Goal: Task Accomplishment & Management: Complete application form

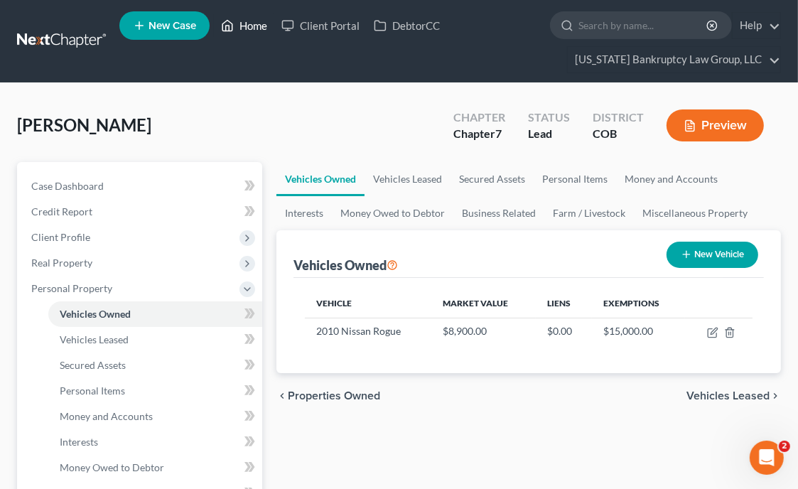
click at [247, 28] on link "Home" at bounding box center [244, 26] width 60 height 26
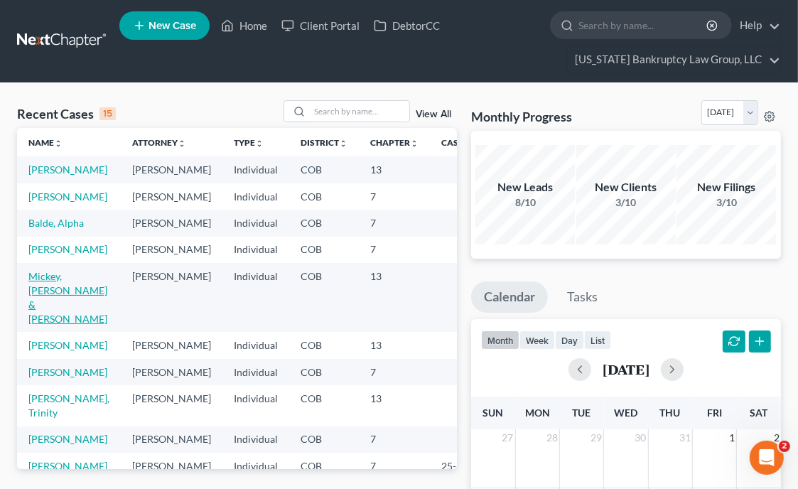
click at [40, 325] on link "Mickey, [PERSON_NAME] & [PERSON_NAME]" at bounding box center [67, 297] width 79 height 55
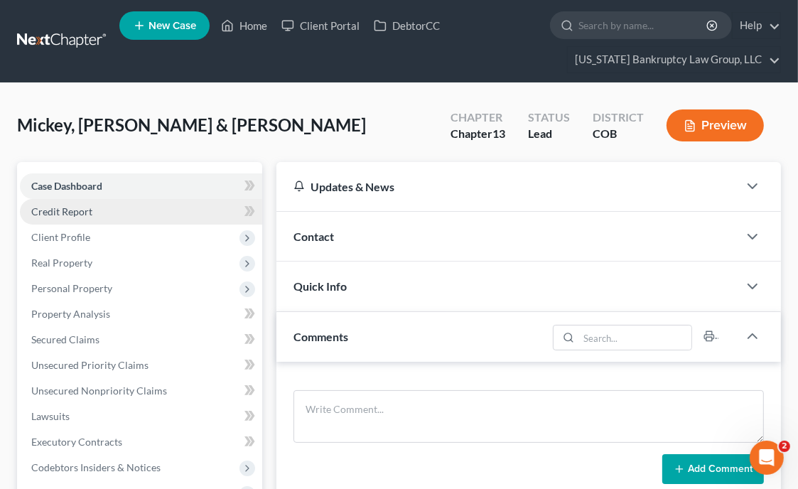
click at [77, 216] on span "Credit Report" at bounding box center [61, 211] width 61 height 12
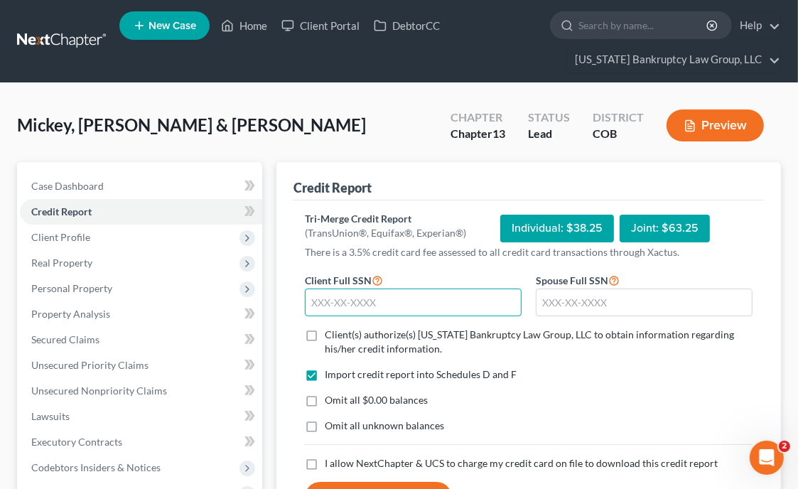
click at [332, 304] on input "text" at bounding box center [413, 302] width 217 height 28
type input "233-31-7672"
type input "600-30-5971"
click at [332, 304] on input "233-31-7672" at bounding box center [413, 302] width 217 height 28
click at [325, 332] on label "Client(s) authorize(s) [US_STATE] Bankruptcy Law Group, LLC to obtain informati…" at bounding box center [539, 342] width 428 height 28
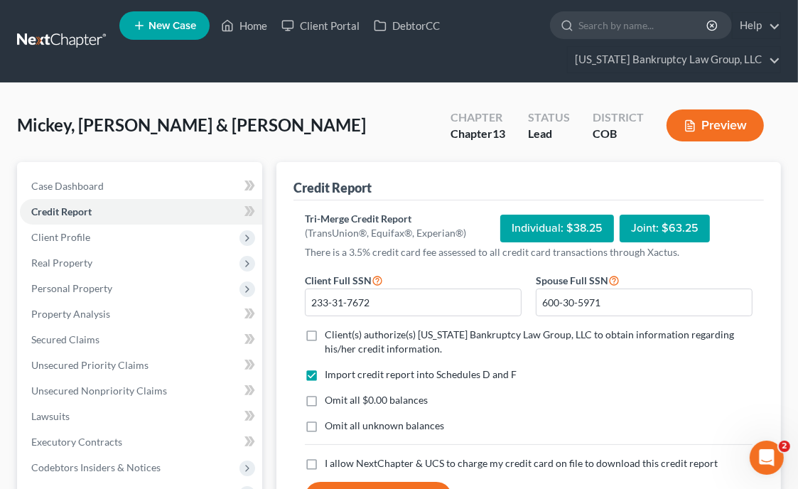
click at [330, 332] on input "Client(s) authorize(s) [US_STATE] Bankruptcy Law Group, LLC to obtain informati…" at bounding box center [334, 332] width 9 height 9
checkbox input "true"
click at [325, 398] on label "Omit all $0.00 balances" at bounding box center [376, 400] width 103 height 14
click at [330, 398] on input "Omit all $0.00 balances" at bounding box center [334, 397] width 9 height 9
checkbox input "true"
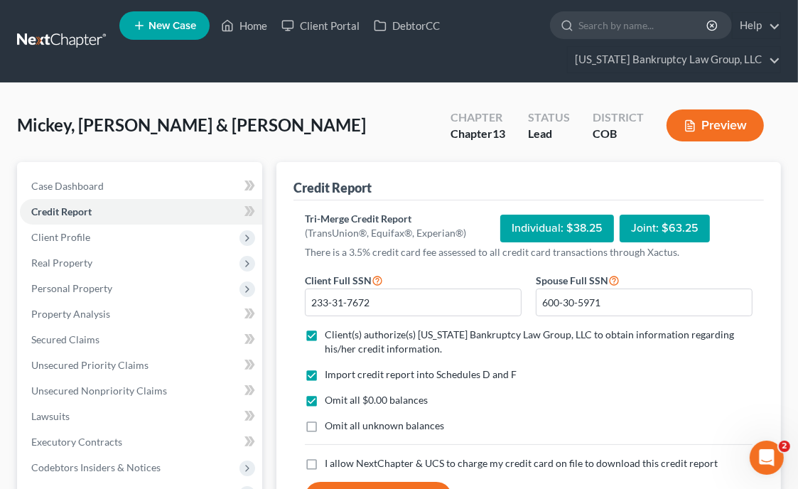
click at [325, 420] on label "Omit all unknown balances" at bounding box center [384, 425] width 119 height 14
click at [330, 420] on input "Omit all unknown balances" at bounding box center [334, 422] width 9 height 9
checkbox input "true"
click at [325, 458] on label "I allow NextChapter & UCS to charge my credit card on file to download this cre…" at bounding box center [521, 463] width 393 height 14
click at [330, 458] on input "I allow NextChapter & UCS to charge my credit card on file to download this cre…" at bounding box center [334, 460] width 9 height 9
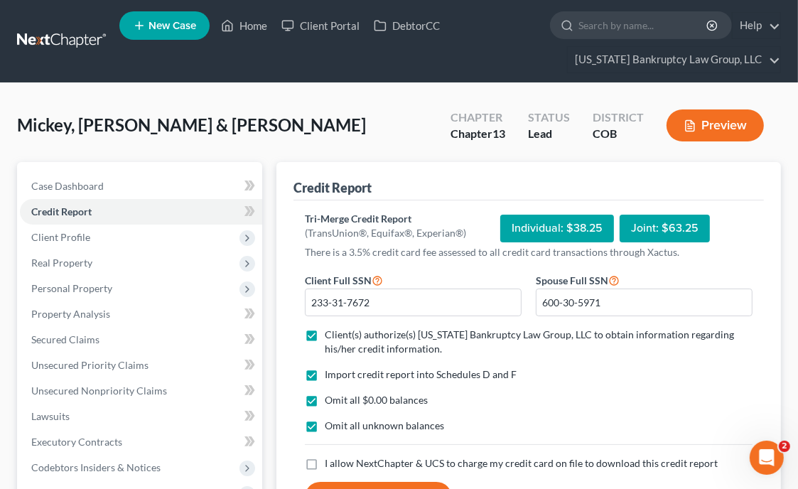
checkbox input "true"
click at [344, 486] on button "Request Credit Report" at bounding box center [378, 497] width 147 height 31
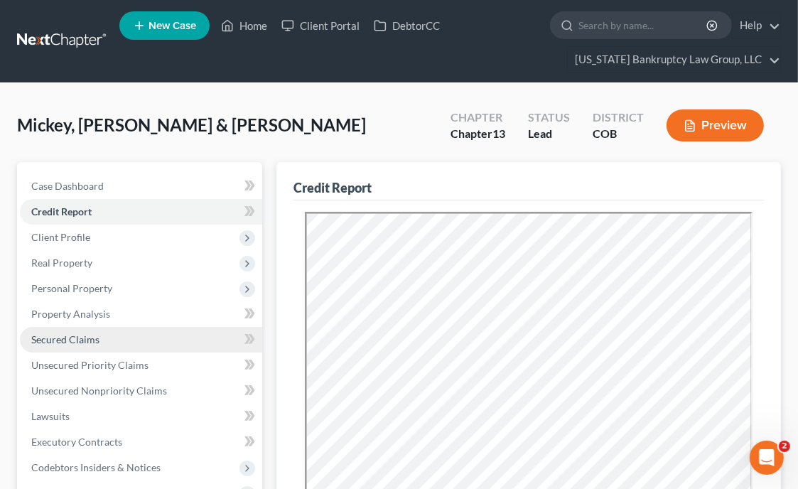
click at [93, 342] on span "Secured Claims" at bounding box center [65, 339] width 68 height 12
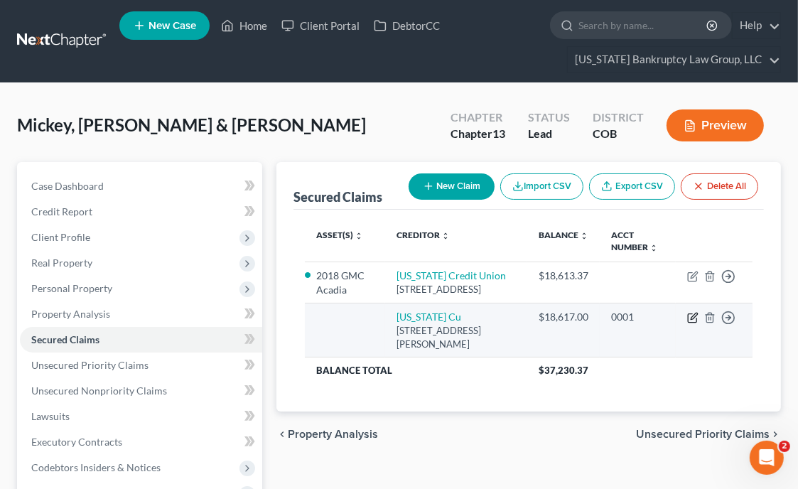
click at [691, 320] on icon "button" at bounding box center [694, 316] width 6 height 6
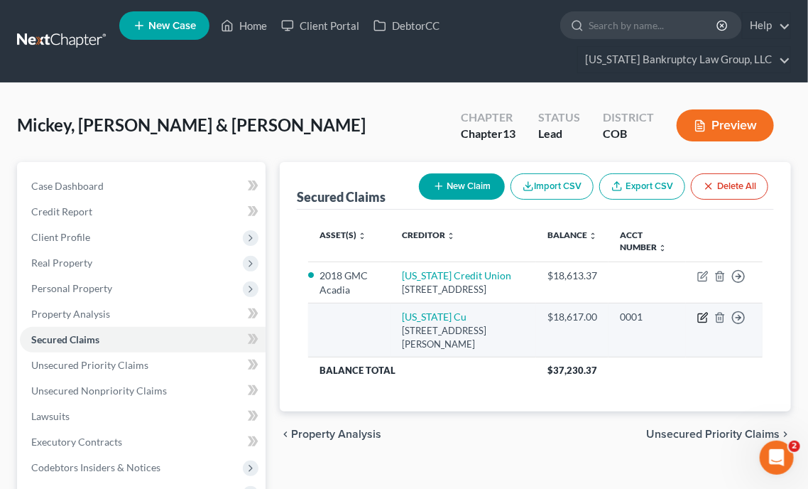
select select "5"
select select "0"
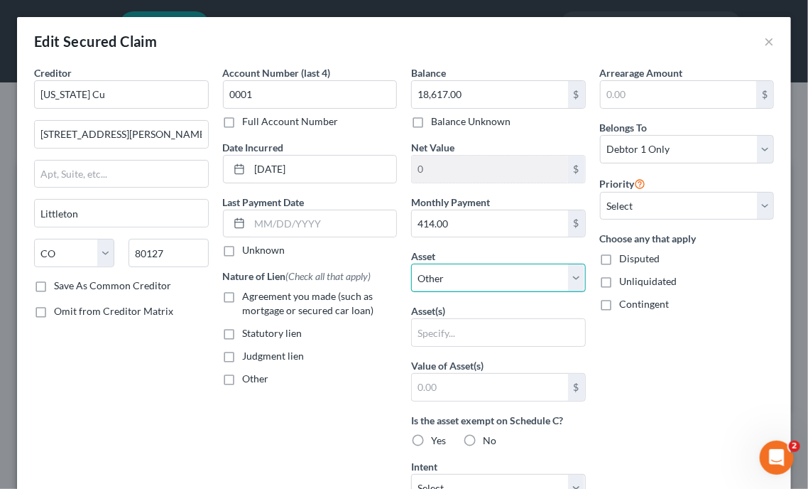
click at [508, 286] on select "Select Other Multiple Assets Electronics - 3 TVs, 2 DVD players, 4 cellular tel…" at bounding box center [498, 278] width 175 height 28
select select "3"
click at [411, 264] on select "Select Other Multiple Assets Electronics - 3 TVs, 2 DVD players, 4 cellular tel…" at bounding box center [498, 278] width 175 height 28
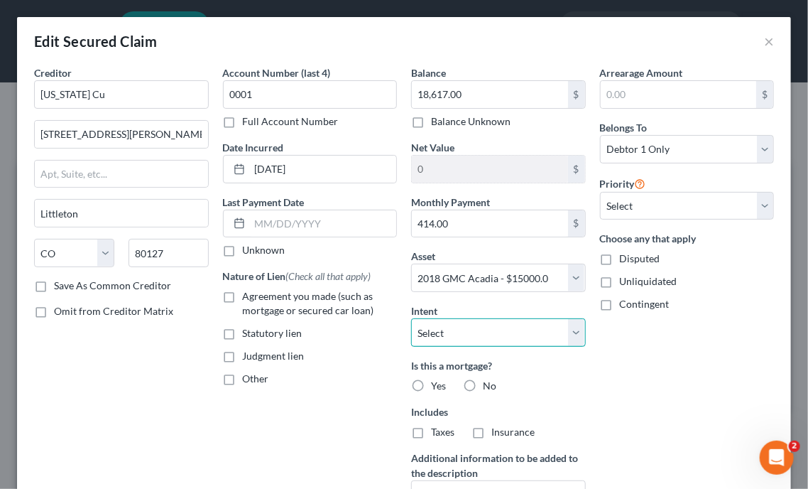
click at [570, 330] on select "Select Surrender Redeem Reaffirm Avoid Other" at bounding box center [498, 332] width 175 height 28
select select "4"
click at [411, 318] on select "Select Surrender Redeem Reaffirm Avoid Other" at bounding box center [498, 332] width 175 height 28
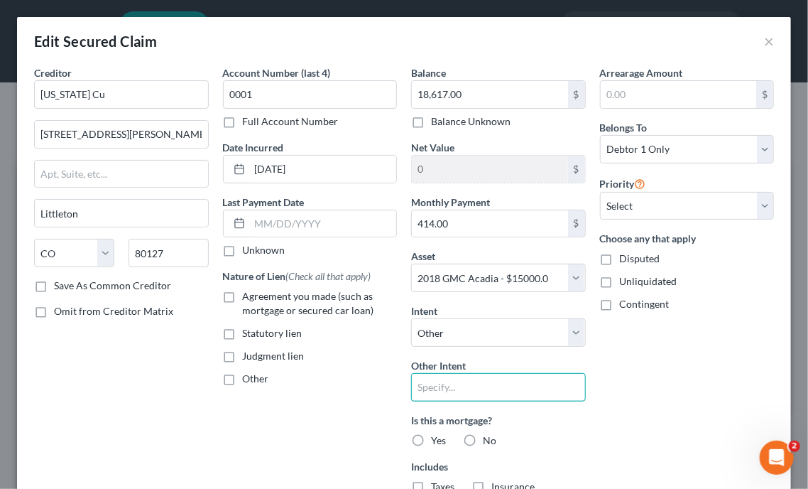
click at [509, 390] on input "text" at bounding box center [498, 387] width 175 height 28
type input "Keep Current"
drag, startPoint x: 797, startPoint y: 127, endPoint x: 807, endPoint y: 178, distance: 51.4
click at [797, 178] on div "Edit Secured Claim × Creditor * [US_STATE] Cu [STREET_ADDRESS][PERSON_NAME] [PE…" at bounding box center [404, 244] width 808 height 489
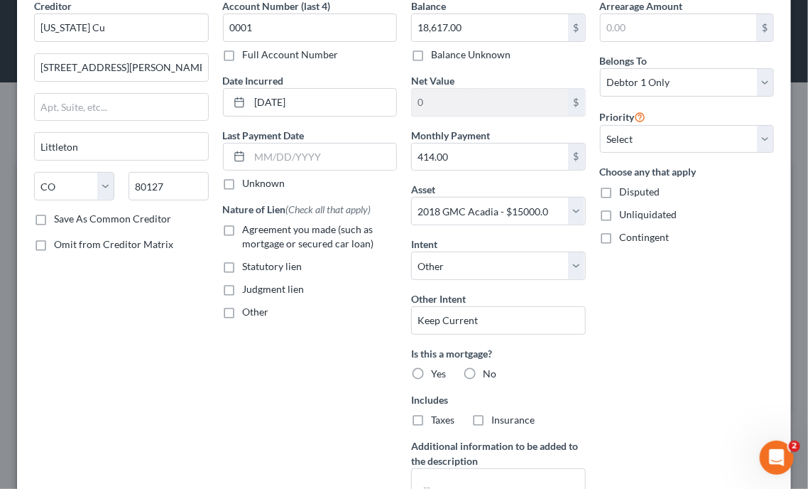
scroll to position [142, 0]
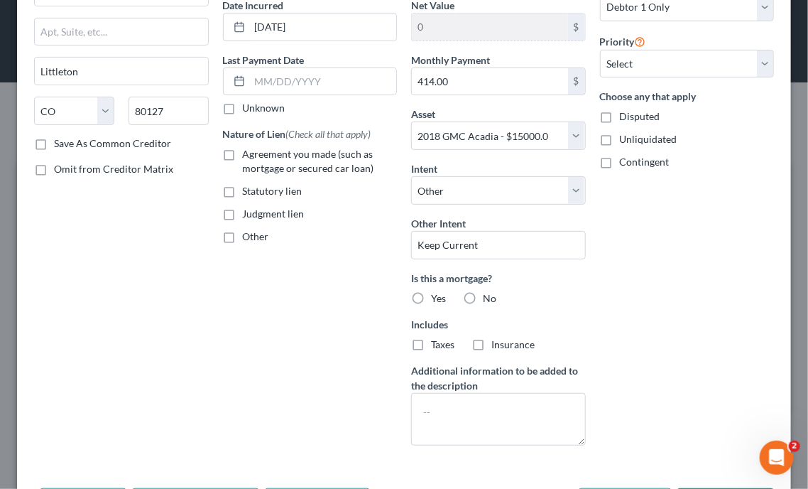
click at [483, 292] on label "No" at bounding box center [489, 298] width 13 height 14
click at [489, 292] on input "No" at bounding box center [493, 295] width 9 height 9
radio input "true"
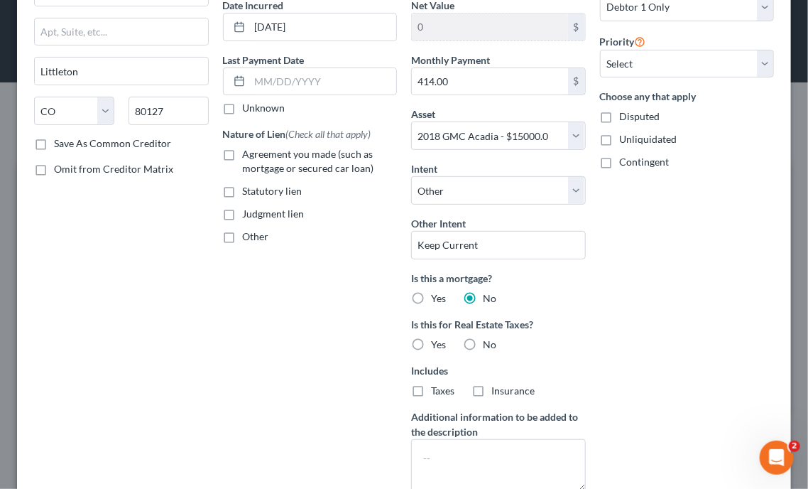
click at [483, 340] on label "No" at bounding box center [489, 344] width 13 height 14
click at [489, 340] on input "No" at bounding box center [493, 341] width 9 height 9
radio input "true"
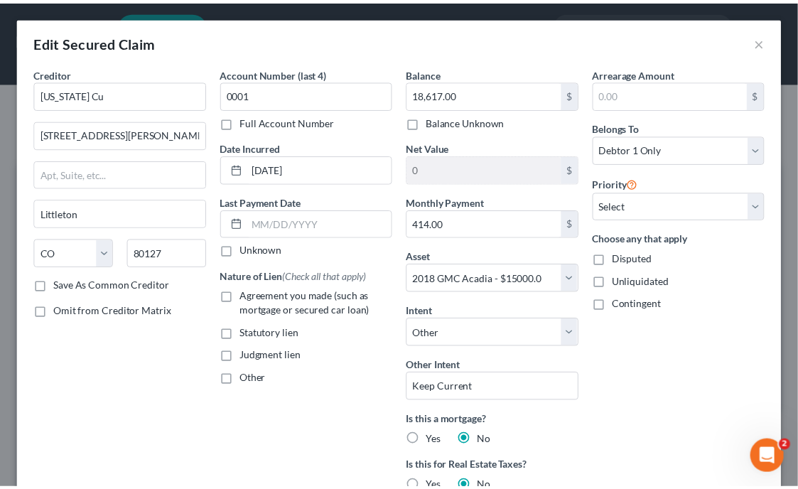
scroll to position [222, 0]
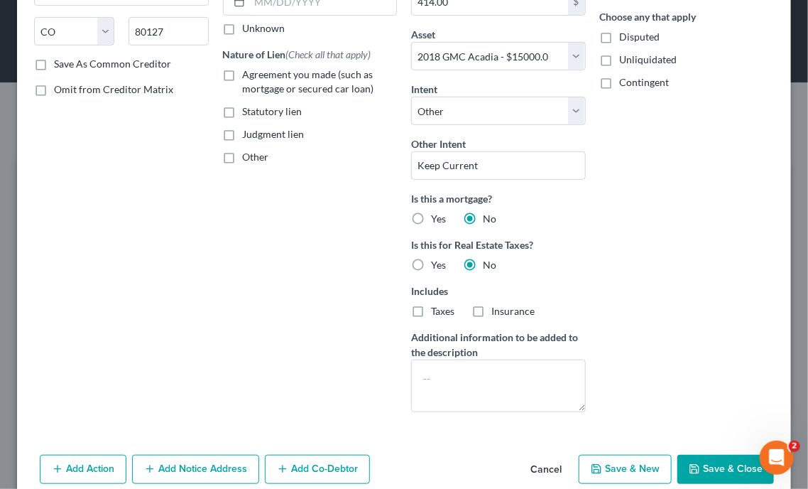
click at [722, 455] on button "Save & Close" at bounding box center [726, 470] width 97 height 30
select select
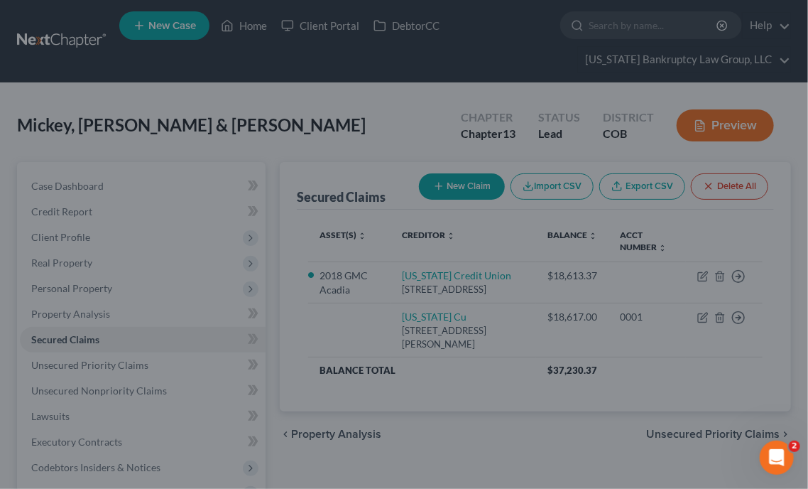
type input "-3,617.00"
select select "3"
type input "0"
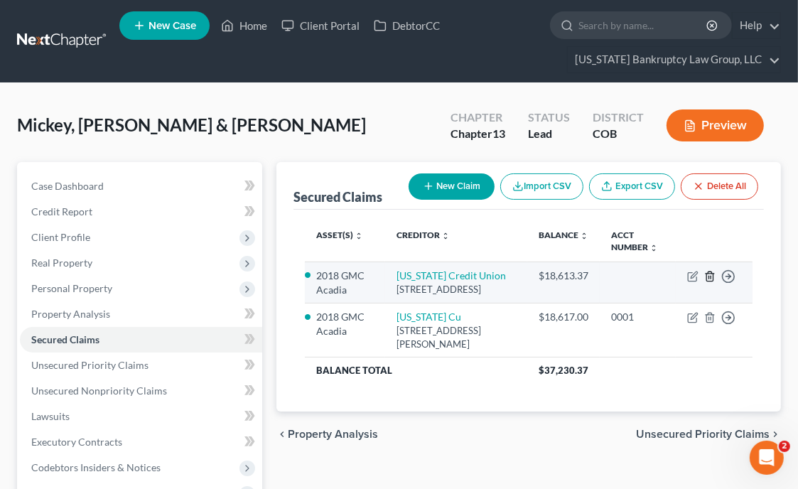
click at [710, 276] on line "button" at bounding box center [710, 277] width 0 height 3
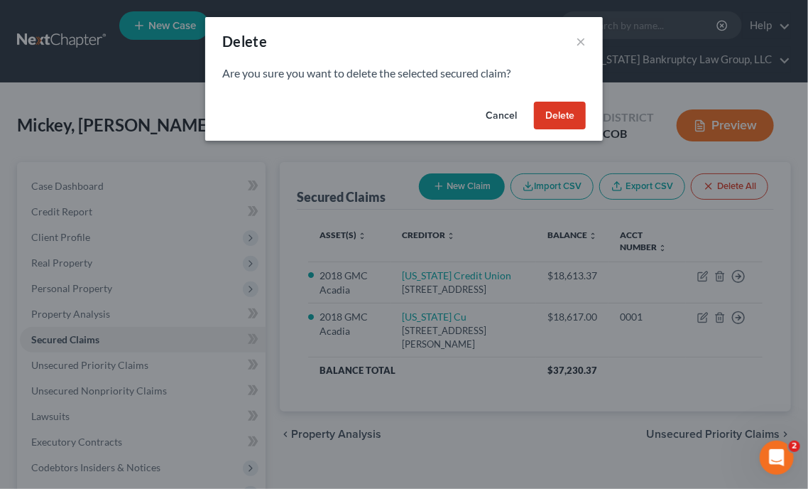
click at [570, 118] on button "Delete" at bounding box center [560, 116] width 52 height 28
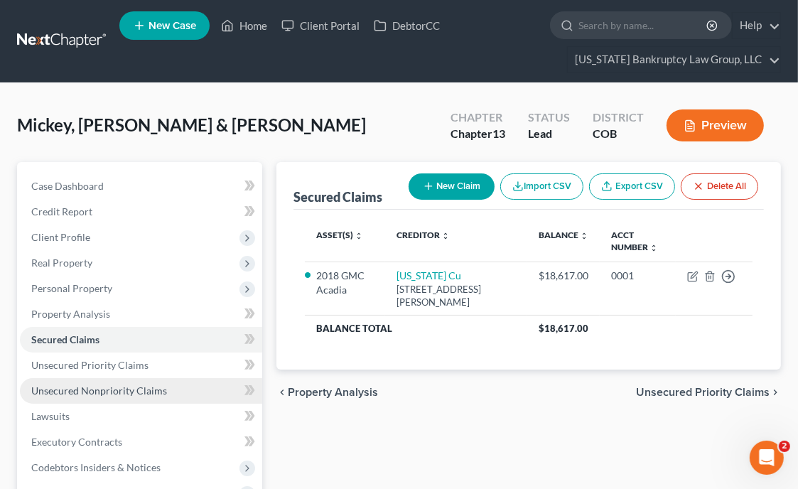
click at [99, 400] on link "Unsecured Nonpriority Claims" at bounding box center [141, 391] width 242 height 26
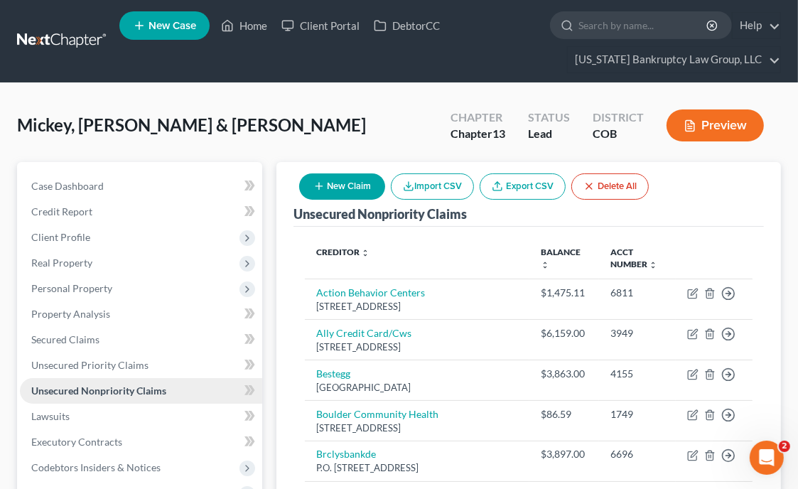
click at [124, 390] on span "Unsecured Nonpriority Claims" at bounding box center [98, 390] width 135 height 12
click at [749, 186] on div "Unsecured Nonpriority Claims New Claim Import CSV Export CSV Delete All" at bounding box center [528, 194] width 470 height 65
click at [259, 26] on link "Home" at bounding box center [244, 26] width 60 height 26
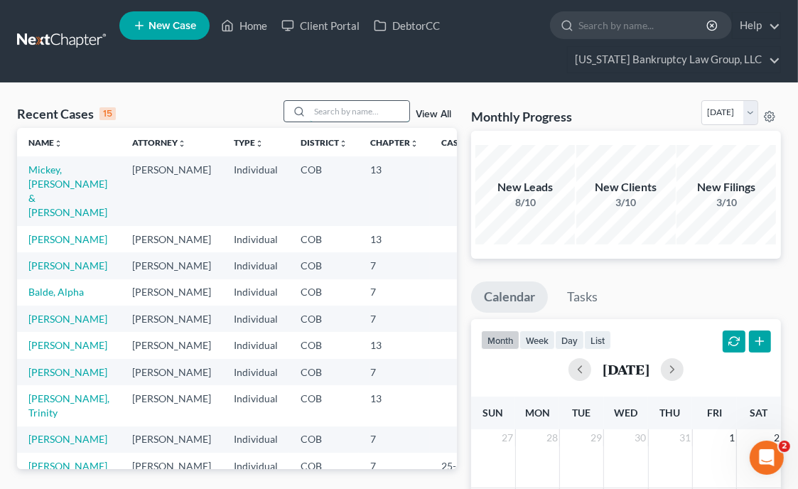
click at [350, 114] on input "search" at bounding box center [359, 111] width 99 height 21
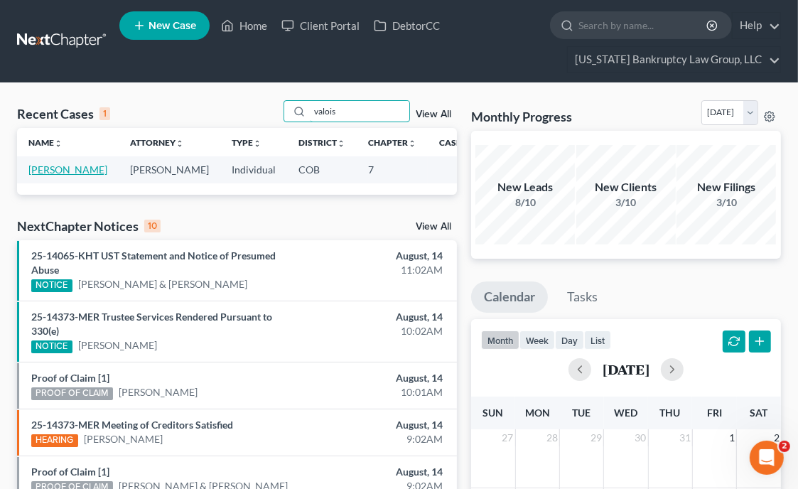
type input "valois"
click at [41, 175] on link "[PERSON_NAME]" at bounding box center [67, 169] width 79 height 12
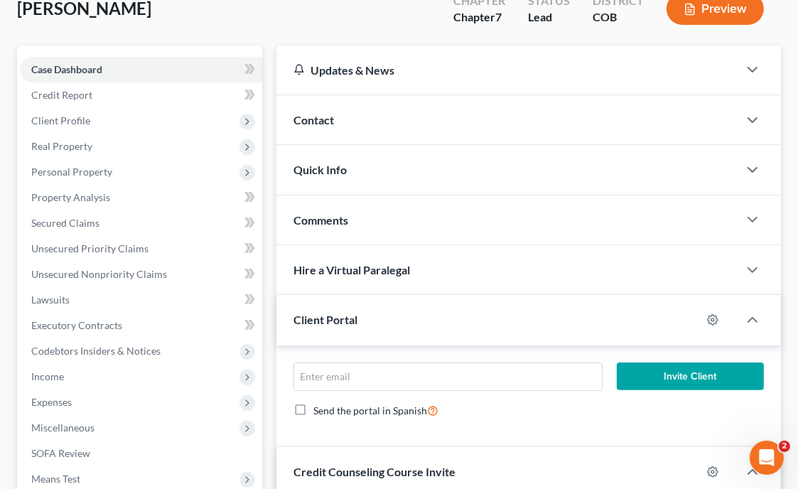
scroll to position [114, 0]
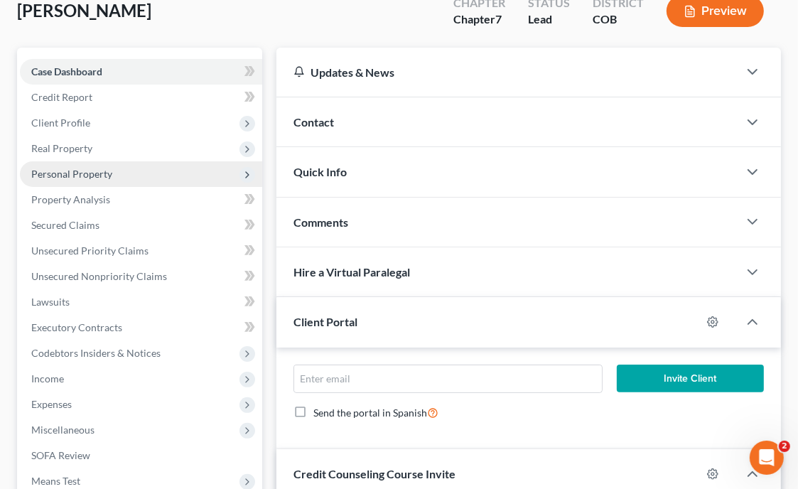
click at [109, 176] on span "Personal Property" at bounding box center [71, 174] width 81 height 12
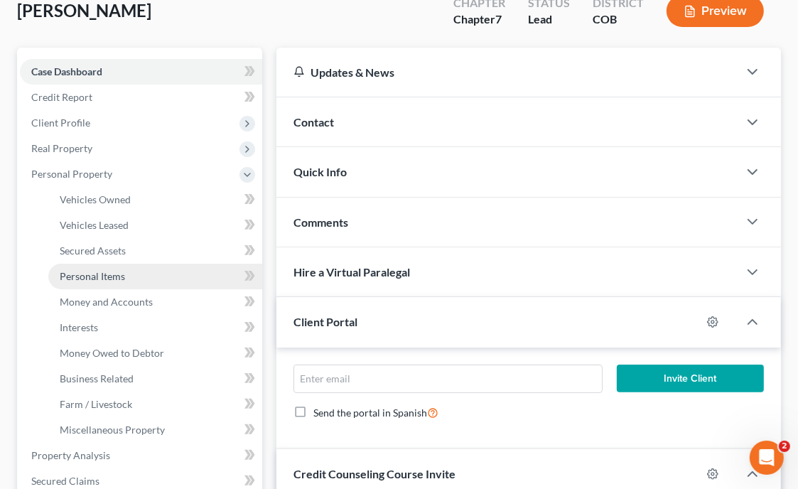
click at [118, 281] on link "Personal Items" at bounding box center [155, 277] width 214 height 26
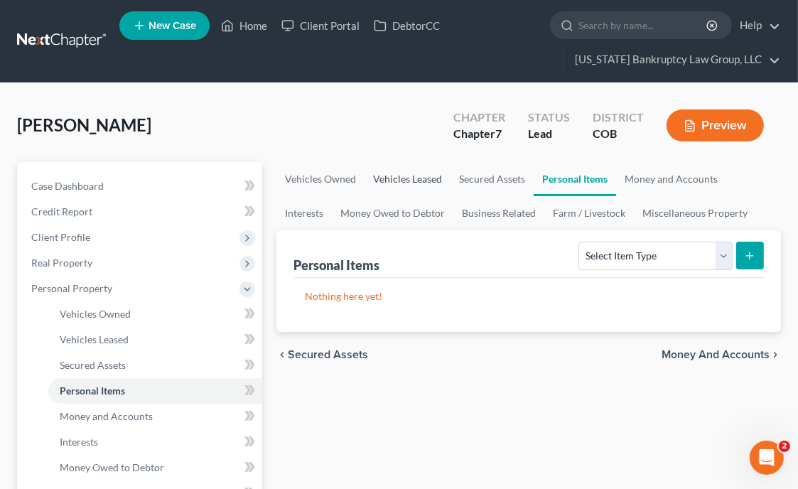
click at [388, 193] on link "Vehicles Leased" at bounding box center [407, 179] width 86 height 34
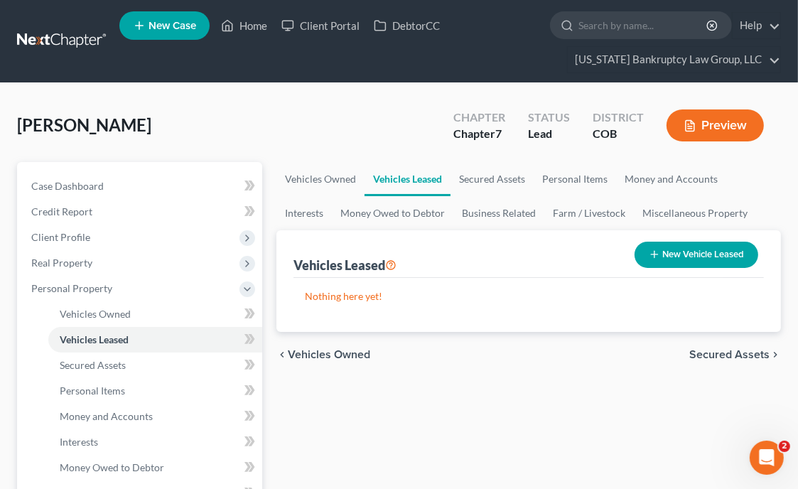
click at [119, 394] on span "Personal Items" at bounding box center [92, 390] width 65 height 12
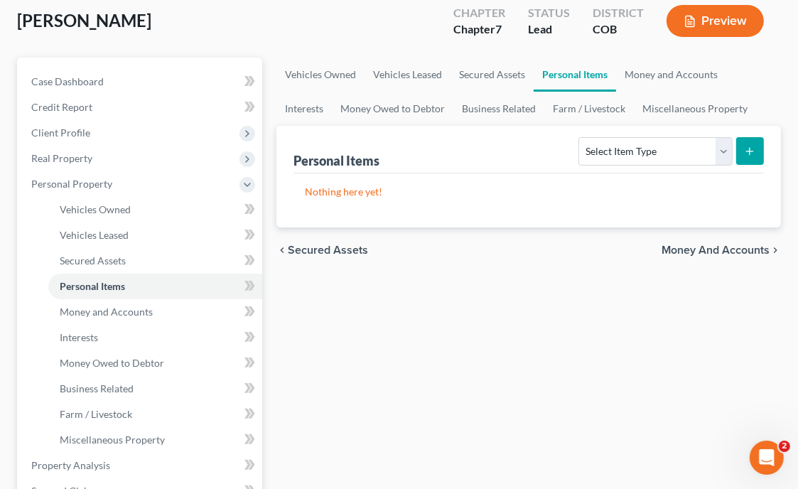
scroll to position [157, 0]
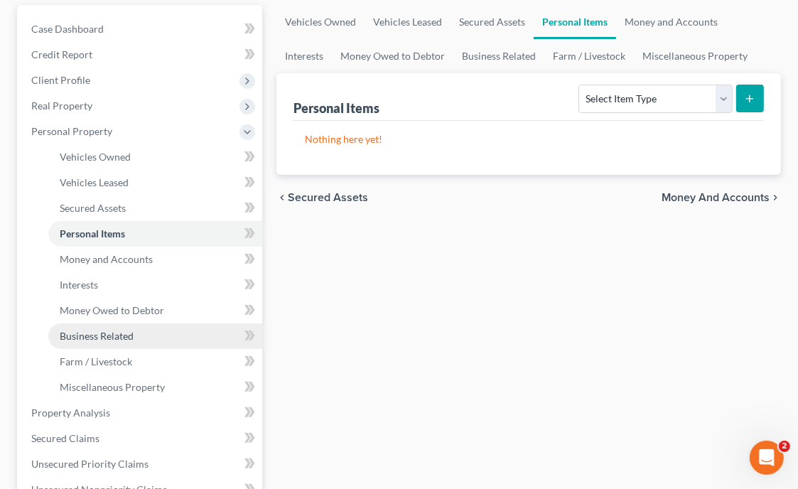
click at [110, 337] on span "Business Related" at bounding box center [97, 336] width 74 height 12
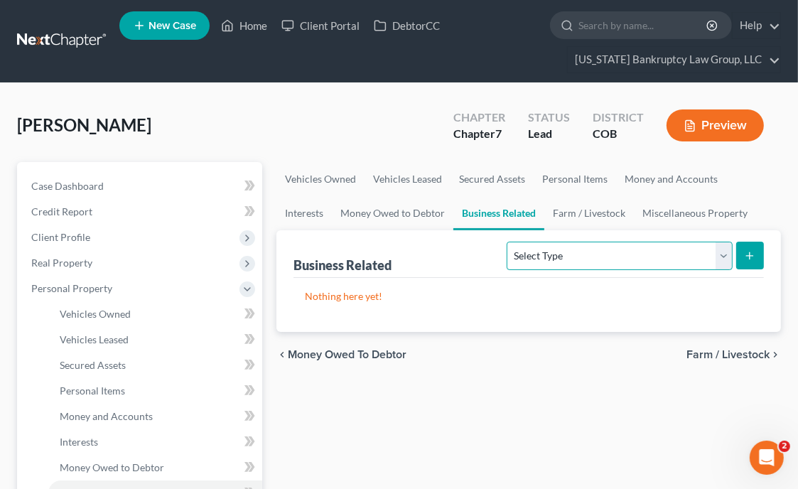
click at [603, 244] on select "Select Type Customer Lists Franchises Inventory Licenses Machinery Office Equip…" at bounding box center [619, 256] width 225 height 28
select select "office_equipment"
click at [508, 242] on select "Select Type Customer Lists Franchises Inventory Licenses Machinery Office Equip…" at bounding box center [619, 256] width 225 height 28
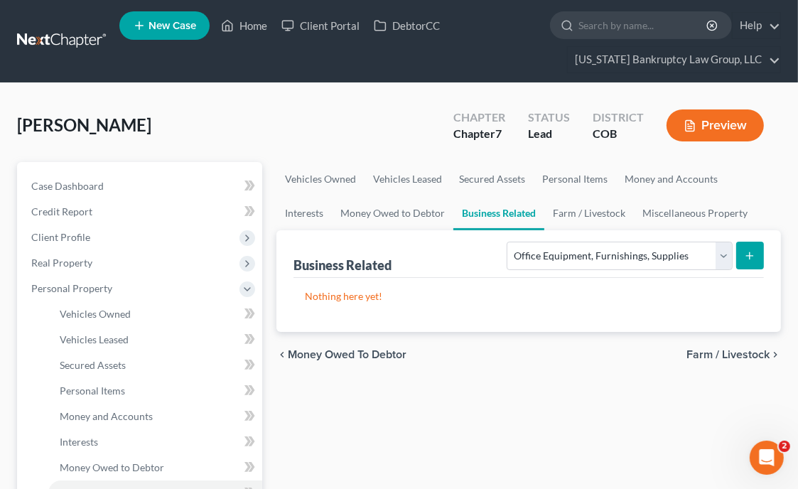
click at [754, 257] on icon "submit" at bounding box center [749, 255] width 11 height 11
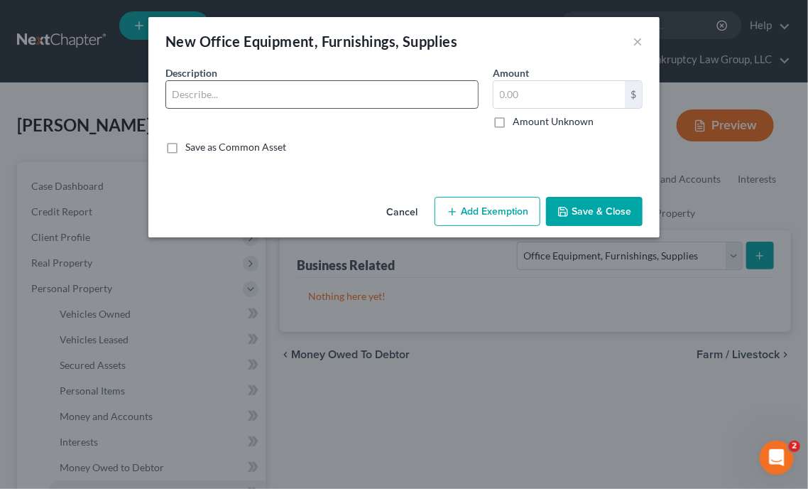
click at [346, 102] on input "text" at bounding box center [322, 94] width 312 height 27
click at [629, 154] on div "Description * Misc hand/power tools Amount $ Amount Unknown Balance Undetermine…" at bounding box center [404, 115] width 492 height 100
click at [354, 90] on input "Misc hand/power tools" at bounding box center [322, 94] width 312 height 27
click at [603, 168] on div "An exemption set must first be selected from the Filing Information section. Co…" at bounding box center [404, 128] width 512 height 126
click at [274, 93] on input "Misc hand/power tools, old electronics," at bounding box center [322, 94] width 312 height 27
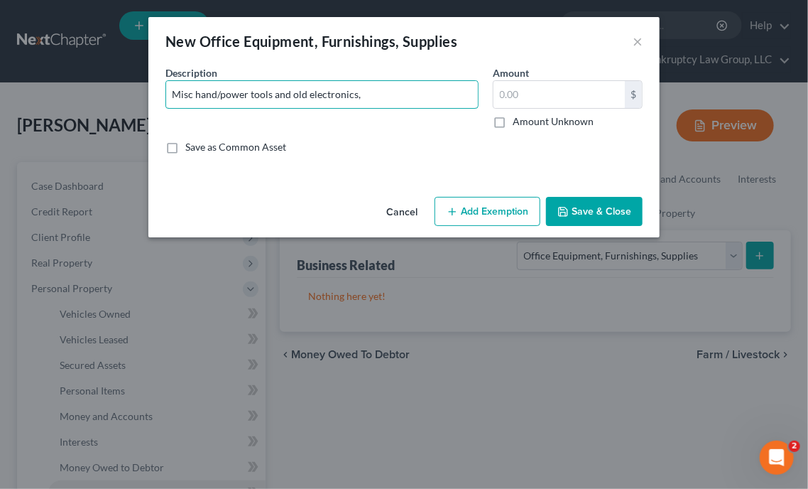
type input "Misc hand/power tools and old electronics,"
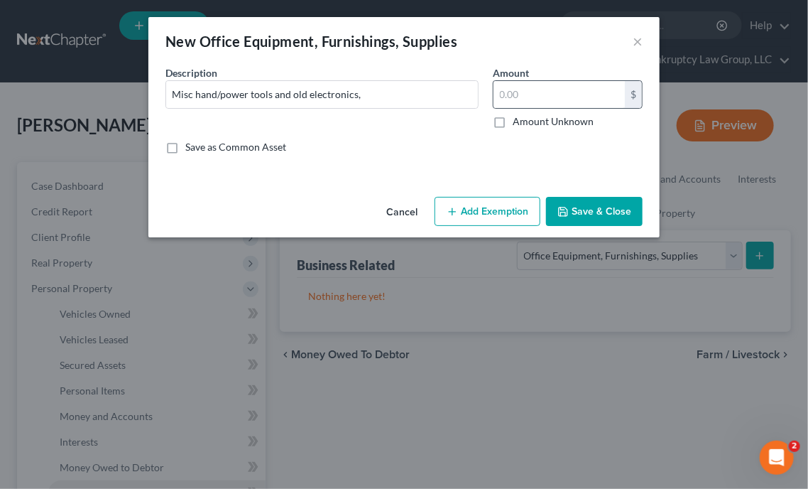
click at [554, 80] on div "$" at bounding box center [568, 94] width 150 height 28
click at [559, 96] on input "text" at bounding box center [559, 94] width 131 height 27
type input "6,996"
click at [509, 215] on button "Add Exemption" at bounding box center [488, 212] width 106 height 30
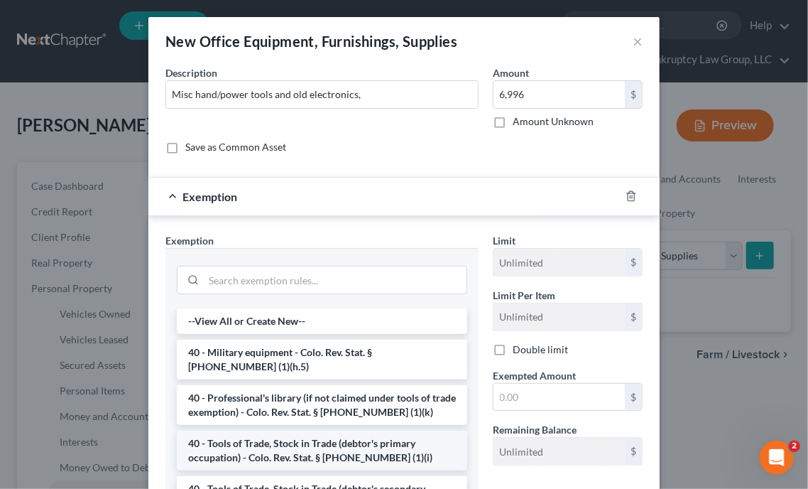
click at [296, 454] on li "40 - Tools of Trade, Stock in Trade (debtor's primary occupation) - Colo. Rev. …" at bounding box center [322, 451] width 291 height 40
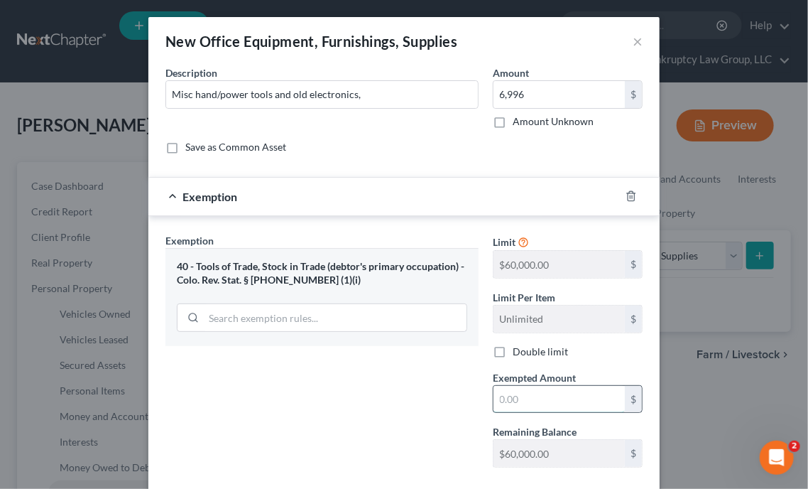
click at [534, 400] on input "text" at bounding box center [559, 399] width 131 height 27
type input "10,000"
click at [395, 397] on div "Exemption Set must be selected for CA. Exemption * 40 - Tools of Trade, Stock i…" at bounding box center [322, 356] width 328 height 246
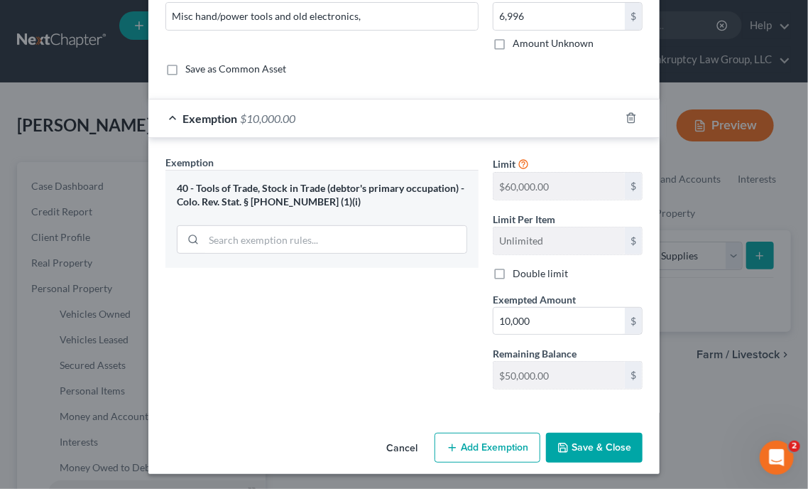
click at [612, 443] on button "Save & Close" at bounding box center [594, 448] width 97 height 30
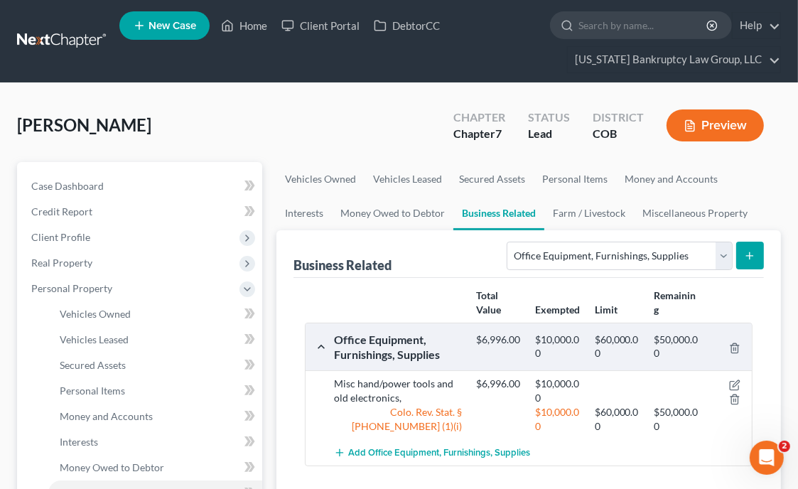
click at [678, 150] on div "[PERSON_NAME] Upgraded Chapter Chapter 7 Status Lead District COB Preview" at bounding box center [399, 131] width 764 height 62
click at [668, 156] on div "[PERSON_NAME] Upgraded Chapter Chapter 7 Status Lead District COB Preview" at bounding box center [399, 131] width 764 height 62
click at [109, 392] on span "Personal Items" at bounding box center [92, 390] width 65 height 12
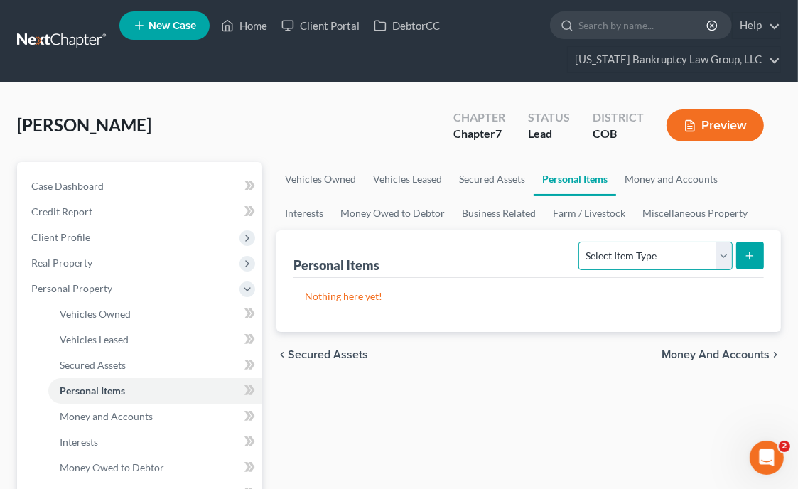
click at [690, 260] on select "Select Item Type Clothing Collectibles Of Value Electronics Firearms Household …" at bounding box center [654, 256] width 153 height 28
select select "household_goods"
click at [580, 242] on select "Select Item Type Clothing Collectibles Of Value Electronics Firearms Household …" at bounding box center [654, 256] width 153 height 28
click at [742, 263] on button "submit" at bounding box center [750, 256] width 28 height 28
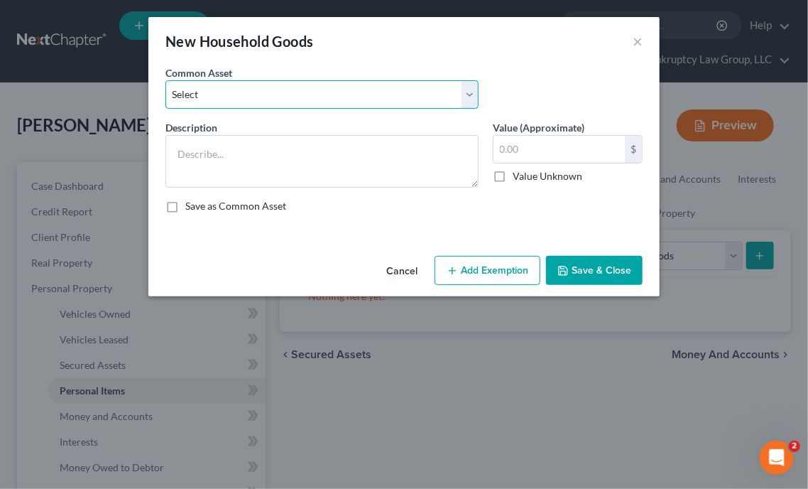
click at [352, 99] on select "Select Household Goods Including:" at bounding box center [322, 94] width 313 height 28
select select "0"
click at [166, 80] on select "Select Household Goods Including:" at bounding box center [322, 94] width 313 height 28
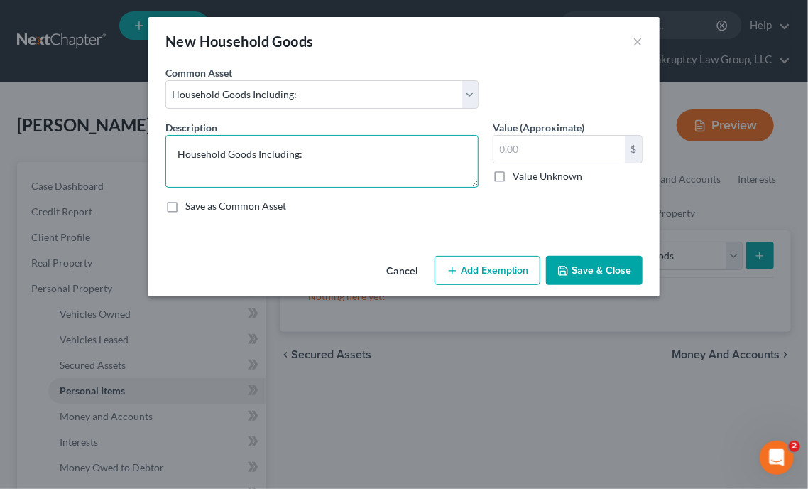
click at [352, 150] on textarea "Household Goods Including:" at bounding box center [322, 161] width 313 height 53
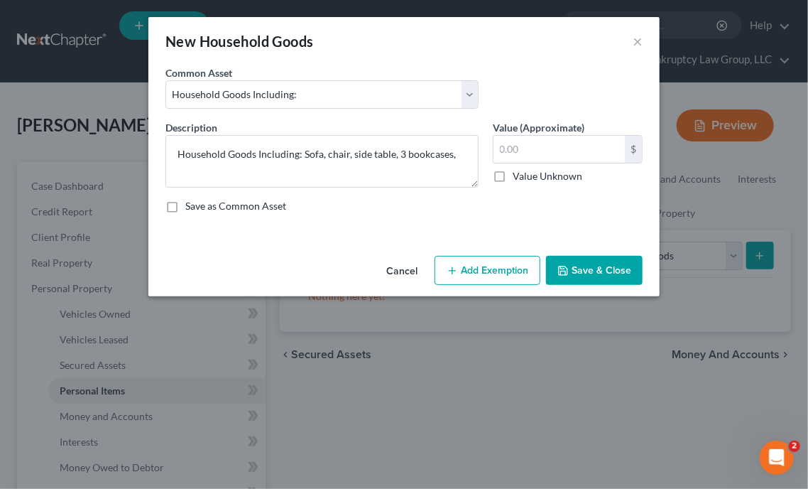
click at [583, 196] on div "Description * Household Goods Including: Sofa, chair, side table, 3 bookcases, …" at bounding box center [404, 172] width 492 height 104
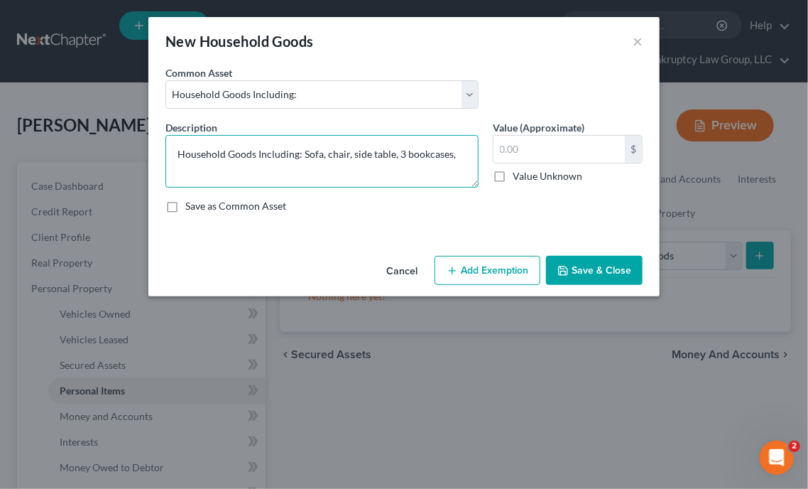
click at [458, 154] on textarea "Household Goods Including: Sofa, chair, side table, 3 bookcases," at bounding box center [322, 161] width 313 height 53
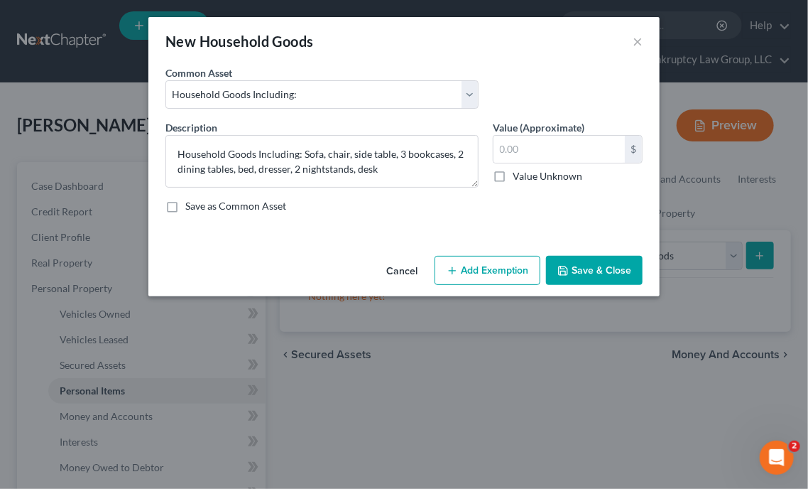
click at [614, 245] on div "An exemption set must first be selected from the Filing Information section. Co…" at bounding box center [404, 157] width 512 height 185
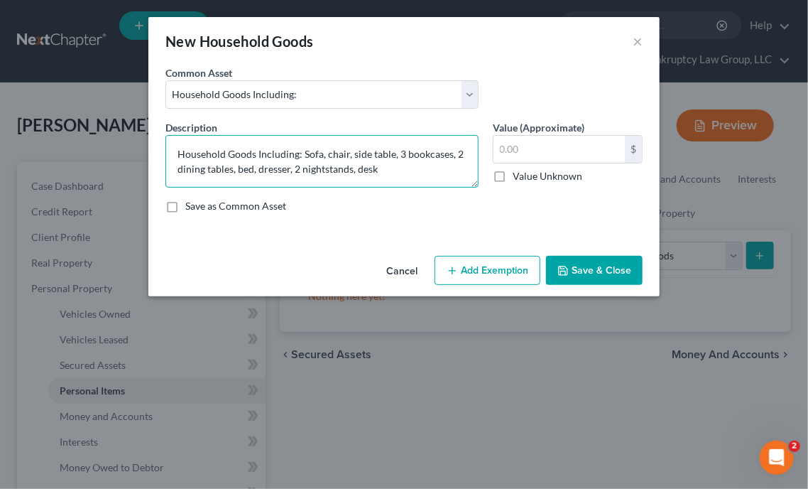
click at [230, 168] on textarea "Household Goods Including: Sofa, chair, side table, 3 bookcases, 2 dining table…" at bounding box center [322, 161] width 313 height 53
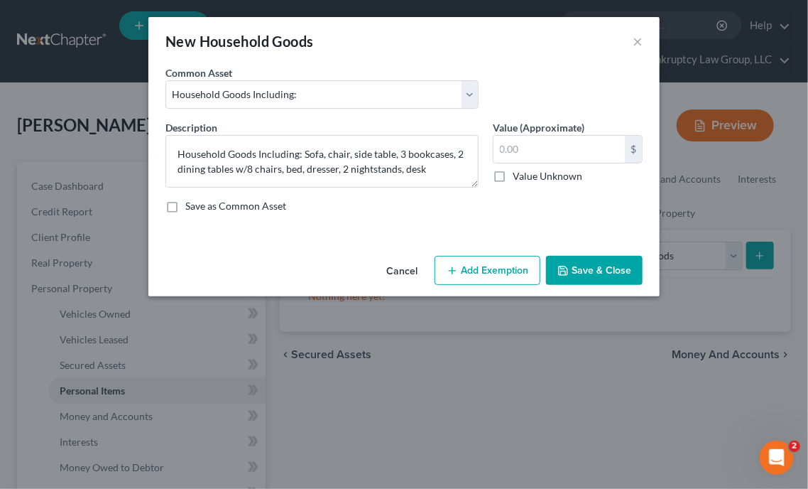
click at [606, 205] on div "Save as Common Asset" at bounding box center [404, 206] width 477 height 14
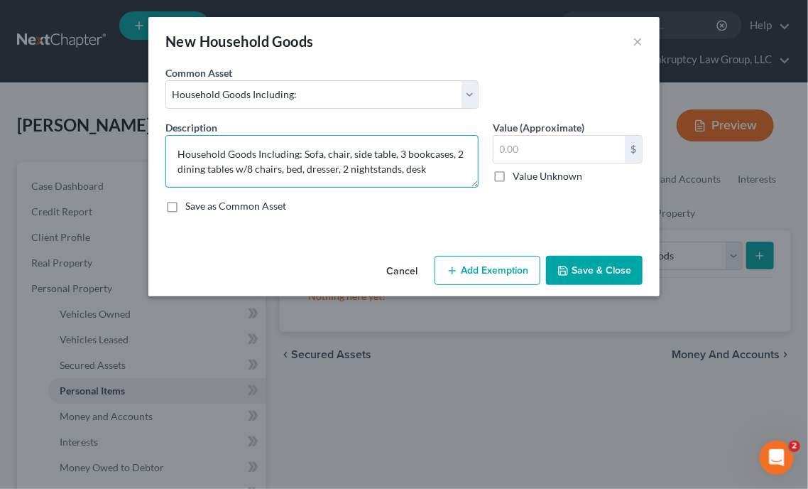
click at [431, 171] on textarea "Household Goods Including: Sofa, chair, side table, 3 bookcases, 2 dining table…" at bounding box center [322, 161] width 313 height 53
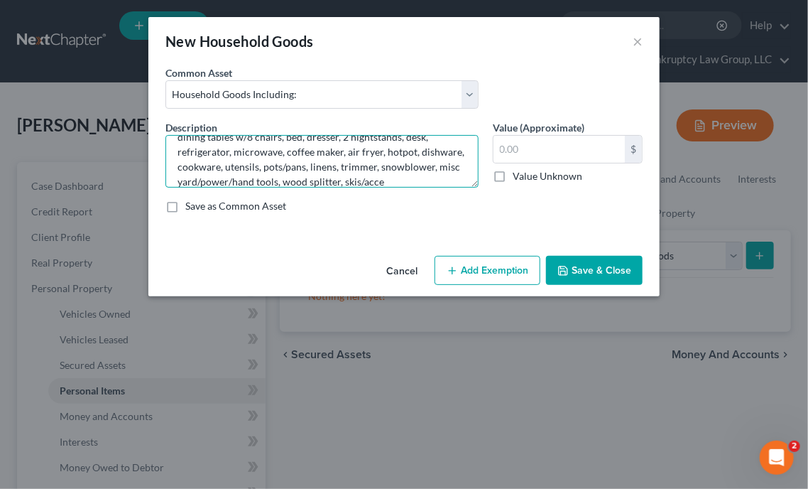
scroll to position [47, 0]
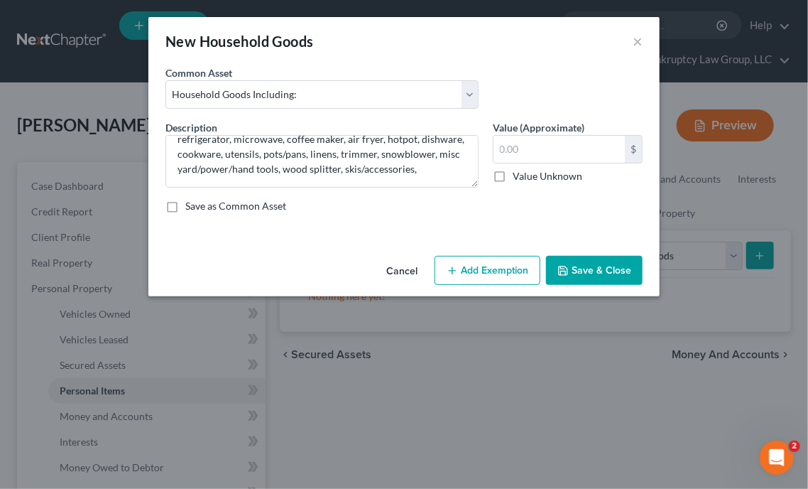
click at [580, 199] on div "Save as Common Asset" at bounding box center [404, 206] width 477 height 14
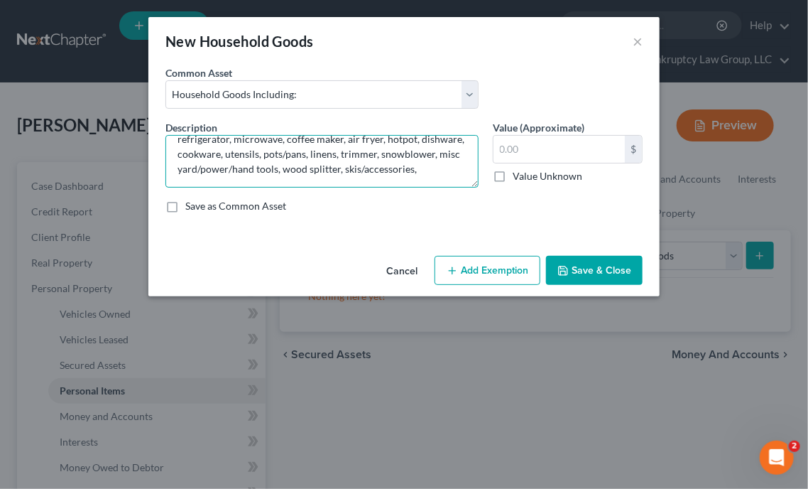
click at [264, 184] on textarea "Household Goods Including: Sofa, chair, side table, 3 bookcases, 2 dining table…" at bounding box center [322, 161] width 313 height 53
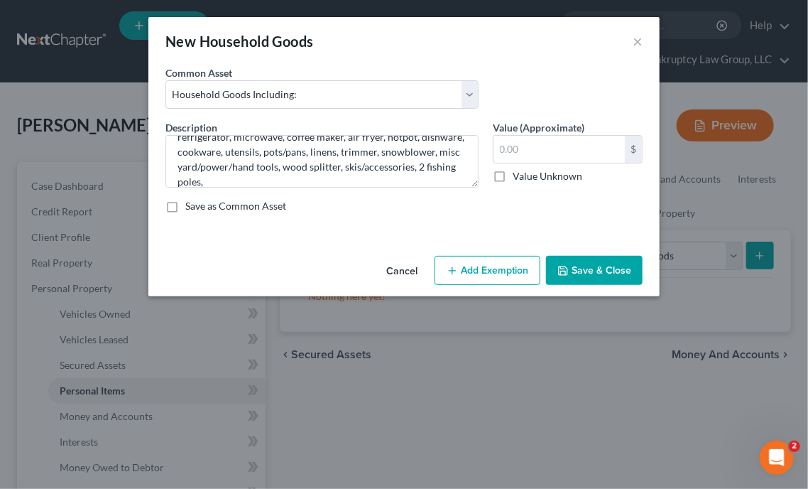
click at [583, 232] on div "An exemption set must first be selected from the Filing Information section. Co…" at bounding box center [404, 157] width 512 height 185
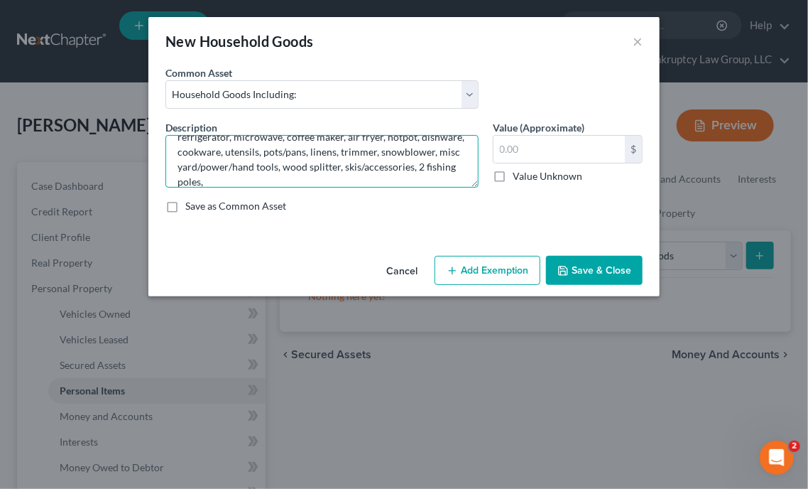
click at [343, 182] on textarea "Household Goods Including: Sofa, chair, side table, 3 bookcases, 2 dining table…" at bounding box center [322, 161] width 313 height 53
type textarea "Household Goods Including: Sofa, chair, side table, 3 bookcases, 2 dining table…"
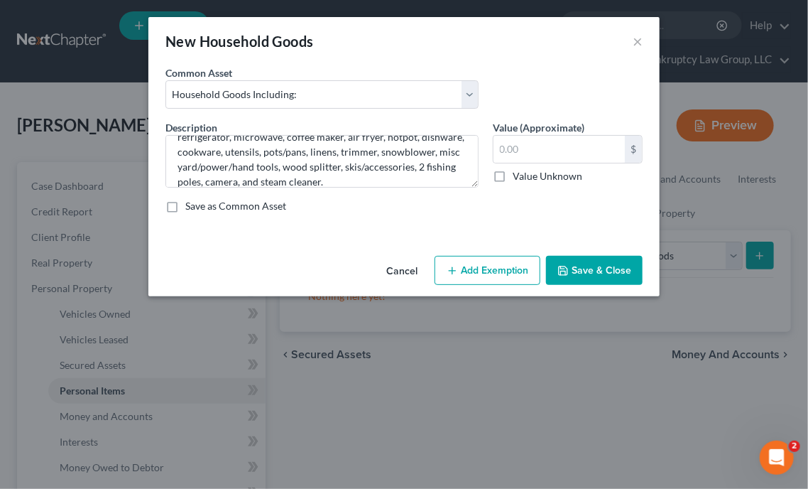
click at [597, 224] on div "An exemption set must first be selected from the Filing Information section. Co…" at bounding box center [404, 157] width 512 height 185
click at [534, 155] on input "text" at bounding box center [559, 149] width 131 height 27
type input "1,830"
click at [520, 266] on button "Add Exemption" at bounding box center [488, 271] width 106 height 30
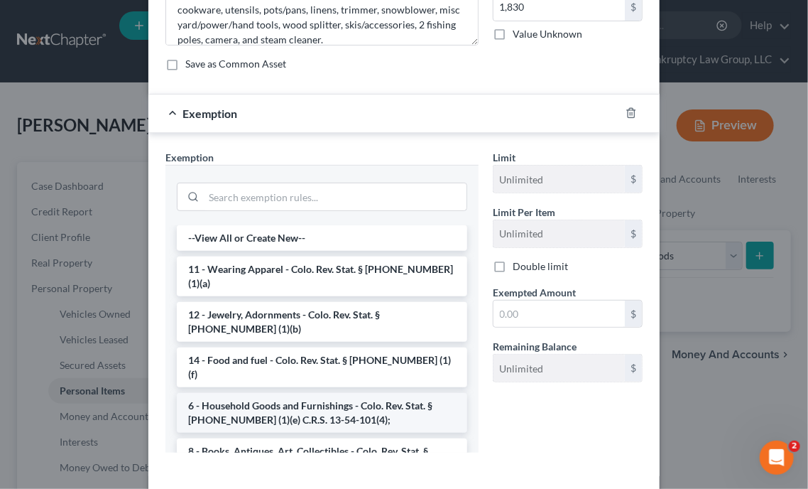
click at [368, 393] on li "6 - Household Goods and Furnishings - Colo. Rev. Stat. § [PHONE_NUMBER] (1)(e) …" at bounding box center [322, 413] width 291 height 40
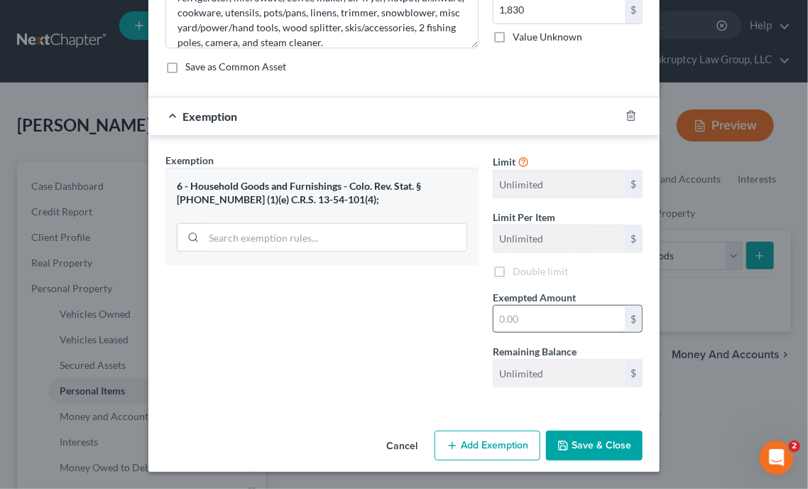
scroll to position [137, 0]
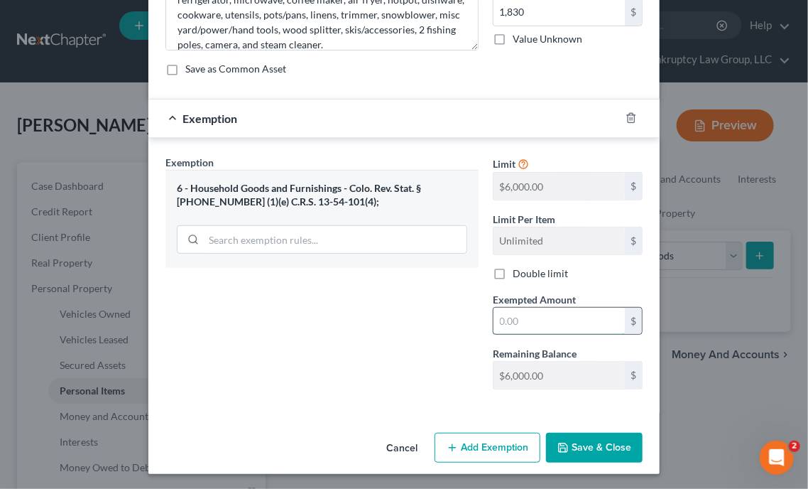
click at [580, 316] on input "text" at bounding box center [559, 321] width 131 height 27
type input "2,000"
click at [612, 440] on button "Save & Close" at bounding box center [594, 448] width 97 height 30
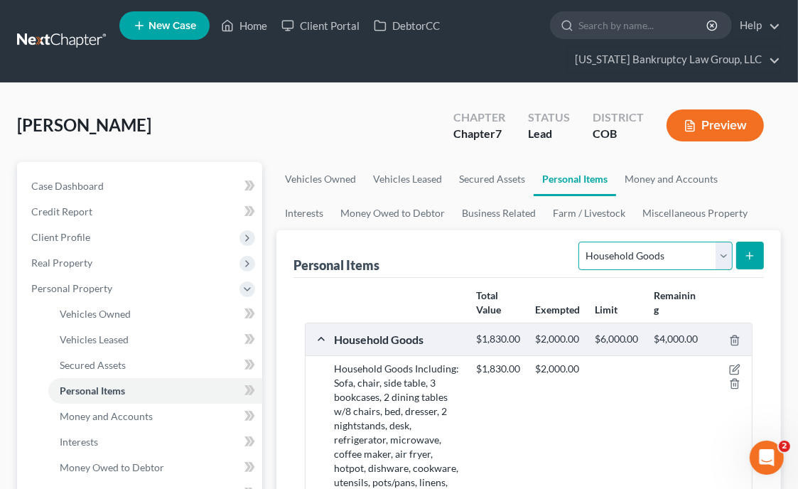
click at [691, 242] on select "Select Item Type Clothing Collectibles Of Value Electronics Firearms Household …" at bounding box center [654, 256] width 153 height 28
select select "electronics"
click at [580, 242] on select "Select Item Type Clothing Collectibles Of Value Electronics Firearms Household …" at bounding box center [654, 256] width 153 height 28
click at [749, 255] on line "submit" at bounding box center [749, 255] width 0 height 6
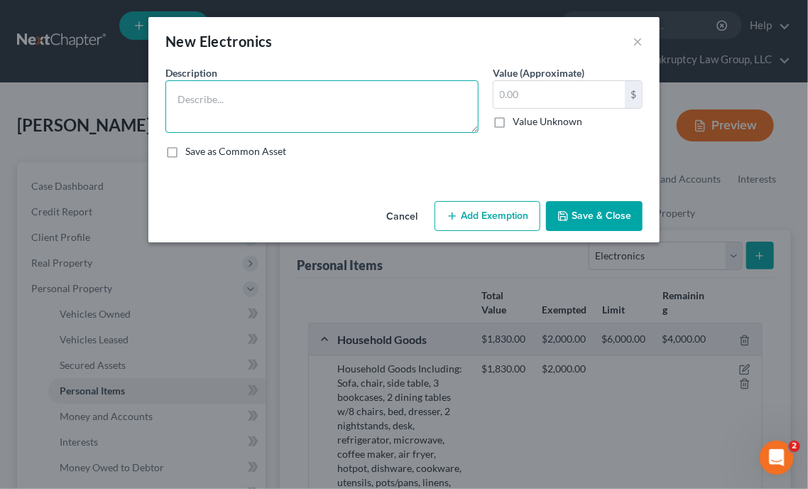
click at [315, 102] on textarea at bounding box center [322, 106] width 313 height 53
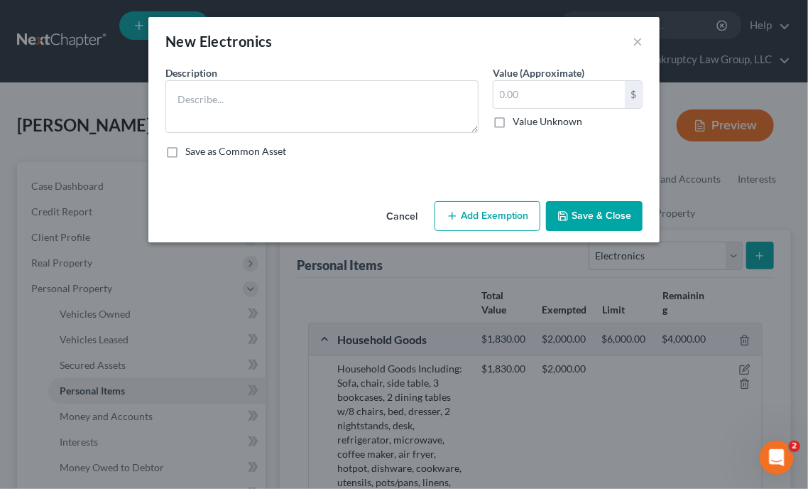
click at [591, 173] on div "An exemption set must first be selected from the Filing Information section. Co…" at bounding box center [404, 130] width 512 height 130
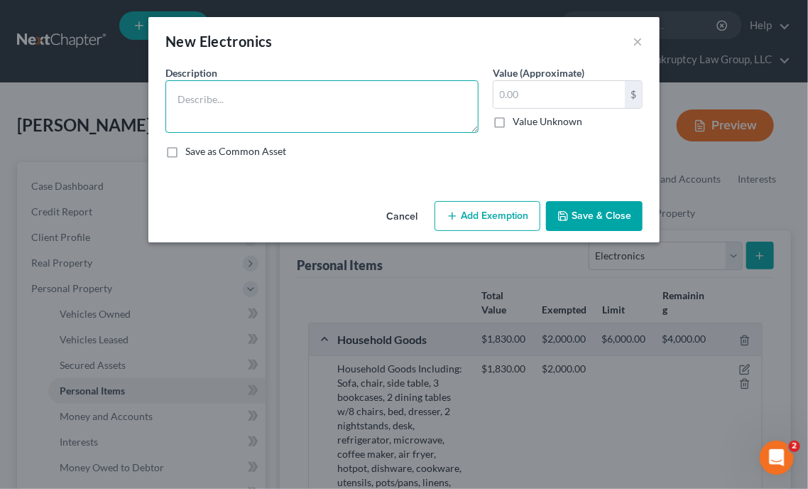
click at [325, 100] on textarea at bounding box center [322, 106] width 313 height 53
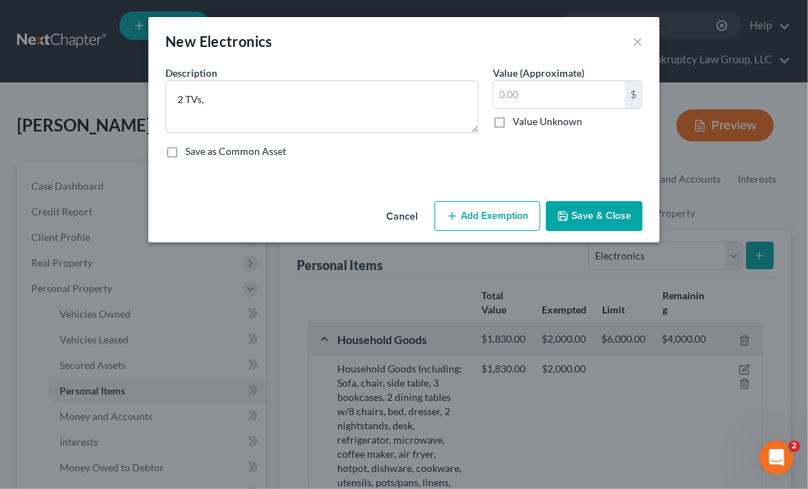
click at [560, 167] on div "Description * 2 TVs, Value (Approximate) $ Value Unknown Balance Undetermined $…" at bounding box center [404, 117] width 492 height 104
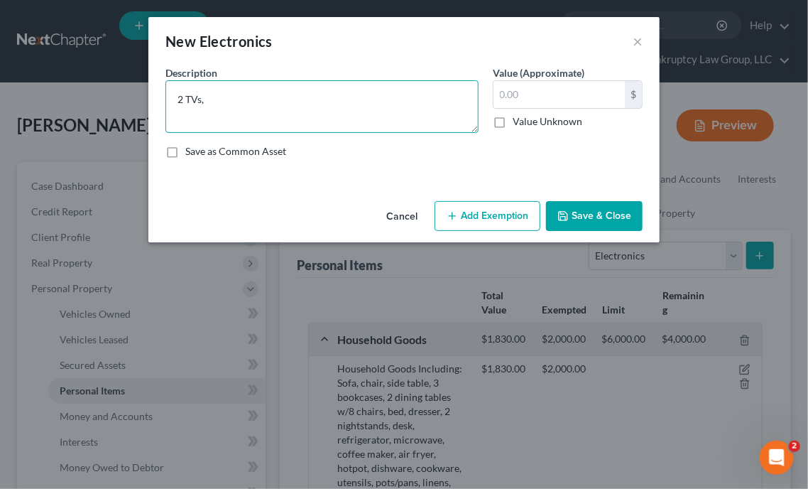
click at [232, 113] on textarea "2 TVs," at bounding box center [322, 106] width 313 height 53
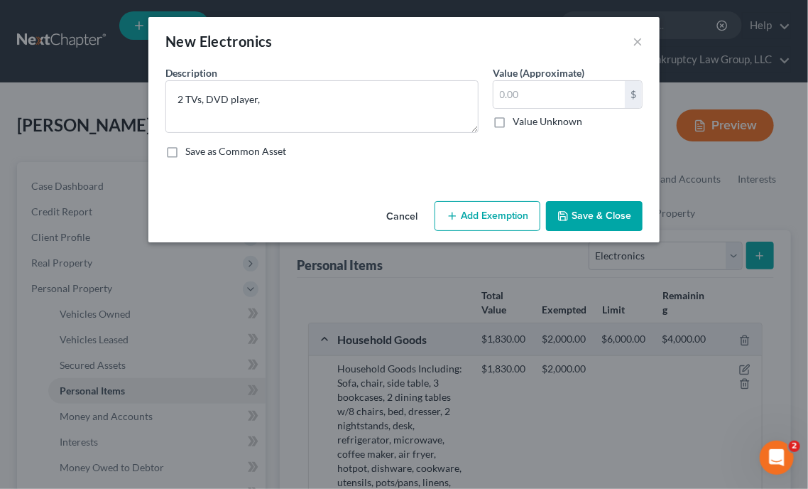
click at [538, 173] on div "An exemption set must first be selected from the Filing Information section. Co…" at bounding box center [404, 130] width 512 height 130
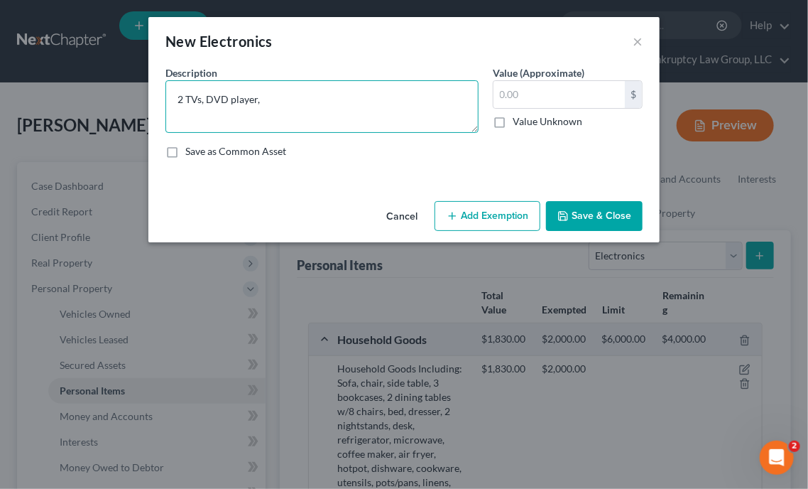
click at [313, 103] on textarea "2 TVs, DVD player," at bounding box center [322, 106] width 313 height 53
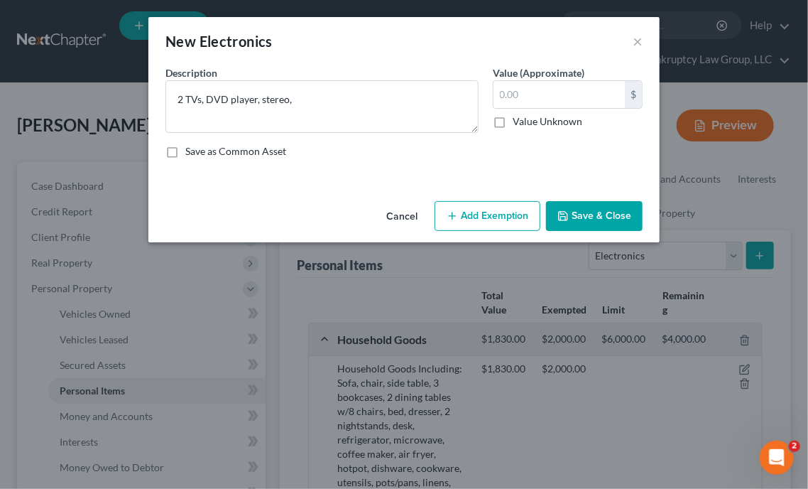
click at [568, 163] on div "Description * 2 TVs, DVD player, stereo, Value (Approximate) $ Value Unknown Ba…" at bounding box center [404, 117] width 492 height 104
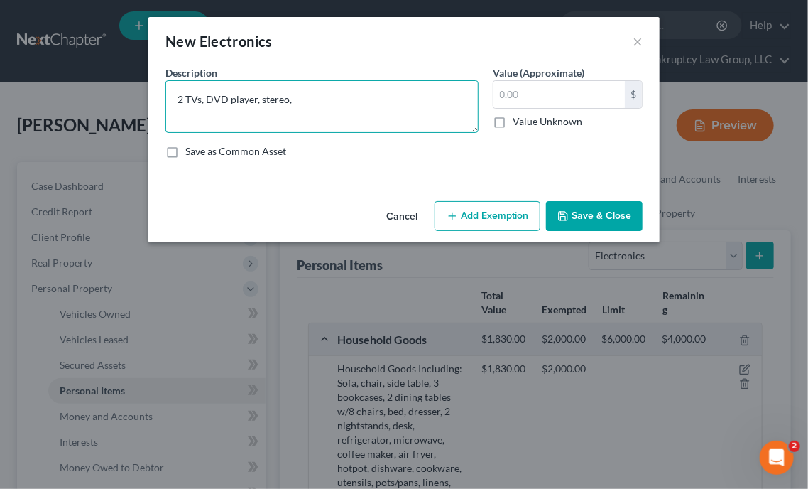
click at [314, 107] on textarea "2 TVs, DVD player, stereo," at bounding box center [322, 106] width 313 height 53
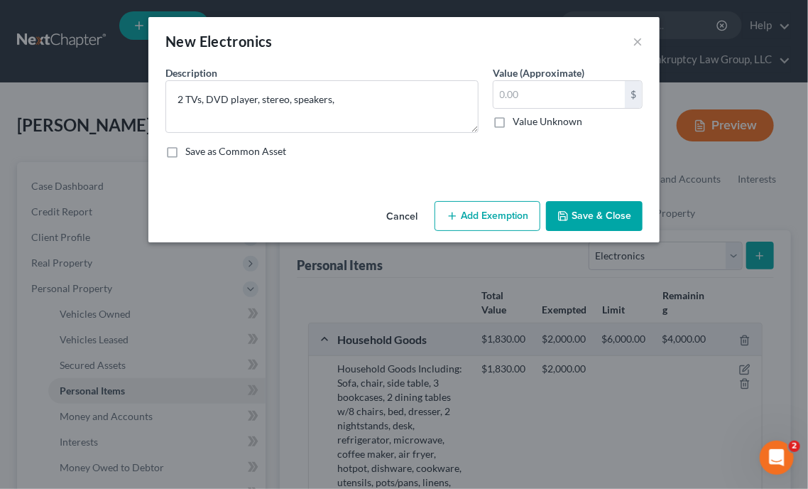
click at [565, 145] on div "Save as Common Asset" at bounding box center [404, 151] width 477 height 14
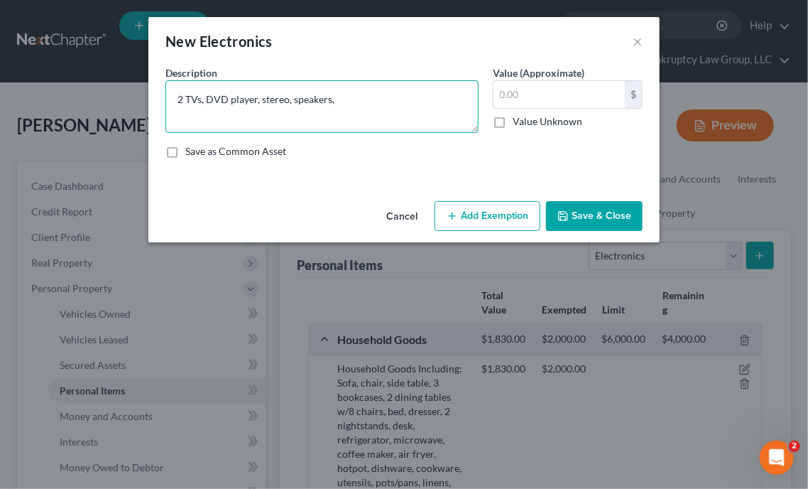
click at [395, 100] on textarea "2 TVs, DVD player, stereo, speakers," at bounding box center [322, 106] width 313 height 53
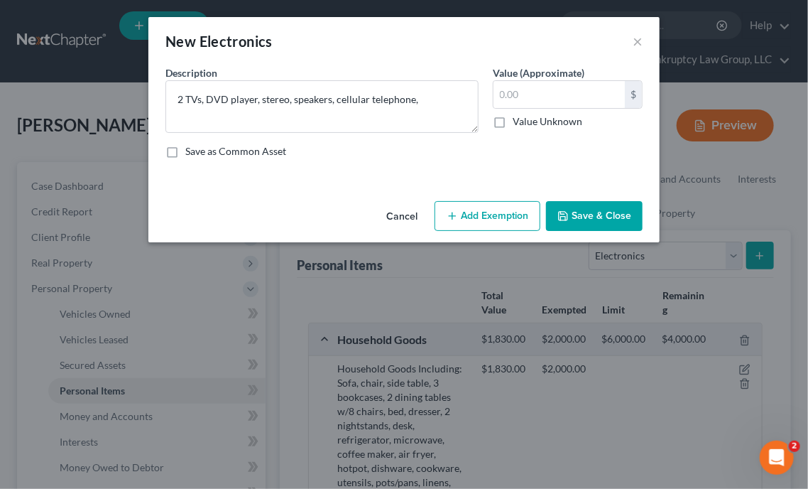
click at [576, 142] on div "Description * 2 TVs, DVD player, stereo, speakers, cellular telephone, Value (A…" at bounding box center [404, 117] width 492 height 104
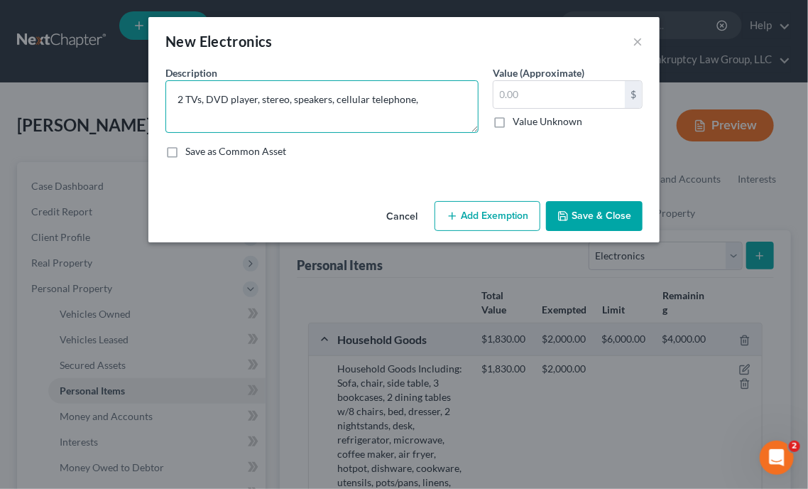
click at [433, 96] on textarea "2 TVs, DVD player, stereo, speakers, cellular telephone," at bounding box center [322, 106] width 313 height 53
type textarea "2 TVs, DVD player, stereo, speakers, cellular telephone, computer, and printer."
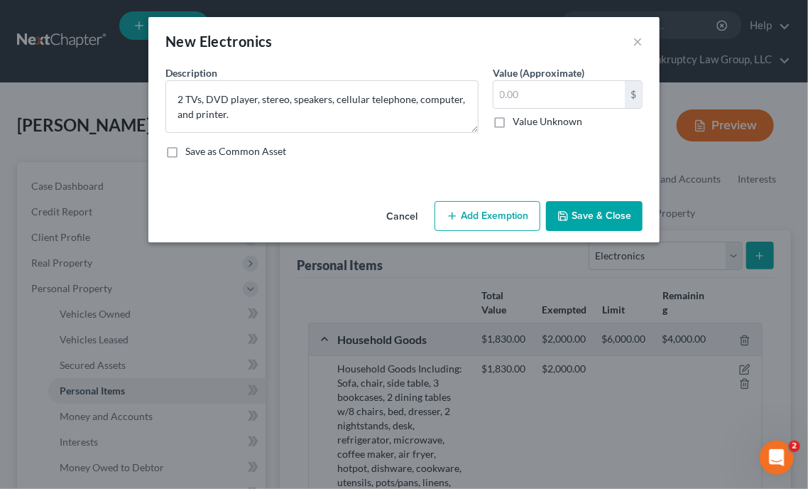
click at [580, 159] on div "Description * 2 TVs, DVD player, stereo, speakers, cellular telephone, computer…" at bounding box center [404, 117] width 492 height 104
click at [552, 77] on label "Value (Approximate)" at bounding box center [539, 72] width 92 height 15
click at [537, 104] on input "text" at bounding box center [559, 94] width 131 height 27
type input "970"
click at [488, 215] on button "Add Exemption" at bounding box center [488, 216] width 106 height 30
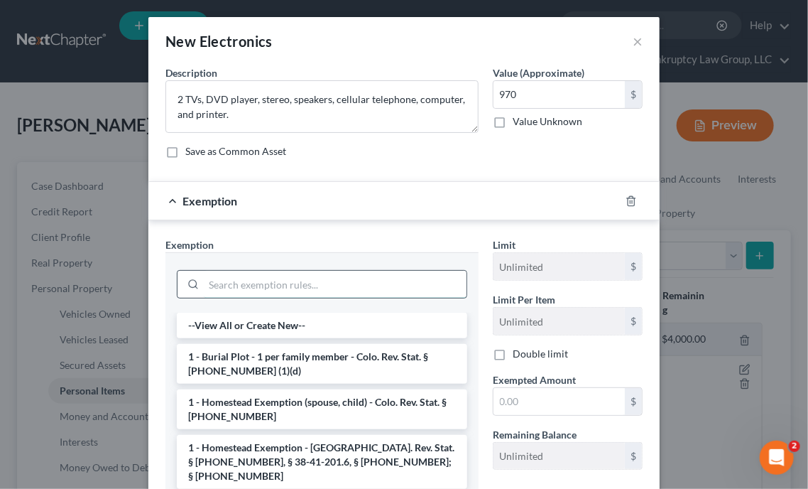
click at [339, 274] on input "search" at bounding box center [335, 284] width 263 height 27
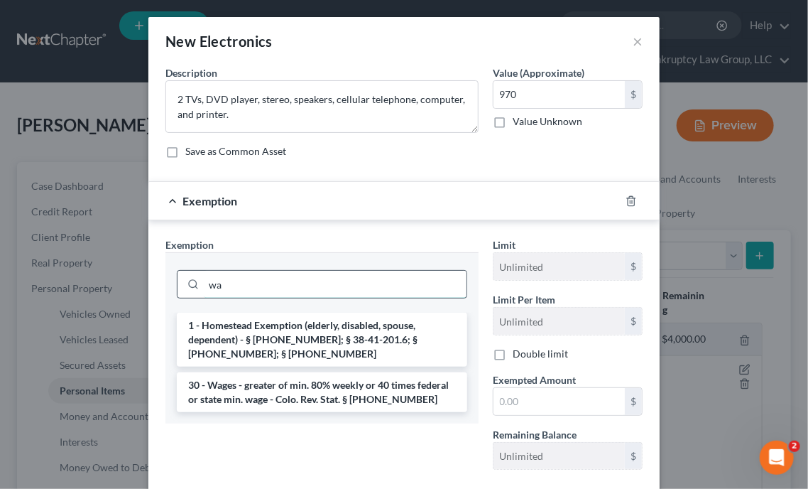
type input "w"
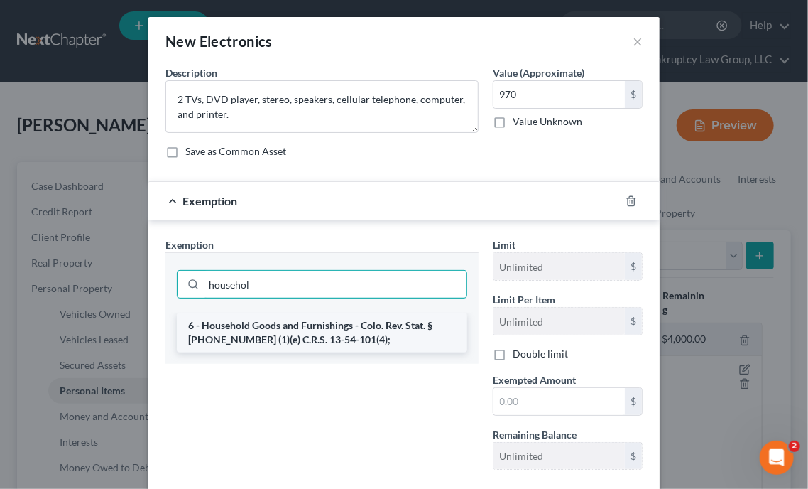
type input "househol"
click at [383, 335] on li "6 - Household Goods and Furnishings - Colo. Rev. Stat. § [PHONE_NUMBER] (1)(e) …" at bounding box center [322, 333] width 291 height 40
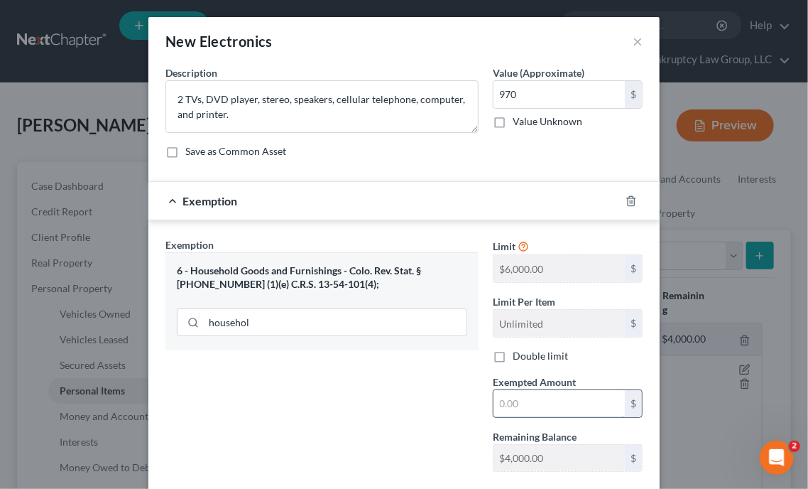
click at [536, 408] on input "text" at bounding box center [559, 403] width 131 height 27
type input "2,000"
click at [432, 408] on div "Exemption Set must be selected for CA. Exemption * 6 - Household Goods and Furn…" at bounding box center [322, 360] width 328 height 246
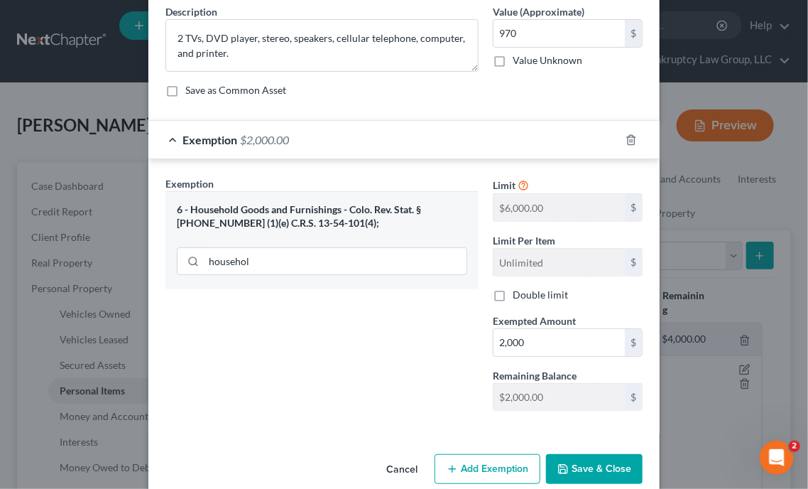
scroll to position [82, 0]
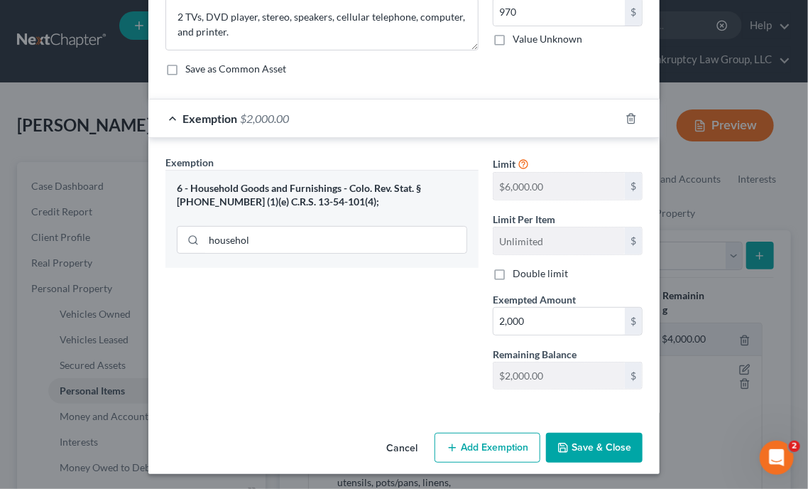
click at [592, 444] on button "Save & Close" at bounding box center [594, 448] width 97 height 30
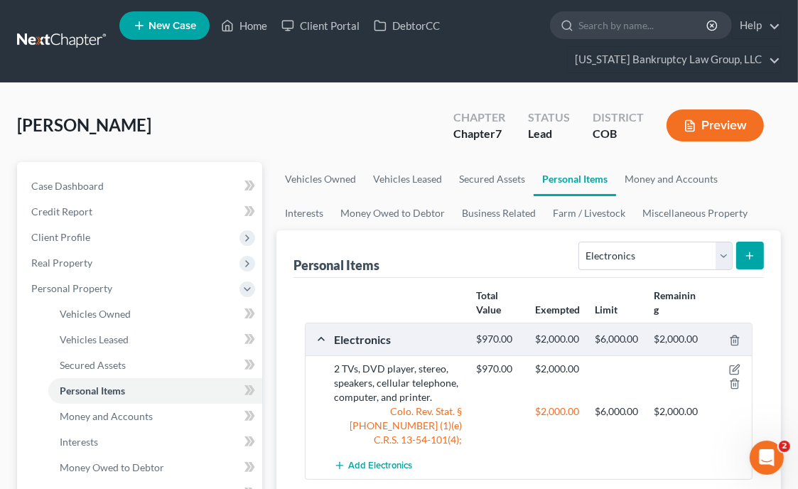
click at [768, 212] on ul "Vehicles Owned Vehicles Leased Secured Assets Personal Items Money and Accounts…" at bounding box center [528, 196] width 504 height 68
click at [128, 314] on span "Vehicles Owned" at bounding box center [95, 314] width 71 height 12
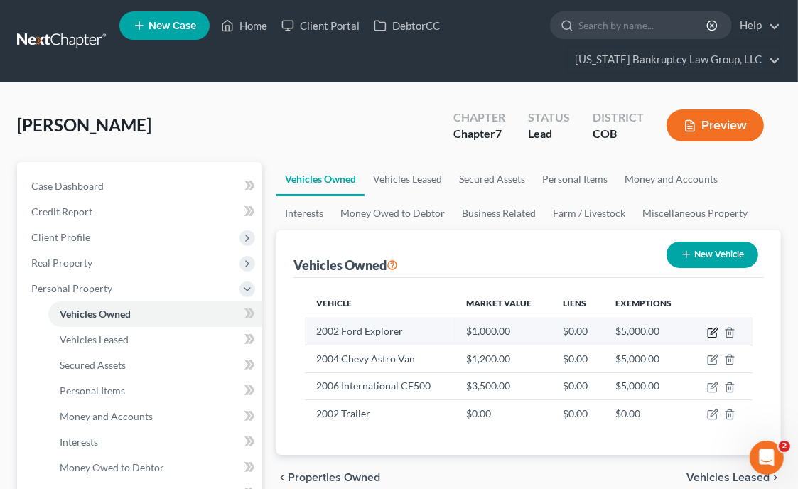
click at [708, 335] on icon "button" at bounding box center [712, 332] width 11 height 11
select select "0"
select select "24"
select select "3"
select select "0"
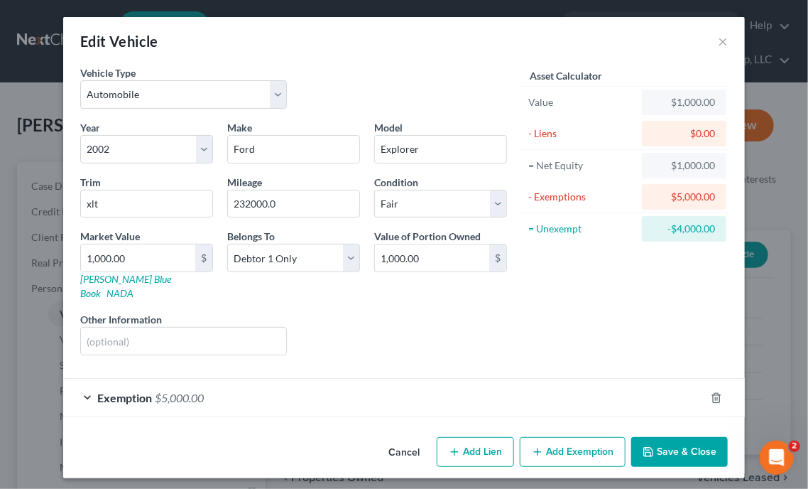
click at [693, 437] on button "Save & Close" at bounding box center [680, 452] width 97 height 30
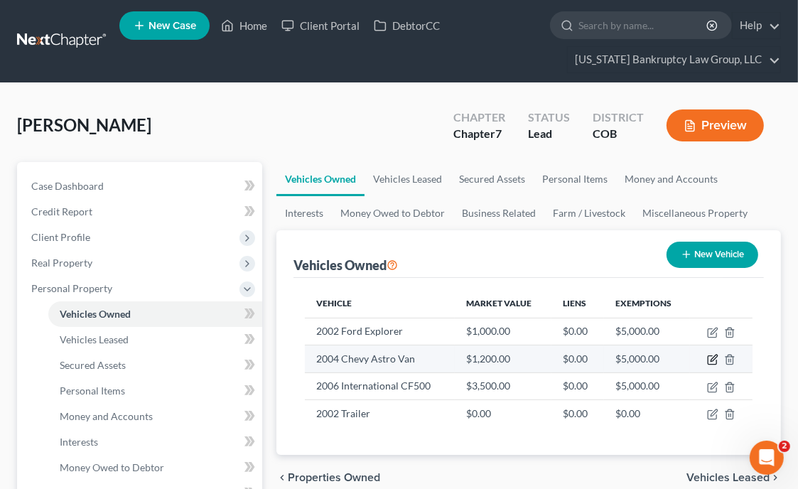
click at [715, 357] on icon "button" at bounding box center [713, 358] width 6 height 6
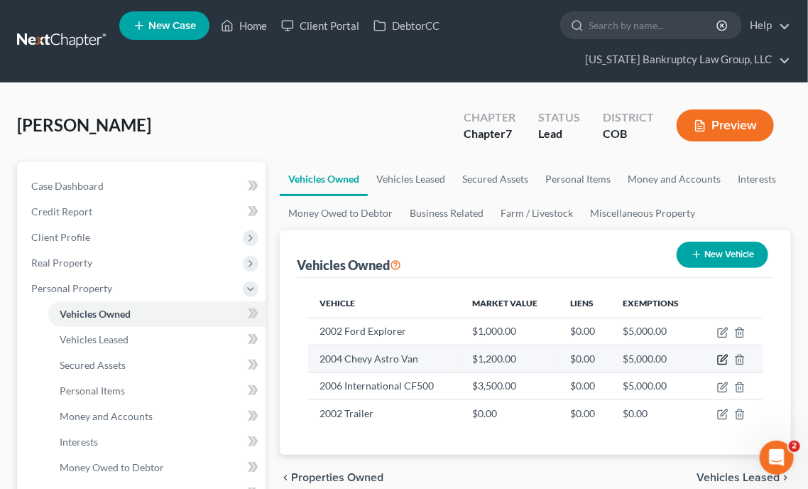
select select "0"
select select "22"
select select "4"
select select "0"
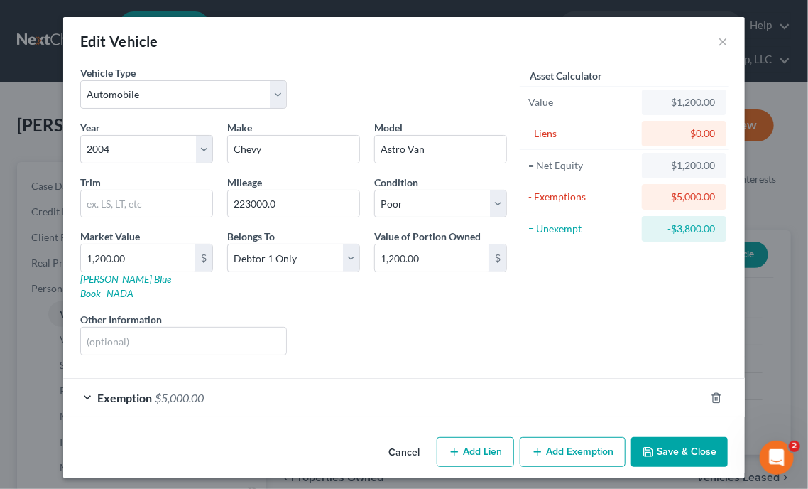
click at [168, 391] on span "$5,000.00" at bounding box center [179, 397] width 49 height 13
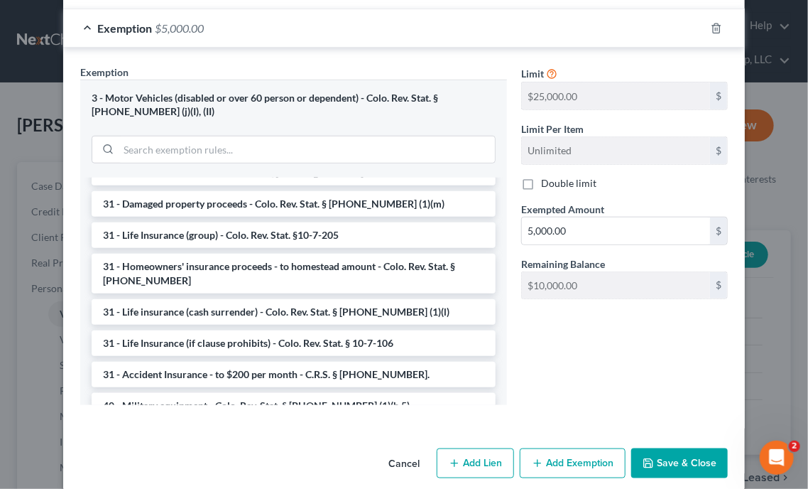
scroll to position [1319, 0]
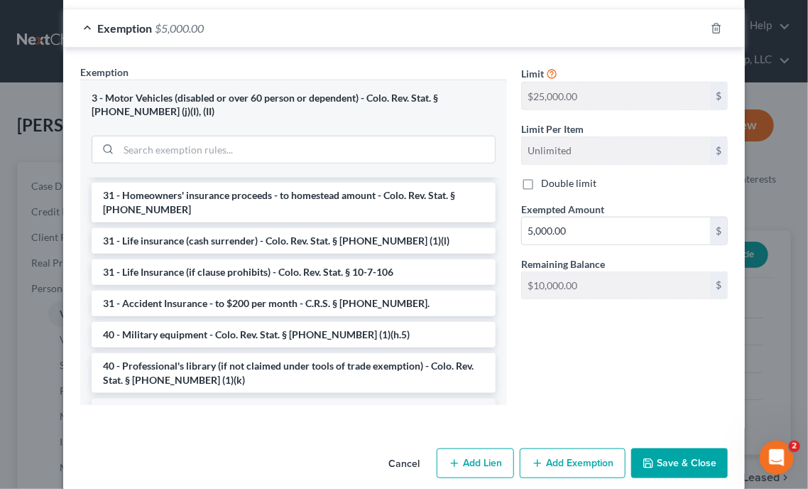
click at [349, 399] on li "40 - Tools of Trade, Stock in Trade (debtor's primary occupation) - Colo. Rev. …" at bounding box center [294, 419] width 404 height 40
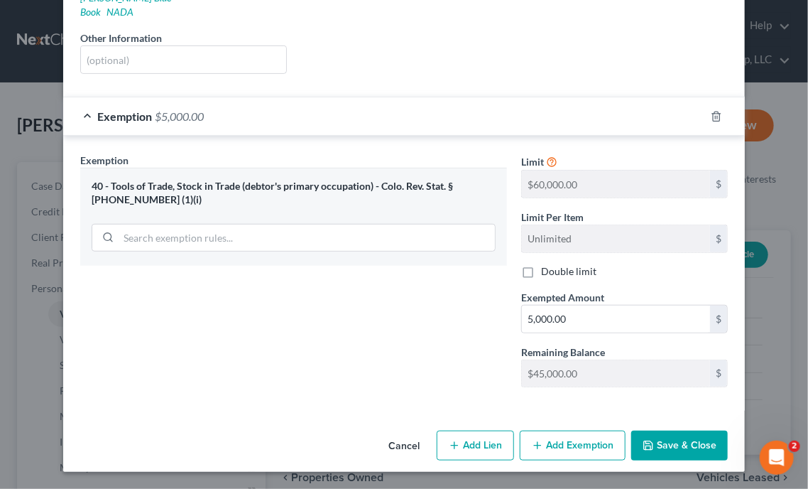
scroll to position [264, 0]
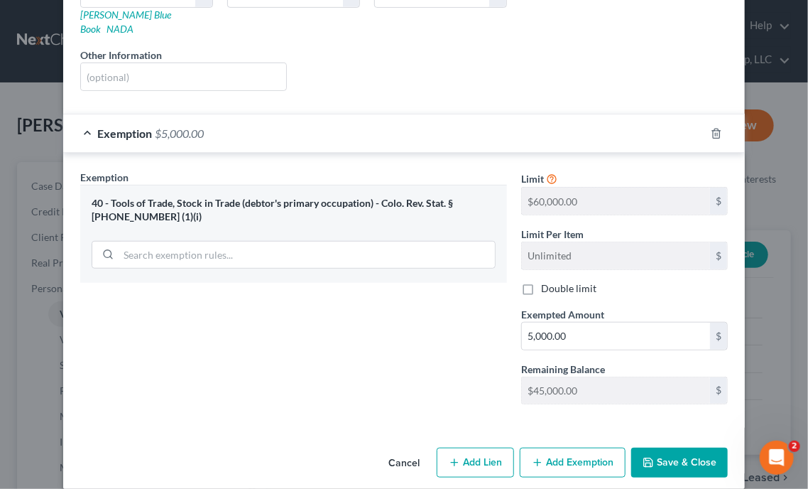
click at [665, 448] on button "Save & Close" at bounding box center [680, 463] width 97 height 30
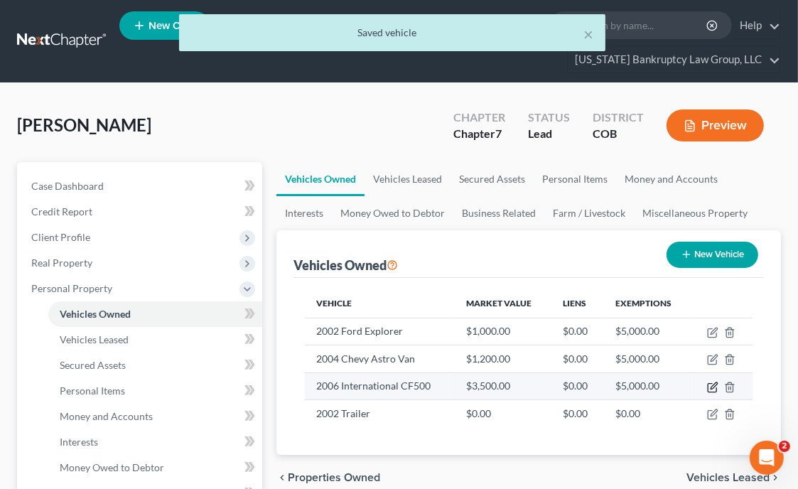
click at [711, 384] on icon "button" at bounding box center [712, 386] width 11 height 11
select select "0"
select select "20"
select select "3"
select select "0"
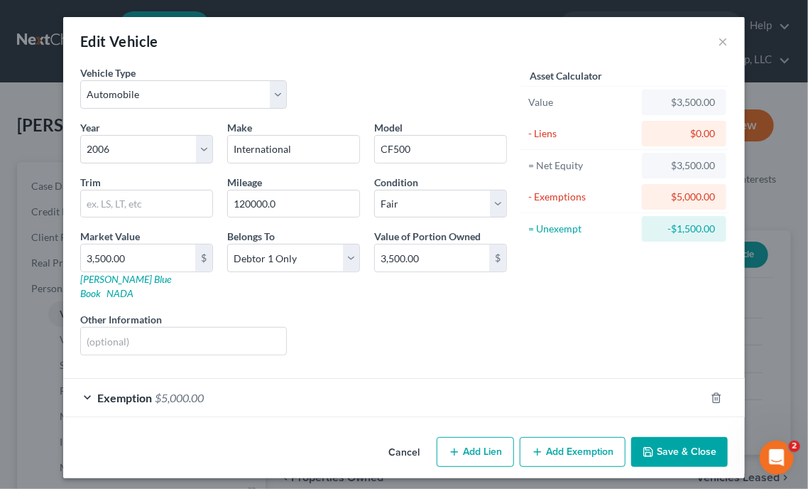
click at [247, 391] on div "Exemption $5,000.00" at bounding box center [384, 398] width 642 height 38
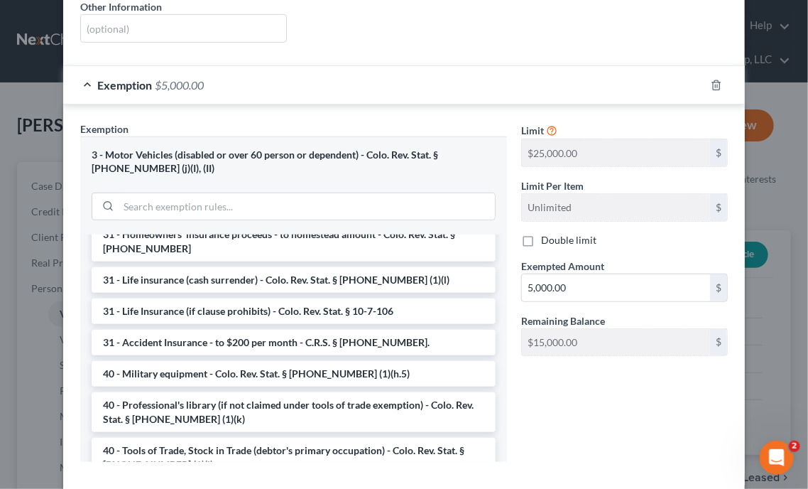
scroll to position [1342, 0]
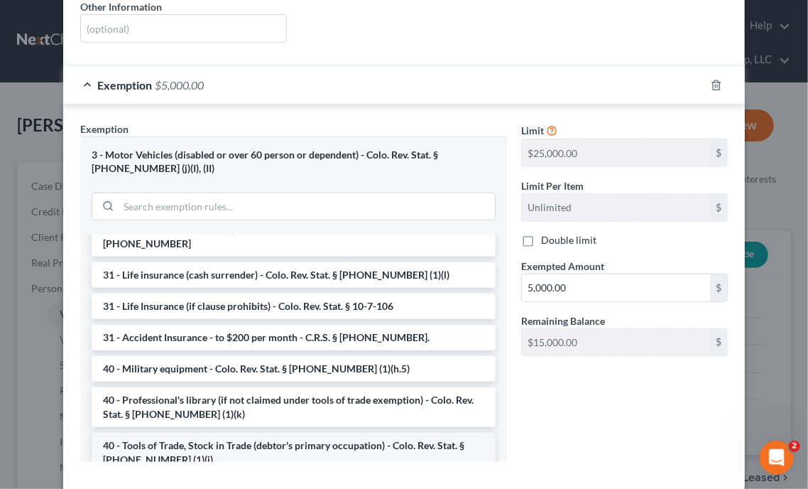
click at [337, 433] on li "40 - Tools of Trade, Stock in Trade (debtor's primary occupation) - Colo. Rev. …" at bounding box center [294, 453] width 404 height 40
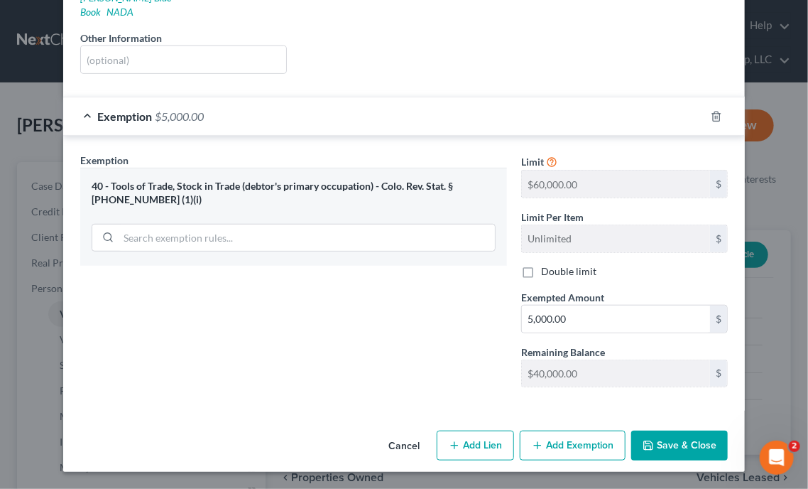
scroll to position [264, 0]
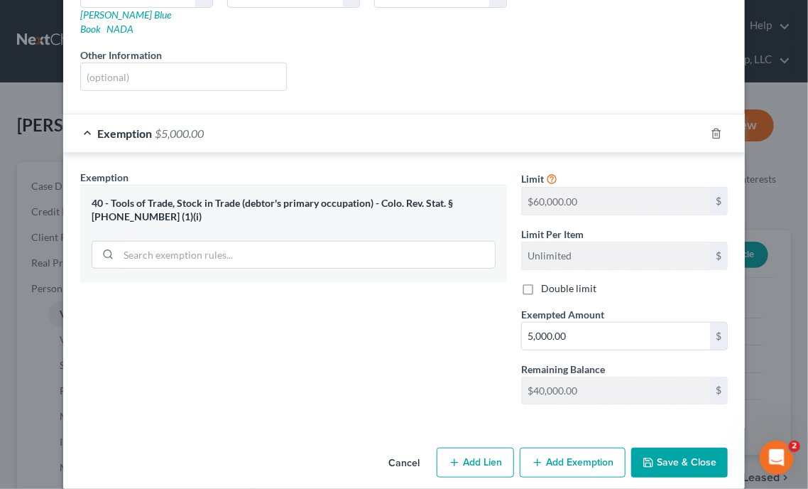
click at [686, 455] on button "Save & Close" at bounding box center [680, 463] width 97 height 30
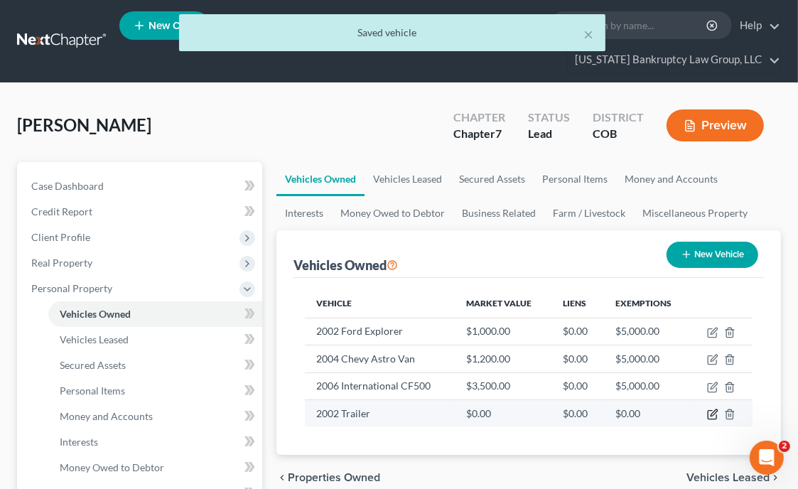
click at [712, 414] on icon "button" at bounding box center [713, 412] width 6 height 6
select select "2"
select select "24"
select select "0"
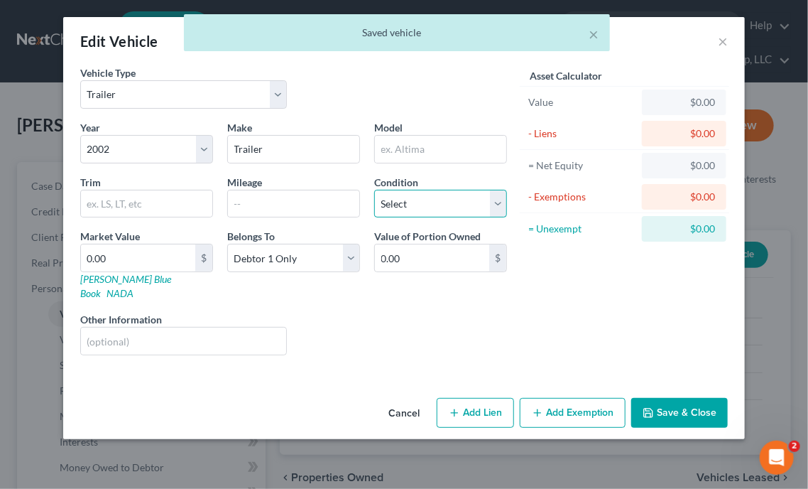
click at [401, 195] on select "Select Excellent Very Good Good Fair Poor" at bounding box center [440, 204] width 133 height 28
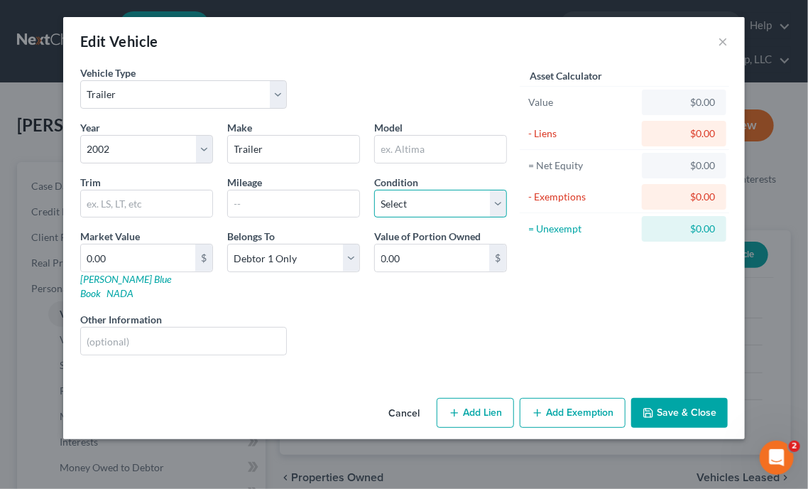
select select "3"
click at [374, 190] on select "Select Excellent Very Good Good Fair Poor" at bounding box center [440, 204] width 133 height 28
click at [139, 251] on input "0.00" at bounding box center [138, 257] width 114 height 27
type input "5"
type input "5.00"
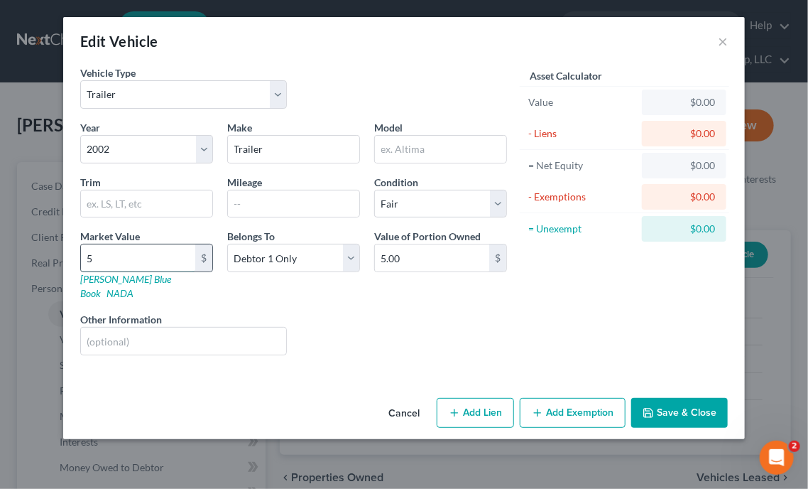
type input "50"
type input "50.00"
type input "500"
type input "500.00"
type input "500"
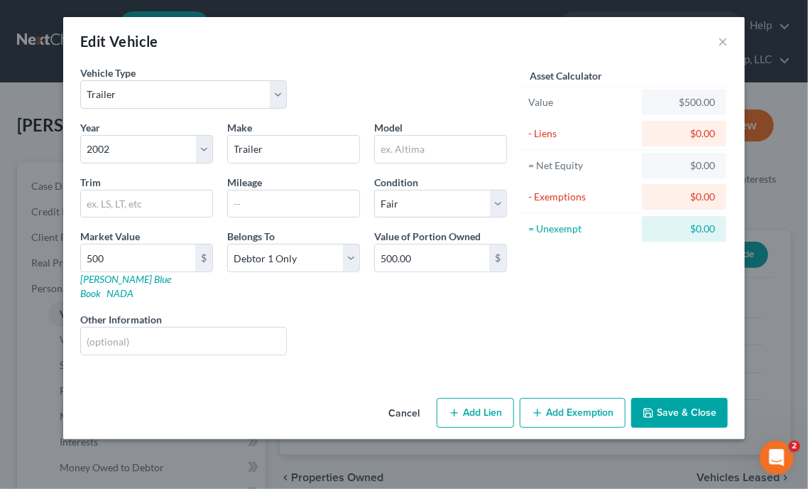
click at [591, 410] on button "Add Exemption" at bounding box center [573, 413] width 106 height 30
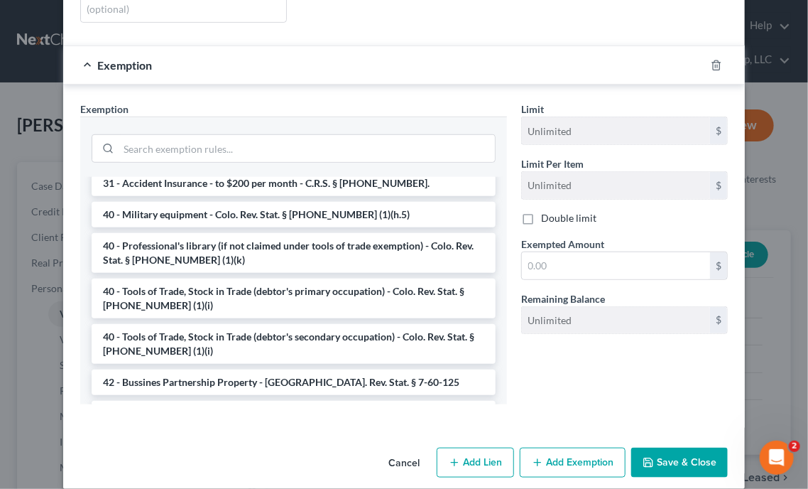
scroll to position [1434, 0]
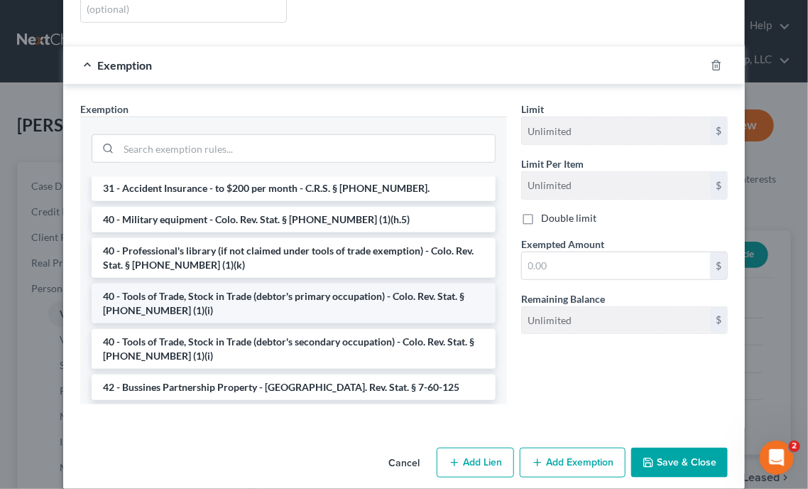
click at [347, 283] on li "40 - Tools of Trade, Stock in Trade (debtor's primary occupation) - Colo. Rev. …" at bounding box center [294, 303] width 404 height 40
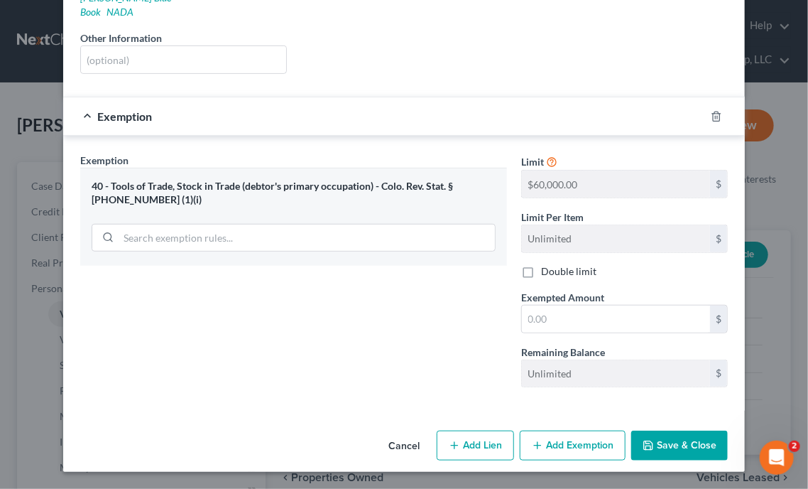
scroll to position [264, 0]
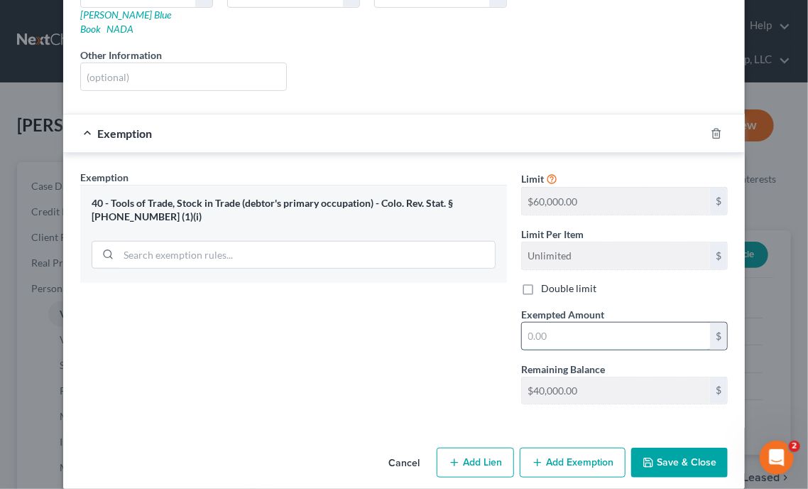
click at [578, 323] on input "text" at bounding box center [616, 336] width 188 height 27
type input "1,000"
click at [656, 448] on button "Save & Close" at bounding box center [680, 463] width 97 height 30
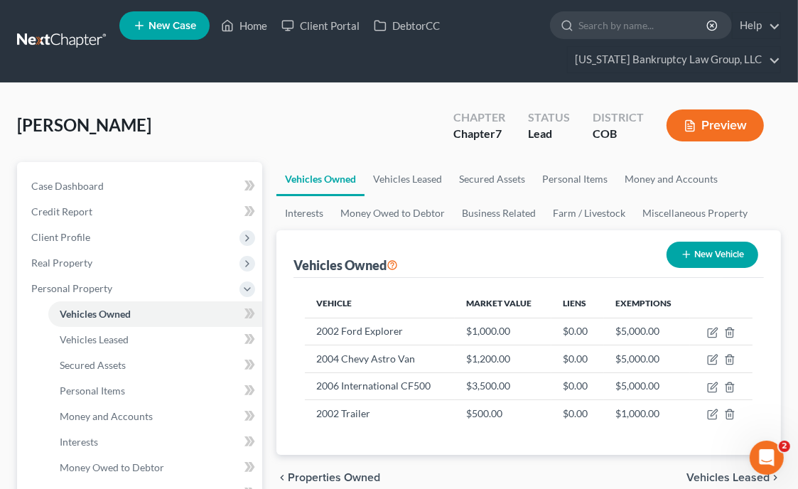
click at [766, 204] on ul "Vehicles Owned Vehicles Leased Secured Assets Personal Items Money and Accounts…" at bounding box center [528, 196] width 504 height 68
click at [574, 176] on link "Personal Items" at bounding box center [575, 179] width 82 height 34
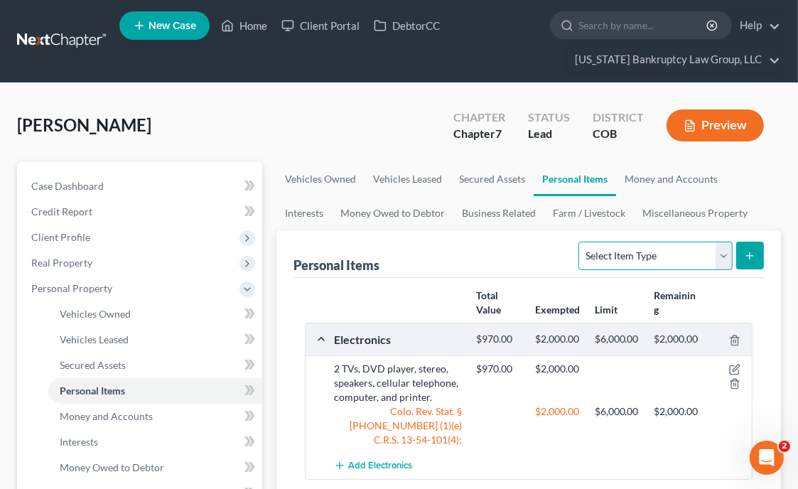
click at [636, 245] on select "Select Item Type Clothing Collectibles Of Value Electronics Firearms Household …" at bounding box center [654, 256] width 153 height 28
select select "jewelry"
click at [580, 242] on select "Select Item Type Clothing Collectibles Of Value Electronics Firearms Household …" at bounding box center [654, 256] width 153 height 28
click at [752, 256] on line "submit" at bounding box center [750, 256] width 6 height 0
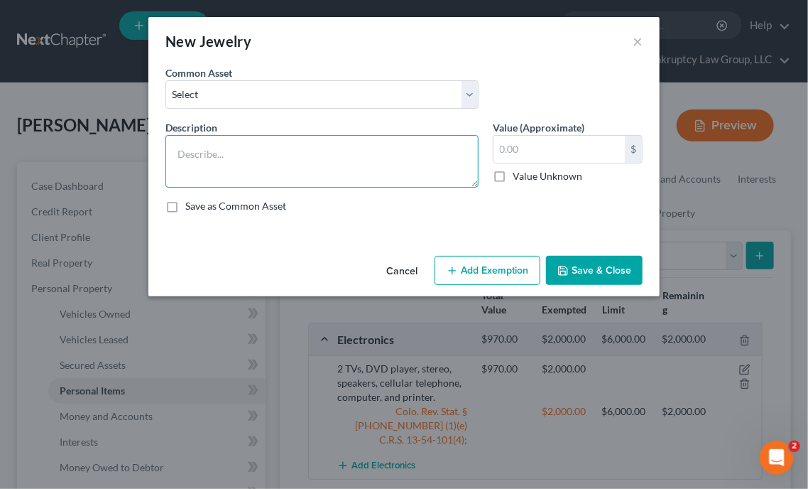
click at [394, 163] on textarea at bounding box center [322, 161] width 313 height 53
type textarea "Necklaces"
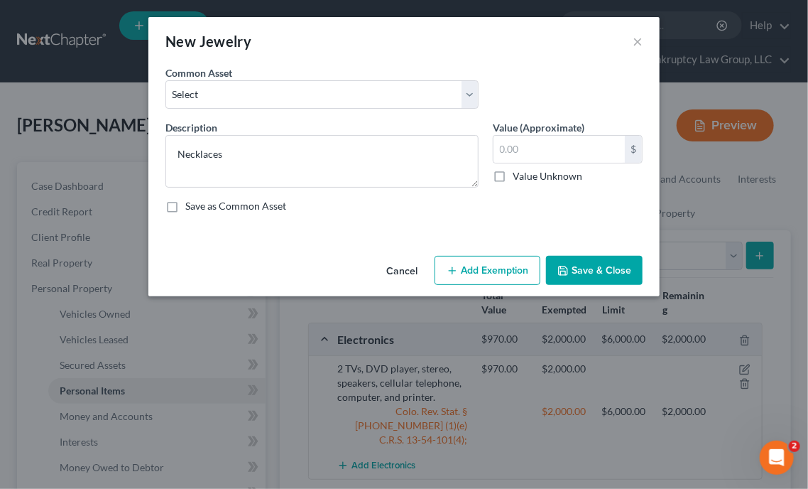
click at [526, 203] on div "Save as Common Asset" at bounding box center [404, 206] width 477 height 14
click at [589, 139] on input "text" at bounding box center [559, 149] width 131 height 27
type input "75"
click at [497, 262] on button "Add Exemption" at bounding box center [488, 271] width 106 height 30
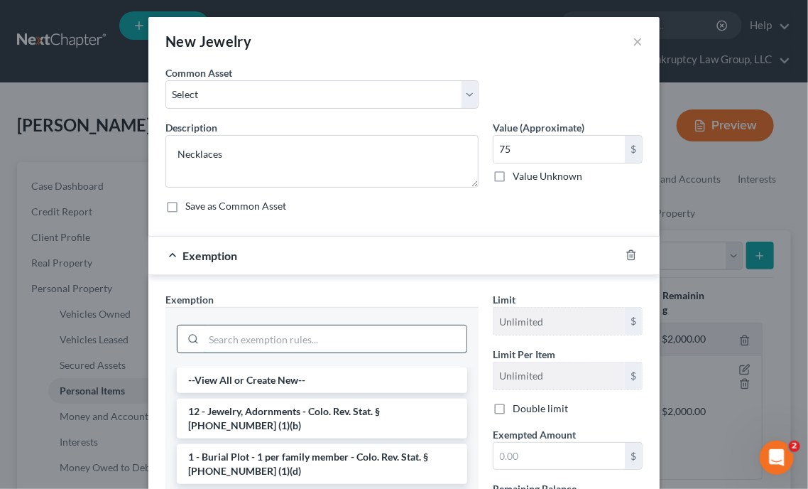
click at [335, 341] on input "search" at bounding box center [335, 338] width 263 height 27
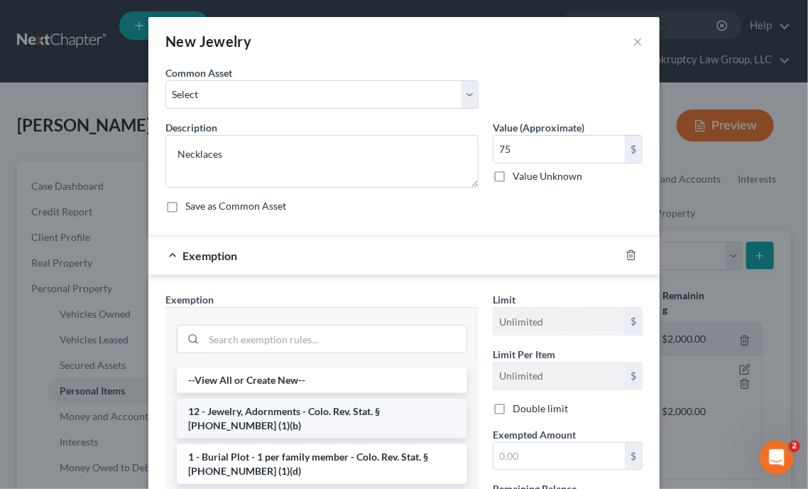
click at [321, 413] on li "12 - Jewelry, Adornments - Colo. Rev. Stat. § [PHONE_NUMBER] (1)(b)" at bounding box center [322, 419] width 291 height 40
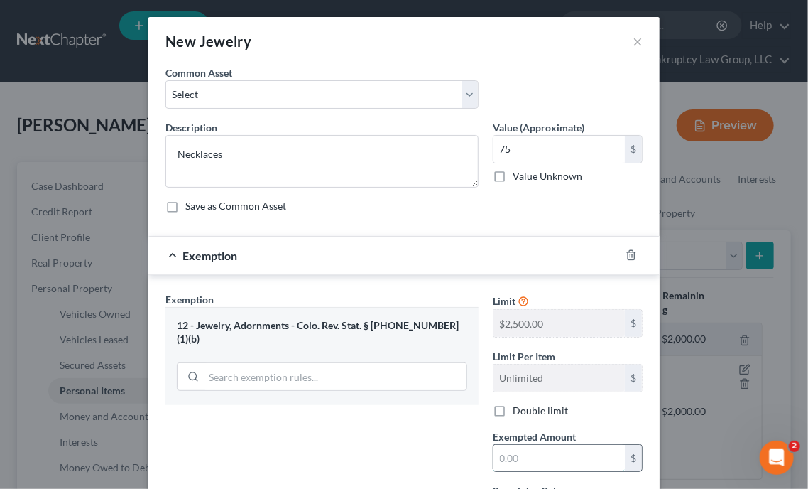
click at [536, 454] on input "text" at bounding box center [559, 458] width 131 height 27
type input "2"
type input "1,000"
click at [409, 460] on div "Exemption Set must be selected for CA. Exemption * 12 - Jewelry, Adornments - […" at bounding box center [322, 415] width 328 height 246
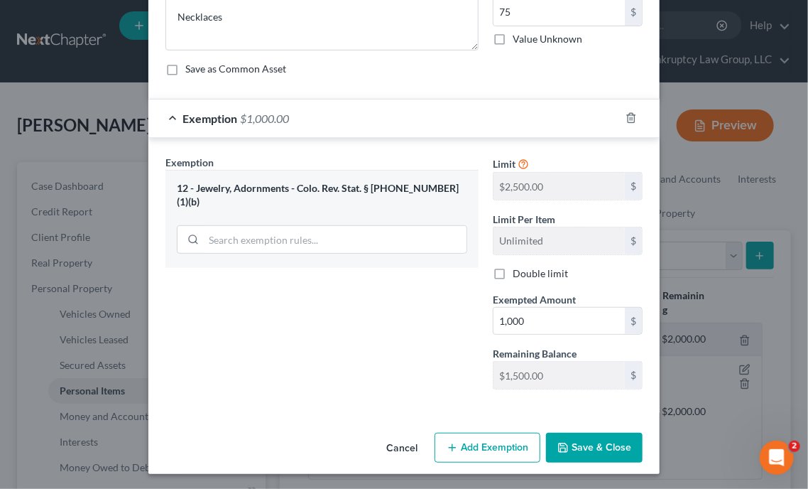
click at [610, 440] on button "Save & Close" at bounding box center [594, 448] width 97 height 30
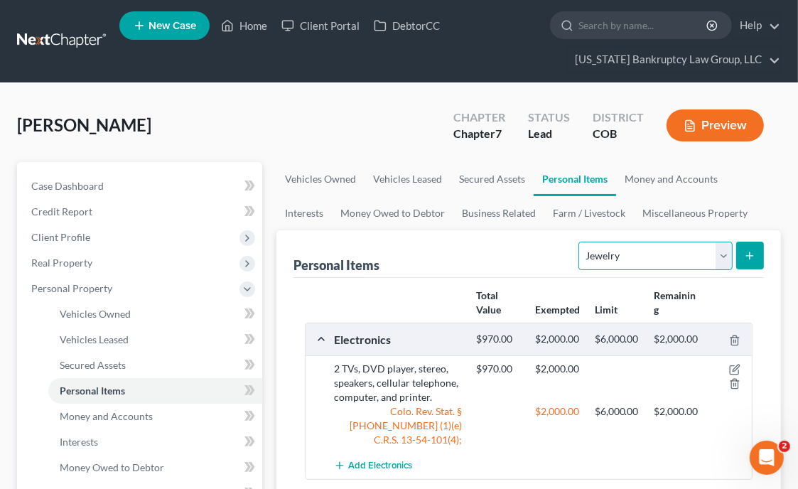
click at [681, 242] on select "Select Item Type Clothing Collectibles Of Value Electronics Firearms Household …" at bounding box center [654, 256] width 153 height 28
select select "clothing"
click at [580, 242] on select "Select Item Type Clothing Collectibles Of Value Electronics Firearms Household …" at bounding box center [654, 256] width 153 height 28
click at [755, 250] on icon "submit" at bounding box center [749, 255] width 11 height 11
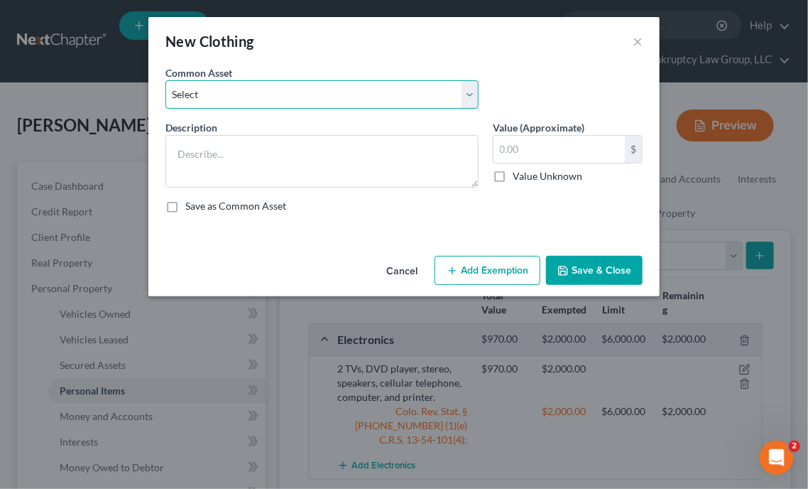
click at [374, 92] on select "Select Clothing and Outerwear" at bounding box center [322, 94] width 313 height 28
select select "0"
click at [166, 80] on select "Select Clothing and Outerwear" at bounding box center [322, 94] width 313 height 28
type textarea "Clothing and Outerwear"
type input "300.00"
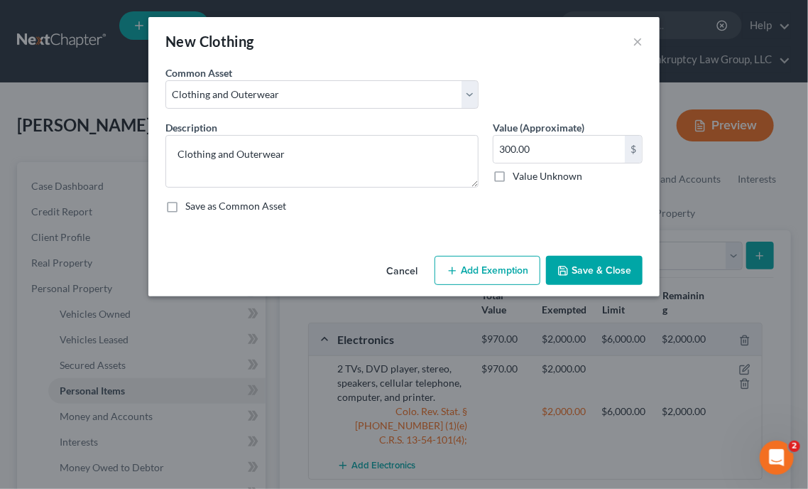
click at [598, 200] on div "Save as Common Asset" at bounding box center [404, 206] width 477 height 14
click at [519, 271] on button "Add Exemption" at bounding box center [488, 271] width 106 height 30
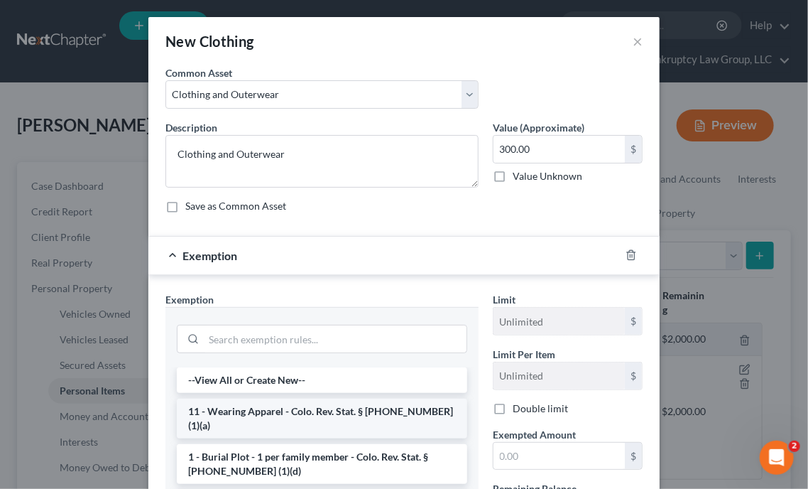
click at [315, 404] on li "11 - Wearing Apparel - Colo. Rev. Stat. § [PHONE_NUMBER] (1)(a)" at bounding box center [322, 419] width 291 height 40
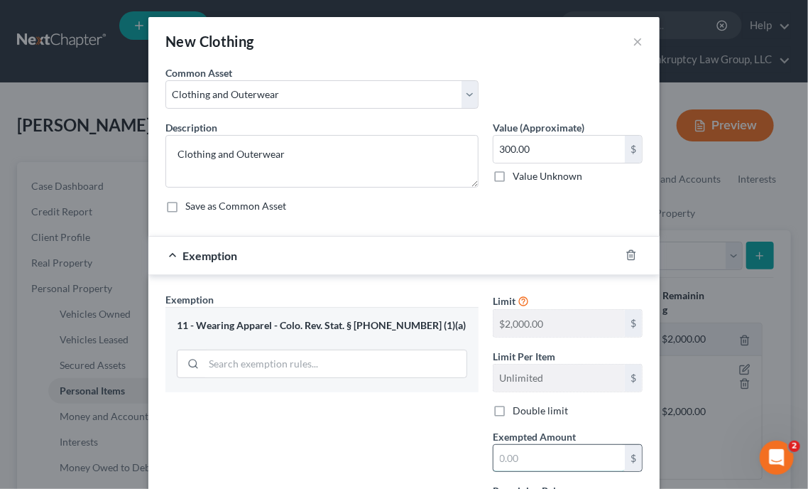
click at [595, 458] on input "text" at bounding box center [559, 458] width 131 height 27
type input "1,000"
click at [448, 468] on div "Exemption Set must be selected for CA. Exemption * 11 - Wearing Apparel - Colo.…" at bounding box center [322, 415] width 328 height 246
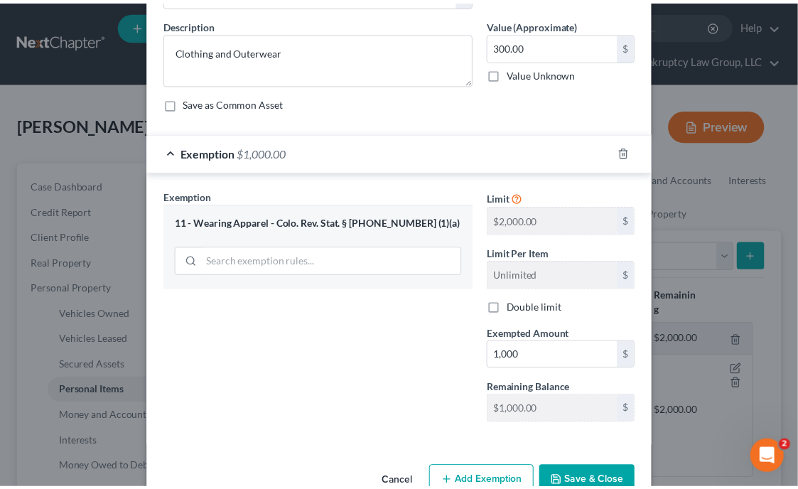
scroll to position [131, 0]
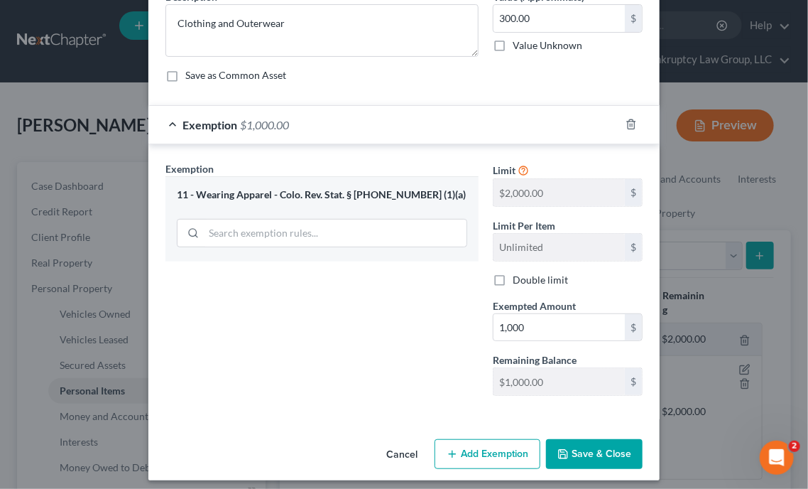
click at [619, 450] on button "Save & Close" at bounding box center [594, 454] width 97 height 30
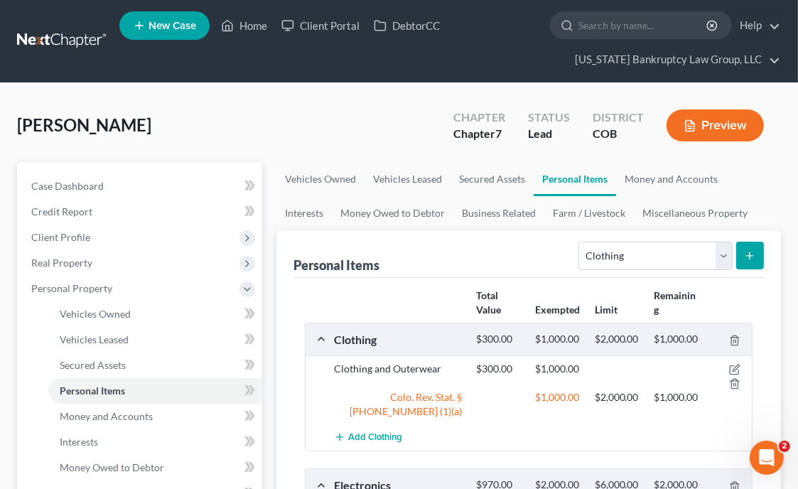
click at [418, 240] on div "Personal Items Select Item Type Clothing Collectibles Of Value Electronics Fire…" at bounding box center [528, 254] width 470 height 48
click at [355, 142] on div "[PERSON_NAME] Upgraded Chapter Chapter 7 Status Lead District COB Preview" at bounding box center [399, 131] width 764 height 62
click at [445, 244] on div "Personal Items Select Item Type Clothing Collectibles Of Value Electronics Fire…" at bounding box center [528, 254] width 470 height 48
click at [659, 154] on div "[PERSON_NAME] Upgraded Chapter Chapter 7 Status Lead District COB Preview" at bounding box center [399, 131] width 764 height 62
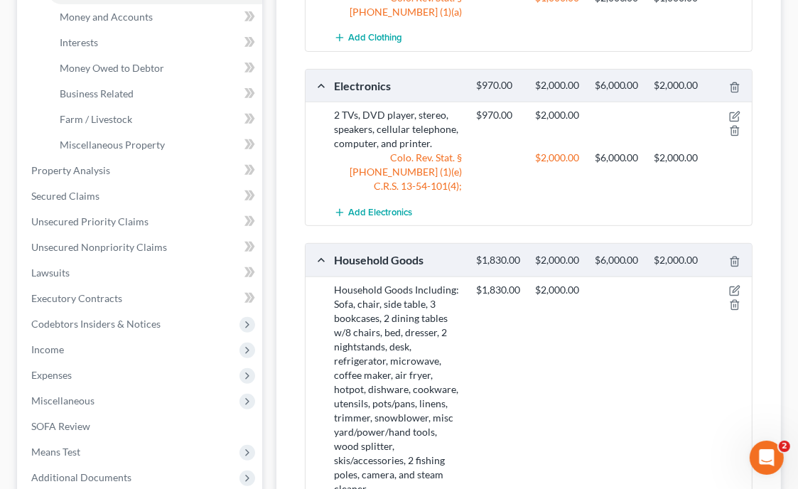
scroll to position [426, 0]
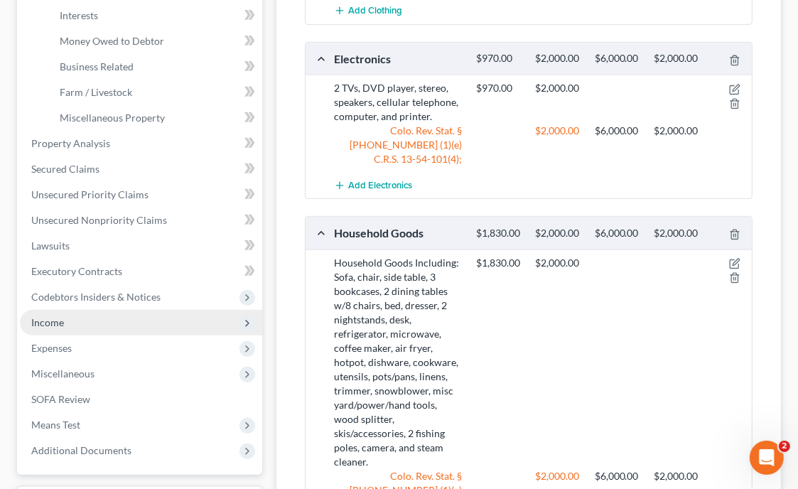
click at [54, 328] on span "Income" at bounding box center [141, 323] width 242 height 26
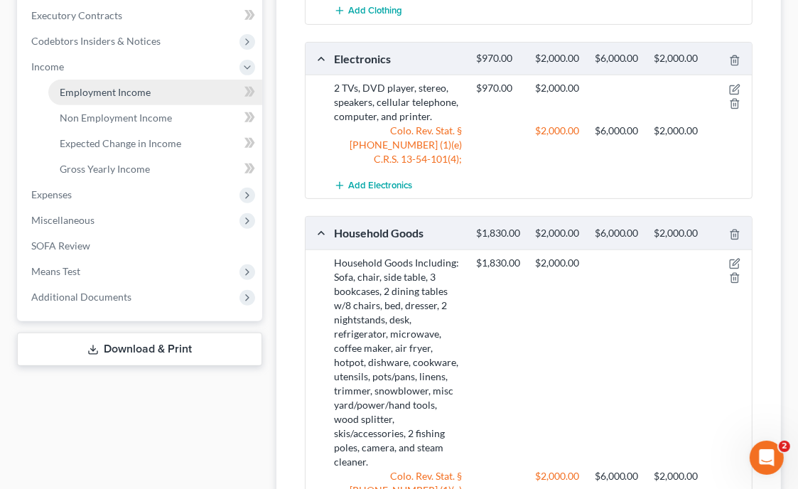
click at [107, 99] on link "Employment Income" at bounding box center [155, 93] width 214 height 26
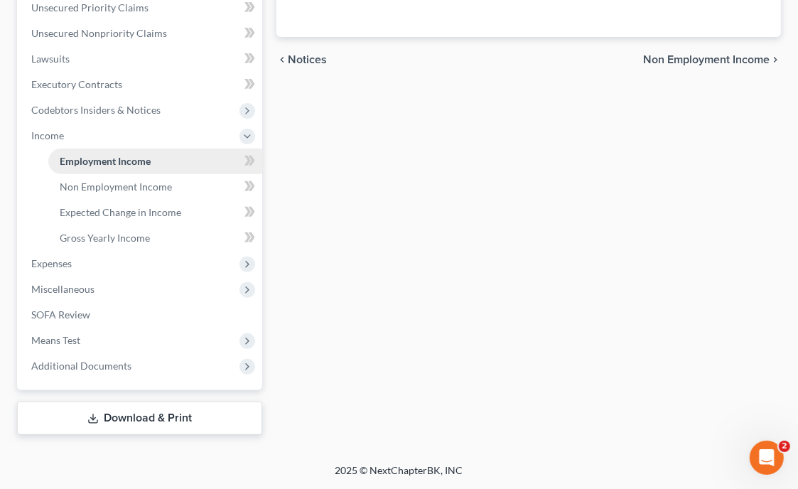
click at [107, 99] on ul "Case Dashboard Payments Invoices Payments Payments Credit Report Client Profile" at bounding box center [141, 97] width 242 height 563
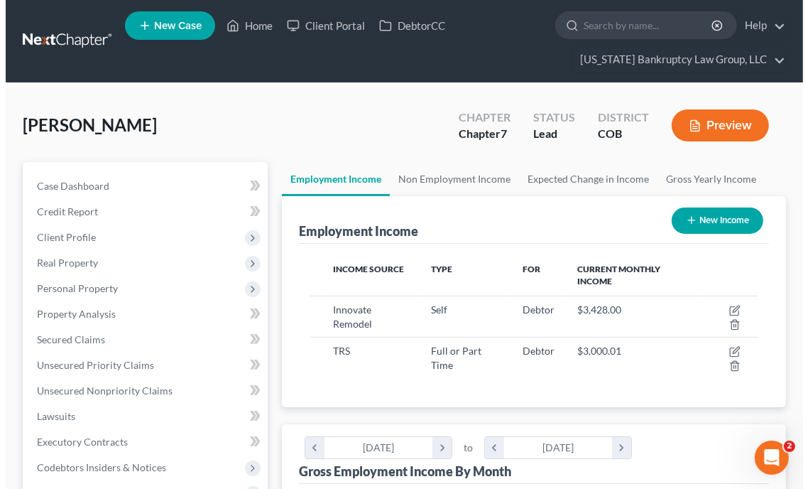
scroll to position [224, 475]
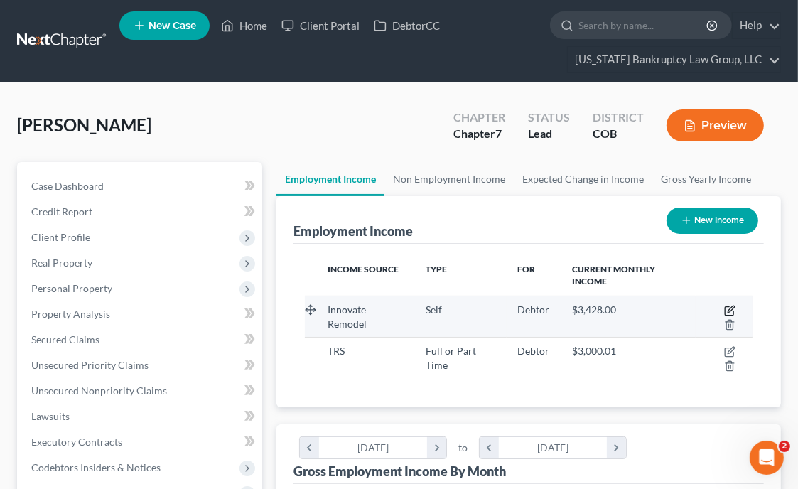
click at [727, 307] on icon "button" at bounding box center [729, 310] width 11 height 11
select select "1"
select select "5"
select select "0"
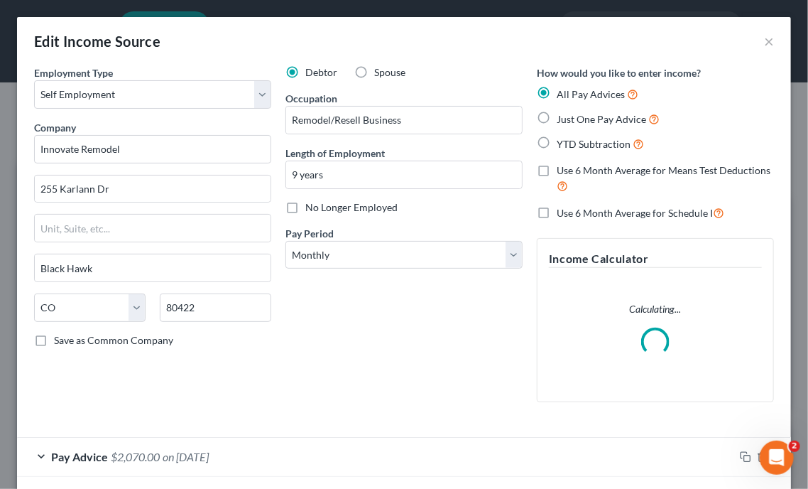
scroll to position [227, 483]
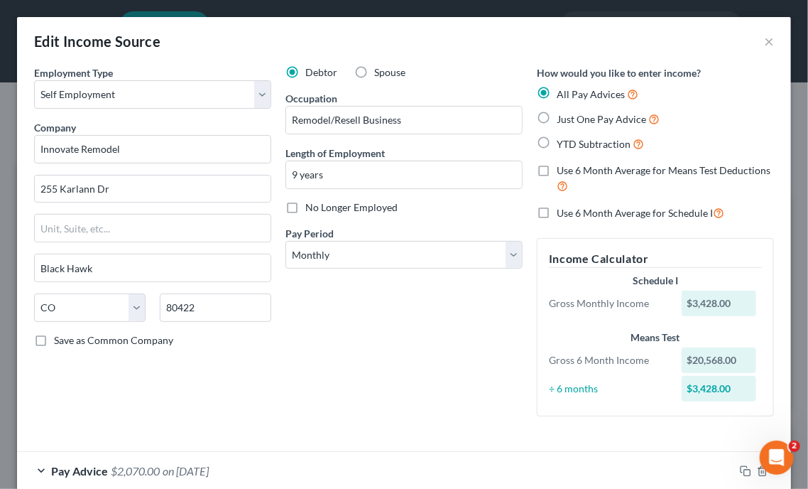
click at [751, 218] on div "Use 6 Month Average for Schedule I" at bounding box center [655, 213] width 237 height 16
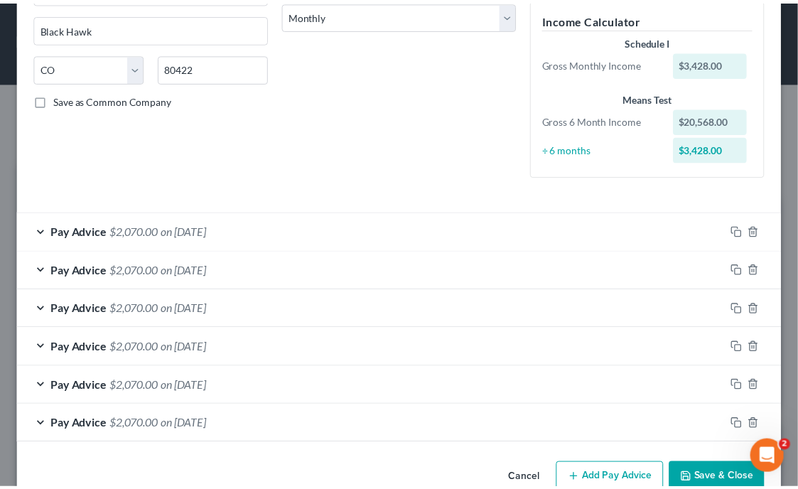
scroll to position [242, 0]
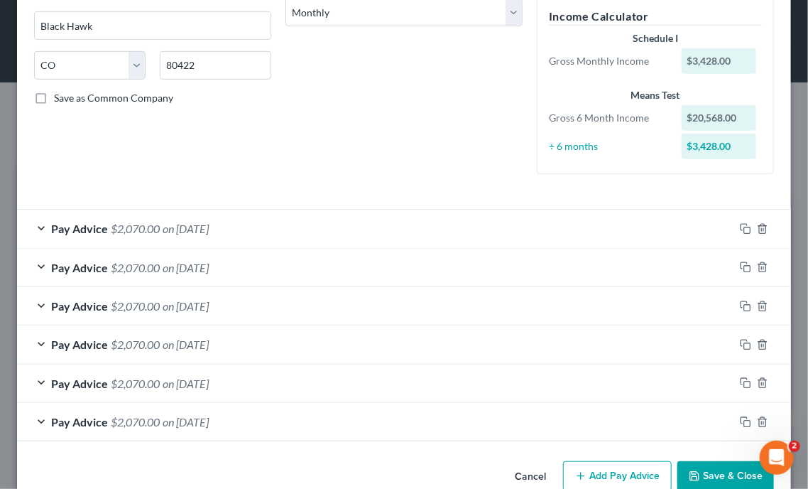
click at [707, 467] on button "Save & Close" at bounding box center [726, 476] width 97 height 30
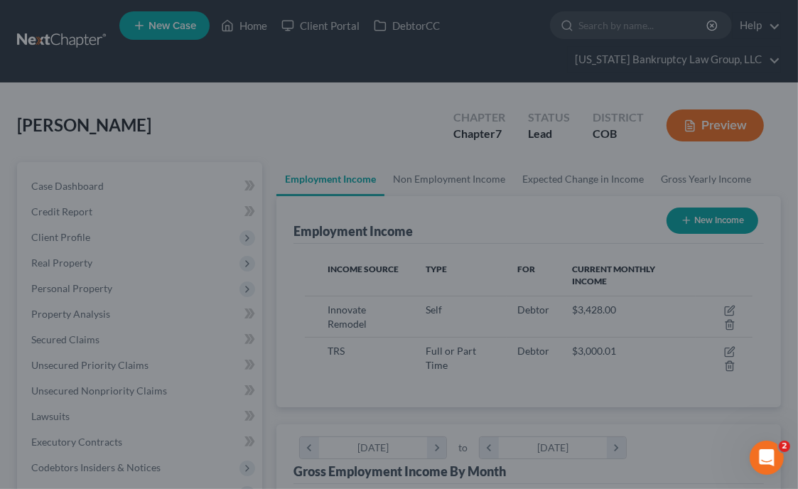
scroll to position [710198, 709946]
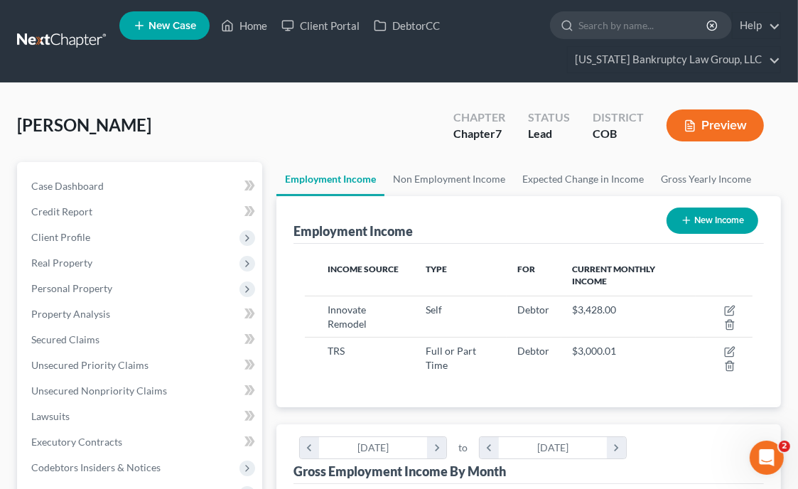
click at [757, 159] on div "[PERSON_NAME] Upgraded Chapter Chapter 7 Status Lead District COB Preview" at bounding box center [399, 131] width 764 height 62
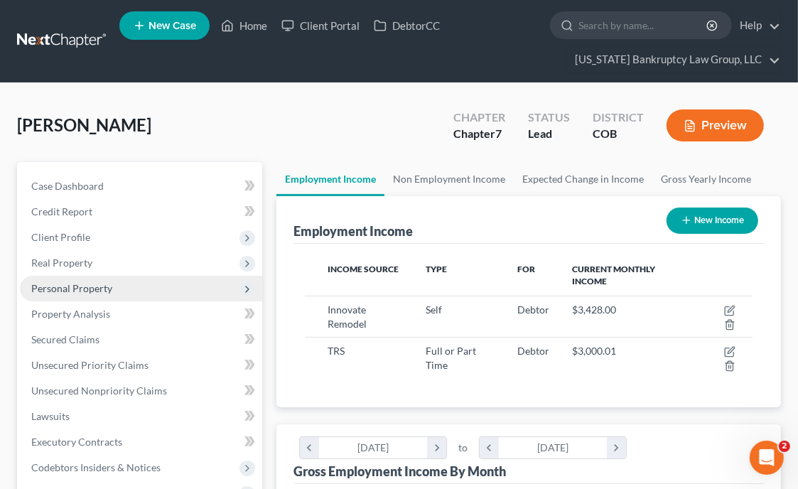
click at [91, 288] on span "Personal Property" at bounding box center [71, 288] width 81 height 12
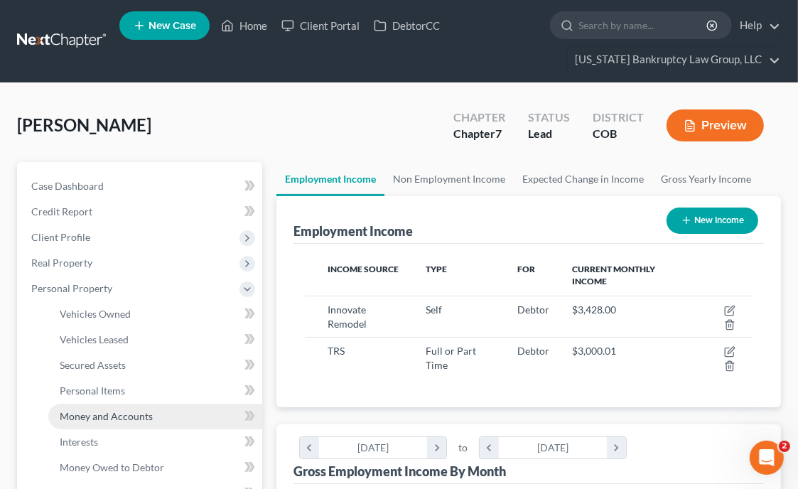
click at [111, 414] on span "Money and Accounts" at bounding box center [106, 416] width 93 height 12
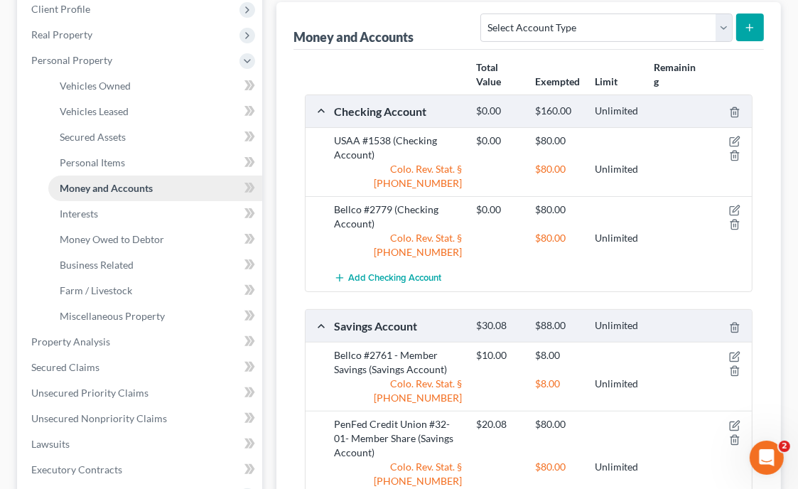
scroll to position [256, 0]
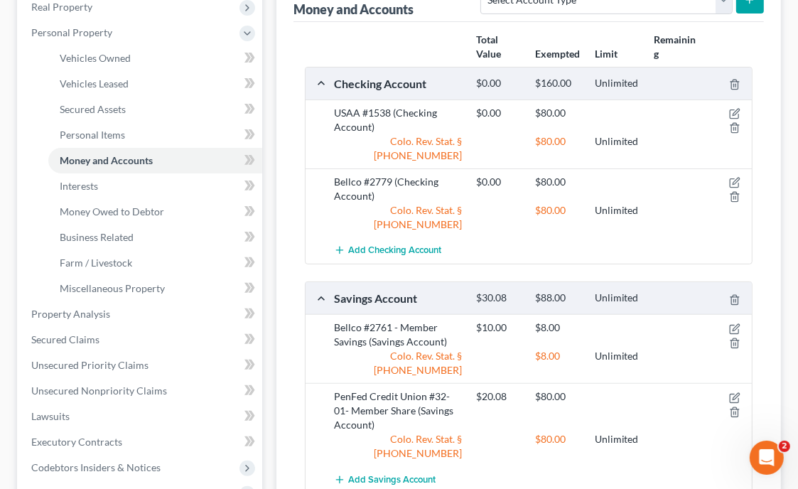
click at [764, 221] on div "Money and Accounts Select Account Type Brokerage Cash on Hand Certificates of D…" at bounding box center [528, 250] width 504 height 553
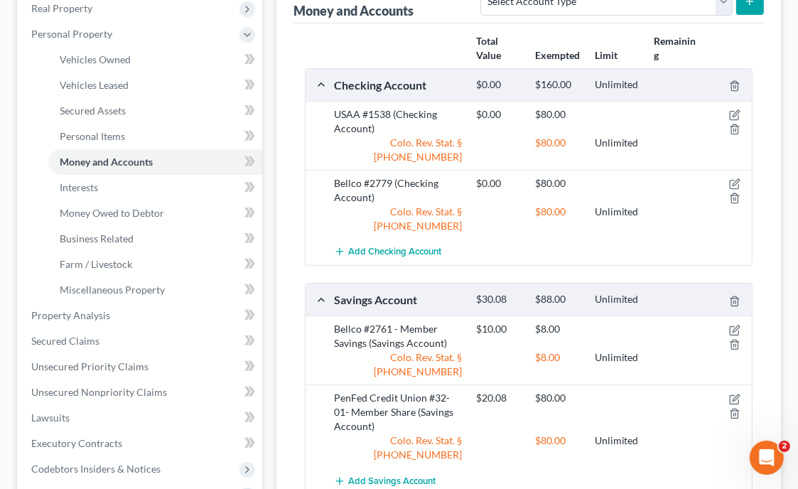
scroll to position [254, 0]
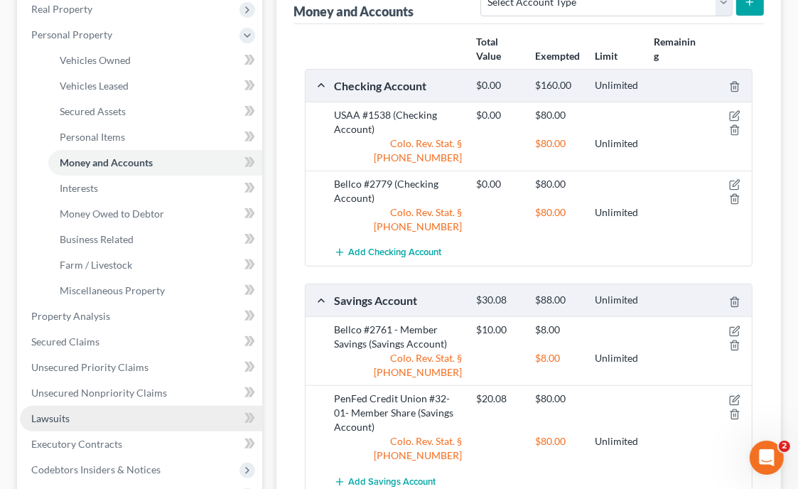
click at [87, 408] on link "Lawsuits" at bounding box center [141, 419] width 242 height 26
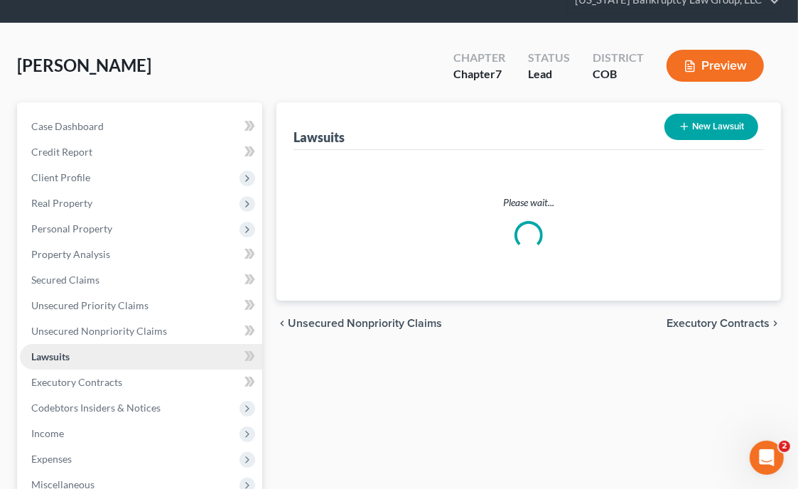
scroll to position [81, 0]
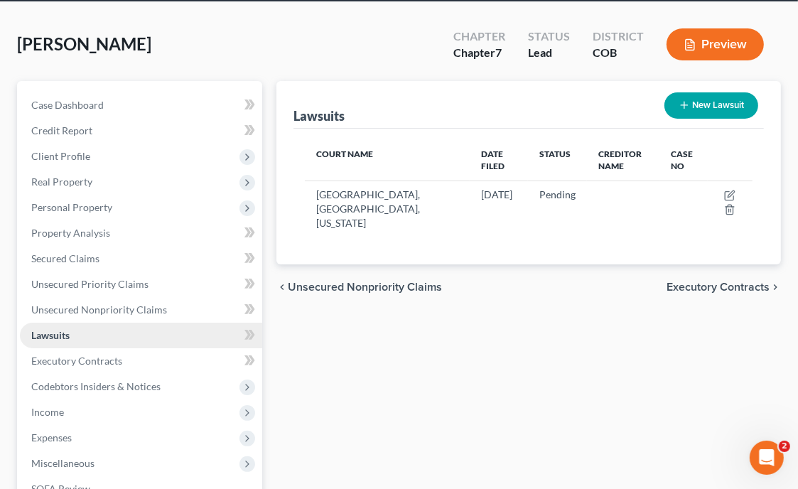
click at [87, 408] on span "Income" at bounding box center [141, 412] width 242 height 26
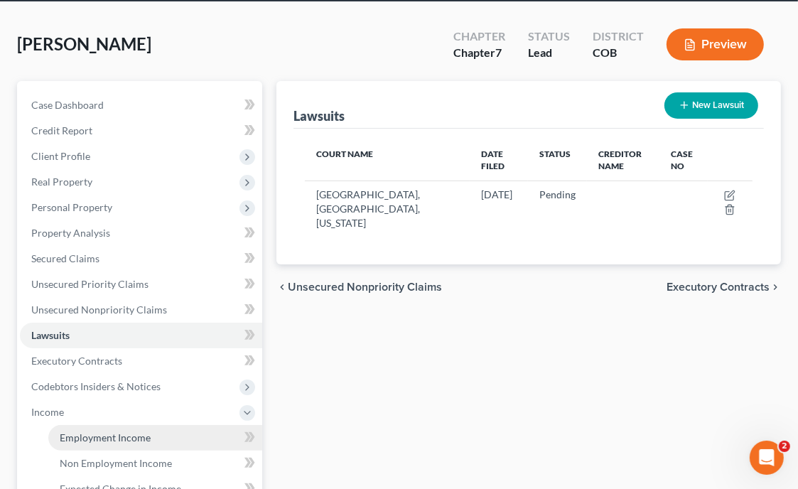
click at [97, 437] on span "Employment Income" at bounding box center [105, 437] width 91 height 12
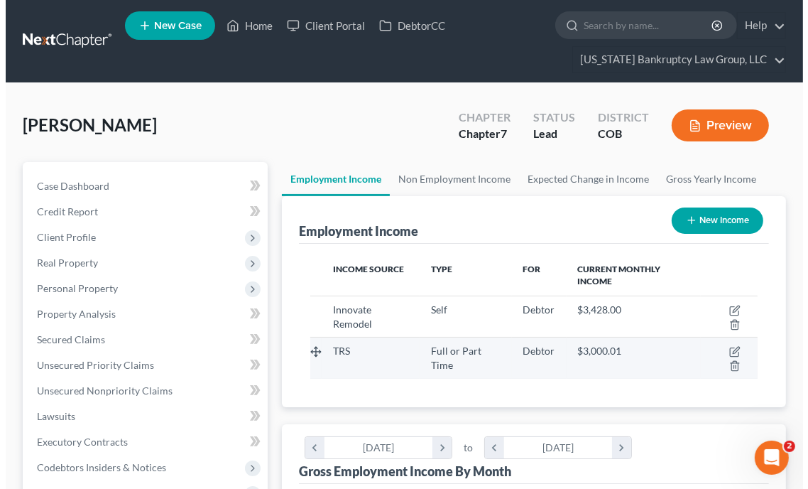
scroll to position [224, 475]
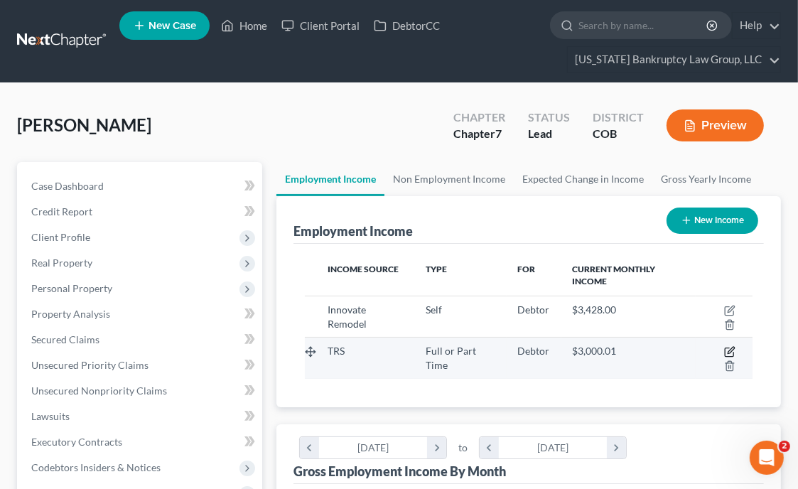
click at [731, 347] on icon "button" at bounding box center [730, 350] width 6 height 6
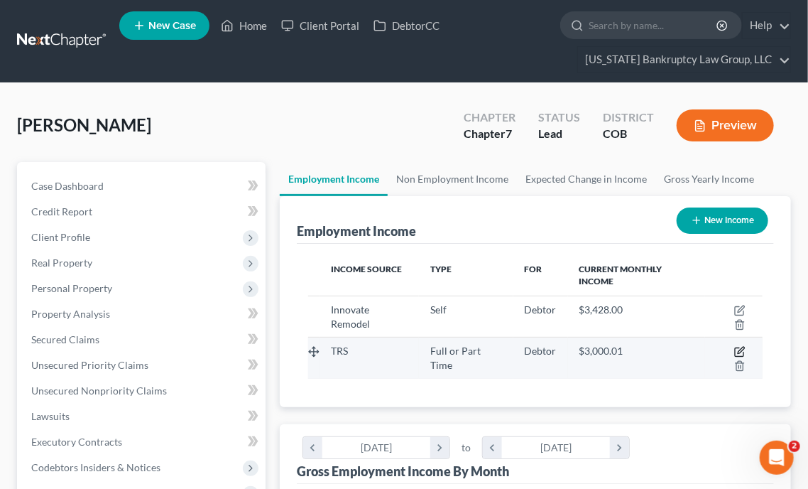
select select "0"
select select "5"
select select "3"
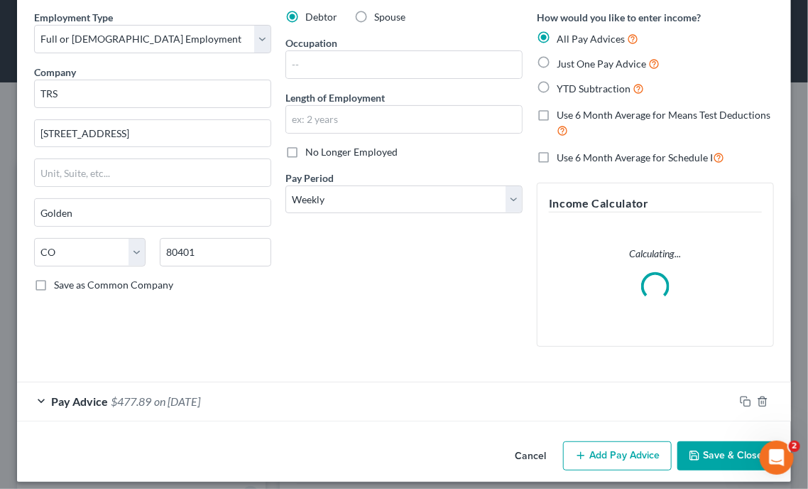
scroll to position [65, 0]
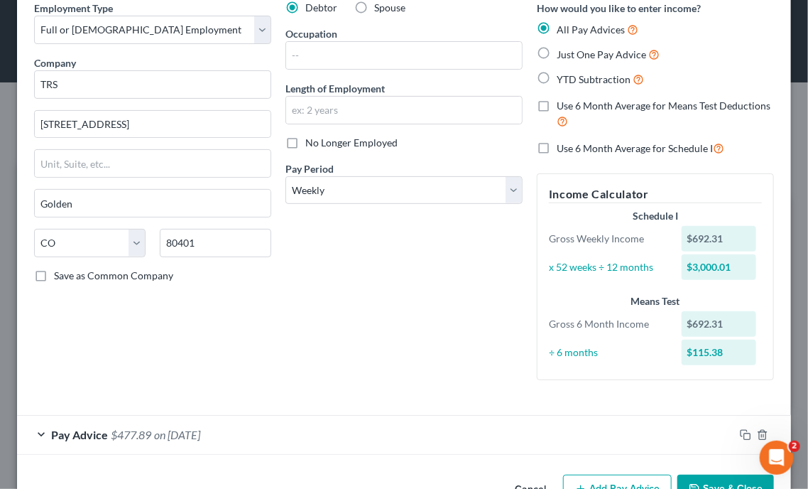
click at [702, 181] on div "Income Calculator Schedule I Gross Weekly Income $692.31 x 52 weeks ÷ 12 months…" at bounding box center [655, 276] width 237 height 207
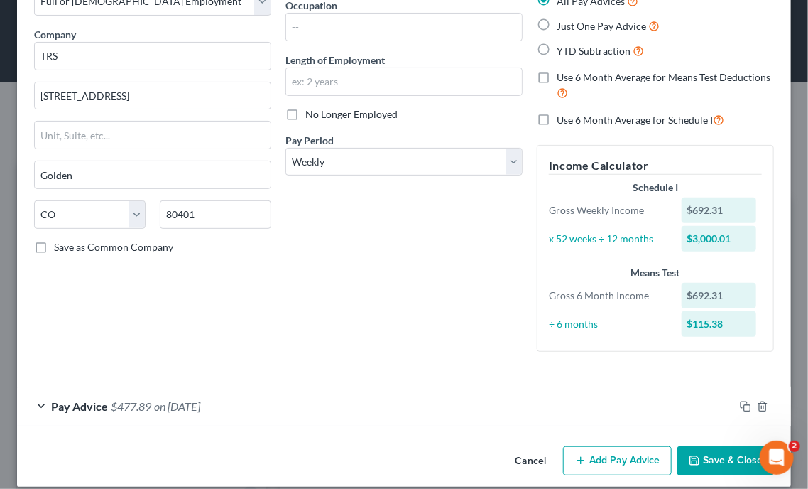
scroll to position [107, 0]
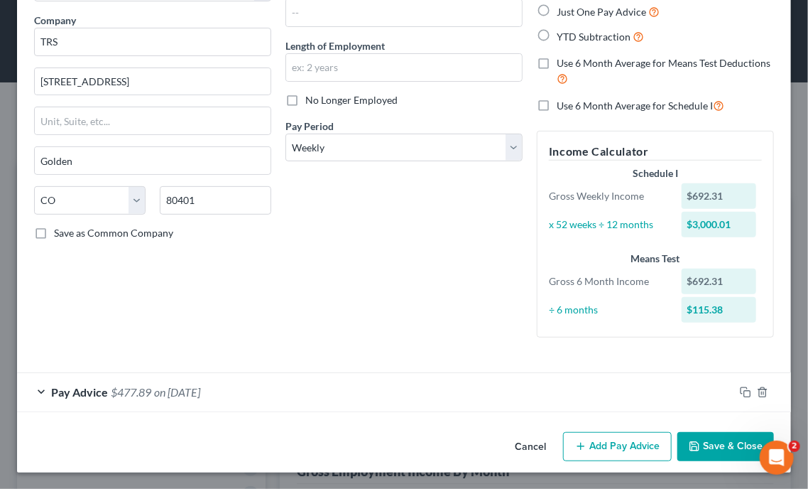
click at [592, 443] on button "Add Pay Advice" at bounding box center [617, 447] width 109 height 30
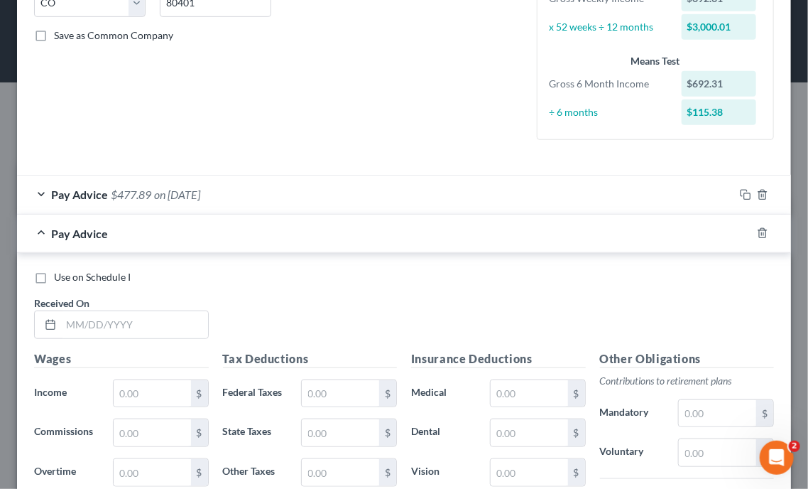
scroll to position [391, 0]
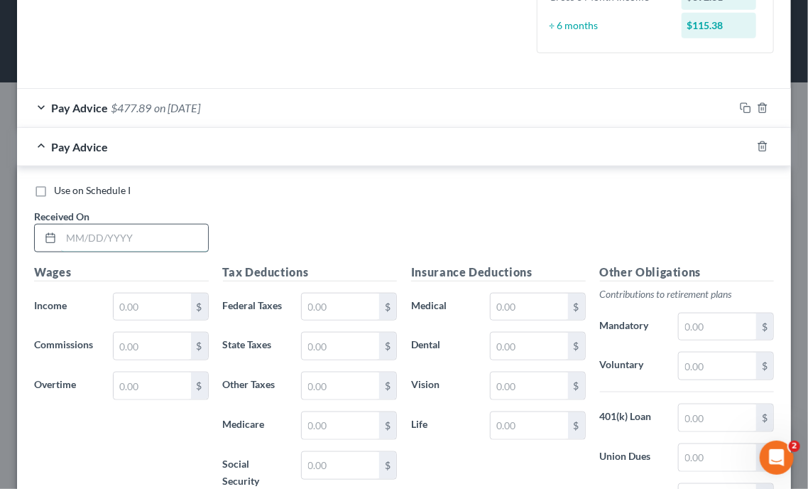
click at [148, 229] on input "text" at bounding box center [134, 237] width 147 height 27
type input "[DATE]"
click at [660, 220] on div "Use on Schedule I Received On * [DATE]" at bounding box center [404, 223] width 754 height 80
click at [176, 302] on input "text" at bounding box center [152, 306] width 77 height 27
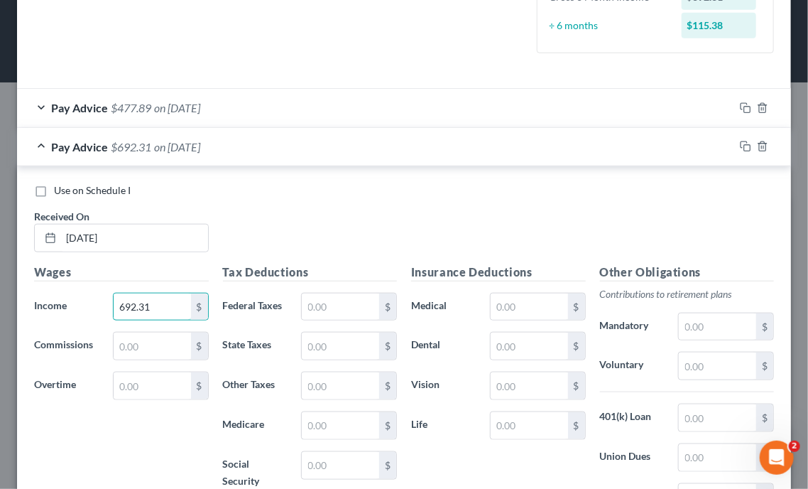
type input "692.31"
click at [530, 305] on input "text" at bounding box center [529, 306] width 77 height 27
click at [530, 305] on input "142.01" at bounding box center [529, 306] width 77 height 27
click at [554, 302] on input "142.01" at bounding box center [529, 306] width 77 height 27
type input "1"
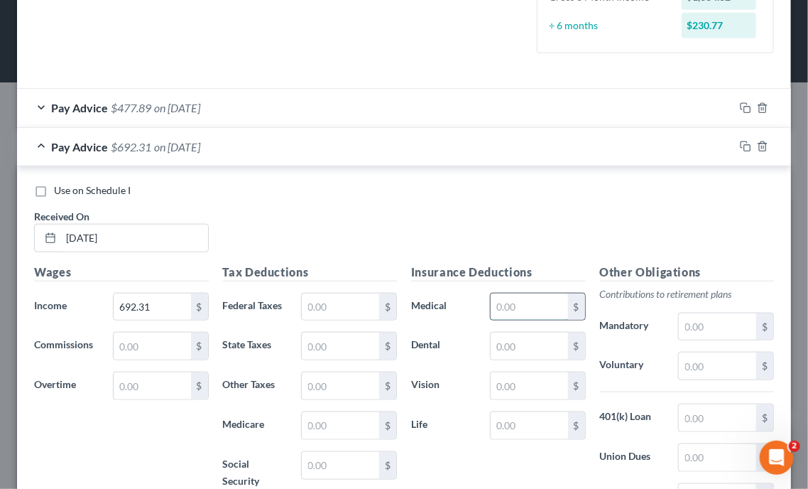
type input "5"
click at [610, 248] on div "Use on Schedule I Received On * [DATE]" at bounding box center [404, 223] width 754 height 80
click at [531, 304] on input "47.01" at bounding box center [529, 306] width 77 height 27
type input "47.34"
click at [671, 227] on div "Use on Schedule I Received On * [DATE]" at bounding box center [404, 223] width 754 height 80
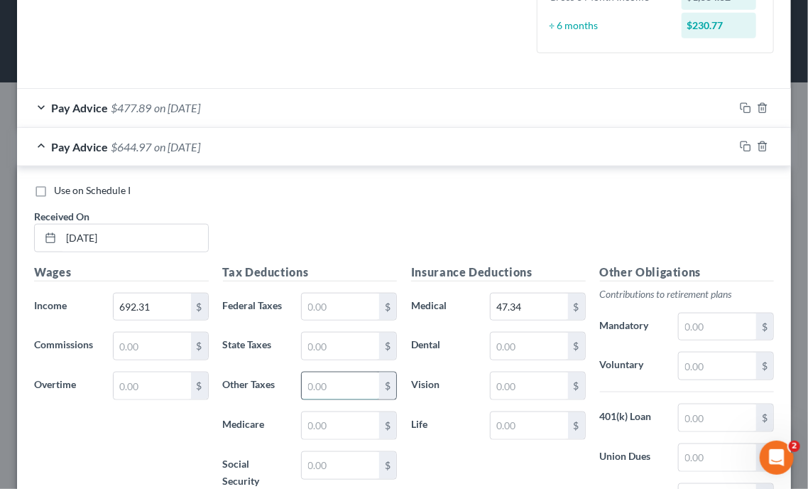
click at [364, 389] on input "text" at bounding box center [340, 385] width 77 height 27
type input "3.12"
click at [575, 221] on div "Use on Schedule I Received On * [DATE]" at bounding box center [404, 223] width 754 height 80
click at [338, 302] on input "text" at bounding box center [340, 306] width 77 height 27
type input "163.96"
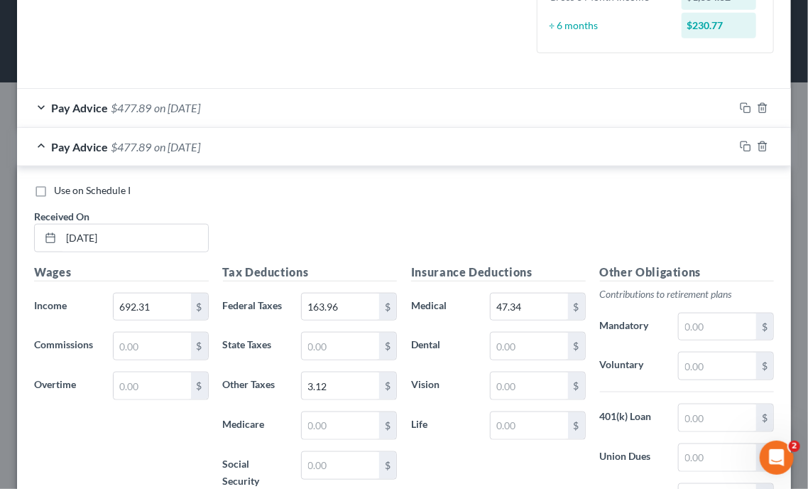
click at [597, 207] on div "Use on Schedule I Received On * [DATE]" at bounding box center [404, 223] width 754 height 80
drag, startPoint x: 681, startPoint y: 184, endPoint x: 692, endPoint y: 181, distance: 11.7
click at [681, 184] on div "Use on Schedule I" at bounding box center [404, 190] width 740 height 14
click at [740, 144] on icon "button" at bounding box center [745, 146] width 11 height 11
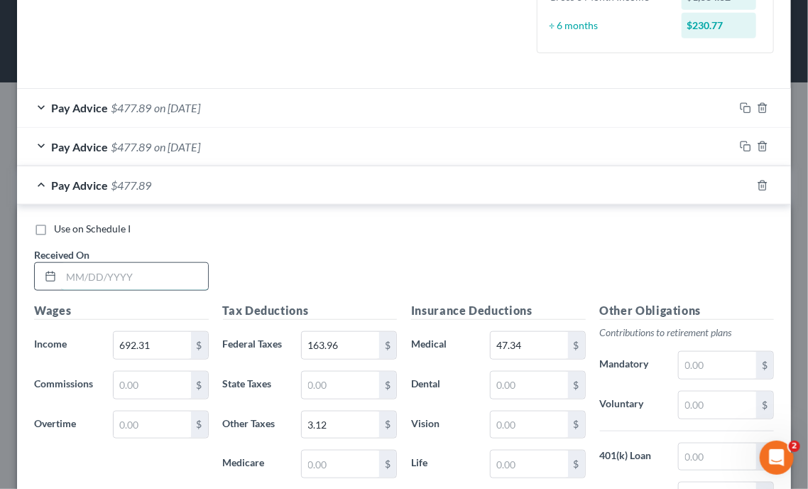
click at [165, 275] on input "text" at bounding box center [134, 276] width 147 height 27
type input "[DATE]"
click at [740, 185] on icon "button" at bounding box center [745, 185] width 11 height 11
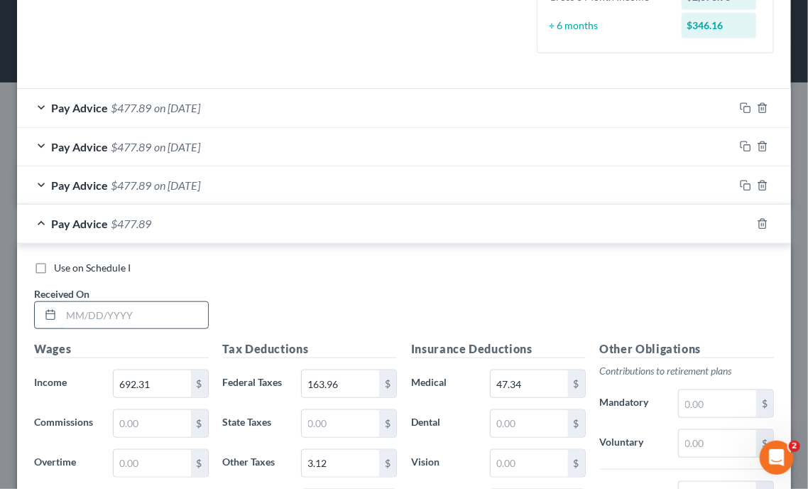
click at [99, 325] on input "text" at bounding box center [134, 315] width 147 height 27
type input "[DATE]"
click at [337, 460] on input "3.12" at bounding box center [340, 463] width 77 height 27
type input "3.11"
click at [701, 274] on div "Use on Schedule I Received On * [DATE]" at bounding box center [404, 301] width 754 height 80
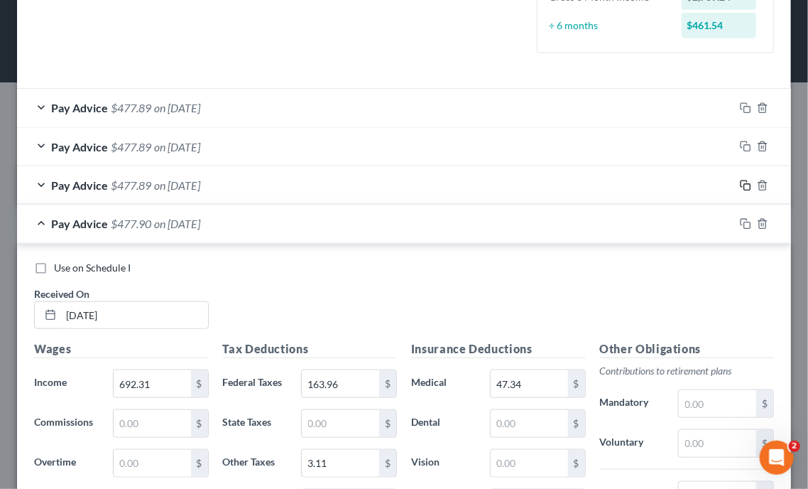
click at [741, 183] on icon "button" at bounding box center [744, 183] width 6 height 6
click at [740, 183] on icon "button" at bounding box center [745, 185] width 11 height 11
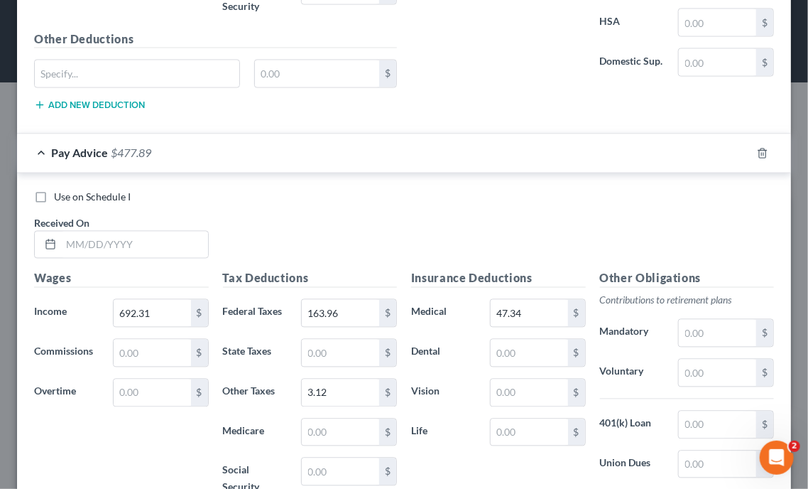
scroll to position [946, 0]
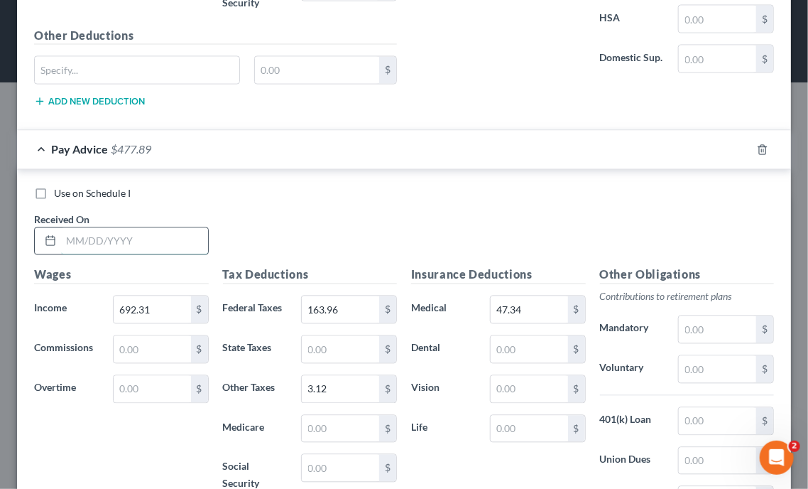
click at [173, 233] on input "text" at bounding box center [134, 241] width 147 height 27
type input "[DATE]"
click at [572, 224] on div "Use on Schedule I Received On * [DATE]" at bounding box center [404, 227] width 754 height 80
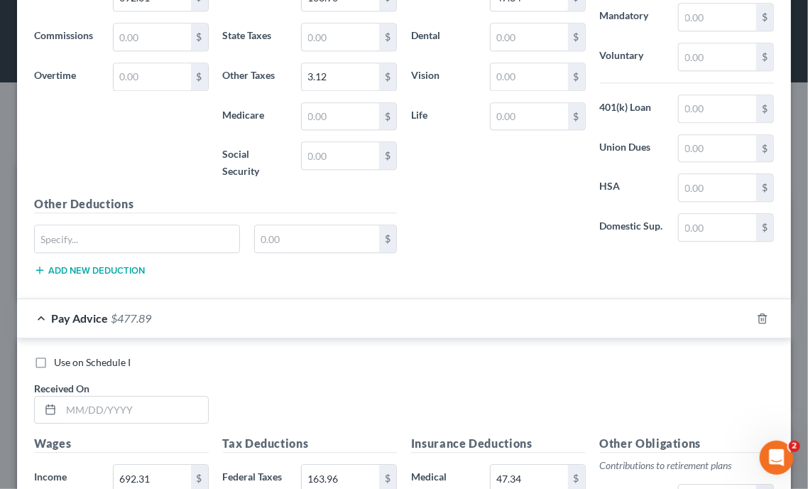
scroll to position [1287, 0]
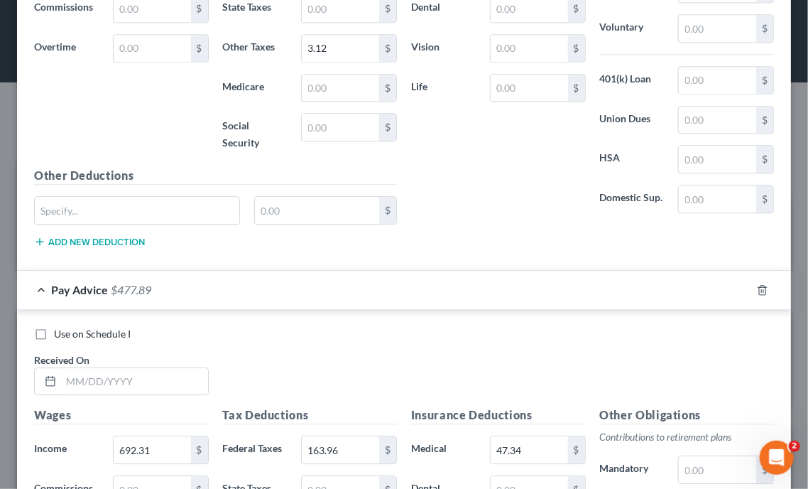
click at [657, 327] on div "Use on Schedule I" at bounding box center [404, 334] width 740 height 14
click at [156, 374] on input "text" at bounding box center [134, 381] width 147 height 27
type input "[DATE]"
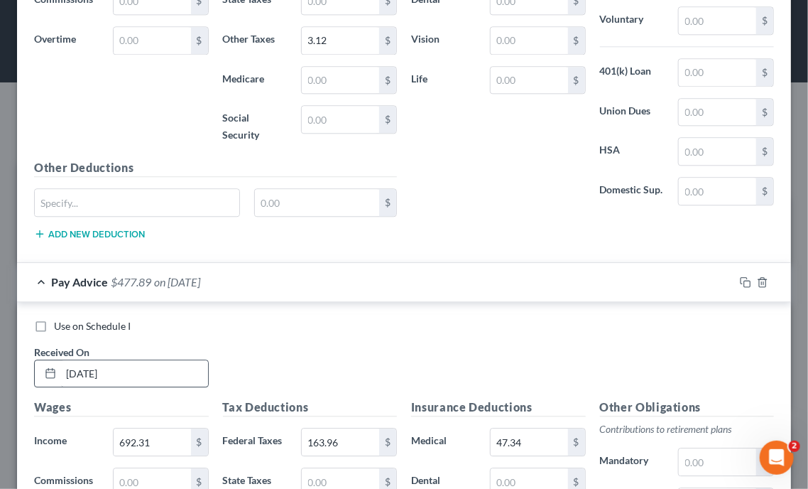
scroll to position [1565, 0]
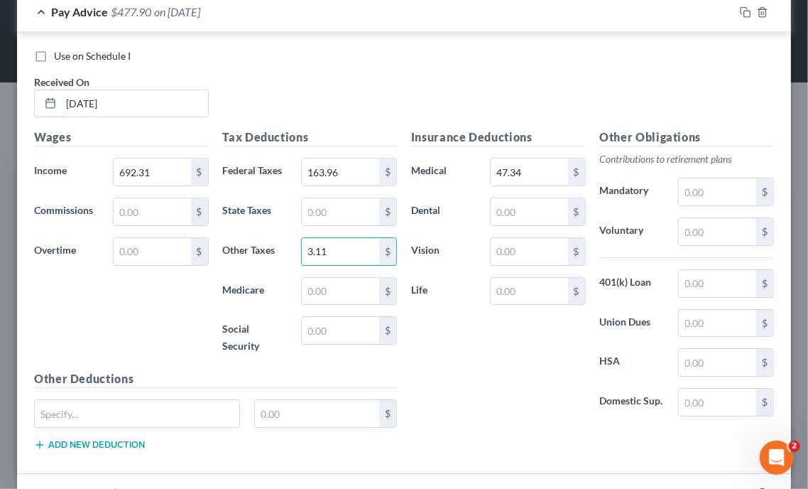
type input "3.11"
click at [586, 101] on div "Use on Schedule I Received On * [DATE]" at bounding box center [404, 89] width 754 height 80
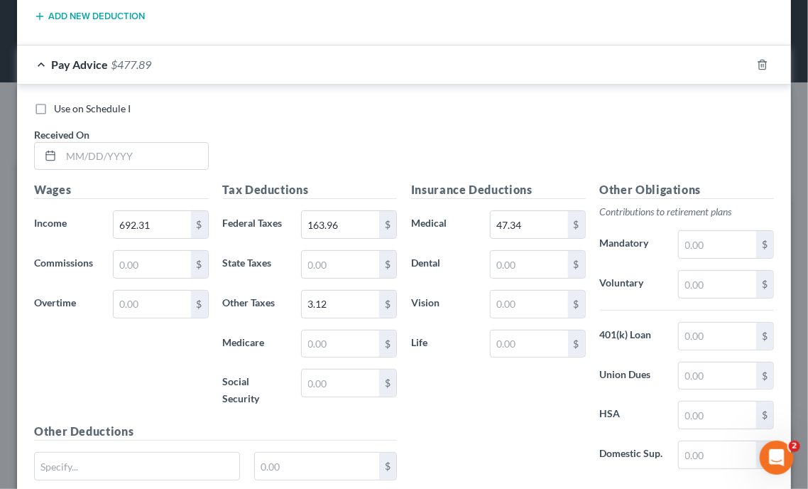
scroll to position [2020, 0]
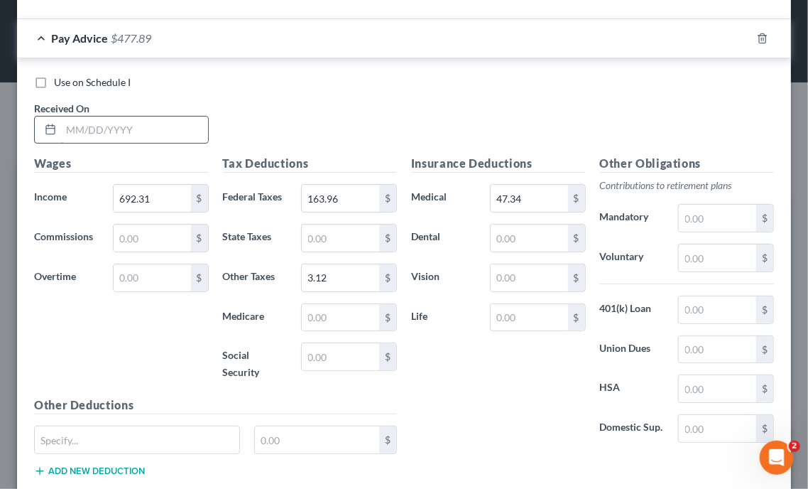
click at [146, 121] on input "text" at bounding box center [134, 130] width 147 height 27
type input "[DATE]"
click at [619, 107] on div "Use on Schedule I Received On * [DATE]" at bounding box center [404, 115] width 754 height 80
click at [570, 114] on div "Use on Schedule I Received On * [DATE]" at bounding box center [404, 115] width 754 height 80
click at [338, 272] on input "3.12" at bounding box center [340, 277] width 77 height 27
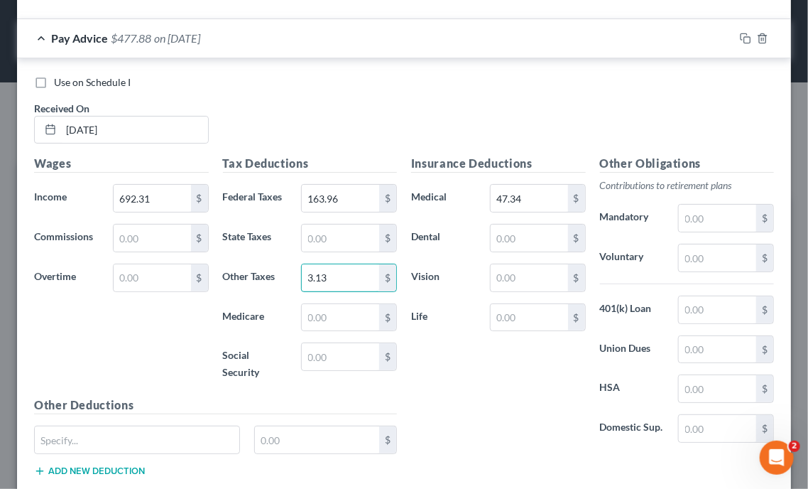
type input "3.13"
click at [586, 139] on div "Use on Schedule I Received On * [DATE]" at bounding box center [404, 115] width 754 height 80
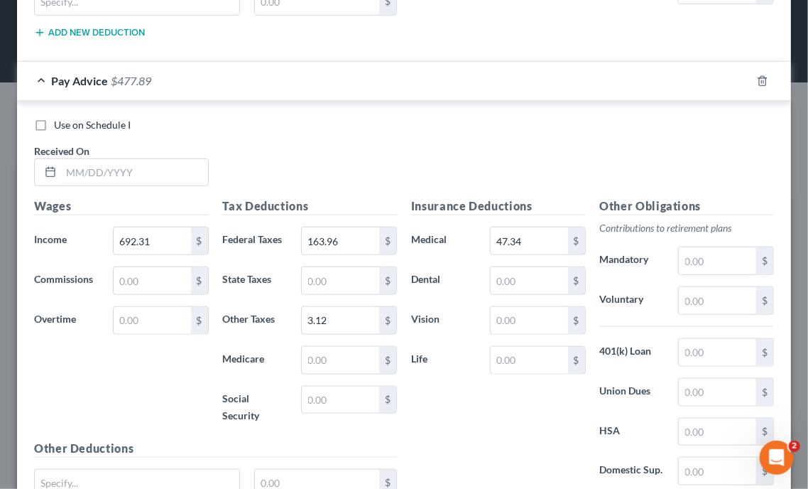
scroll to position [2465, 0]
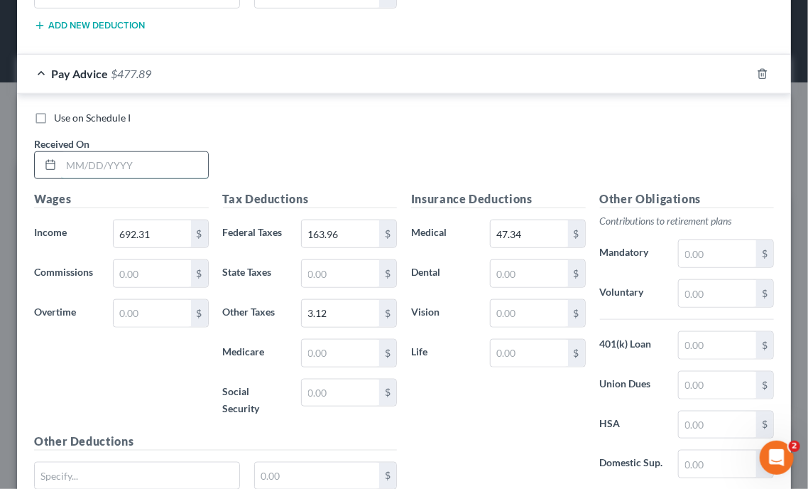
click at [154, 152] on input "text" at bounding box center [134, 165] width 147 height 27
type input "[DATE]"
click at [619, 153] on div "Use on Schedule I Received On * [DATE]" at bounding box center [404, 151] width 754 height 80
click at [656, 140] on div "Use on Schedule I Received On * [DATE]" at bounding box center [404, 151] width 754 height 80
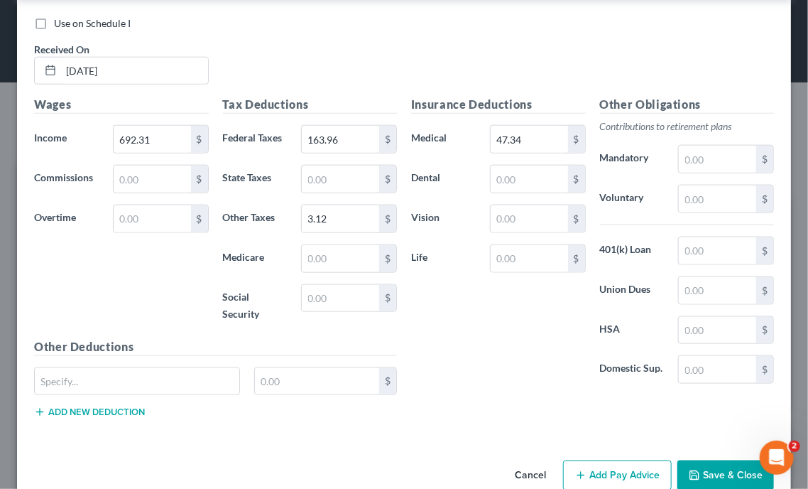
scroll to position [2577, 0]
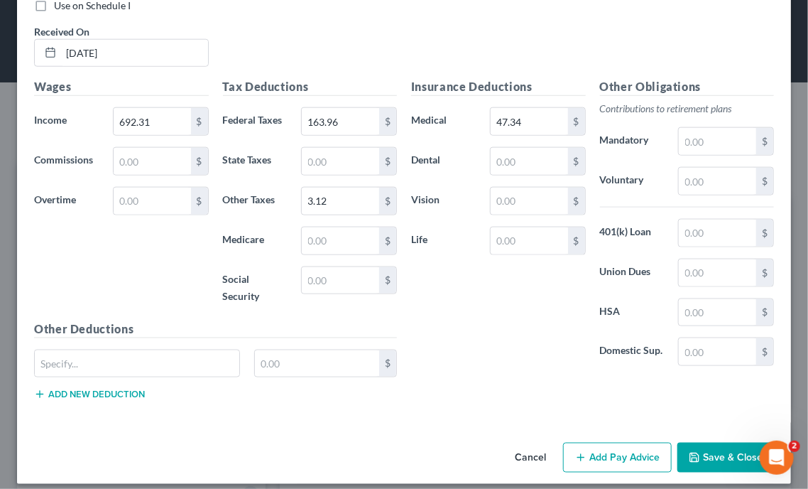
click at [713, 31] on div "Use on Schedule I Received On * [DATE]" at bounding box center [404, 39] width 754 height 80
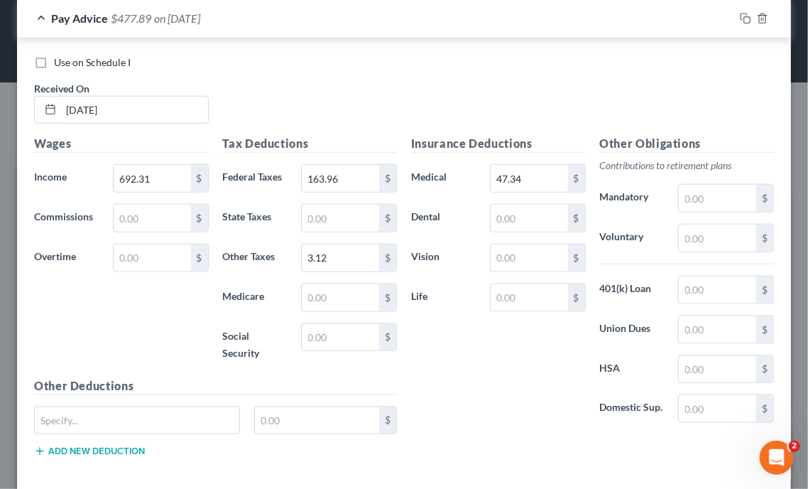
scroll to position [2492, 0]
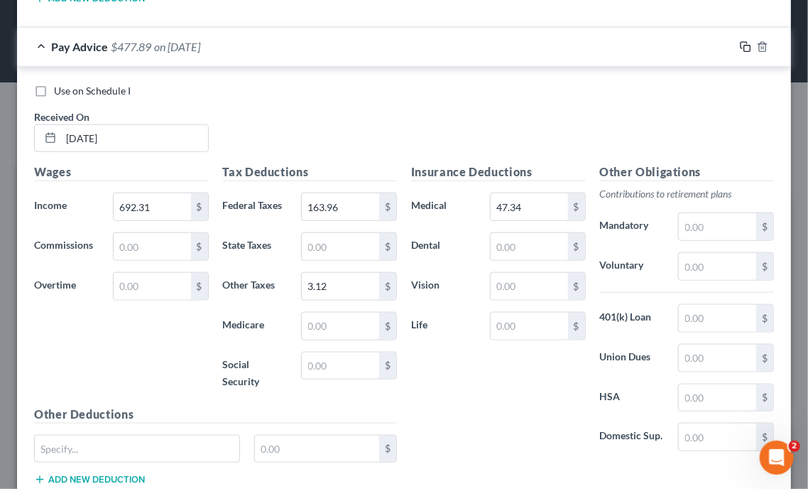
click at [741, 42] on icon "button" at bounding box center [744, 45] width 6 height 6
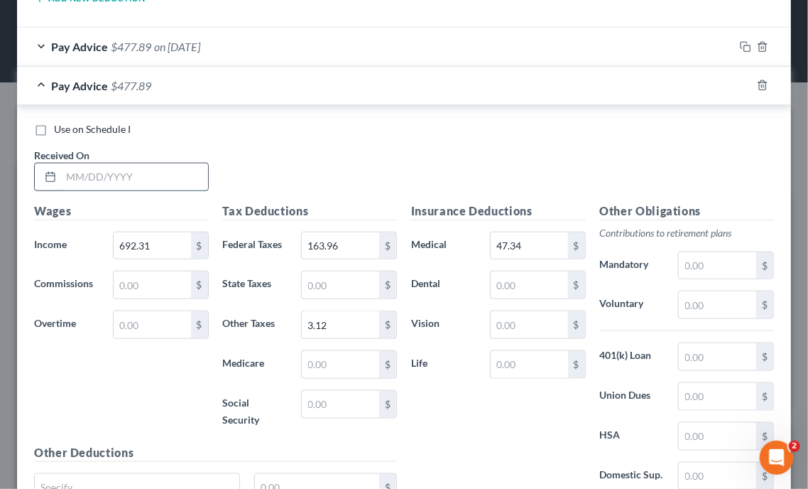
click at [120, 175] on input "text" at bounding box center [134, 176] width 147 height 27
type input "[DATE]"
click at [681, 167] on div "Use on Schedule I Received On * [DATE]" at bounding box center [404, 162] width 754 height 80
click at [740, 80] on icon "button" at bounding box center [745, 85] width 11 height 11
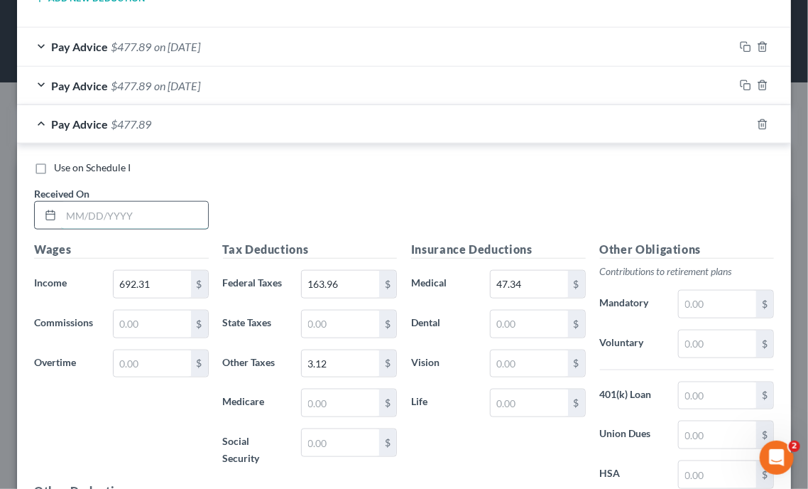
click at [193, 204] on input "text" at bounding box center [134, 215] width 147 height 27
type input "[DATE]"
type input "3.13"
click at [607, 179] on div "Use on Schedule I Received On * [DATE]" at bounding box center [404, 201] width 754 height 80
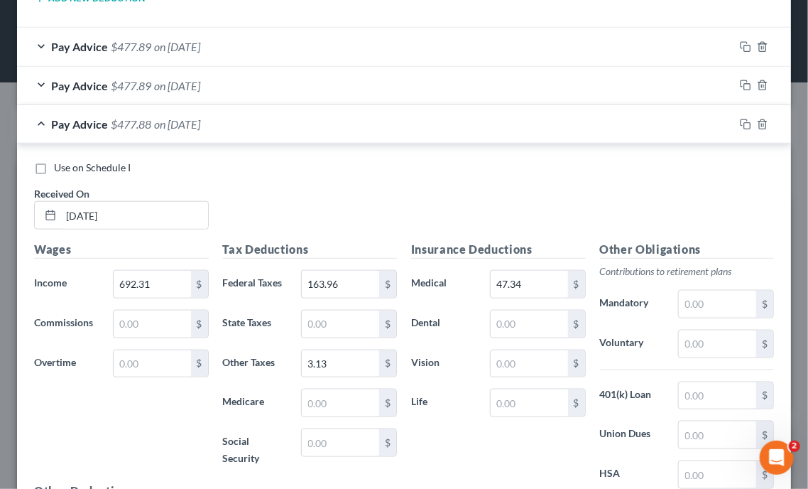
click at [607, 187] on div "Use on Schedule I Received On * [DATE]" at bounding box center [404, 201] width 754 height 80
click at [615, 217] on div "Use on Schedule I Received On * [DATE]" at bounding box center [404, 201] width 754 height 80
click at [740, 41] on icon "button" at bounding box center [745, 46] width 11 height 11
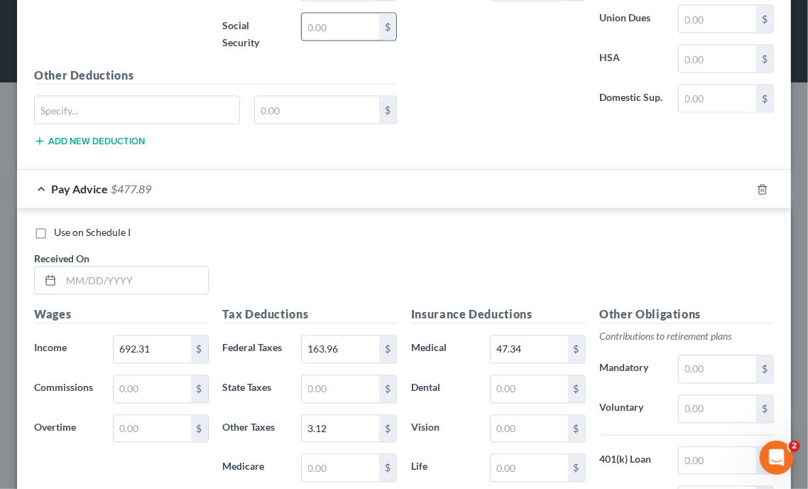
scroll to position [2947, 0]
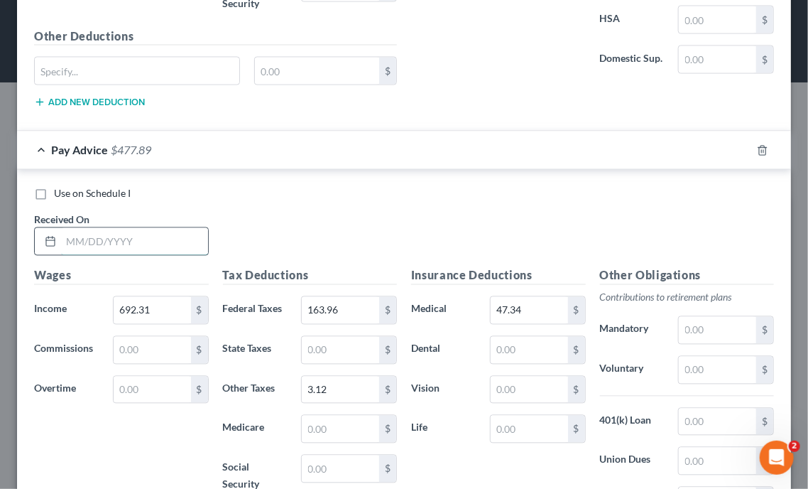
click at [123, 229] on input "text" at bounding box center [134, 241] width 147 height 27
type input "[DATE]"
click at [665, 205] on div "Use on Schedule I Received On * [DATE]" at bounding box center [404, 227] width 754 height 80
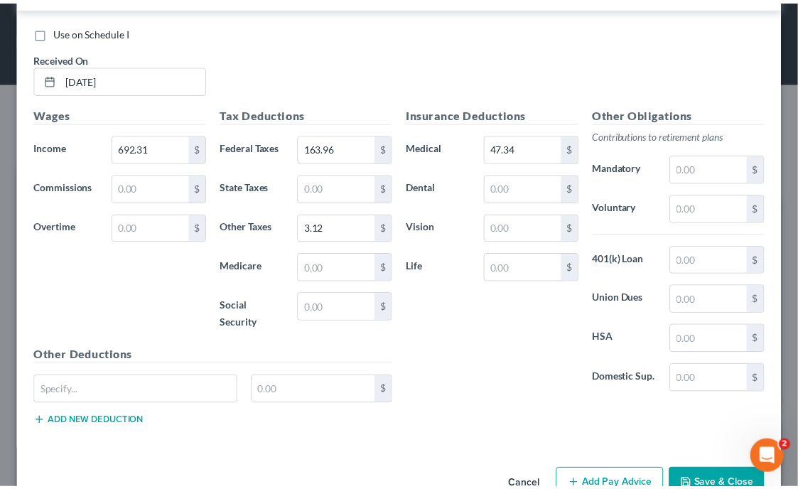
scroll to position [3133, 0]
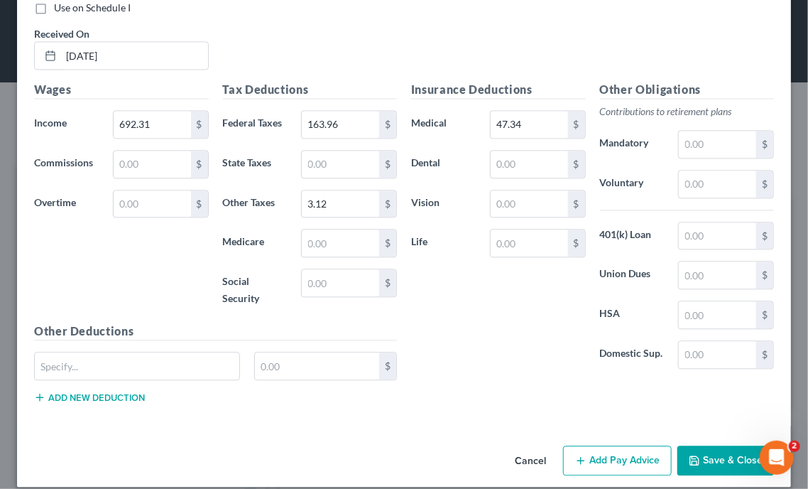
click at [714, 445] on button "Save & Close" at bounding box center [726, 460] width 97 height 30
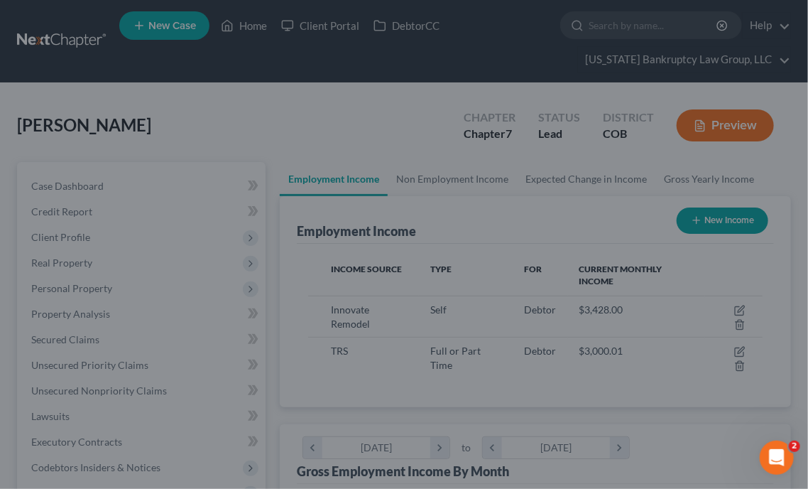
scroll to position [710198, 709946]
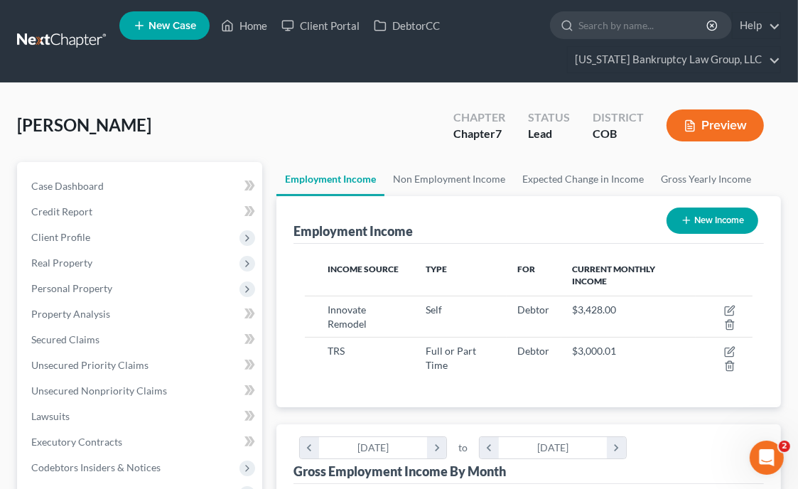
click at [590, 227] on div "Employment Income New Income" at bounding box center [528, 220] width 470 height 48
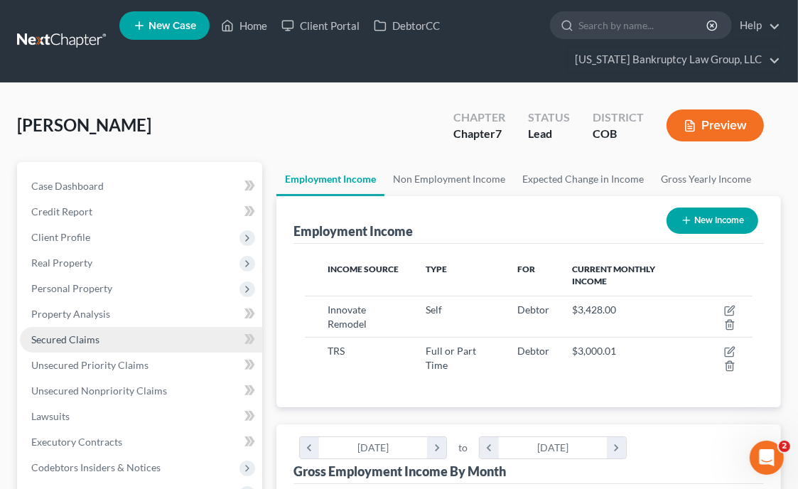
click at [54, 340] on span "Secured Claims" at bounding box center [65, 339] width 68 height 12
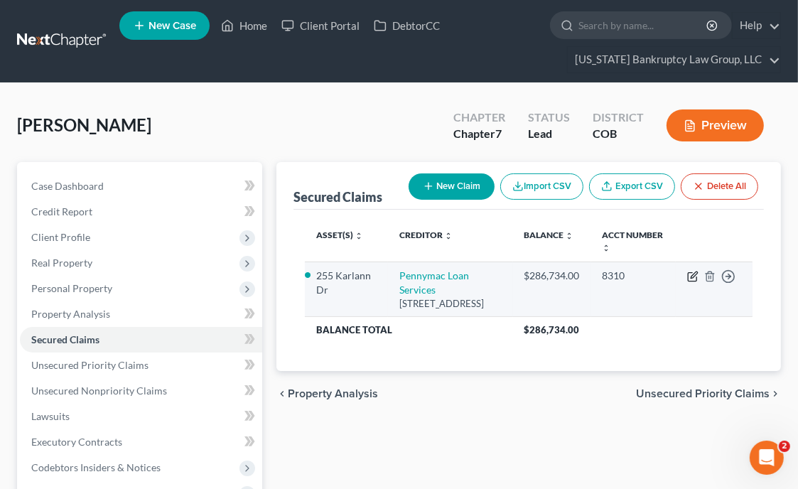
click at [694, 275] on icon "button" at bounding box center [694, 274] width 6 height 6
select select "4"
select select "0"
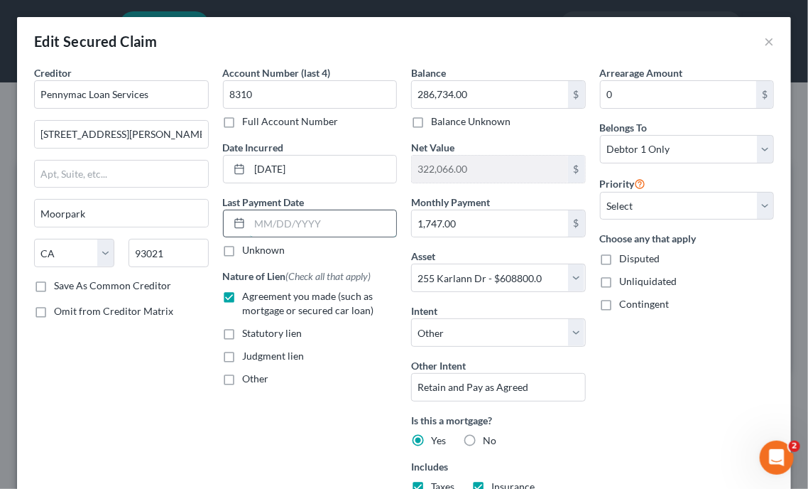
click at [350, 227] on input "text" at bounding box center [323, 223] width 147 height 27
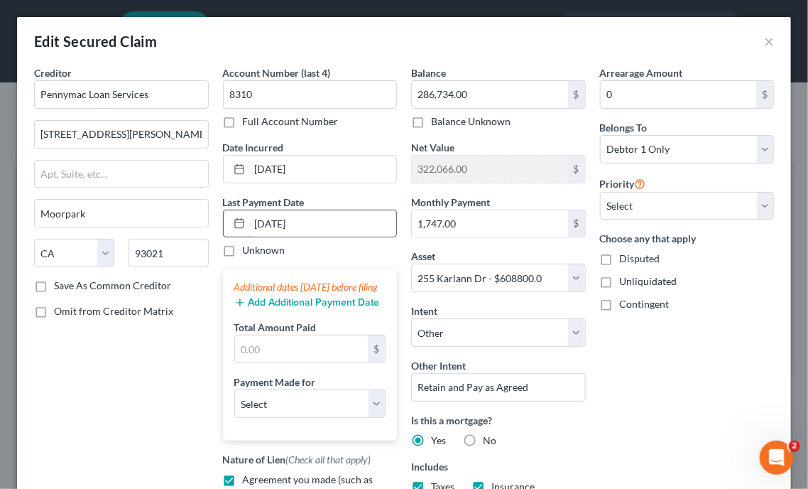
type input "[DATE]"
click at [334, 308] on button "Add Additional Payment Date" at bounding box center [307, 302] width 146 height 11
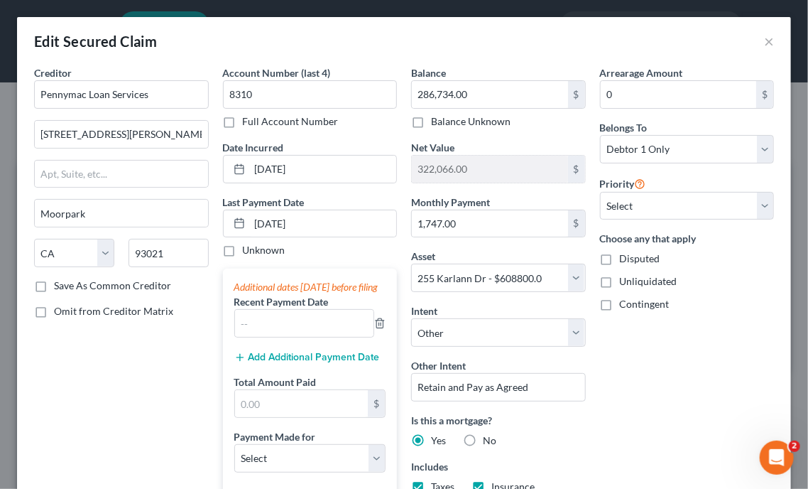
click at [722, 357] on div "Arrearage Amount 0 $ Belongs To * Select Debtor 1 Only Debtor 2 Only Debtor 1 A…" at bounding box center [687, 350] width 189 height 570
click at [310, 337] on input "text" at bounding box center [304, 323] width 139 height 27
type input "[DATE]"
click at [328, 363] on button "Add Additional Payment Date" at bounding box center [307, 357] width 146 height 11
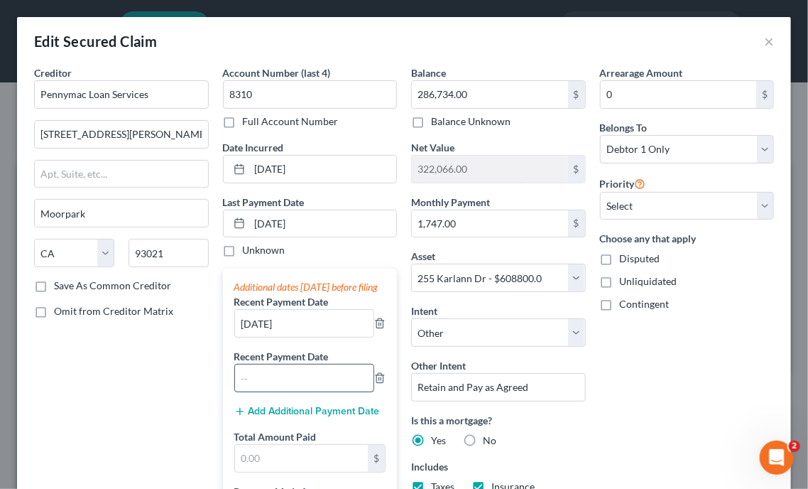
click at [310, 384] on input "text" at bounding box center [304, 377] width 139 height 27
type input "[DATE]"
click at [627, 404] on div "Arrearage Amount 0 $ Belongs To * Select Debtor 1 Only Debtor 2 Only Debtor 1 A…" at bounding box center [687, 377] width 189 height 624
click at [283, 465] on input "text" at bounding box center [302, 458] width 134 height 27
click at [283, 465] on input "56,610" at bounding box center [302, 458] width 134 height 27
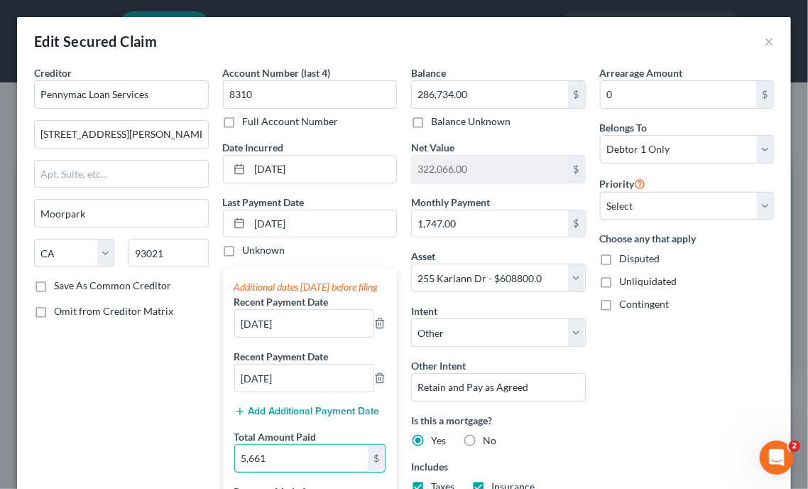
type input "5,661"
click at [730, 420] on div "Arrearage Amount 0 $ Belongs To * Select Debtor 1 Only Debtor 2 Only Debtor 1 A…" at bounding box center [687, 377] width 189 height 624
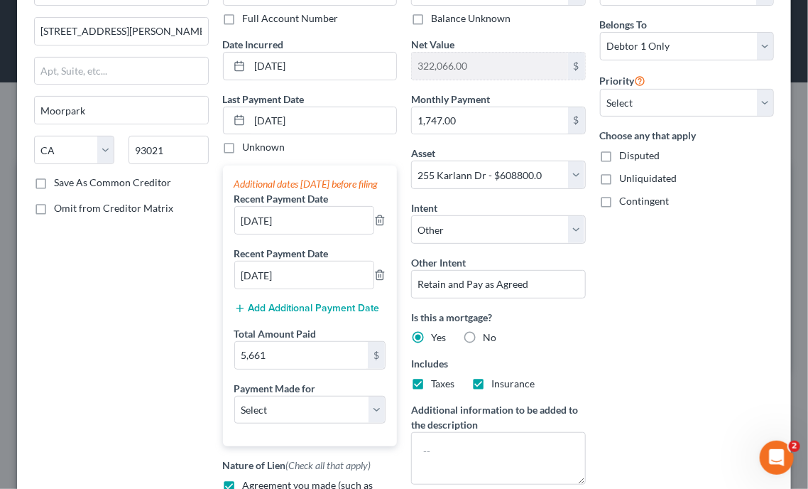
scroll to position [114, 0]
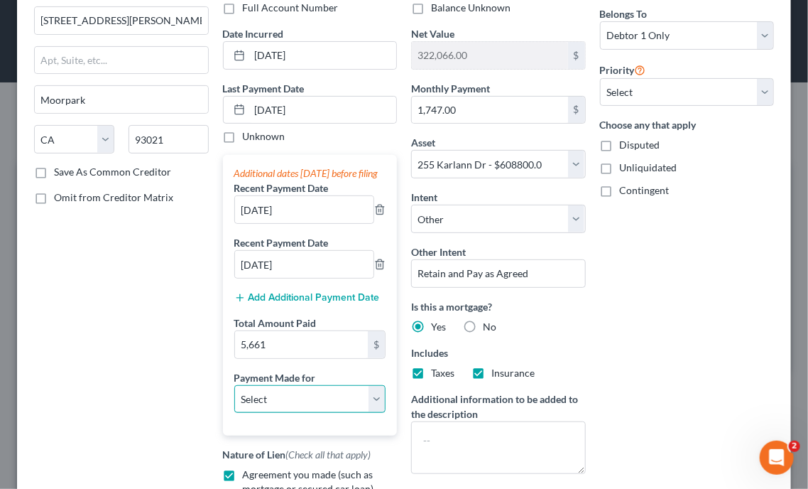
click at [339, 408] on select "Select Car Credit Card Loan Repayment Mortgage Other Suppliers Or Vendors" at bounding box center [310, 399] width 152 height 28
select select "3"
click at [234, 397] on select "Select Car Credit Card Loan Repayment Mortgage Other Suppliers Or Vendors" at bounding box center [310, 399] width 152 height 28
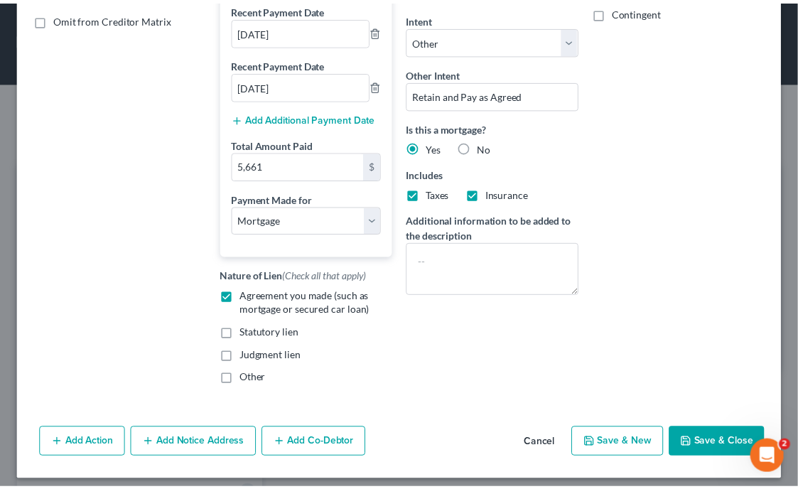
scroll to position [313, 0]
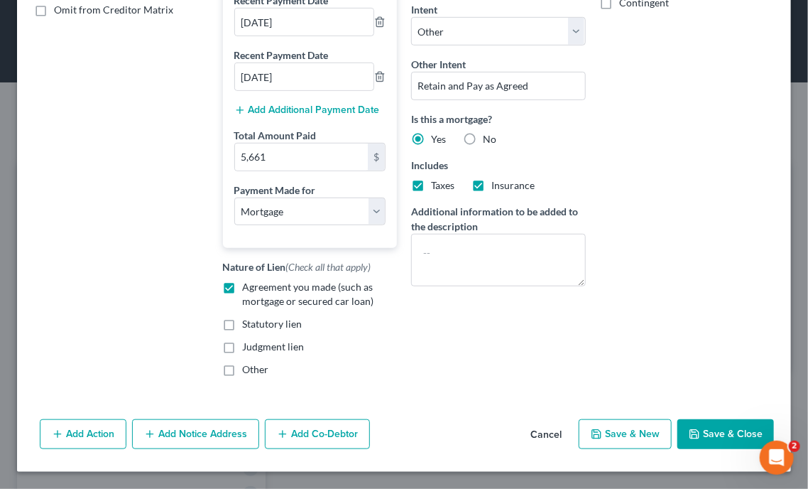
click at [723, 444] on button "Save & Close" at bounding box center [726, 434] width 97 height 30
select select
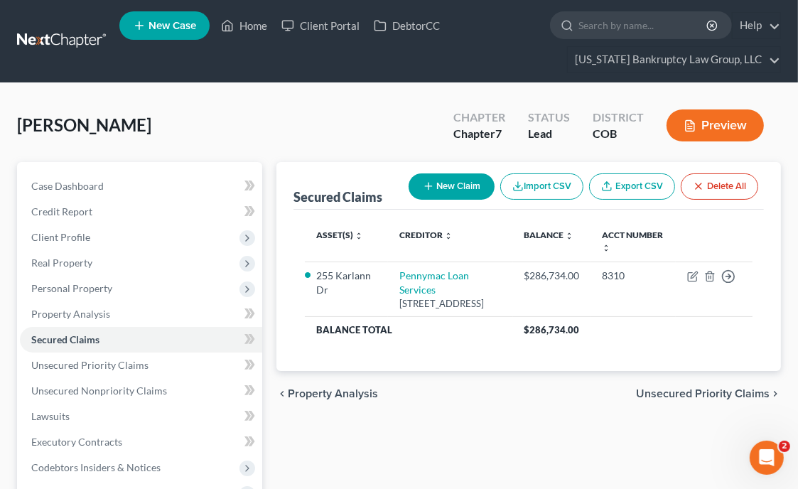
click at [632, 414] on div "Secured Claims New Claim Import CSV Export CSV Delete All Asset(s) expand_more …" at bounding box center [528, 426] width 519 height 528
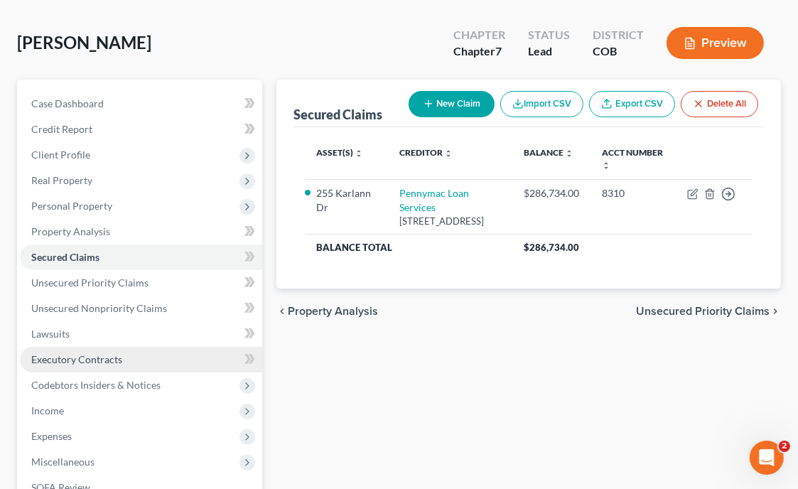
scroll to position [85, 0]
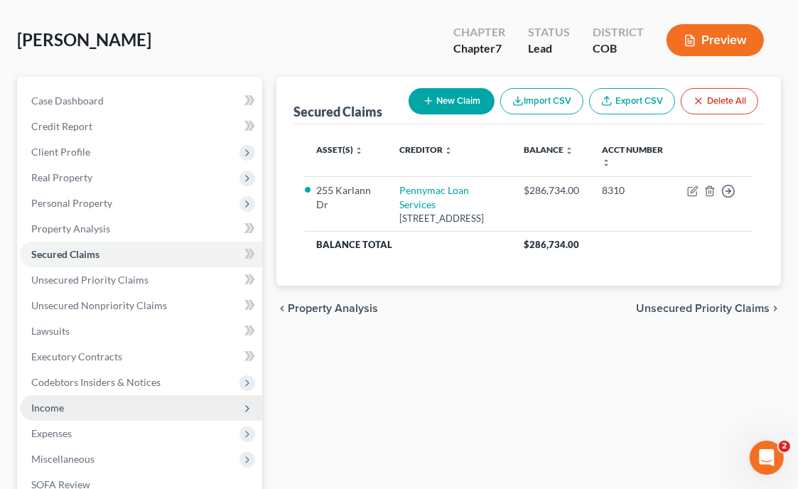
click at [62, 409] on span "Income" at bounding box center [47, 407] width 33 height 12
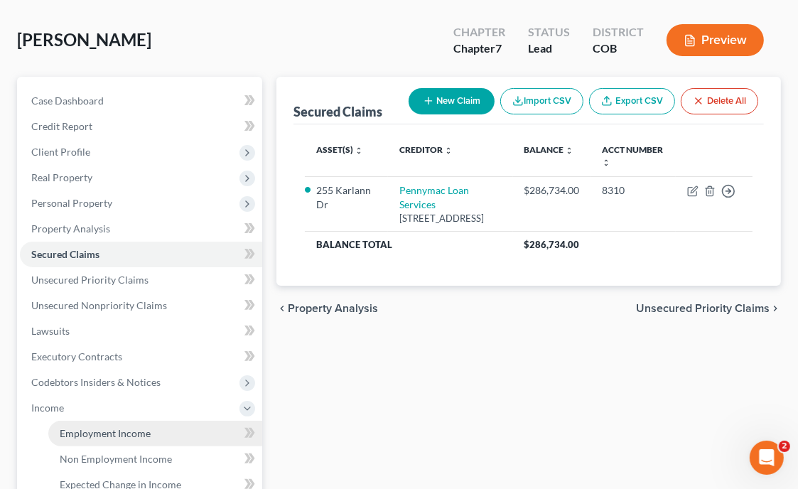
click at [131, 428] on span "Employment Income" at bounding box center [105, 433] width 91 height 12
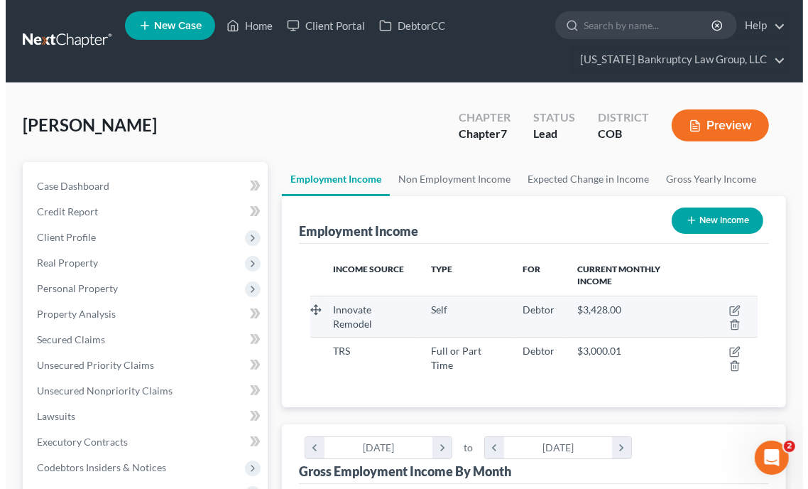
scroll to position [224, 475]
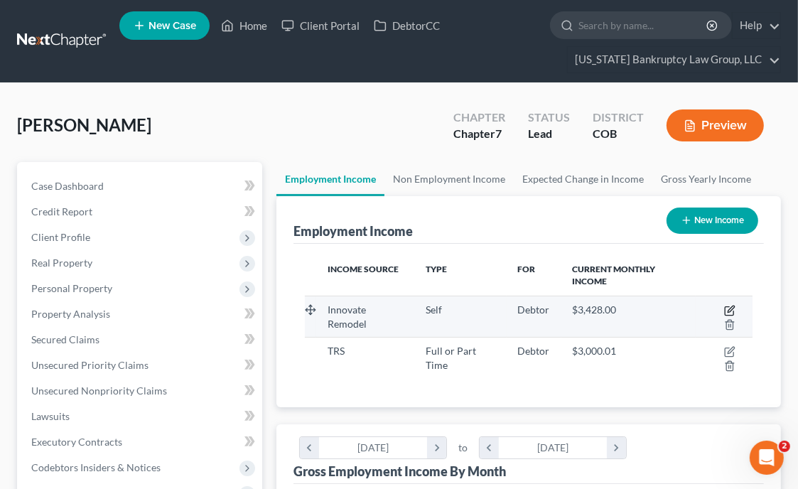
click at [730, 308] on icon "button" at bounding box center [729, 310] width 11 height 11
select select "1"
select select "5"
select select "0"
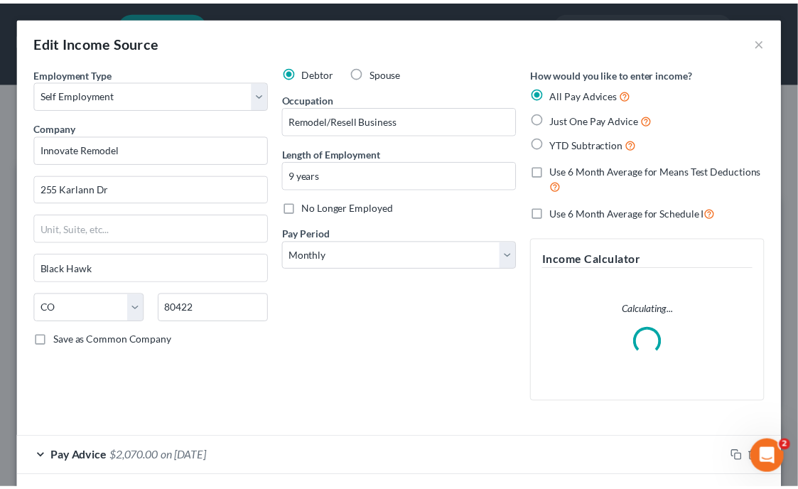
scroll to position [227, 483]
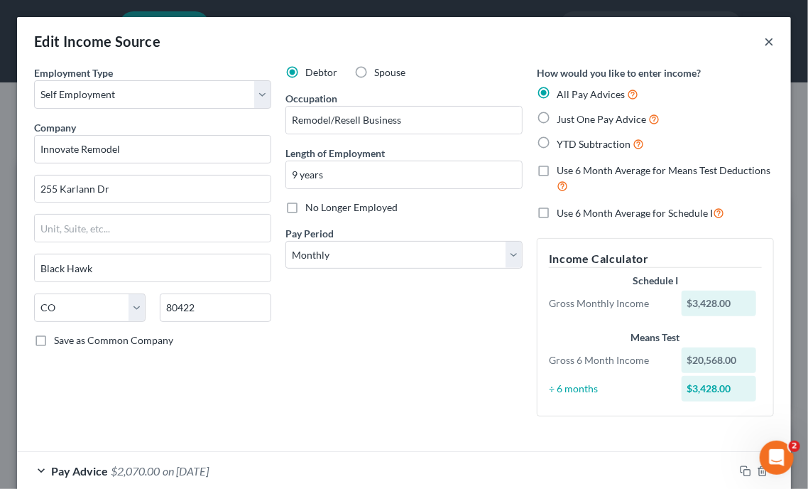
click at [764, 40] on button "×" at bounding box center [769, 41] width 10 height 17
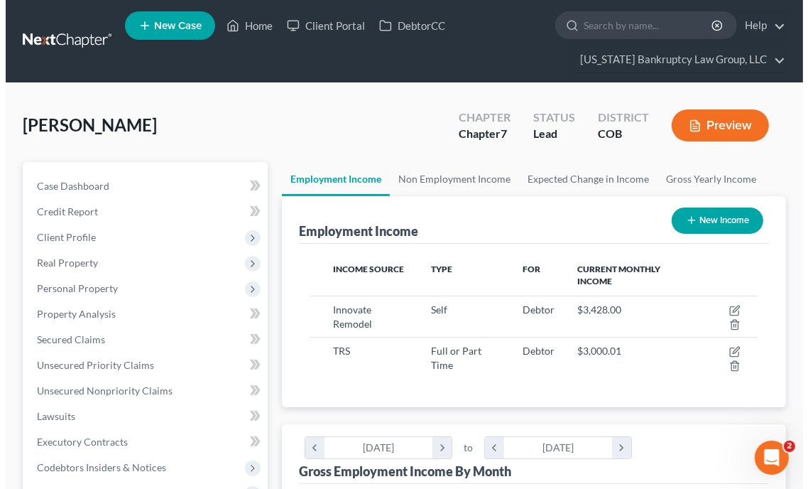
scroll to position [710198, 709946]
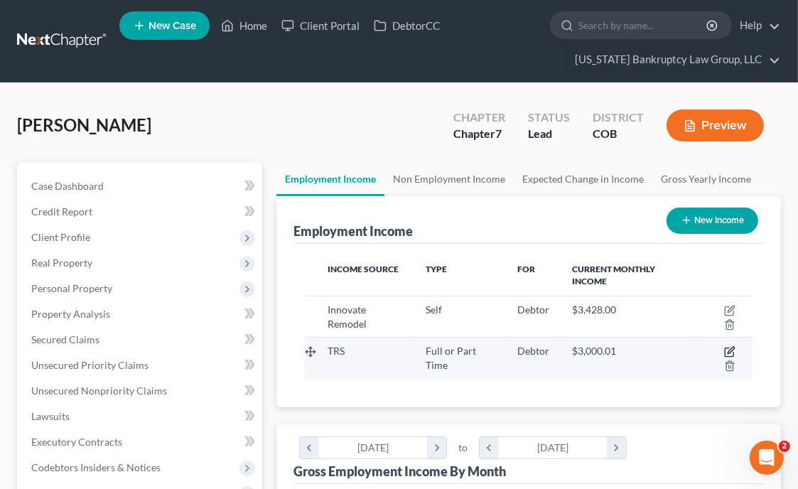
click at [732, 348] on icon "button" at bounding box center [729, 351] width 11 height 11
select select "0"
select select "5"
select select "3"
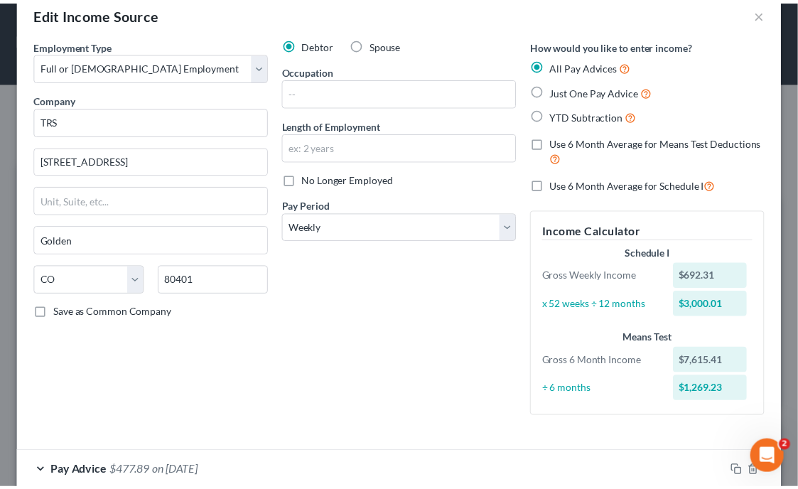
scroll to position [0, 0]
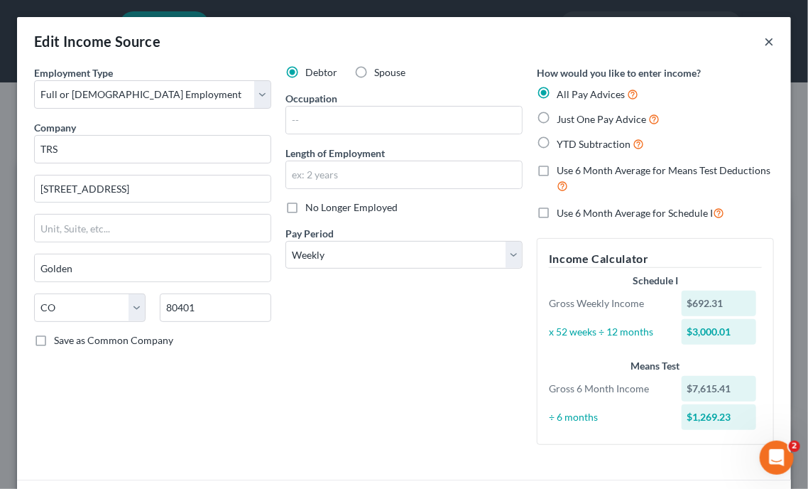
click at [764, 40] on button "×" at bounding box center [769, 41] width 10 height 17
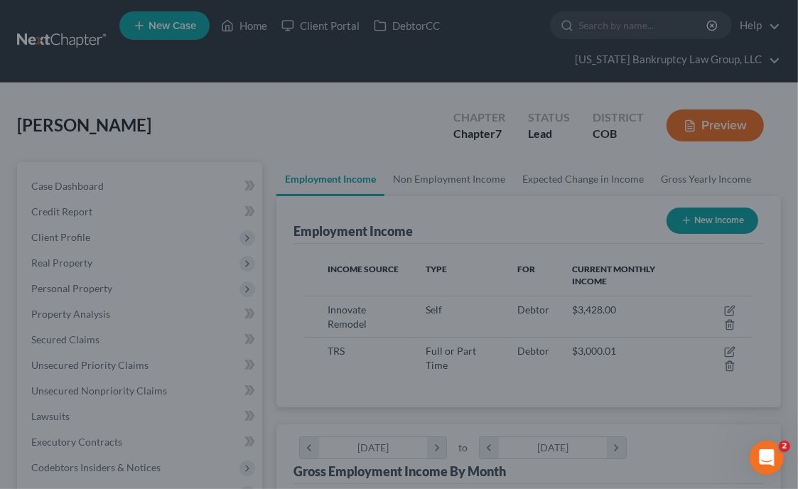
scroll to position [710198, 709946]
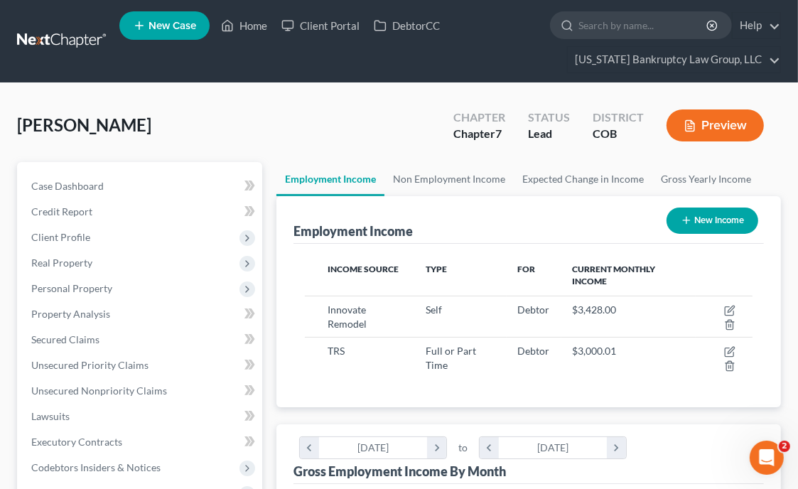
click at [259, 31] on link "Home" at bounding box center [244, 26] width 60 height 26
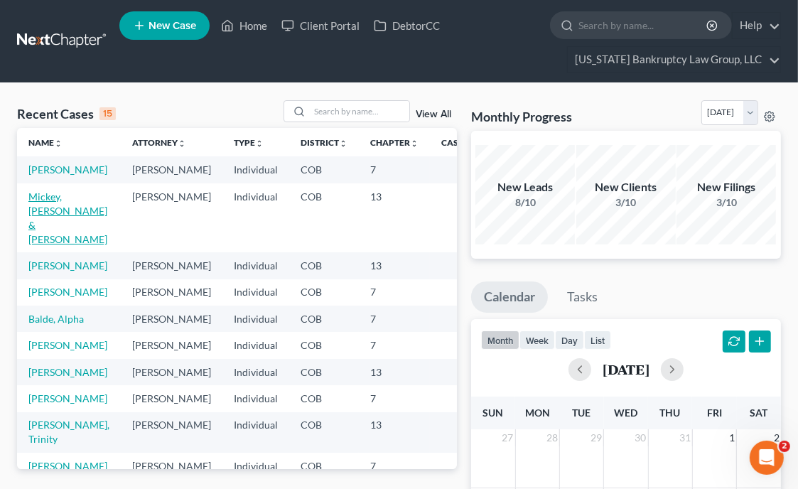
click at [38, 226] on link "Mickey, [PERSON_NAME] & [PERSON_NAME]" at bounding box center [67, 217] width 79 height 55
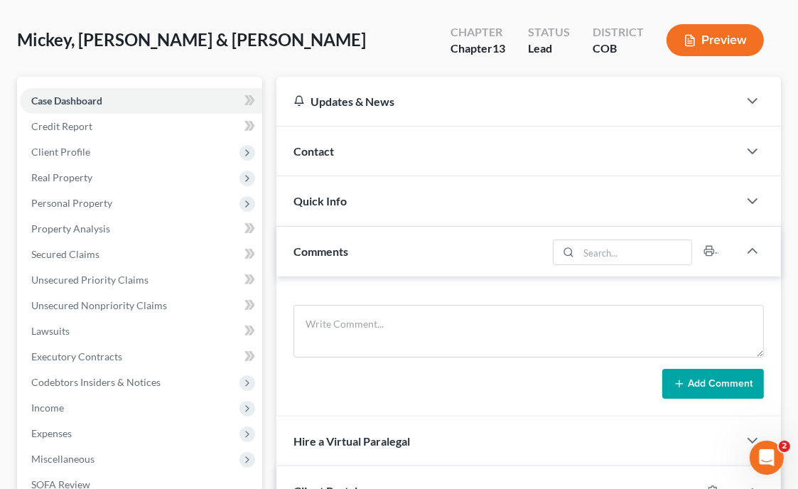
scroll to position [114, 0]
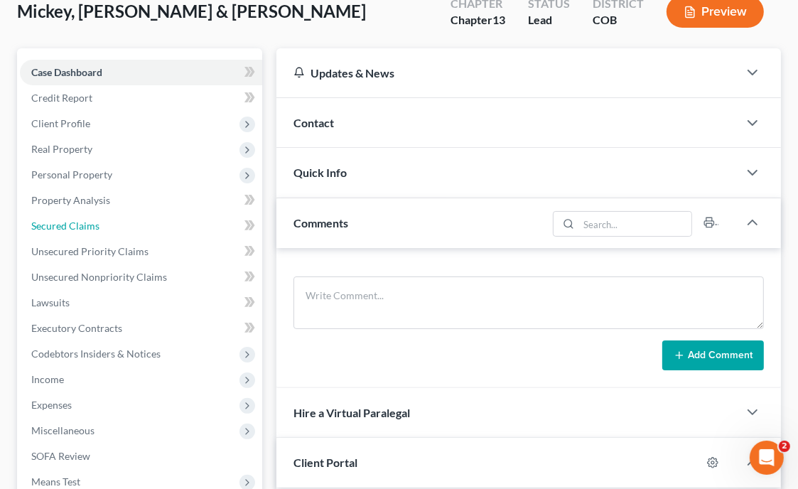
click at [38, 226] on span "Secured Claims" at bounding box center [65, 226] width 68 height 12
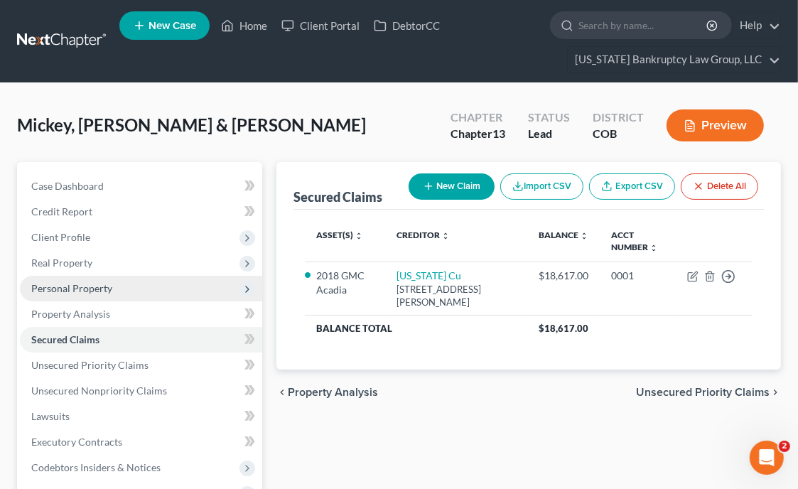
click at [99, 293] on span "Personal Property" at bounding box center [141, 289] width 242 height 26
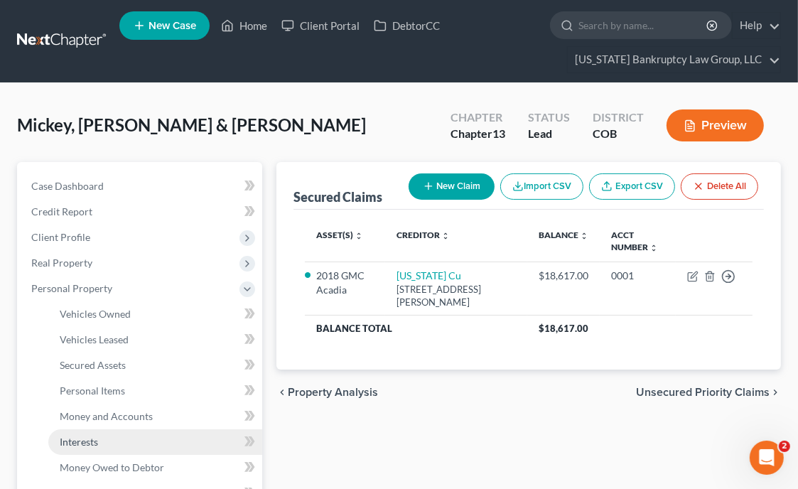
click at [86, 440] on span "Interests" at bounding box center [79, 441] width 38 height 12
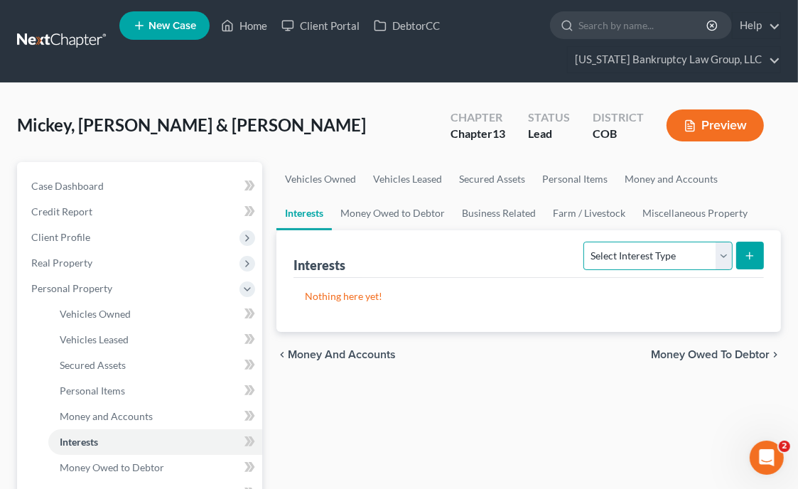
click at [686, 247] on select "Select Interest Type 401K Annuity Bond Education IRA Government Bond Government…" at bounding box center [657, 256] width 148 height 28
select select "401k"
click at [585, 242] on select "Select Interest Type 401K Annuity Bond Education IRA Government Bond Government…" at bounding box center [657, 256] width 148 height 28
click at [750, 242] on button "submit" at bounding box center [750, 256] width 28 height 28
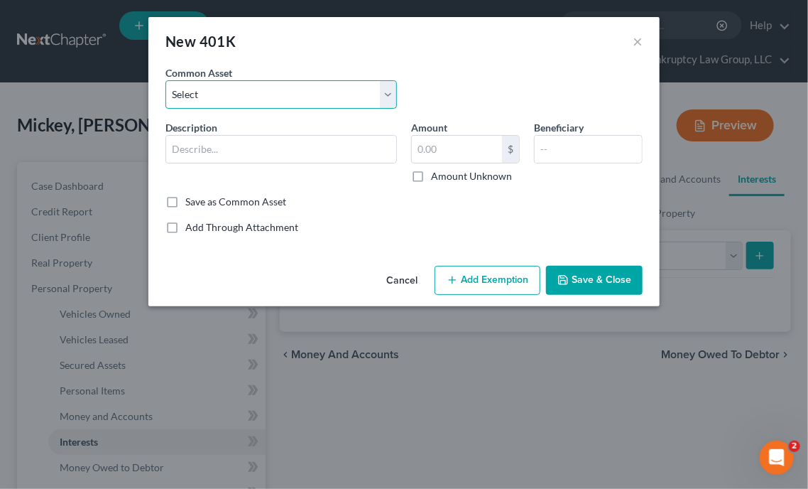
click at [330, 102] on select "Select Employer Sponsored Retirement Account" at bounding box center [282, 94] width 232 height 28
select select "0"
click at [166, 80] on select "Select Employer Sponsored Retirement Account" at bounding box center [282, 94] width 232 height 28
type input "Employer Sponsored Retirement Account"
type input "889.63"
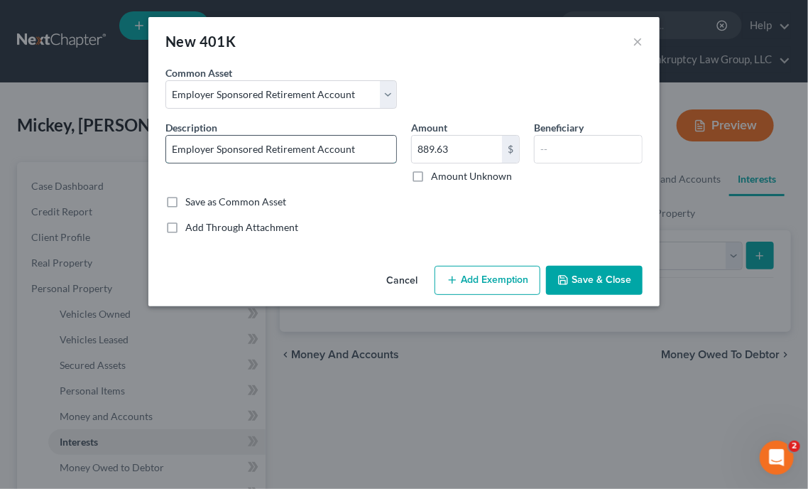
click at [363, 143] on input "Employer Sponsored Retirement Account" at bounding box center [281, 149] width 230 height 27
type input "Employer Sponsored Retirement Account - loans against of $1901.59, maturity dat…"
click at [486, 147] on input "889.63" at bounding box center [457, 149] width 90 height 27
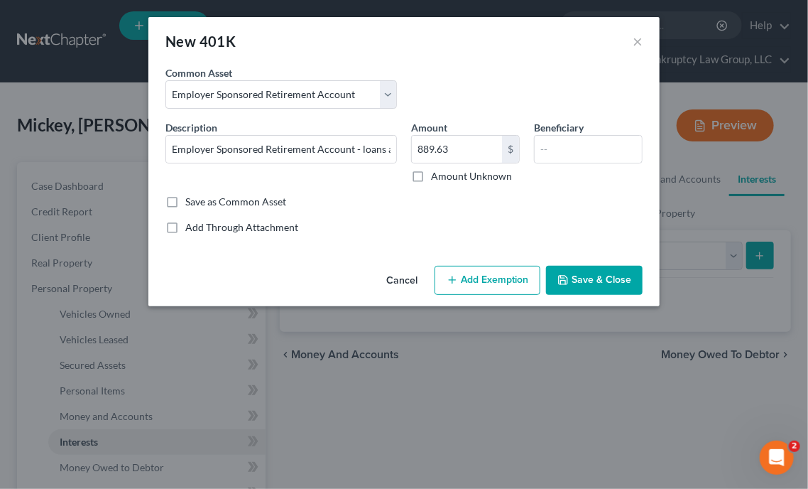
click at [588, 220] on div "Add Through Attachment" at bounding box center [404, 227] width 477 height 14
click at [453, 147] on input "889.63" at bounding box center [457, 149] width 90 height 27
type input "1,142.78"
click at [492, 283] on button "Add Exemption" at bounding box center [488, 281] width 106 height 30
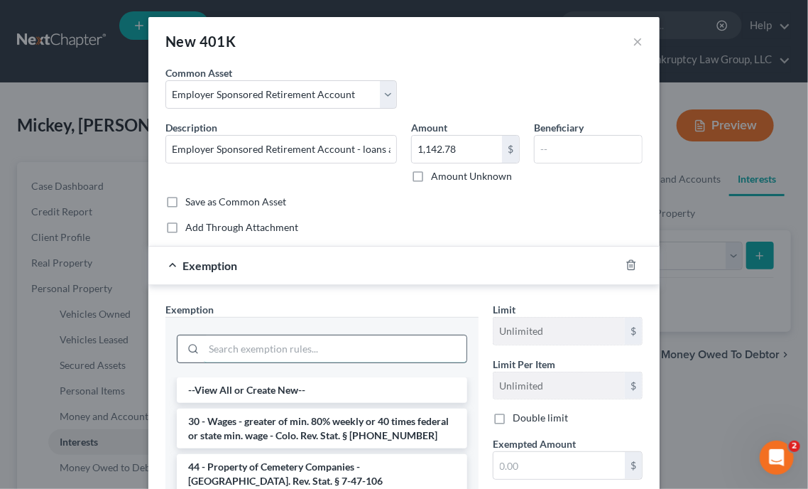
click at [319, 357] on input "search" at bounding box center [335, 348] width 263 height 27
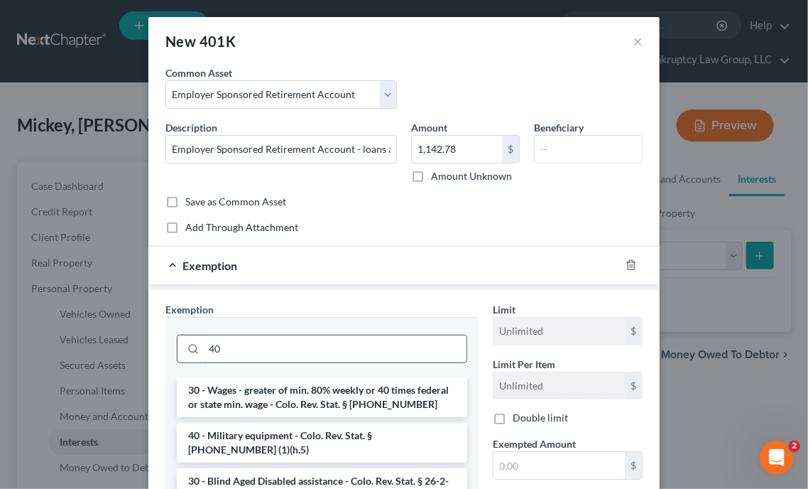
type input "4"
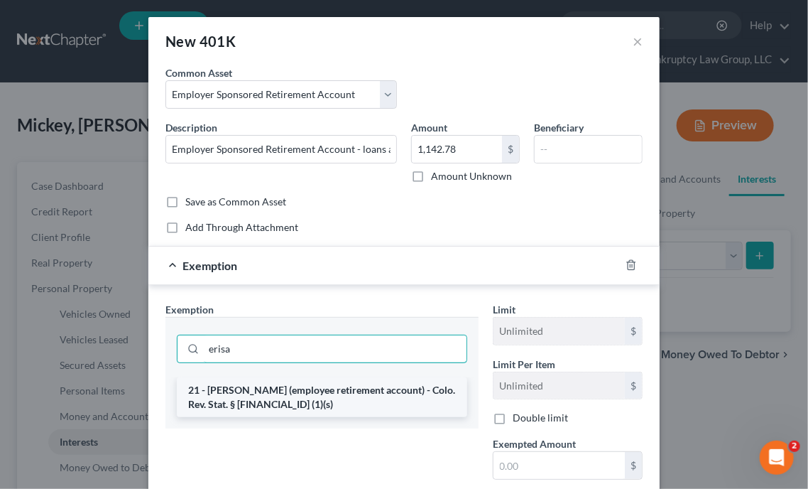
type input "erisa"
click at [315, 395] on li "21 - [PERSON_NAME] (employee retirement account) - Colo. Rev. Stat. § [FINANCIA…" at bounding box center [322, 397] width 291 height 40
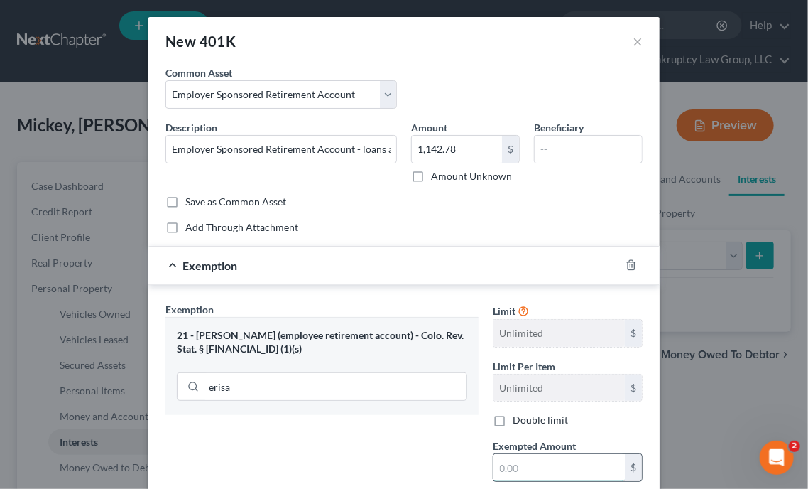
click at [552, 461] on input "text" at bounding box center [559, 467] width 131 height 27
type input "100"
click at [421, 447] on div "Exemption Set must be selected for CA. Exemption * 21 - [PERSON_NAME] (employee…" at bounding box center [322, 425] width 328 height 246
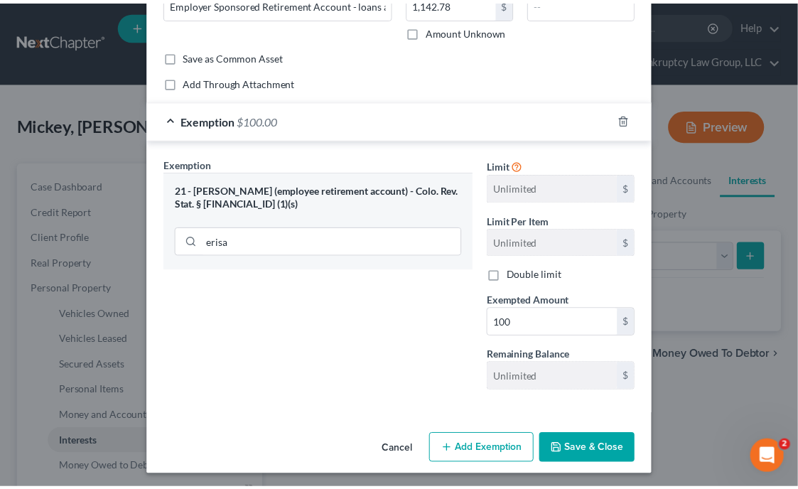
scroll to position [147, 0]
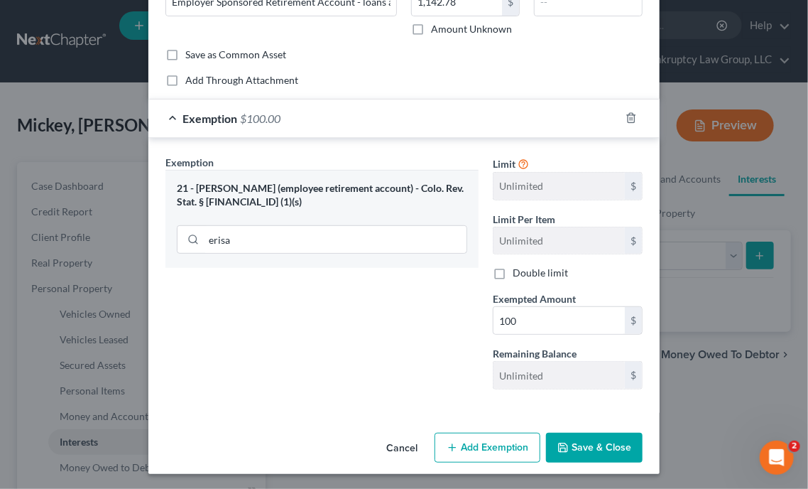
click at [592, 439] on button "Save & Close" at bounding box center [594, 448] width 97 height 30
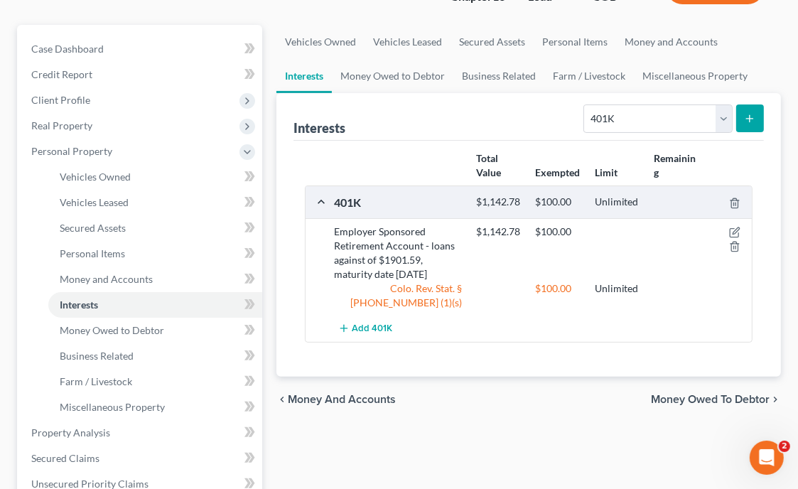
scroll to position [155, 0]
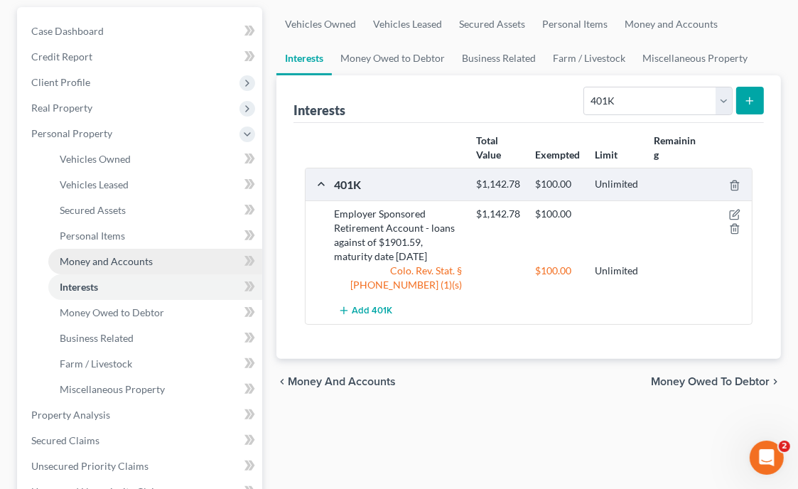
click at [123, 253] on link "Money and Accounts" at bounding box center [155, 262] width 214 height 26
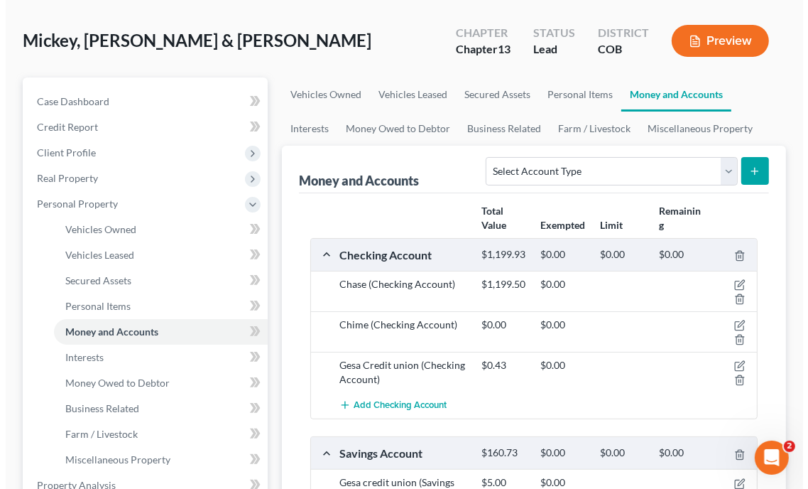
scroll to position [83, 0]
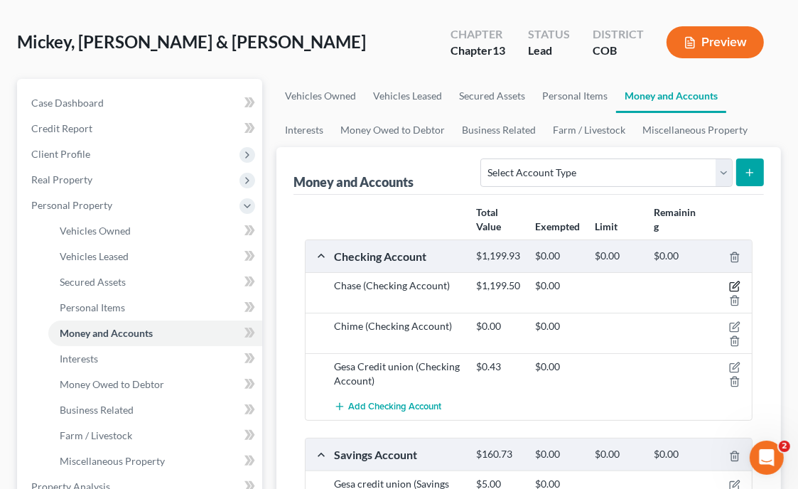
click at [733, 286] on icon "button" at bounding box center [735, 285] width 6 height 6
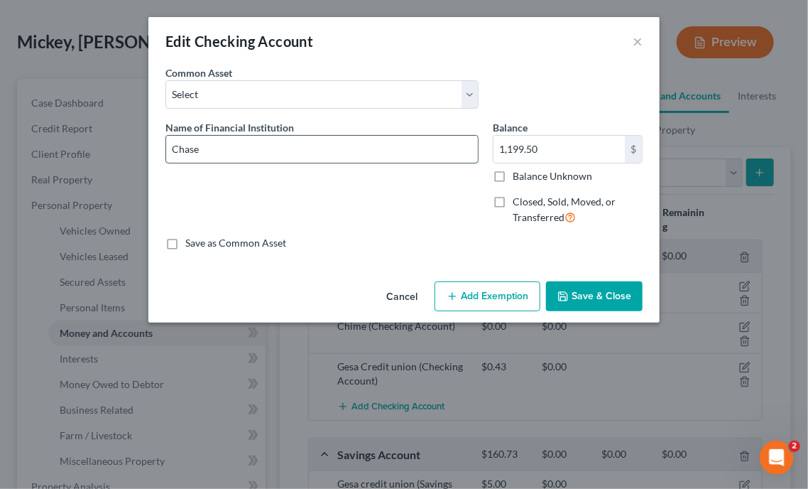
click at [330, 148] on input "Chase" at bounding box center [322, 149] width 312 height 27
click at [361, 188] on div "Name of Financial Institution * Chase #" at bounding box center [322, 178] width 328 height 117
click at [283, 144] on input "Chase #" at bounding box center [322, 149] width 312 height 27
type input "Chase #1796"
click at [483, 259] on div "An exemption set must first be selected from the Filing Information section. Co…" at bounding box center [404, 170] width 512 height 210
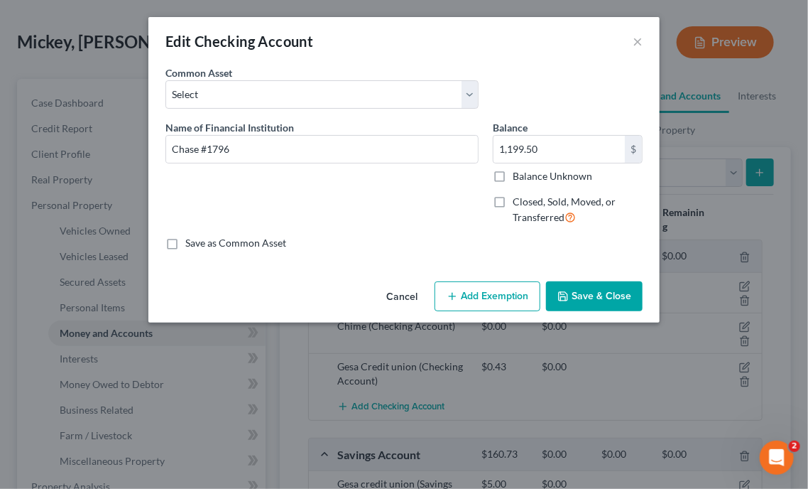
click at [513, 178] on label "Balance Unknown" at bounding box center [553, 176] width 80 height 14
click at [519, 178] on input "Balance Unknown" at bounding box center [523, 173] width 9 height 9
checkbox input "true"
type input "0.00"
click at [503, 299] on button "Add Exemption" at bounding box center [488, 296] width 106 height 30
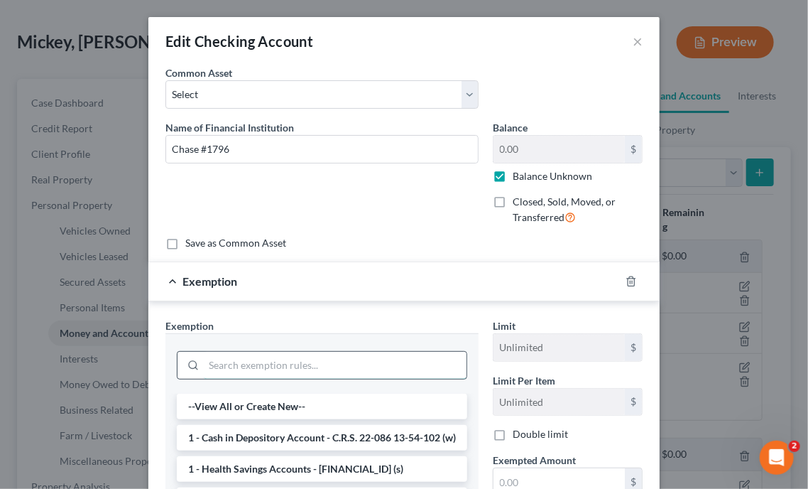
click at [404, 358] on input "search" at bounding box center [335, 365] width 263 height 27
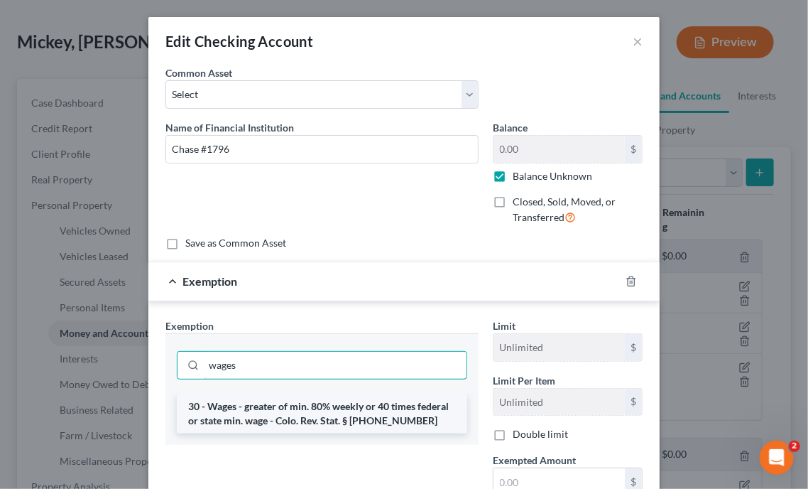
type input "wages"
click at [371, 428] on li "30 - Wages - greater of min. 80% weekly or 40 times federal or state min. wage …" at bounding box center [322, 414] width 291 height 40
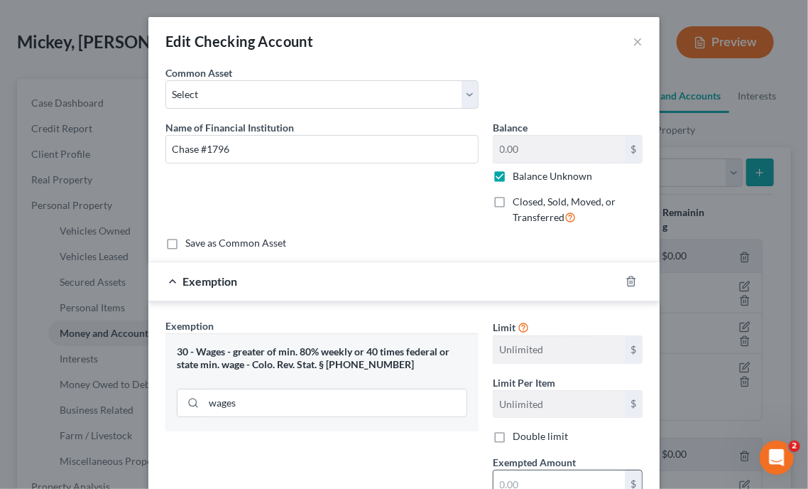
click at [523, 474] on input "text" at bounding box center [559, 483] width 131 height 27
type input "80"
click at [448, 461] on div "Exemption Set must be selected for CA. Exemption * 30 - Wages - greater of min.…" at bounding box center [322, 441] width 328 height 246
click at [762, 273] on div "Edit Checking Account × An exemption set must first be selected from the Filing…" at bounding box center [404, 244] width 808 height 489
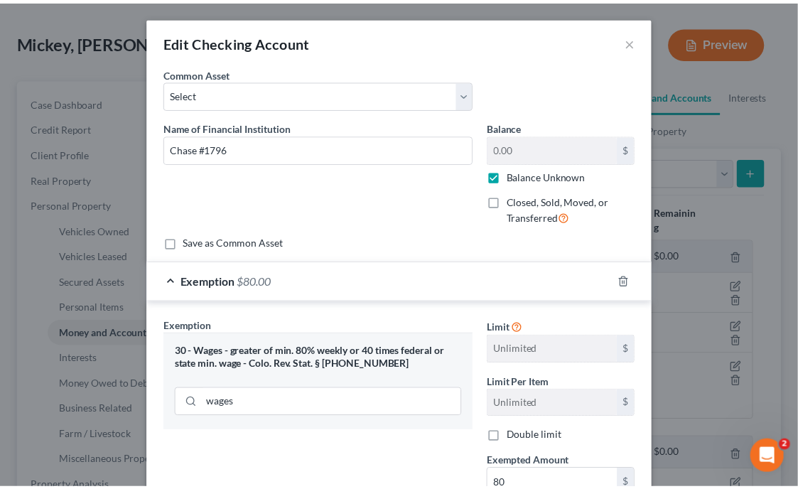
scroll to position [149, 0]
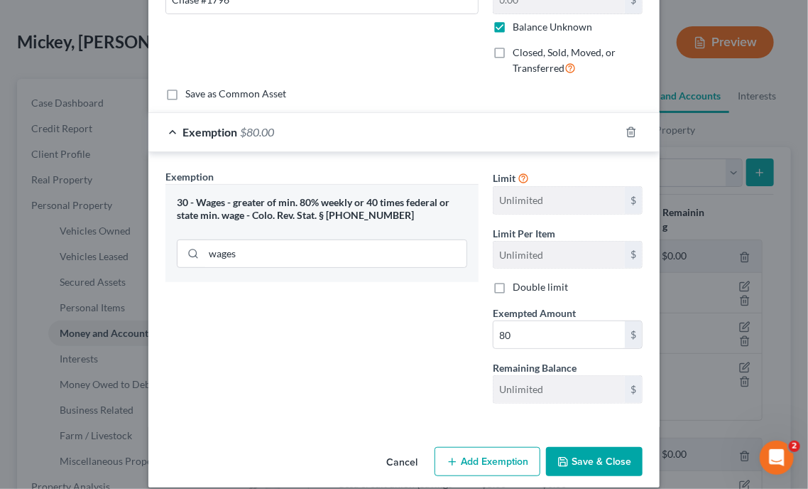
click at [612, 456] on button "Save & Close" at bounding box center [594, 462] width 97 height 30
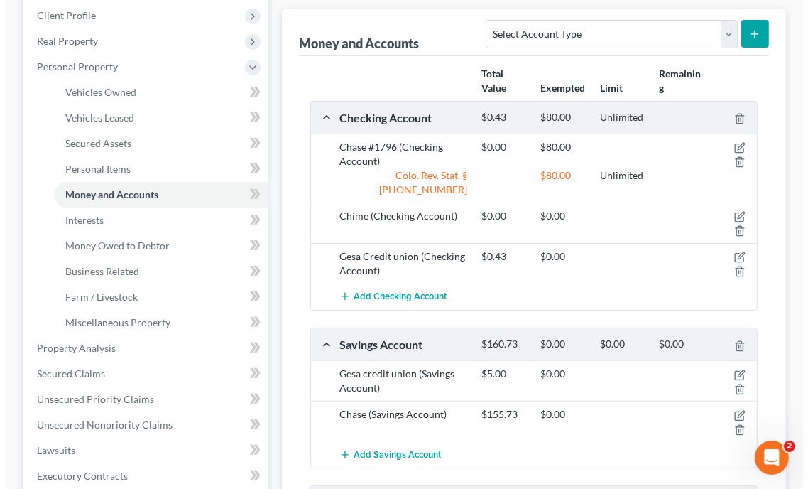
scroll to position [287, 0]
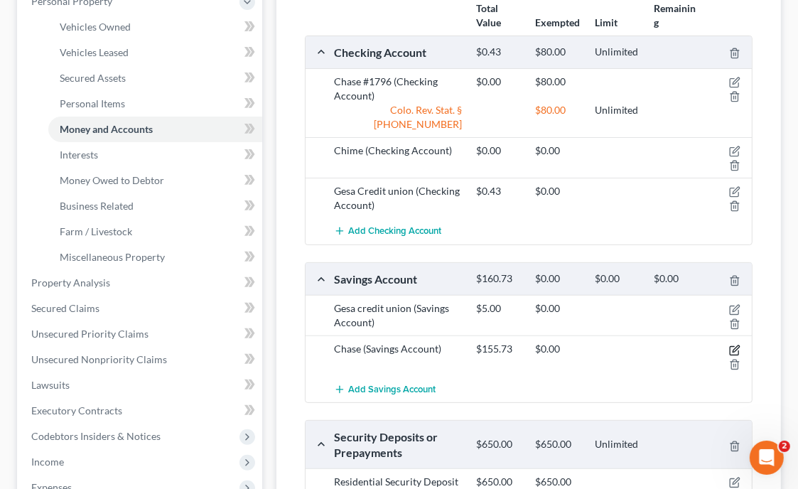
click at [737, 345] on icon "button" at bounding box center [734, 350] width 11 height 11
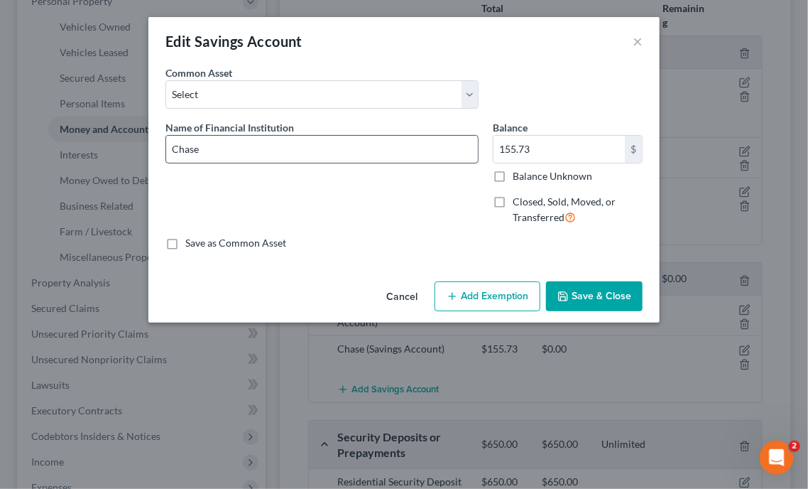
click at [394, 147] on input "Chase" at bounding box center [322, 149] width 312 height 27
type input "Chase #1796"
click at [513, 174] on label "Balance Unknown" at bounding box center [553, 176] width 80 height 14
click at [519, 174] on input "Balance Unknown" at bounding box center [523, 173] width 9 height 9
checkbox input "true"
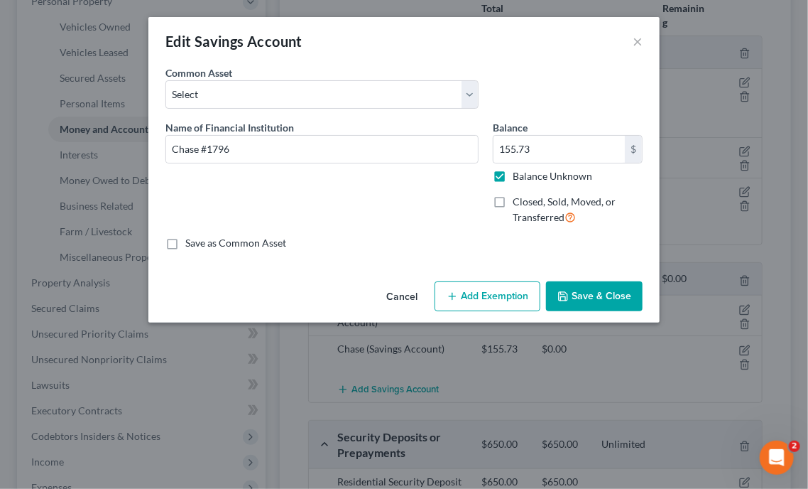
type input "0.00"
click at [502, 294] on button "Add Exemption" at bounding box center [488, 296] width 106 height 30
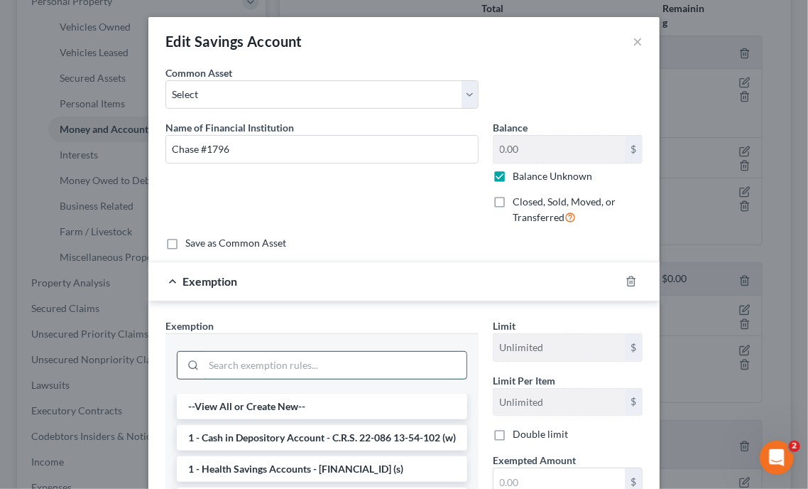
click at [347, 353] on input "search" at bounding box center [335, 365] width 263 height 27
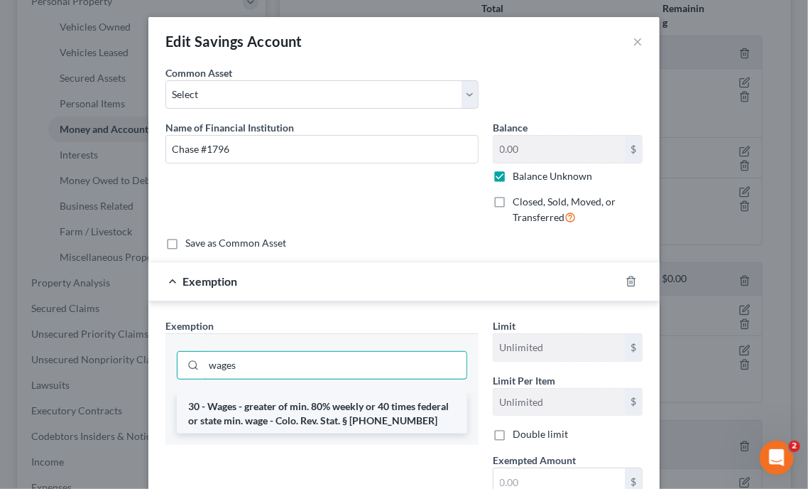
type input "wages"
click at [324, 408] on li "30 - Wages - greater of min. 80% weekly or 40 times federal or state min. wage …" at bounding box center [322, 414] width 291 height 40
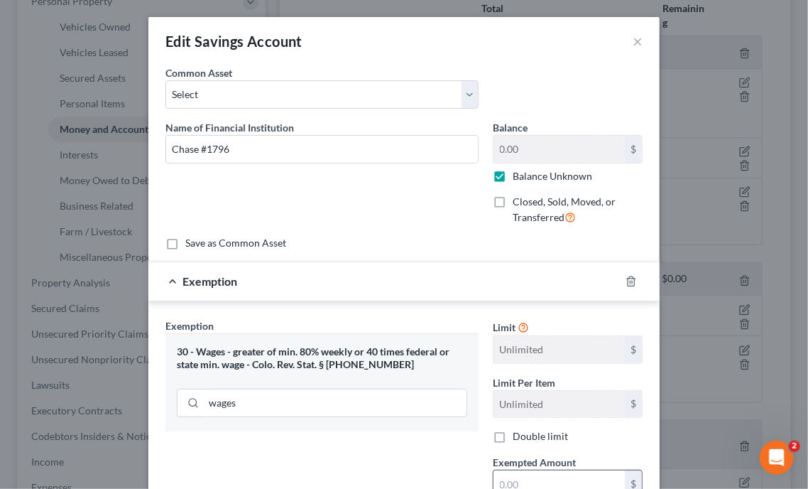
click at [509, 475] on input "text" at bounding box center [559, 483] width 131 height 27
type input "80"
click at [432, 466] on div "Exemption Set must be selected for CA. Exemption * 30 - Wages - greater of min.…" at bounding box center [322, 441] width 328 height 246
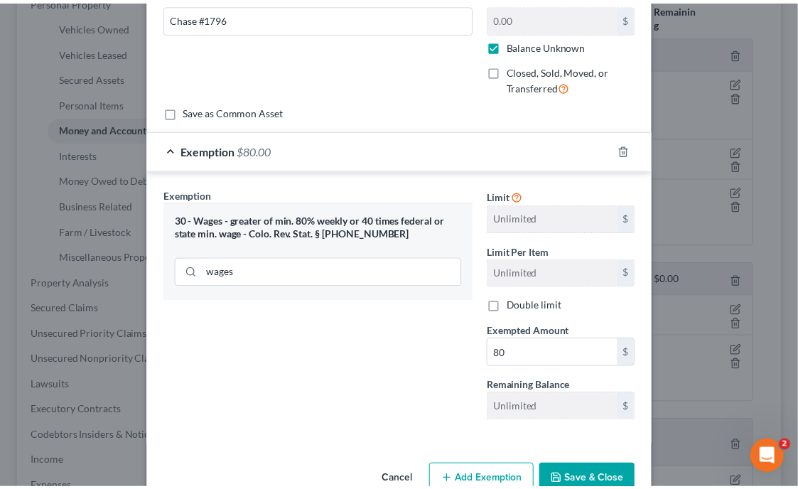
scroll to position [163, 0]
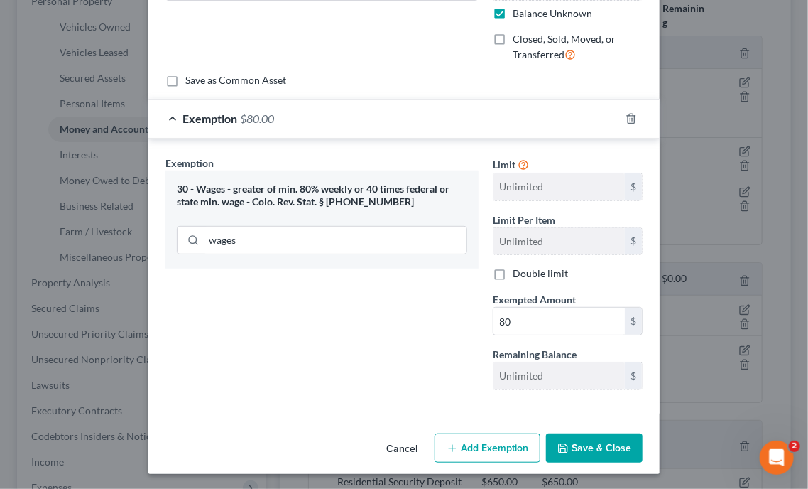
click at [599, 442] on button "Save & Close" at bounding box center [594, 448] width 97 height 30
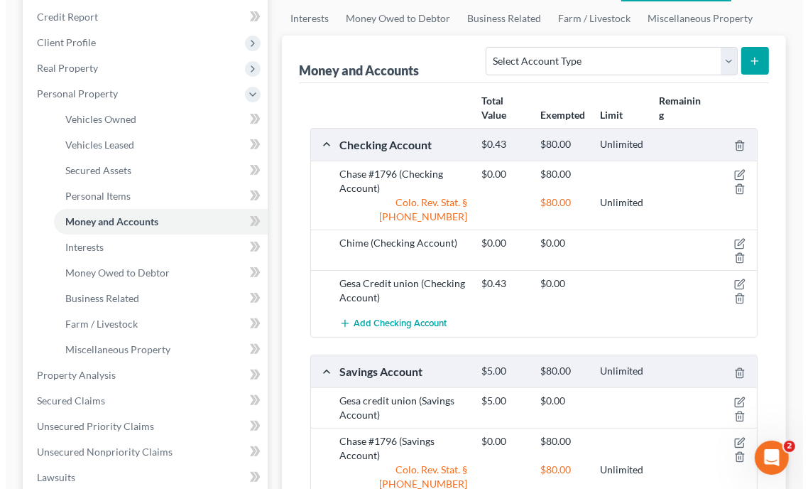
scroll to position [194, 0]
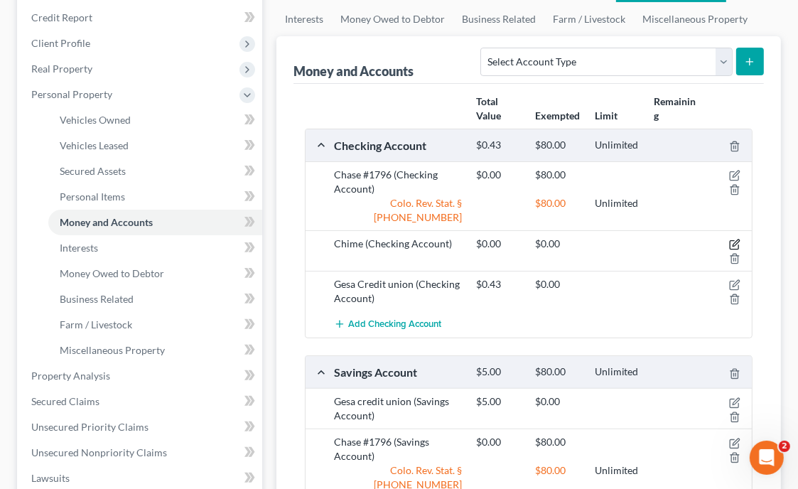
click at [736, 239] on icon "button" at bounding box center [734, 244] width 11 height 11
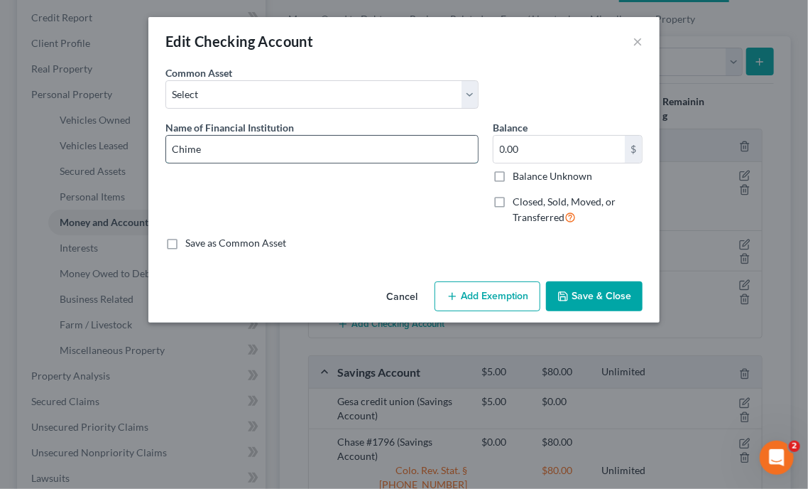
click at [293, 146] on input "Chime" at bounding box center [322, 149] width 312 height 27
type input "Chime #4034"
click at [513, 173] on label "Balance Unknown" at bounding box center [553, 176] width 80 height 14
click at [519, 173] on input "Balance Unknown" at bounding box center [523, 173] width 9 height 9
checkbox input "true"
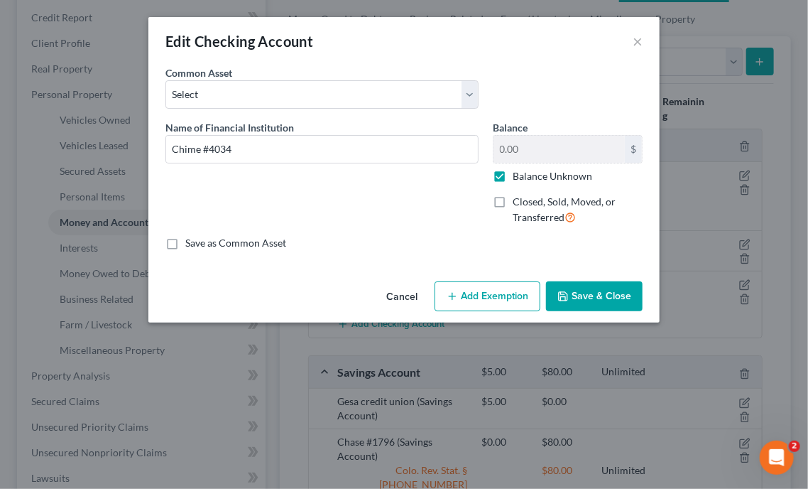
click at [492, 301] on button "Add Exemption" at bounding box center [488, 296] width 106 height 30
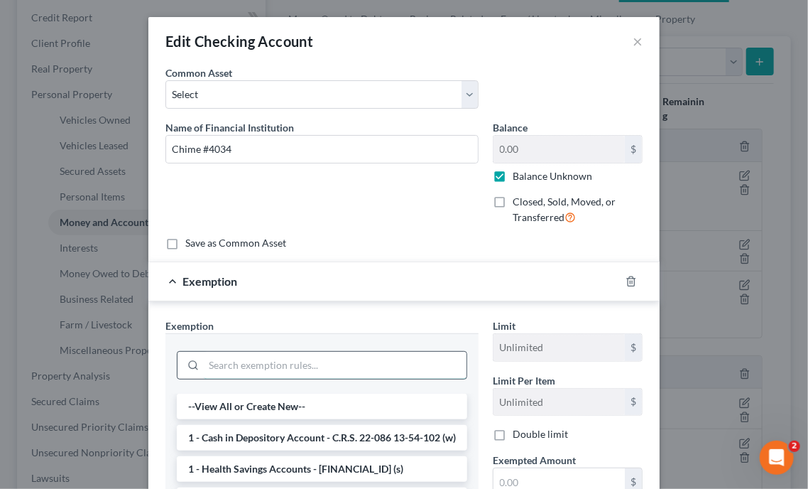
click at [365, 361] on input "search" at bounding box center [335, 365] width 263 height 27
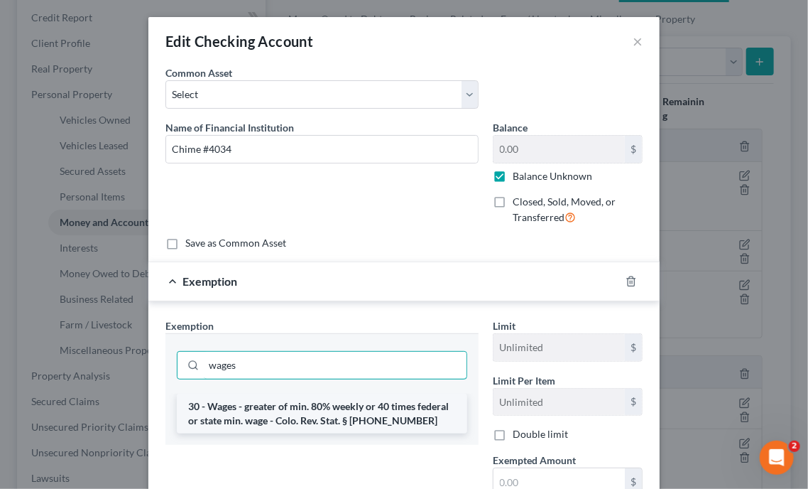
type input "wages"
click at [344, 422] on li "30 - Wages - greater of min. 80% weekly or 40 times federal or state min. wage …" at bounding box center [322, 414] width 291 height 40
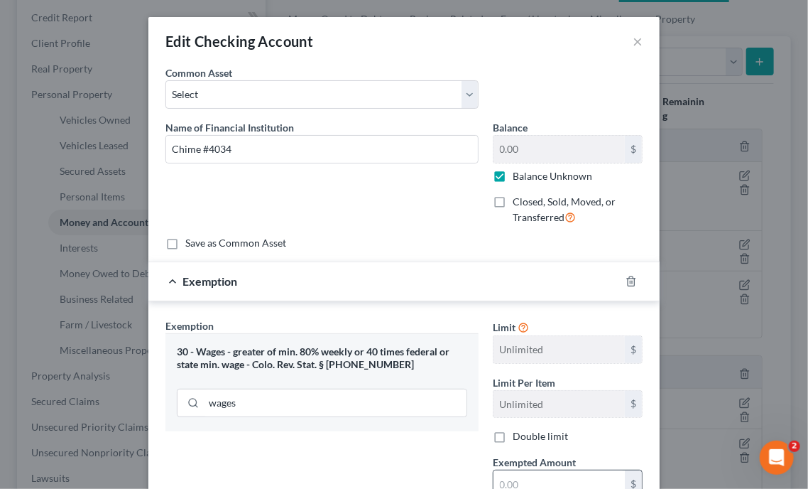
click at [541, 487] on input "text" at bounding box center [559, 483] width 131 height 27
type input "80"
click at [438, 468] on div "Exemption Set must be selected for CA. Exemption * 30 - Wages - greater of min.…" at bounding box center [322, 441] width 328 height 246
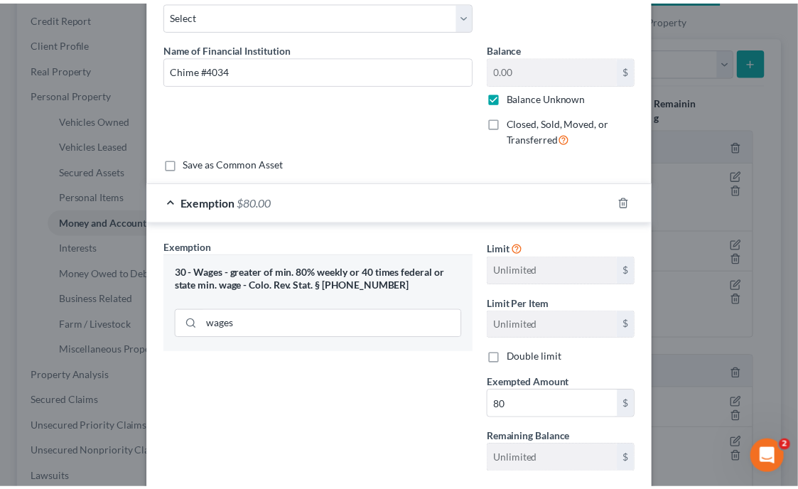
scroll to position [156, 0]
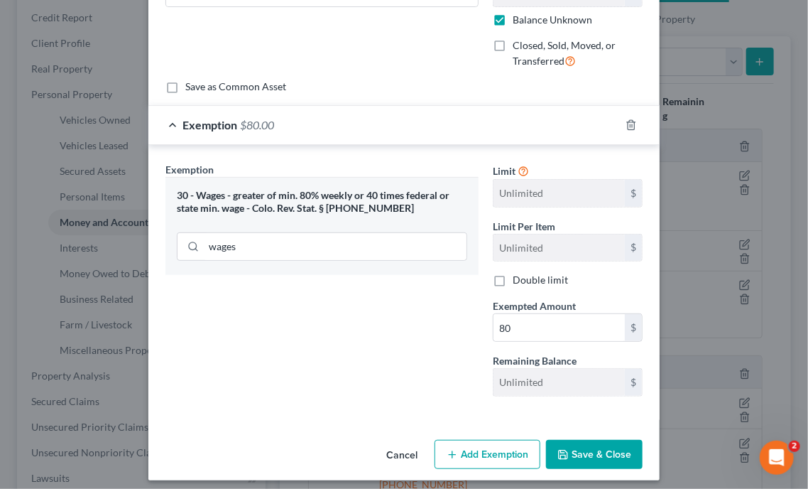
click at [622, 454] on button "Save & Close" at bounding box center [594, 455] width 97 height 30
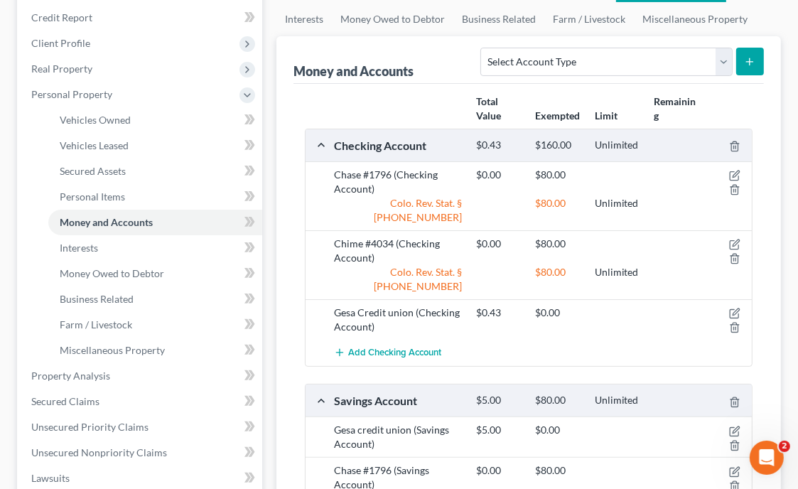
scroll to position [193, 0]
click at [731, 174] on icon "button" at bounding box center [734, 176] width 11 height 11
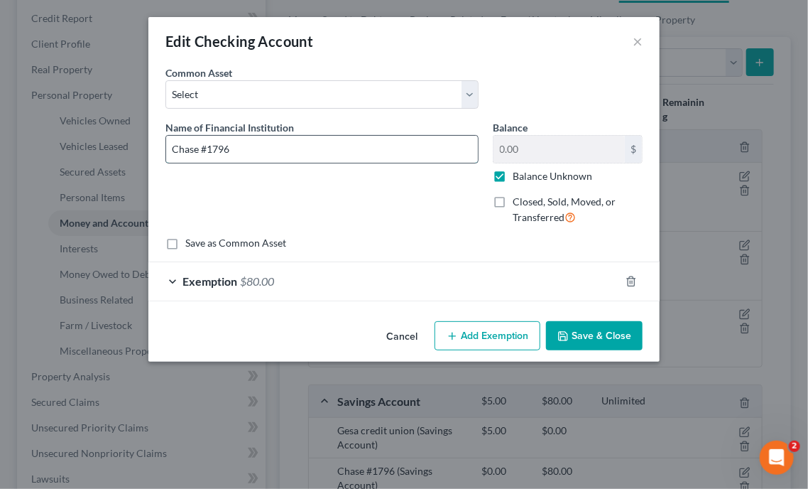
click at [287, 158] on input "Chase #1796" at bounding box center [322, 149] width 312 height 27
type input "Chase #5924"
click at [609, 337] on button "Save & Close" at bounding box center [594, 336] width 97 height 30
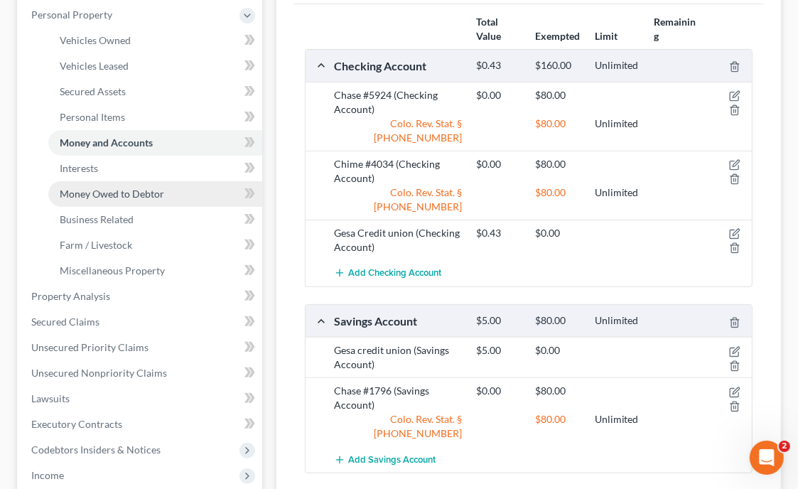
scroll to position [276, 0]
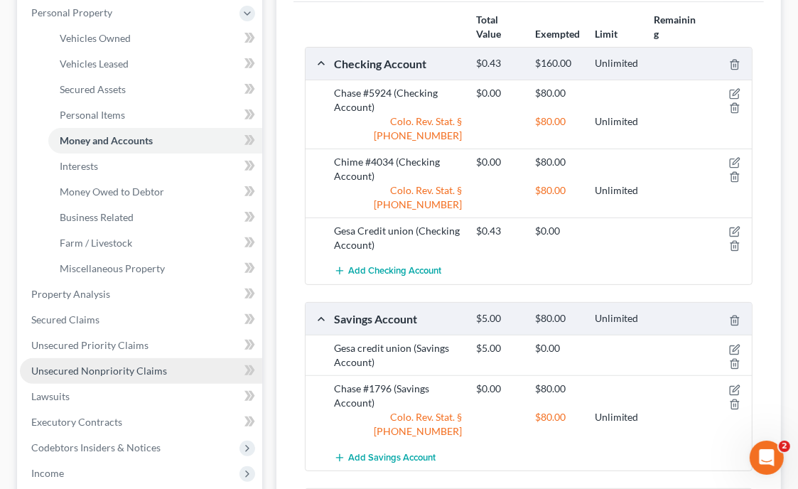
click at [104, 364] on span "Unsecured Nonpriority Claims" at bounding box center [99, 370] width 136 height 12
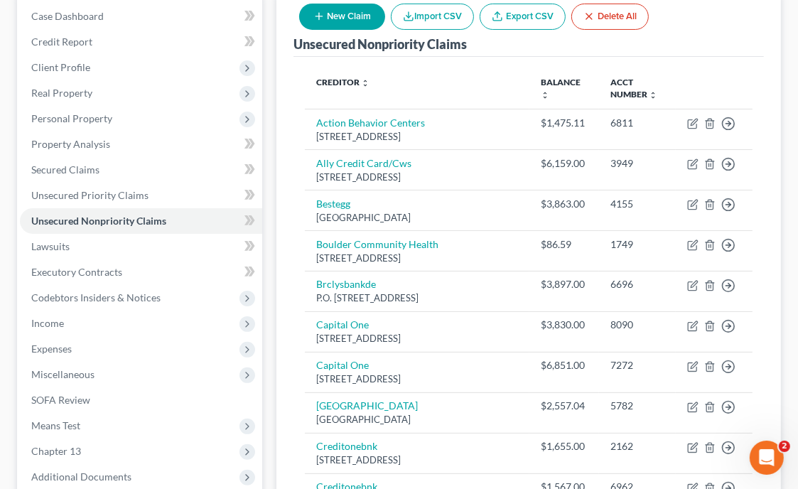
scroll to position [171, 0]
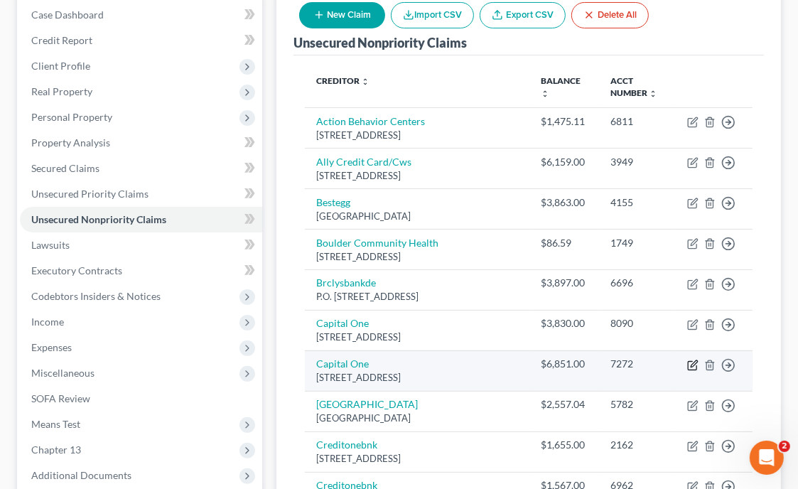
click at [688, 370] on icon "button" at bounding box center [692, 366] width 9 height 9
select select "46"
select select "2"
select select "0"
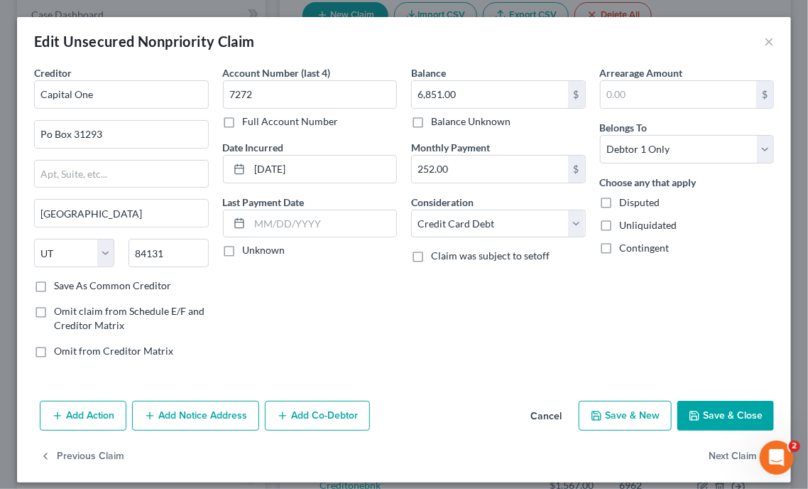
click at [698, 411] on button "Save & Close" at bounding box center [726, 416] width 97 height 30
type input "0"
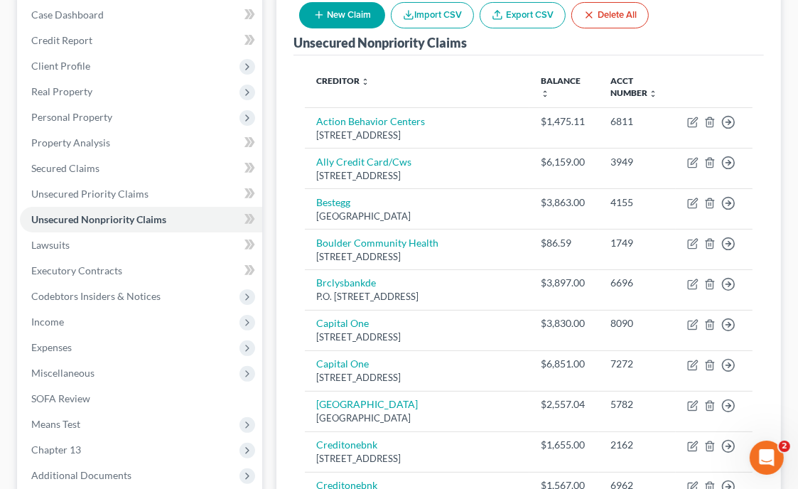
scroll to position [171, 0]
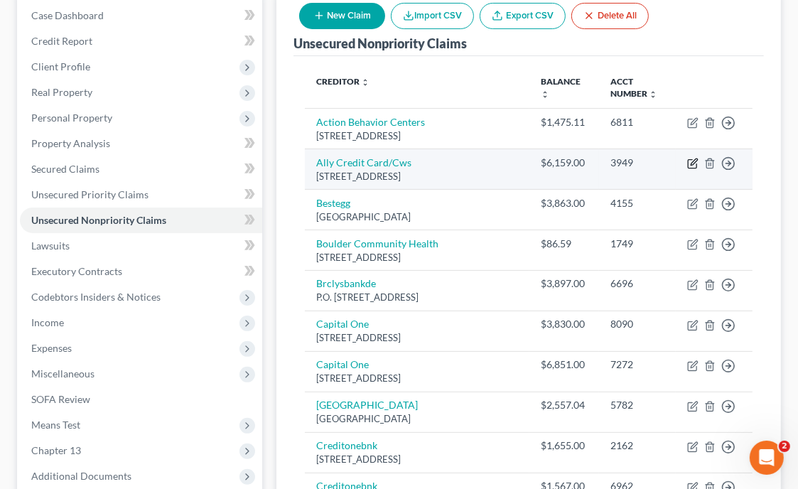
click at [690, 169] on icon "button" at bounding box center [692, 163] width 11 height 11
select select "7"
select select "2"
select select "1"
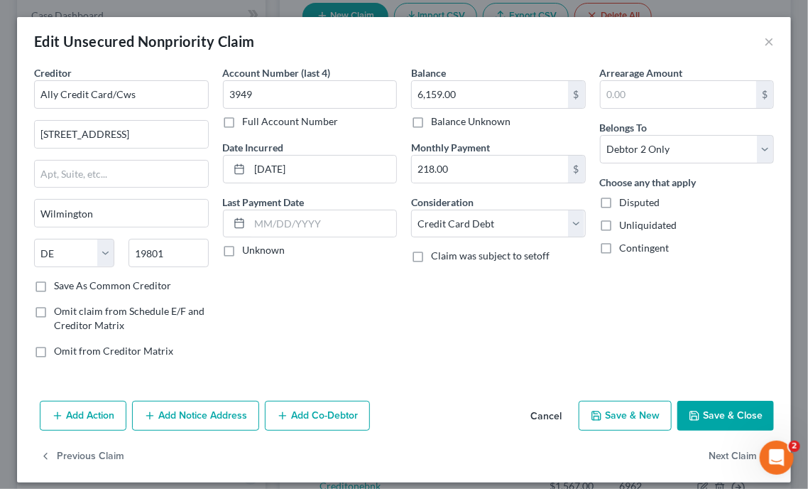
click at [723, 408] on button "Save & Close" at bounding box center [726, 416] width 97 height 30
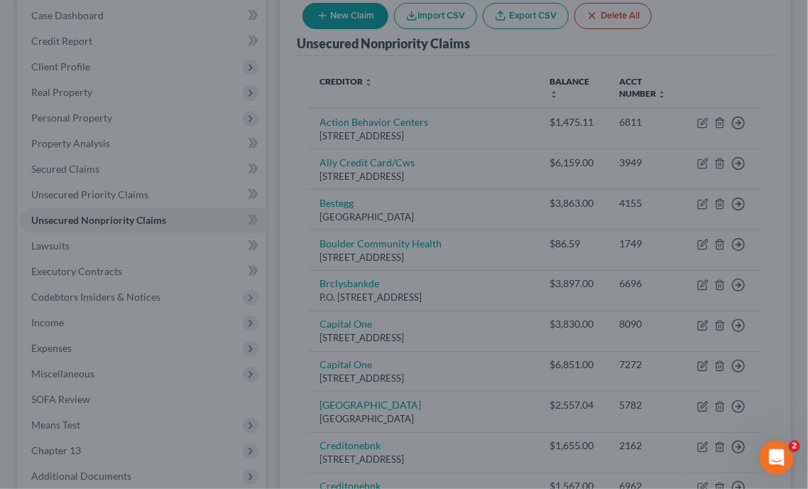
type input "0"
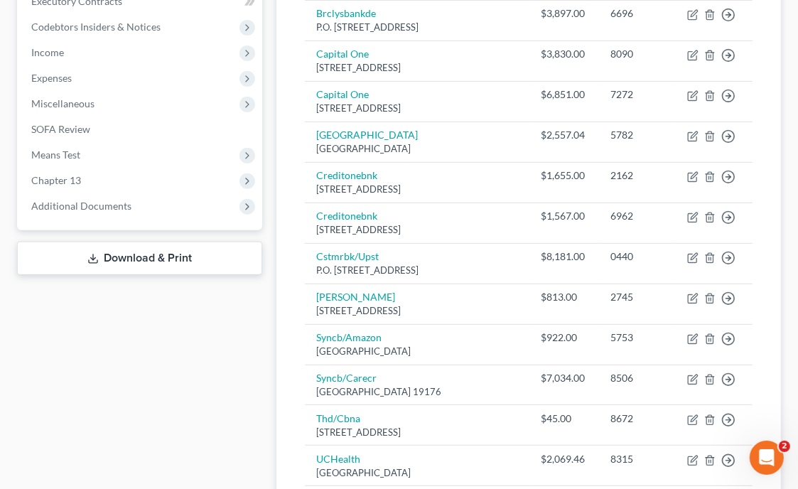
scroll to position [448, 0]
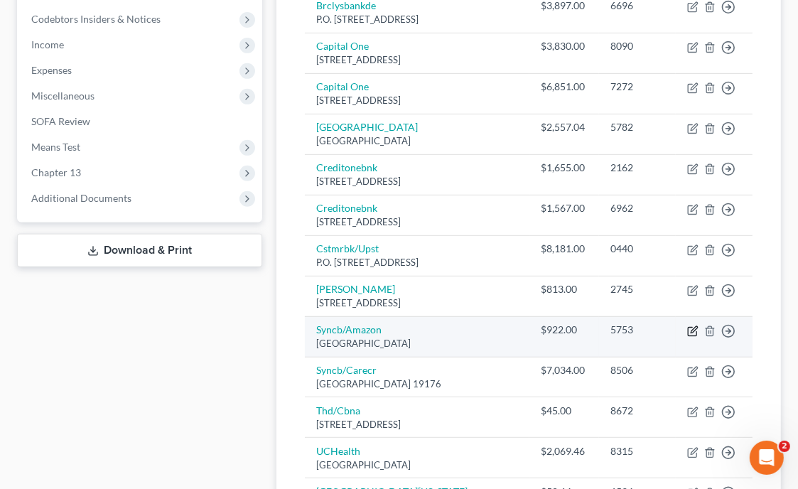
click at [696, 337] on icon "button" at bounding box center [692, 330] width 11 height 11
select select "39"
select select "2"
select select "1"
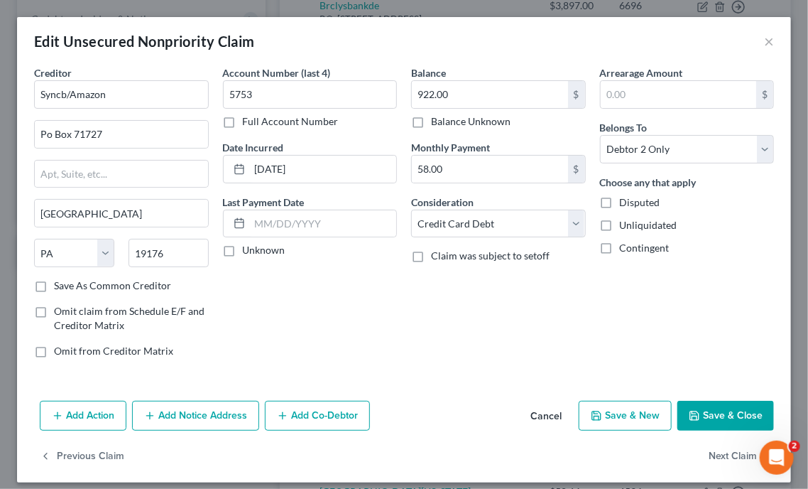
click at [699, 401] on button "Save & Close" at bounding box center [726, 416] width 97 height 30
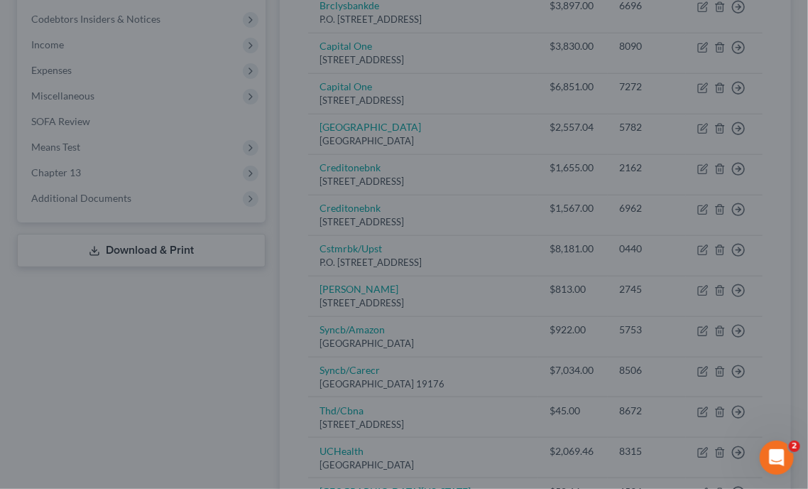
type input "0"
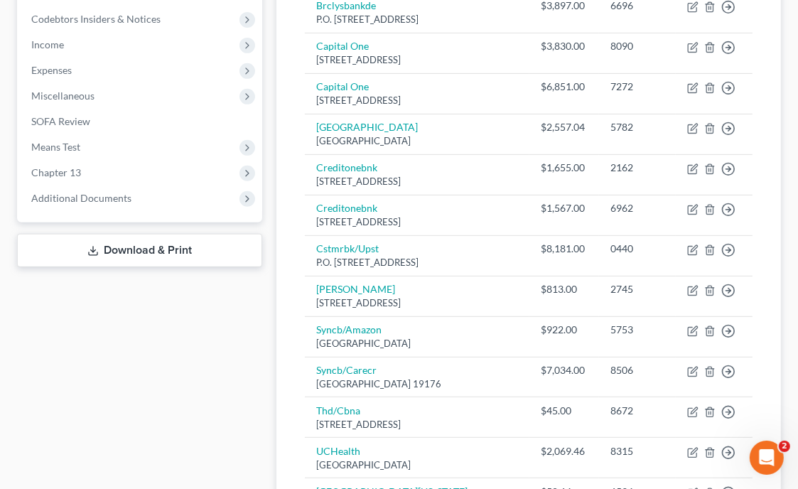
scroll to position [447, 0]
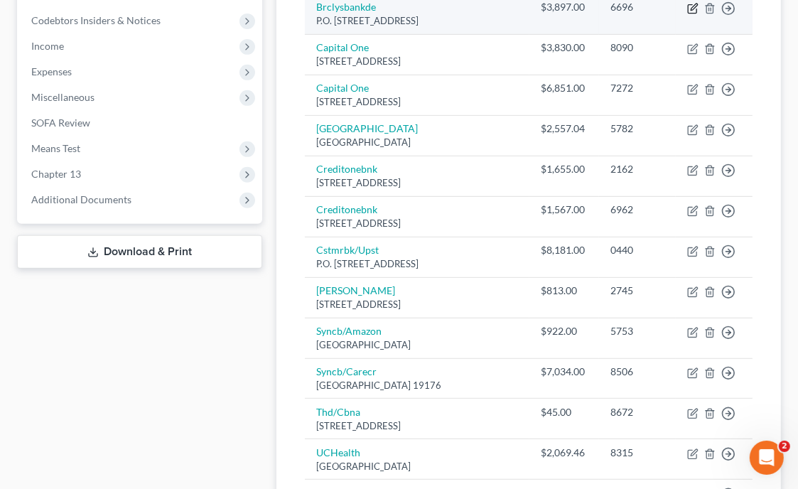
click at [695, 14] on icon "button" at bounding box center [692, 8] width 11 height 11
select select "7"
select select "0"
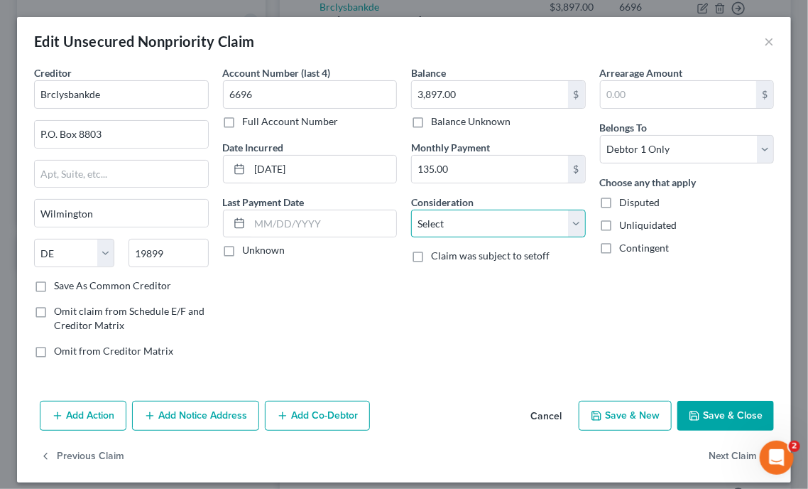
click at [498, 218] on select "Select Cable / Satellite Services Collection Agency Credit Card Debt Debt Couns…" at bounding box center [498, 224] width 175 height 28
select select "2"
click at [411, 210] on select "Select Cable / Satellite Services Collection Agency Credit Card Debt Debt Couns…" at bounding box center [498, 224] width 175 height 28
click at [689, 414] on icon "button" at bounding box center [694, 415] width 11 height 11
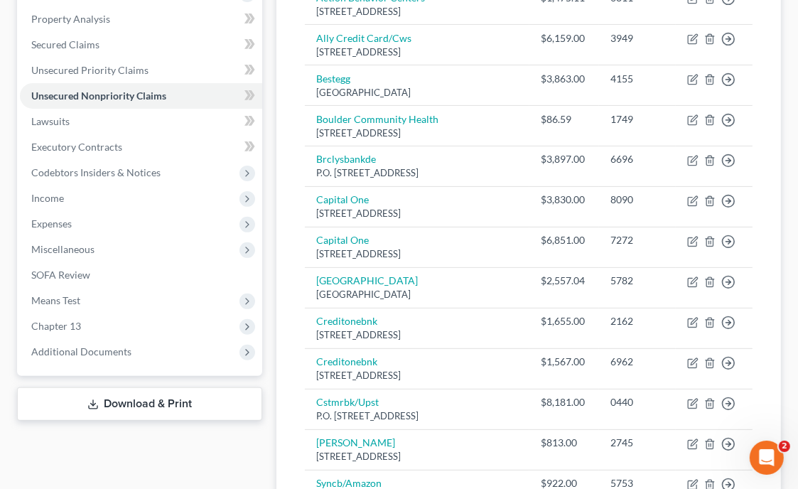
scroll to position [292, 0]
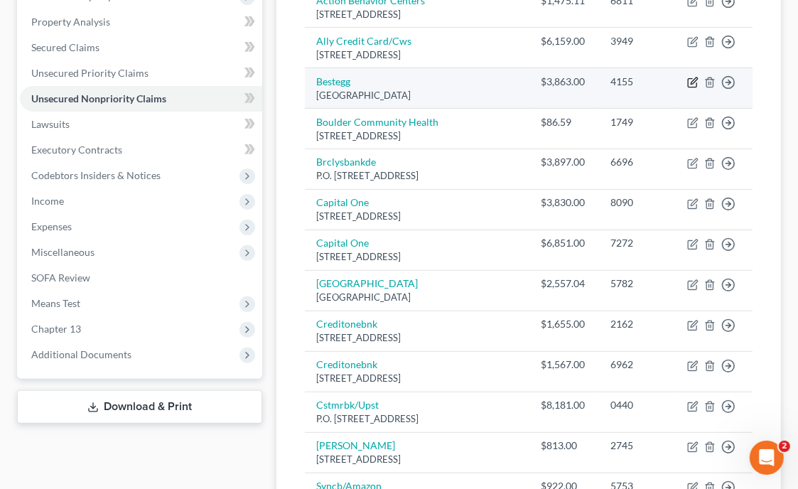
click at [694, 84] on icon "button" at bounding box center [694, 80] width 6 height 6
select select "39"
select select "2"
select select "0"
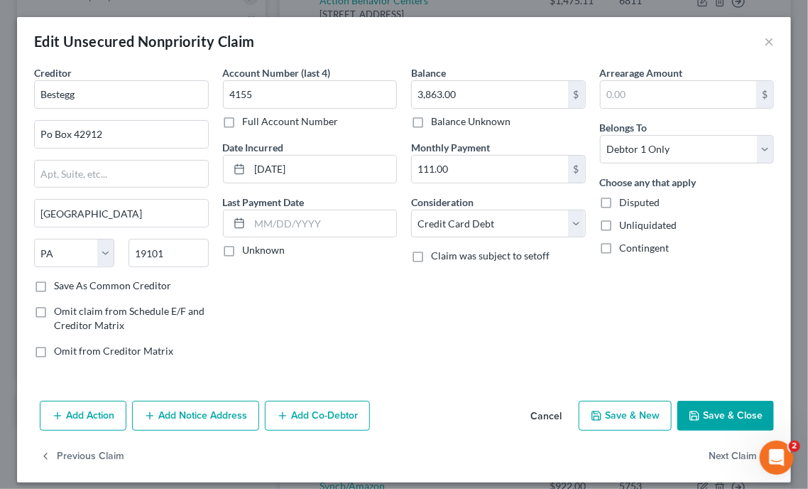
click at [720, 412] on button "Save & Close" at bounding box center [726, 416] width 97 height 30
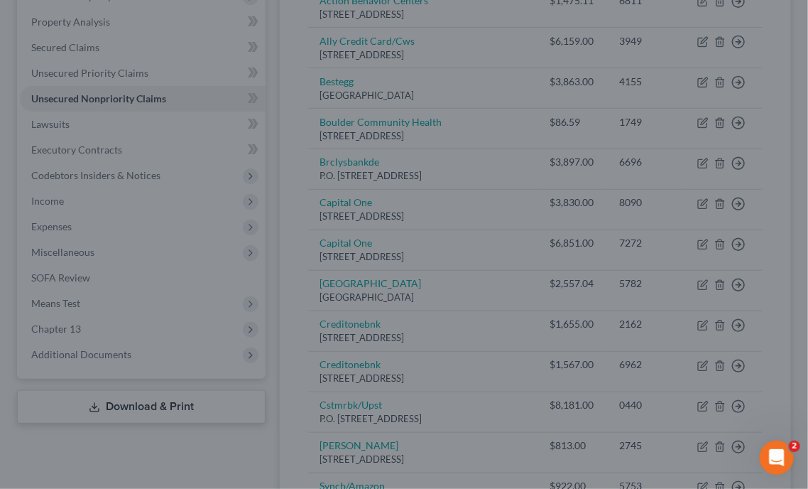
type input "0"
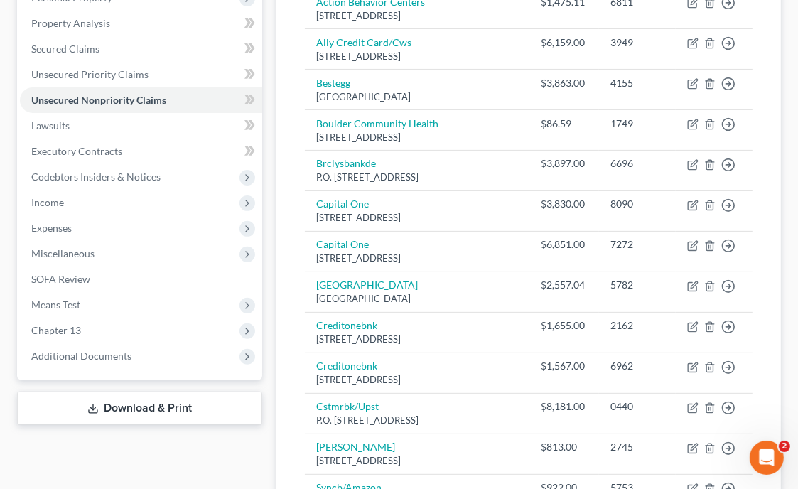
scroll to position [256, 0]
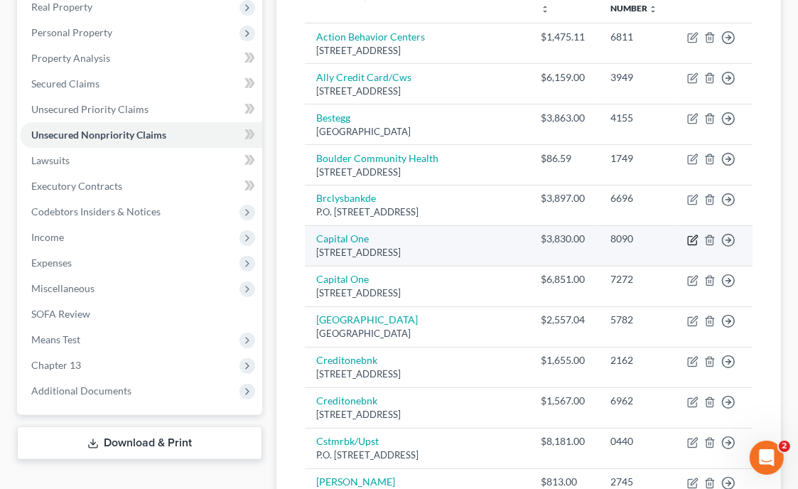
click at [695, 246] on icon "button" at bounding box center [692, 239] width 11 height 11
select select "46"
select select "2"
select select "0"
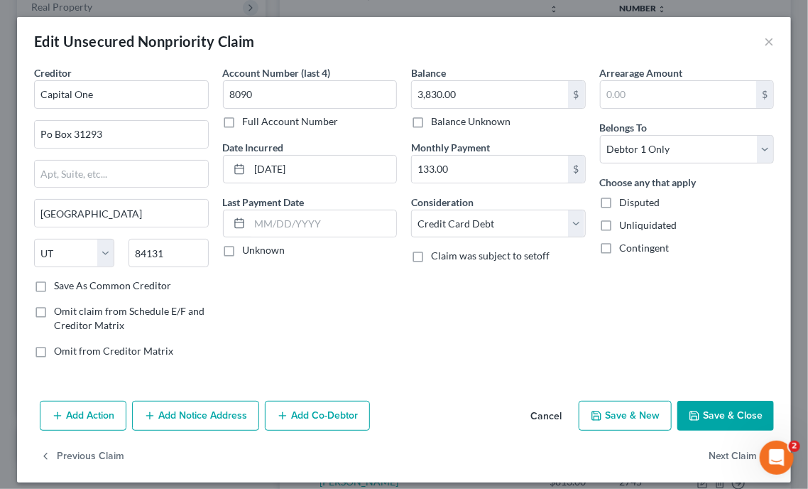
click at [715, 411] on button "Save & Close" at bounding box center [726, 416] width 97 height 30
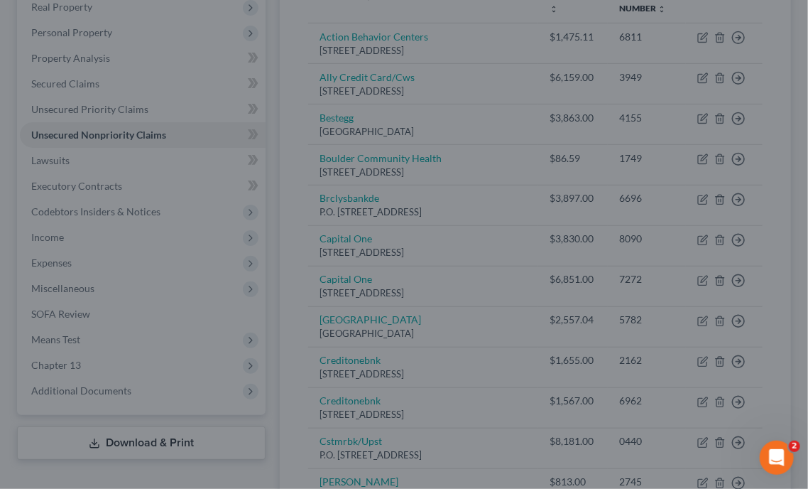
type input "0"
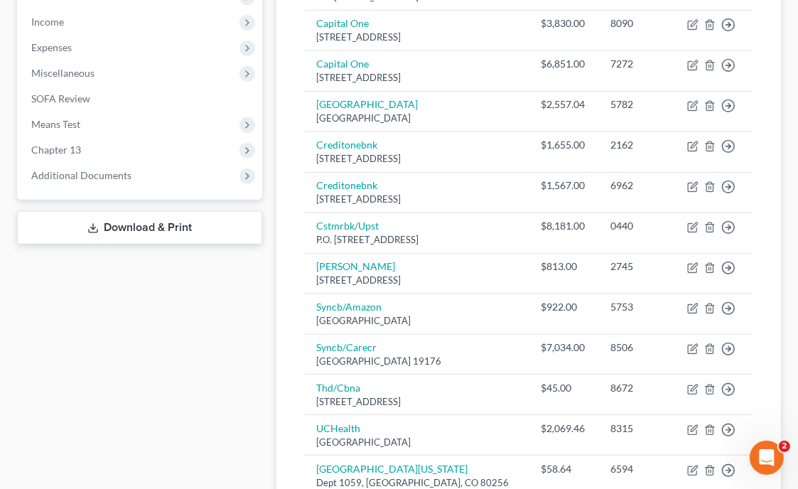
scroll to position [472, 0]
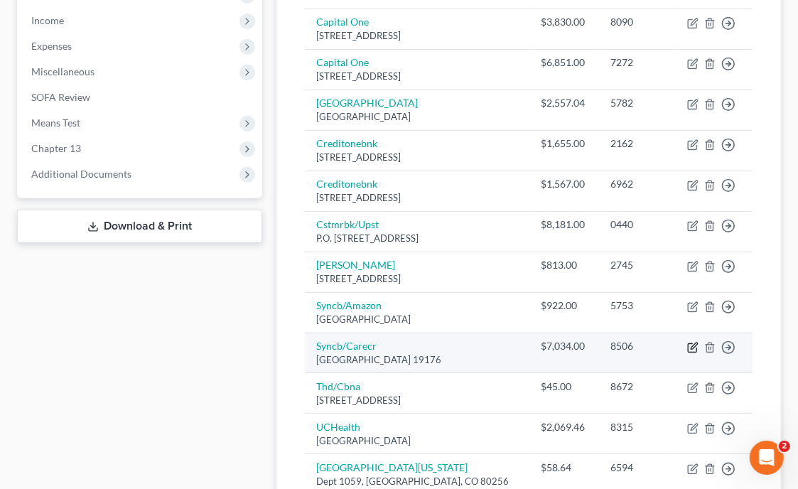
click at [693, 351] on icon "button" at bounding box center [692, 347] width 11 height 11
select select "39"
select select "2"
select select "0"
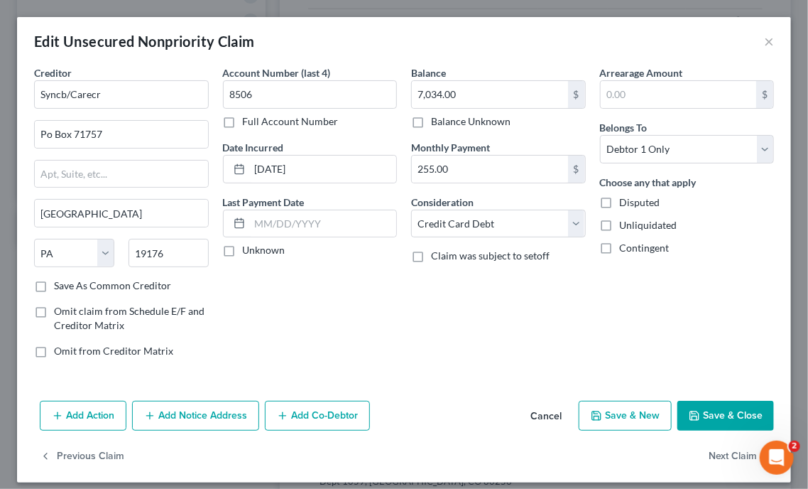
click at [693, 408] on button "Save & Close" at bounding box center [726, 416] width 97 height 30
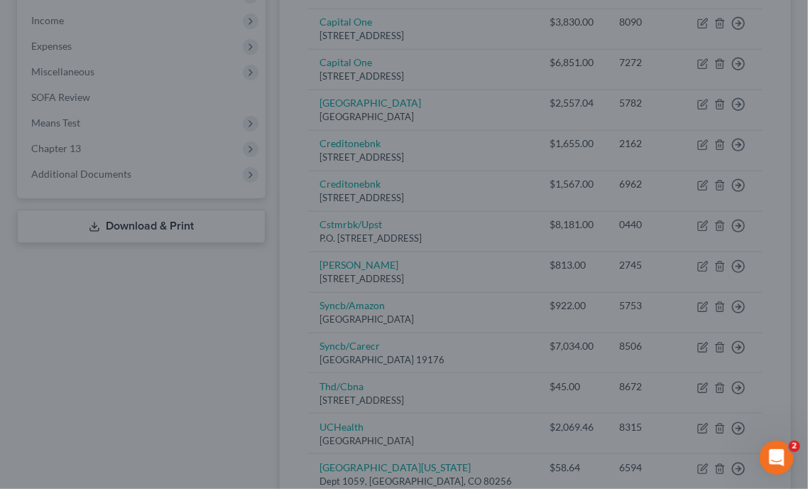
type input "0"
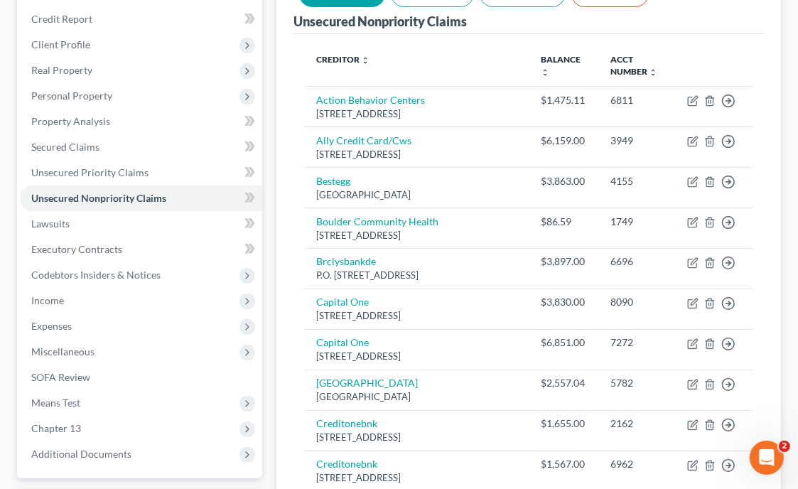
scroll to position [73, 0]
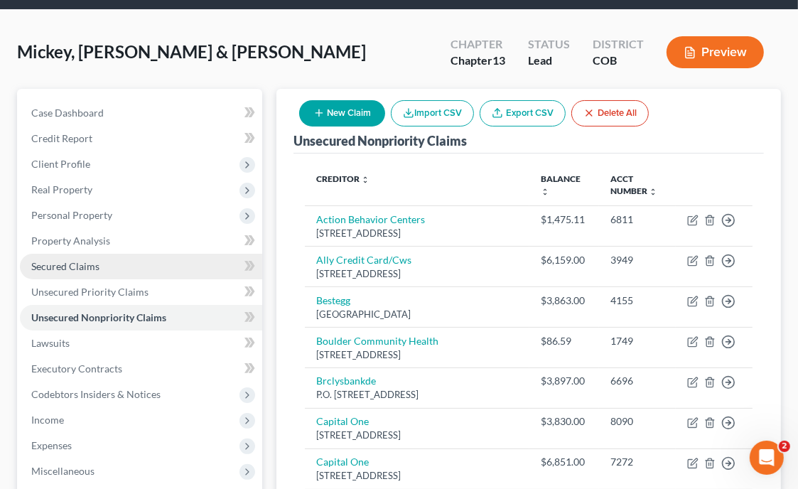
click at [78, 265] on span "Secured Claims" at bounding box center [65, 266] width 68 height 12
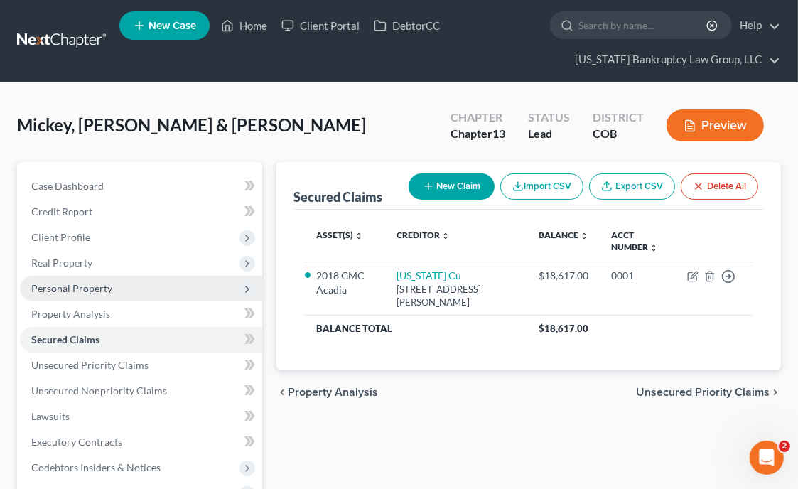
click at [75, 286] on span "Personal Property" at bounding box center [71, 288] width 81 height 12
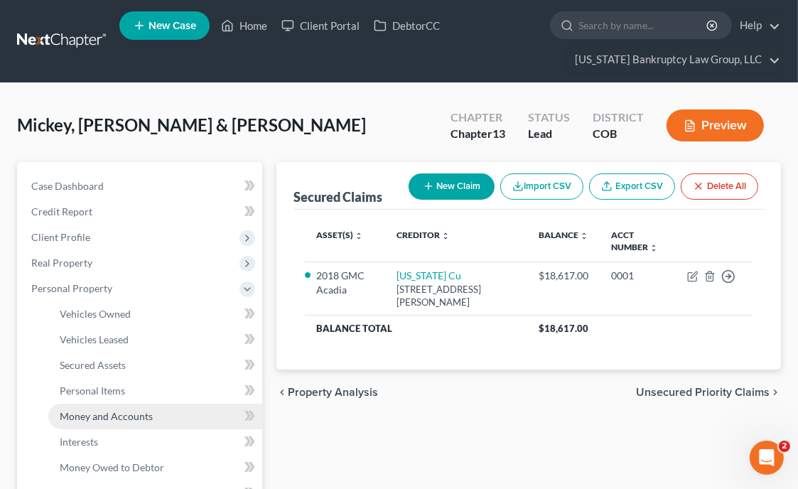
click at [94, 413] on span "Money and Accounts" at bounding box center [106, 416] width 93 height 12
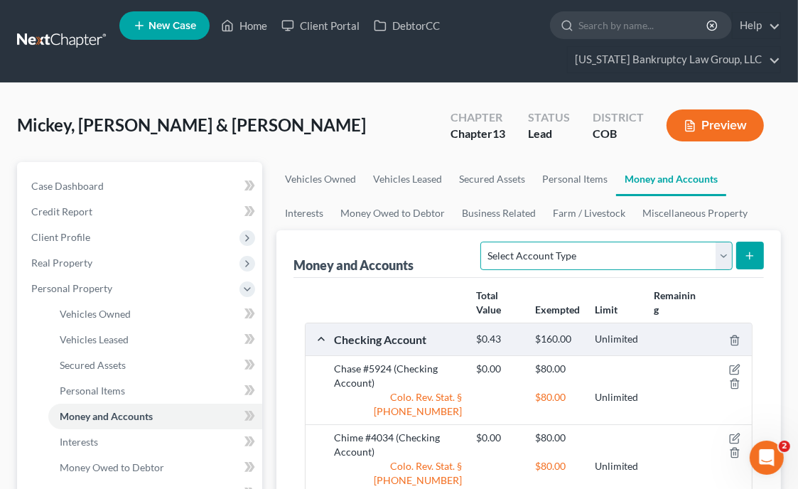
click at [726, 255] on select "Select Account Type Brokerage Cash on Hand Certificates of Deposit Checking Acc…" at bounding box center [605, 256] width 251 height 28
click at [484, 242] on select "Select Account Type Brokerage Cash on Hand Certificates of Deposit Checking Acc…" at bounding box center [605, 256] width 251 height 28
click at [656, 253] on select "Select Account Type Brokerage Cash on Hand Certificates of Deposit Checking Acc…" at bounding box center [605, 256] width 251 height 28
select select "savings"
click at [484, 242] on select "Select Account Type Brokerage Cash on Hand Certificates of Deposit Checking Acc…" at bounding box center [605, 256] width 251 height 28
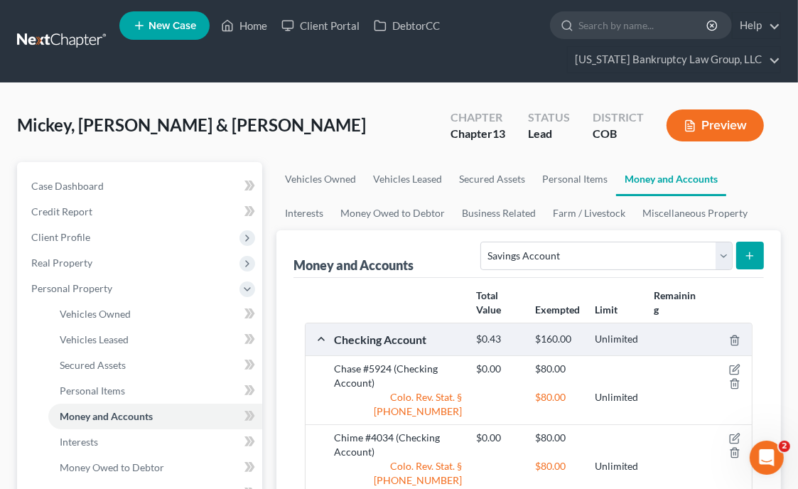
click at [747, 256] on icon "submit" at bounding box center [749, 255] width 11 height 11
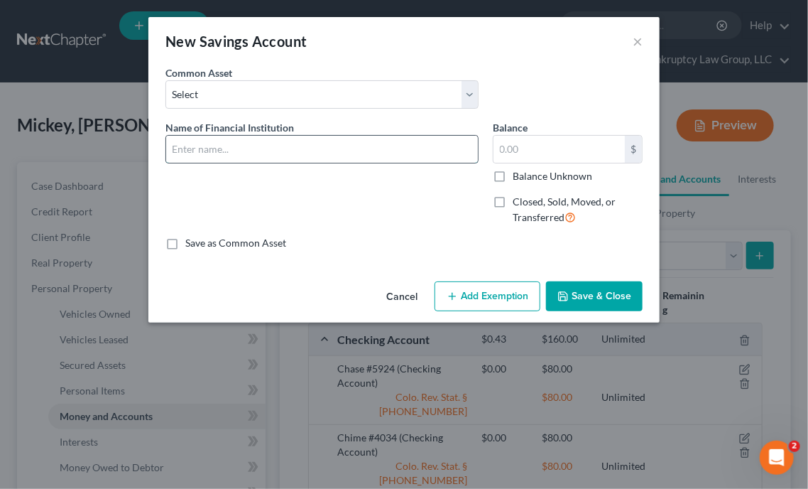
click at [415, 146] on input "text" at bounding box center [322, 149] width 312 height 27
type input "[US_STATE] Credit Union #X321 - Member Share"
click at [519, 169] on input "Balance Unknown" at bounding box center [523, 173] width 9 height 9
checkbox input "true"
type input "0.00"
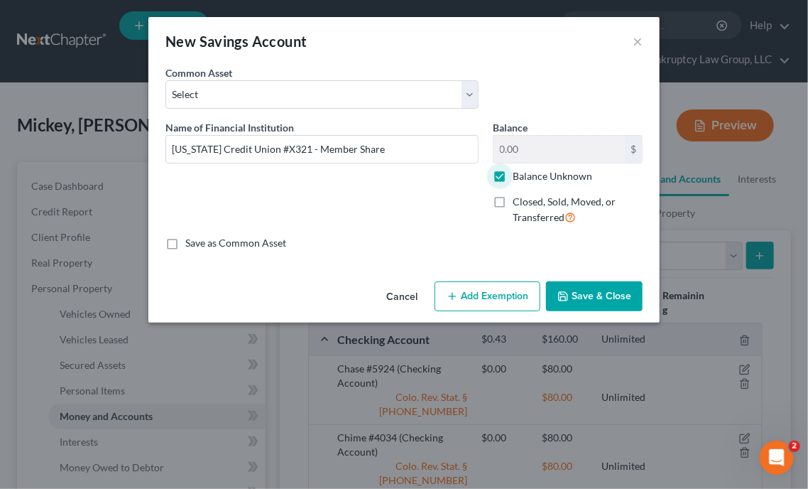
click at [484, 289] on button "Add Exemption" at bounding box center [488, 296] width 106 height 30
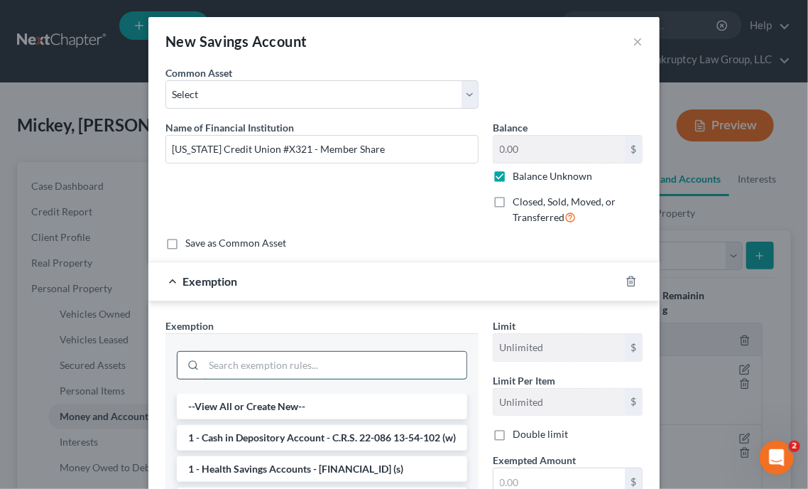
click at [346, 374] on input "search" at bounding box center [335, 365] width 263 height 27
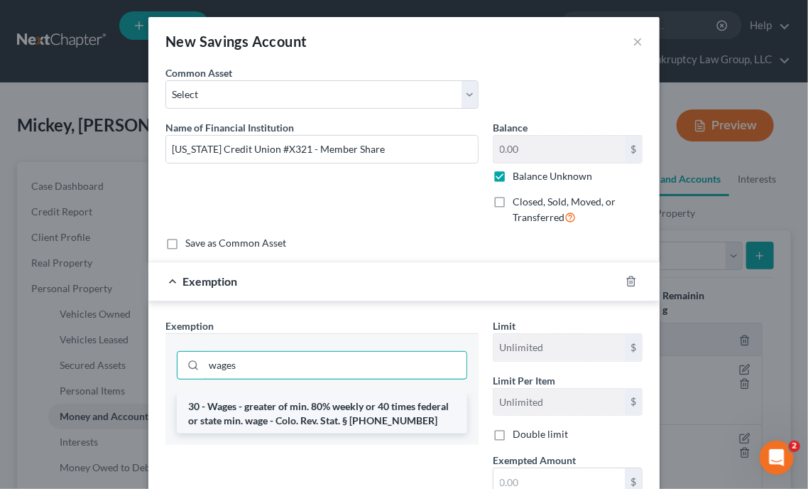
type input "wages"
click at [343, 404] on li "30 - Wages - greater of min. 80% weekly or 40 times federal or state min. wage …" at bounding box center [322, 414] width 291 height 40
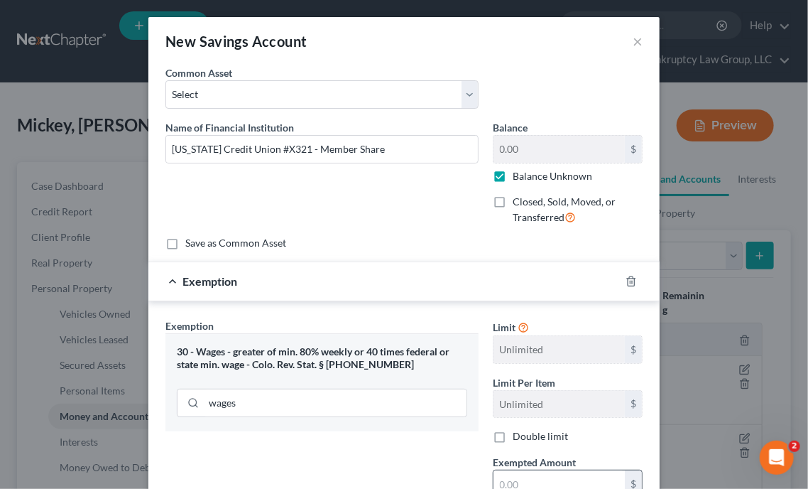
click at [521, 478] on input "text" at bounding box center [559, 483] width 131 height 27
type input "80"
click at [389, 474] on div "Exemption Set must be selected for CA. Exemption * 30 - Wages - greater of min.…" at bounding box center [322, 441] width 328 height 246
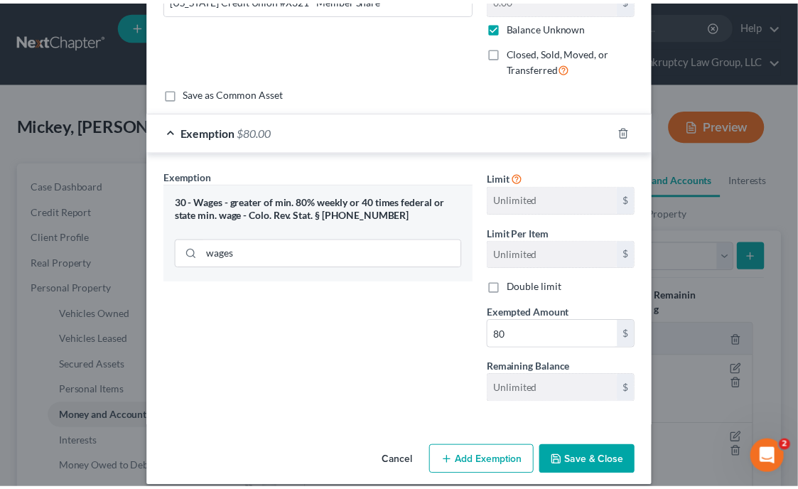
scroll to position [163, 0]
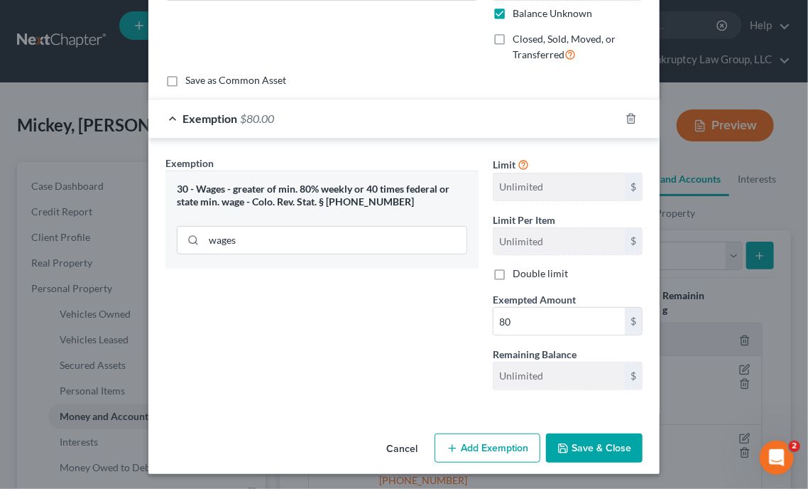
click at [617, 433] on button "Save & Close" at bounding box center [594, 448] width 97 height 30
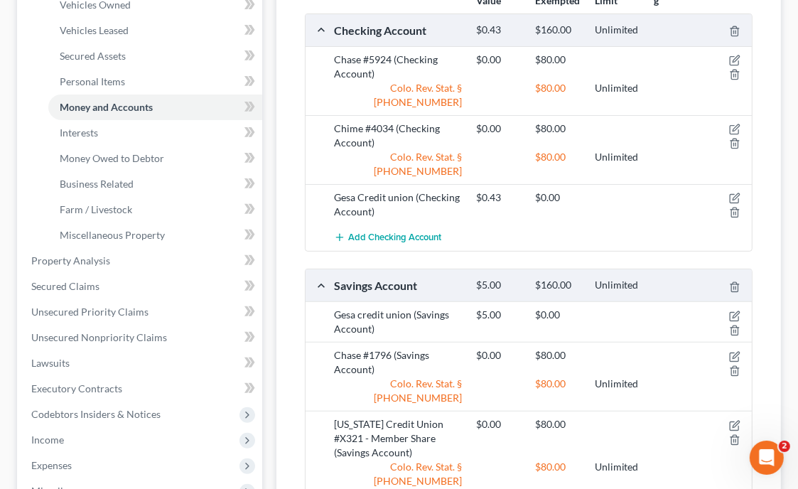
scroll to position [426, 0]
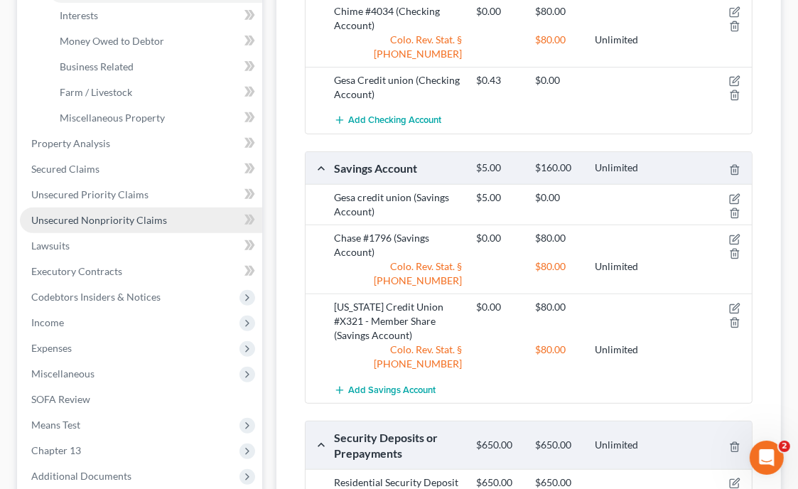
click at [112, 221] on span "Unsecured Nonpriority Claims" at bounding box center [99, 220] width 136 height 12
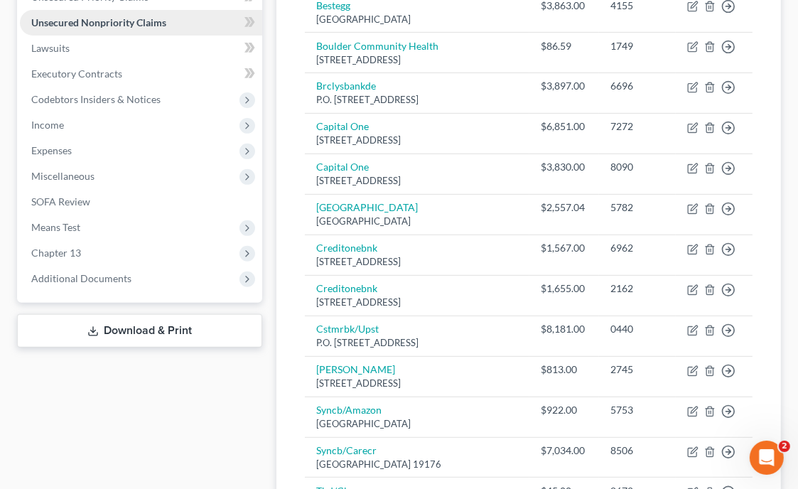
scroll to position [398, 0]
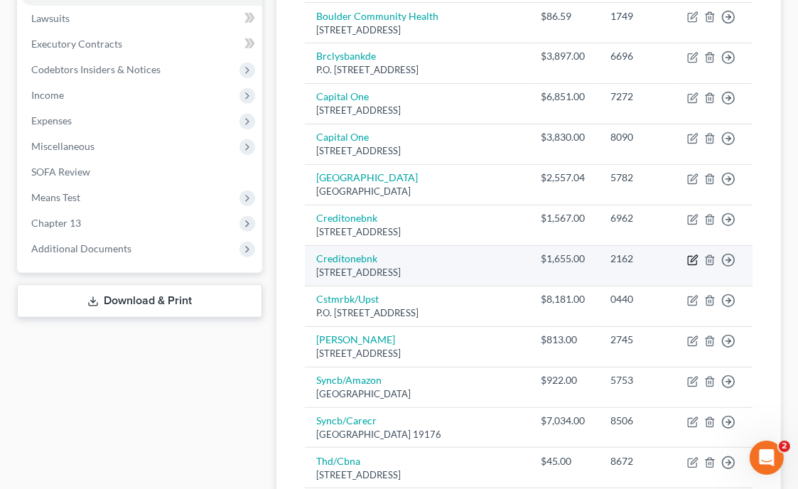
click at [693, 266] on icon "button" at bounding box center [692, 259] width 11 height 11
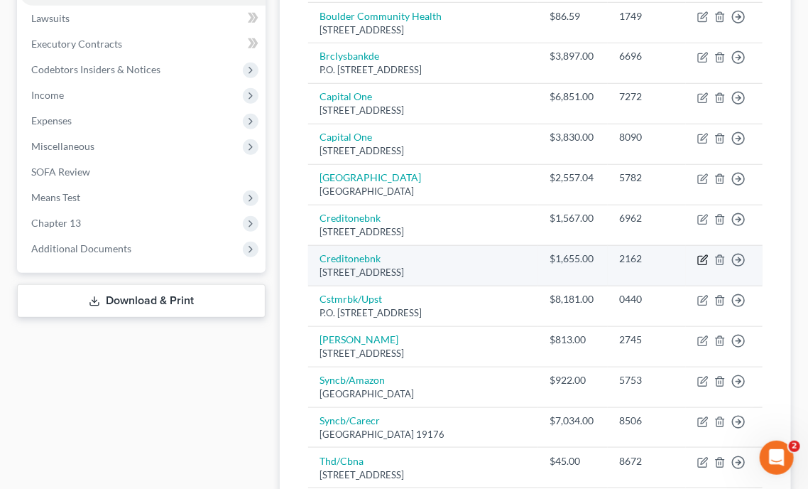
select select "31"
select select "2"
select select "0"
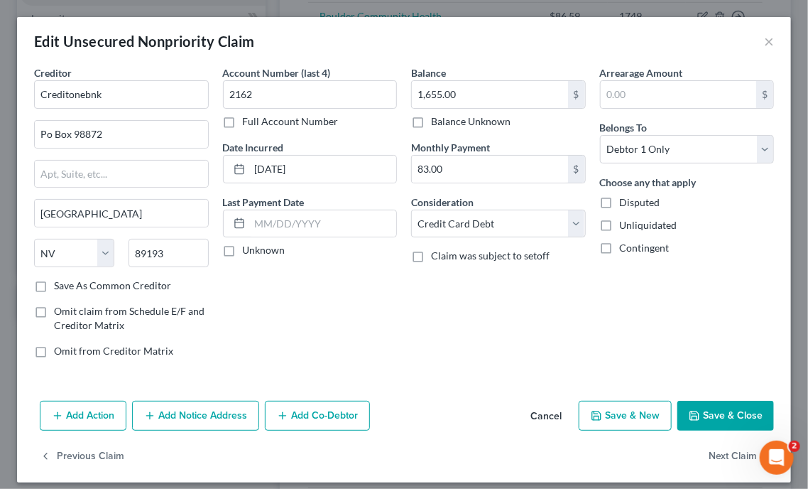
click at [747, 408] on button "Save & Close" at bounding box center [726, 416] width 97 height 30
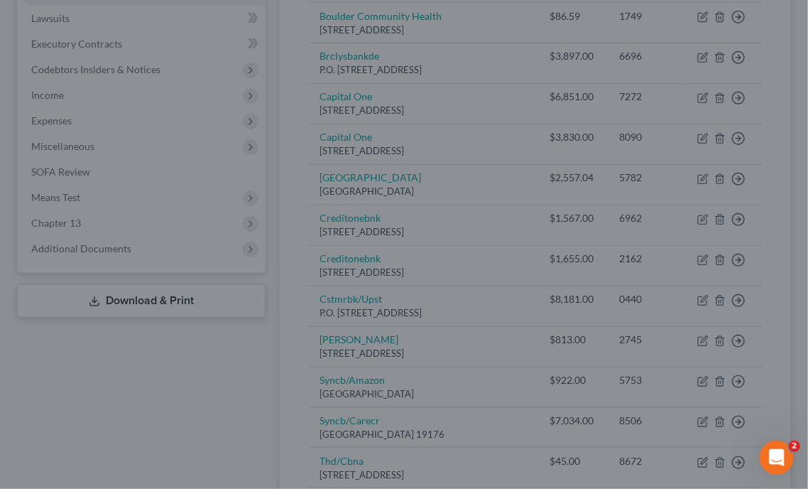
type input "0"
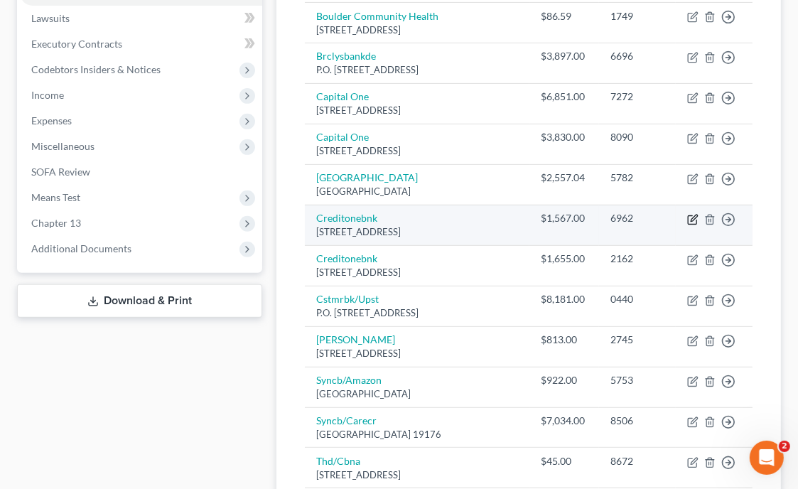
click at [692, 224] on icon "button" at bounding box center [692, 219] width 9 height 9
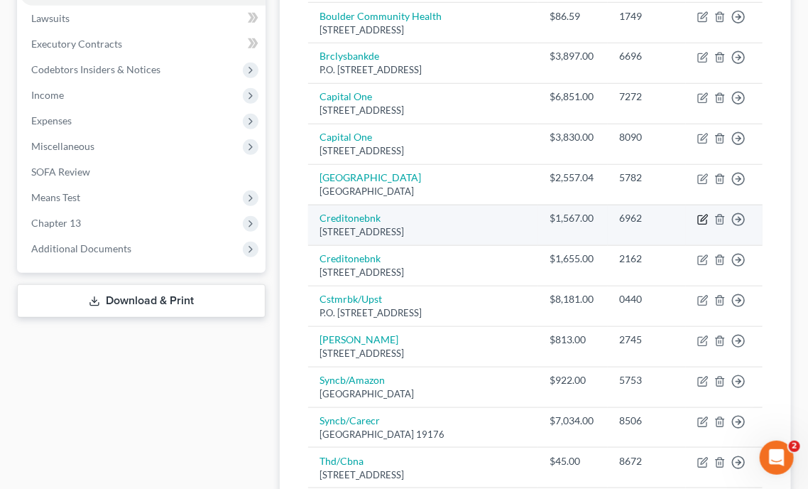
select select "31"
select select "2"
select select "0"
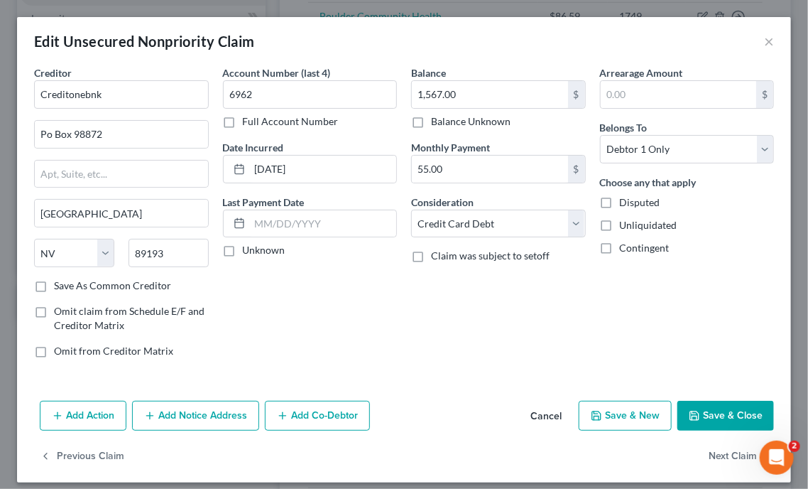
click at [711, 404] on button "Save & Close" at bounding box center [726, 416] width 97 height 30
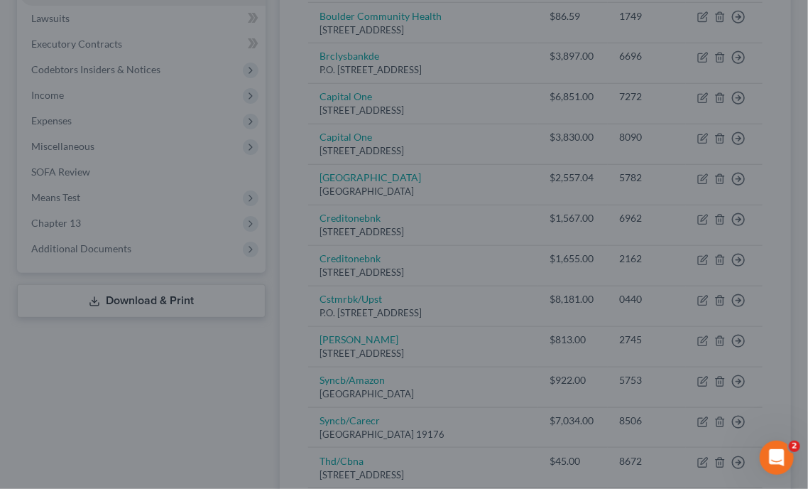
type input "0"
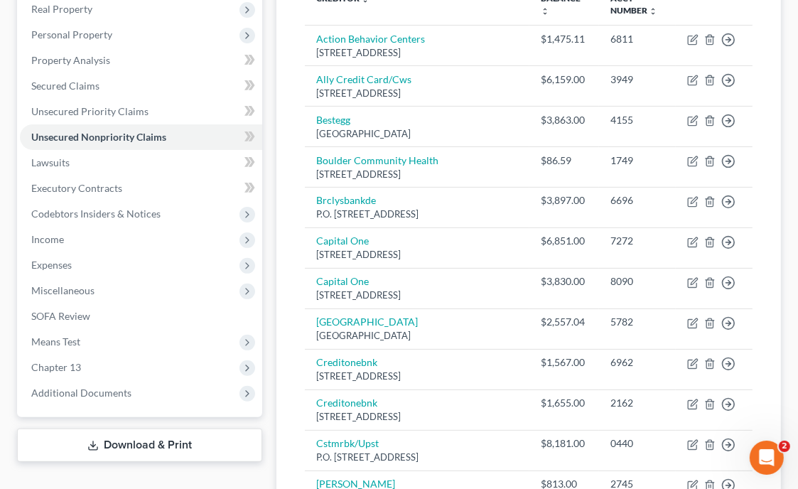
scroll to position [264, 0]
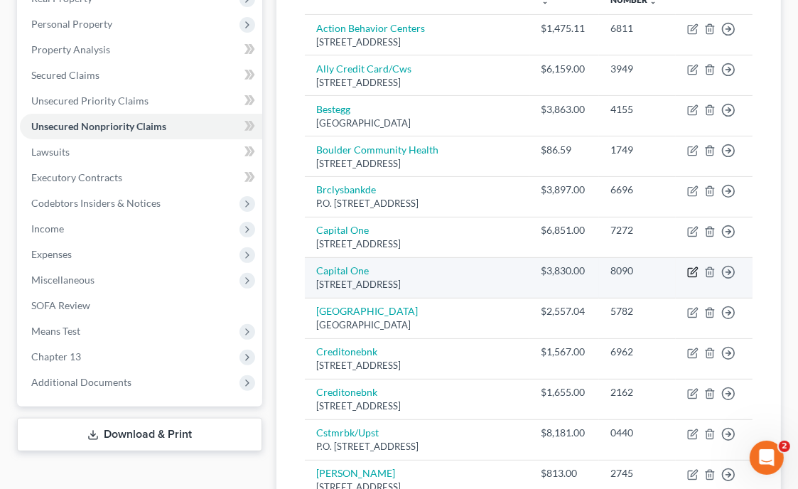
click at [690, 277] on icon "button" at bounding box center [692, 273] width 9 height 9
select select "46"
select select "2"
select select "0"
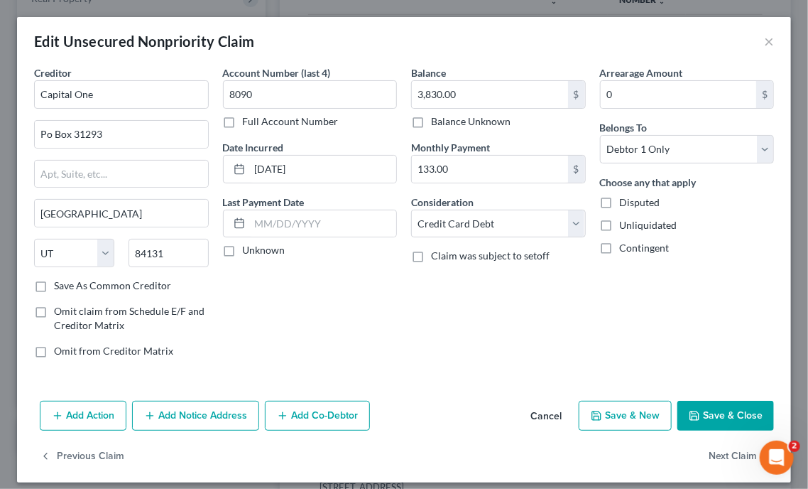
click at [702, 415] on button "Save & Close" at bounding box center [726, 416] width 97 height 30
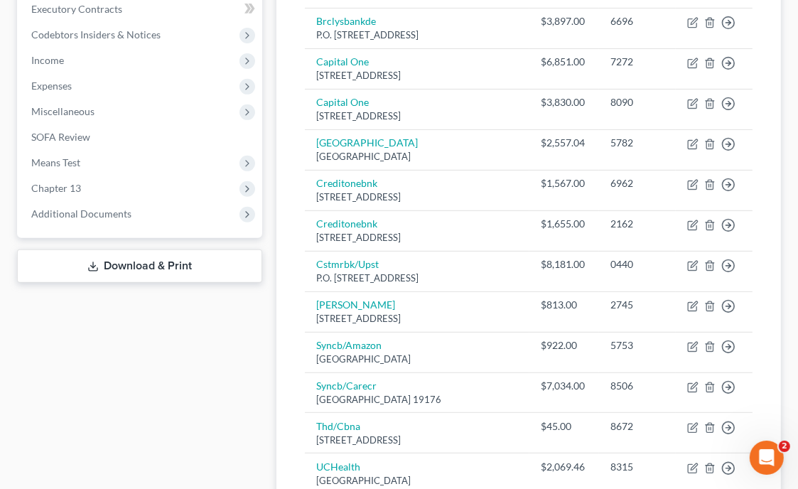
scroll to position [440, 0]
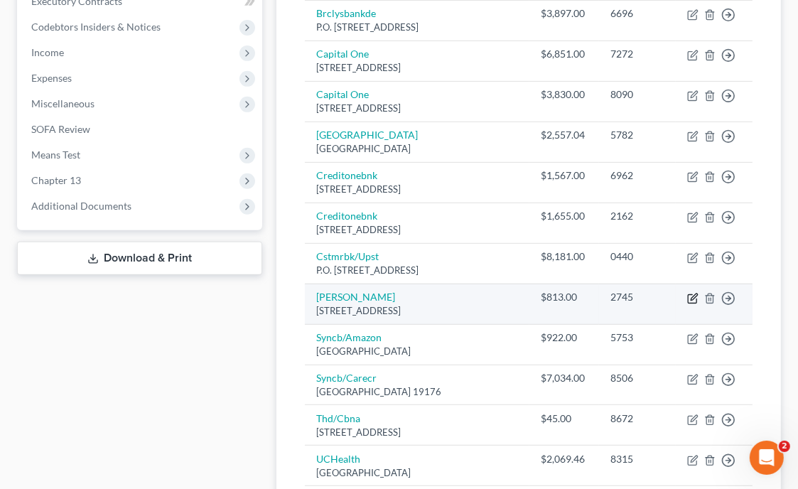
click at [694, 304] on icon "button" at bounding box center [692, 298] width 11 height 11
select select "35"
select select "2"
select select "0"
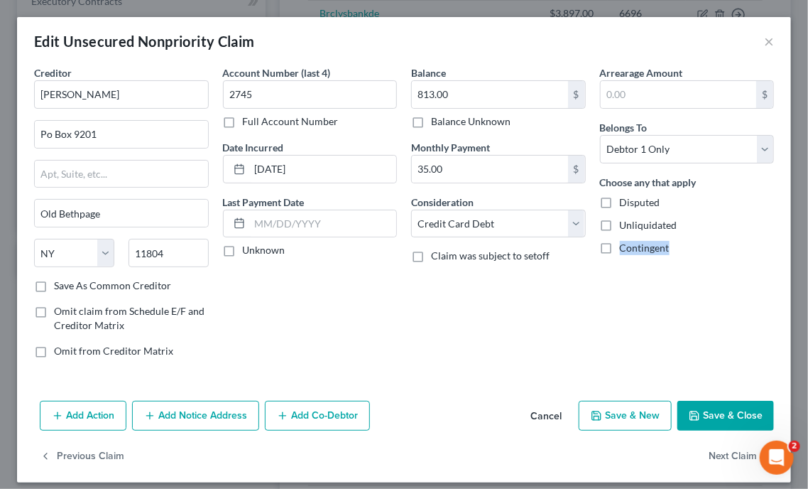
click at [694, 308] on div "Arrearage Amount $ Belongs To * Select Debtor 1 Only Debtor 2 Only Debtor 1 And…" at bounding box center [687, 217] width 189 height 304
click at [722, 414] on button "Save & Close" at bounding box center [726, 416] width 97 height 30
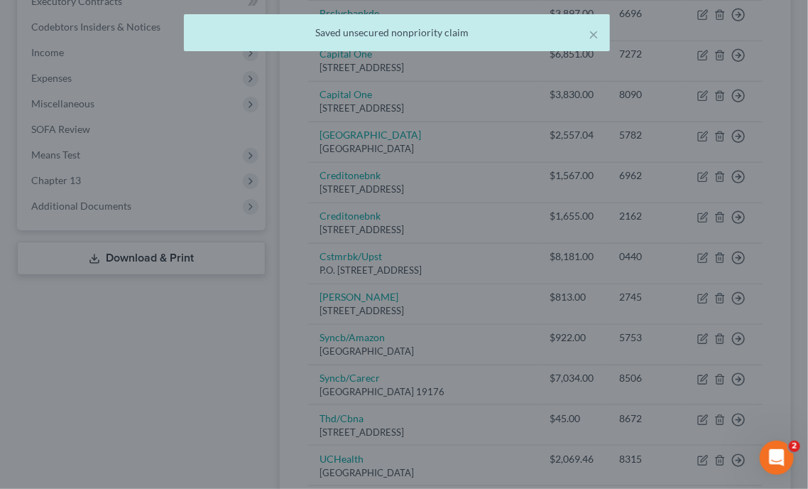
type input "0"
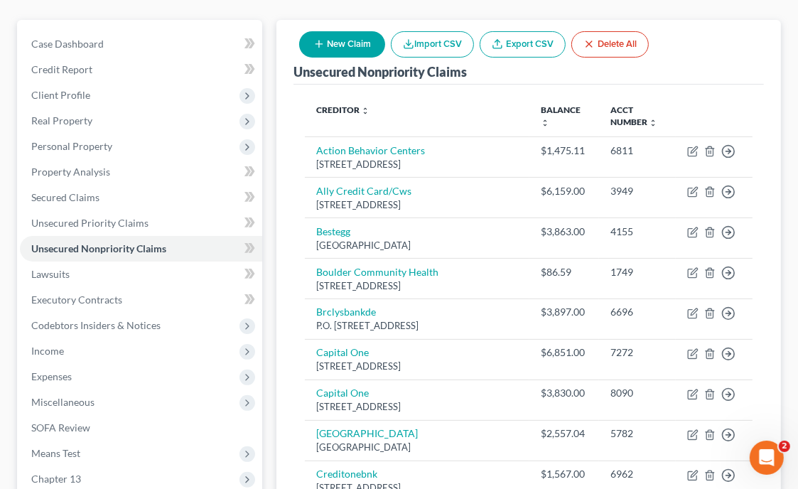
scroll to position [109, 0]
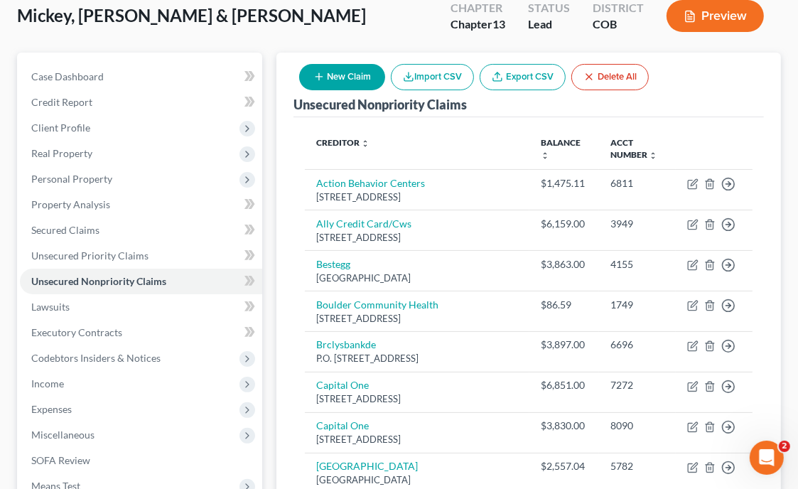
click at [340, 64] on button "New Claim" at bounding box center [342, 77] width 86 height 26
select select "2"
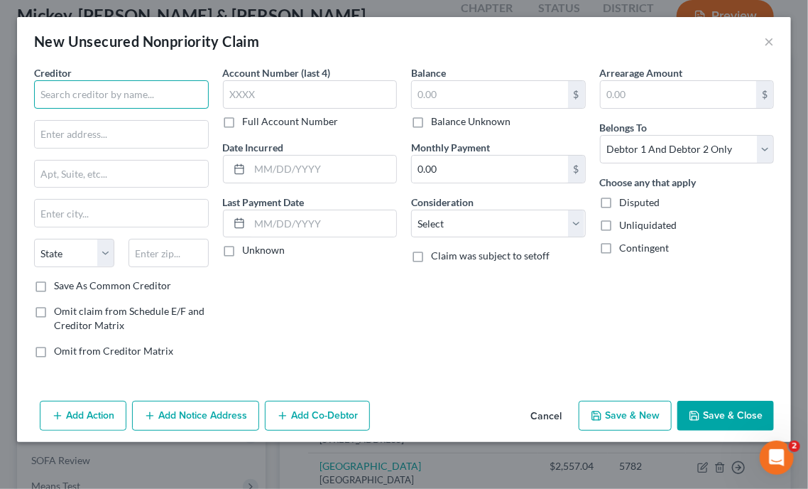
click at [195, 99] on input "text" at bounding box center [121, 94] width 175 height 28
type input "W6LS"
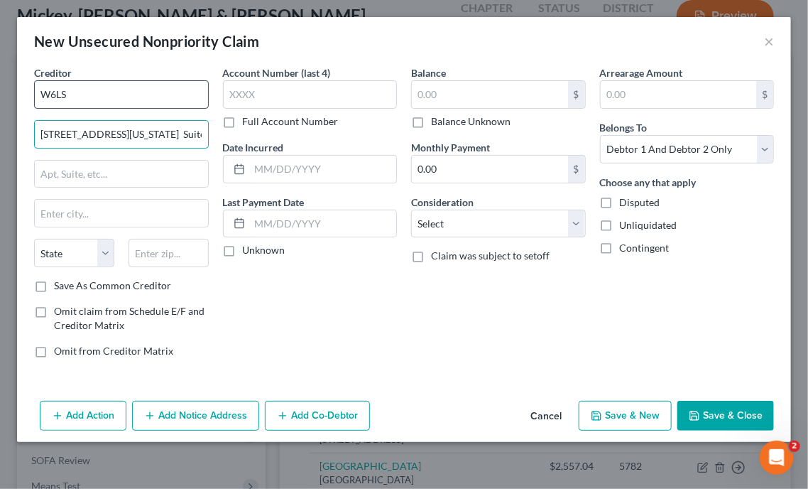
type input "[STREET_ADDRESS][US_STATE] Suite 16#828"
type input "73170"
type input "[US_STATE][GEOGRAPHIC_DATA]"
select select "37"
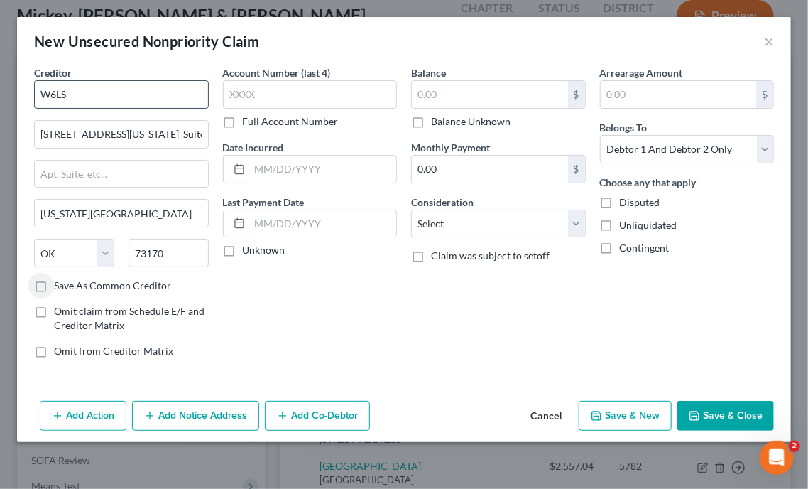
click at [60, 278] on input "Save As Common Creditor" at bounding box center [64, 282] width 9 height 9
checkbox input "true"
click at [272, 91] on input "text" at bounding box center [310, 94] width 175 height 28
drag, startPoint x: 506, startPoint y: 339, endPoint x: 418, endPoint y: 130, distance: 226.4
click at [506, 339] on div "Balance $ Balance Unknown Balance Undetermined $ Balance Unknown Monthly Paymen…" at bounding box center [498, 217] width 189 height 304
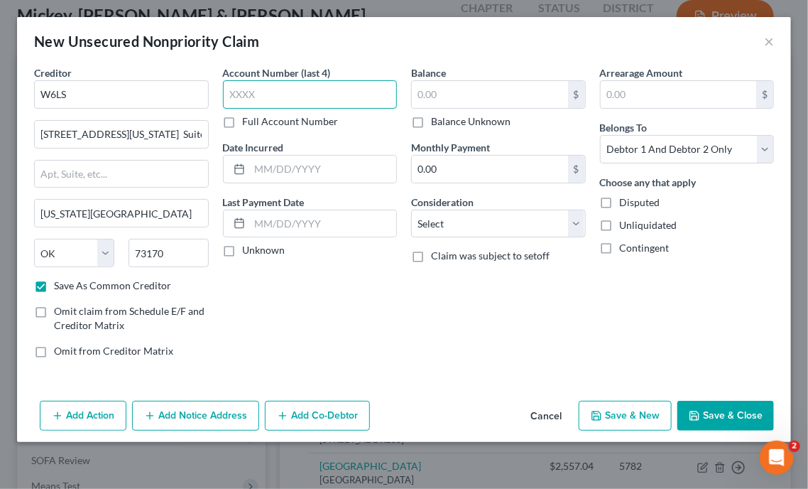
click at [353, 102] on input "text" at bounding box center [310, 94] width 175 height 28
type input "7194"
type input "2,500"
select select "10"
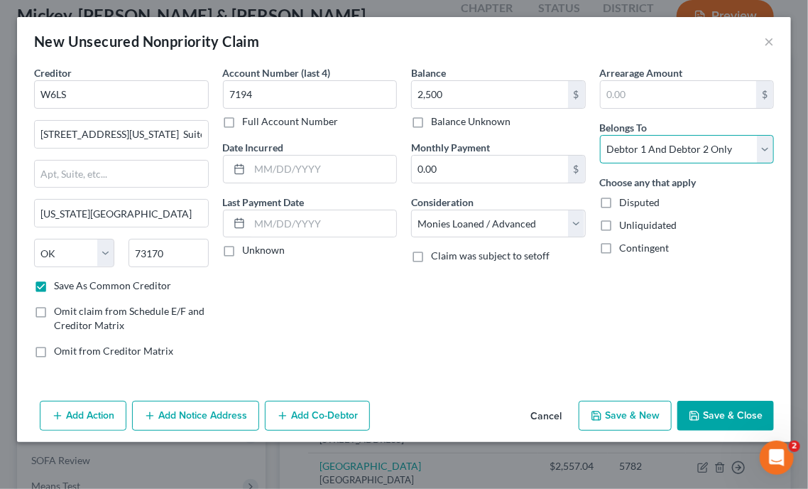
click at [690, 150] on select "Select Debtor 1 Only Debtor 2 Only Debtor 1 And Debtor 2 Only At Least One Of T…" at bounding box center [687, 149] width 175 height 28
select select "0"
click at [600, 135] on select "Select Debtor 1 Only Debtor 2 Only Debtor 1 And Debtor 2 Only At Least One Of T…" at bounding box center [687, 149] width 175 height 28
click at [732, 414] on button "Save & Close" at bounding box center [726, 416] width 97 height 30
checkbox input "false"
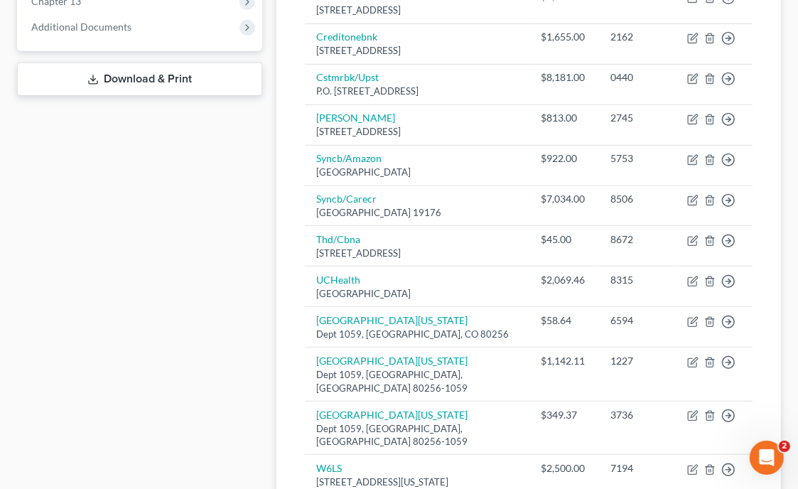
scroll to position [591, 0]
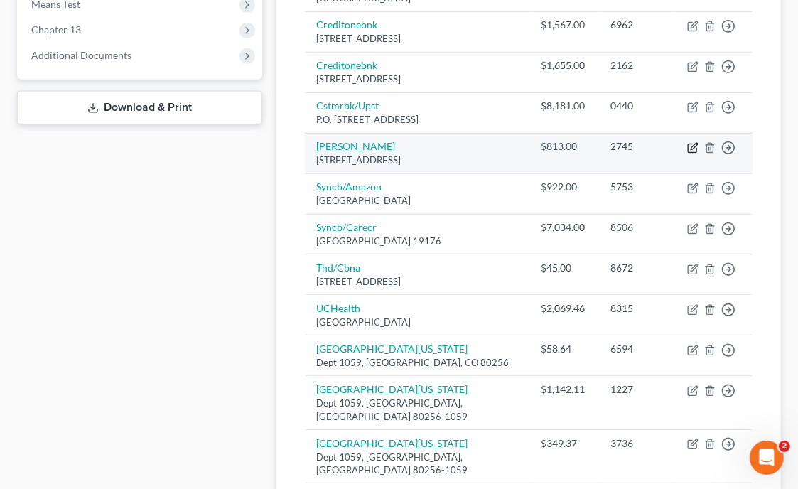
click at [692, 149] on icon "button" at bounding box center [694, 146] width 6 height 6
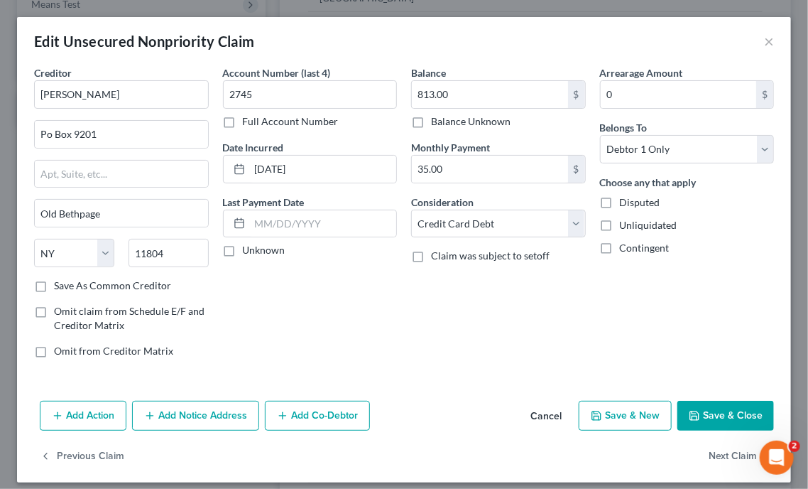
click at [703, 418] on button "Save & Close" at bounding box center [726, 416] width 97 height 30
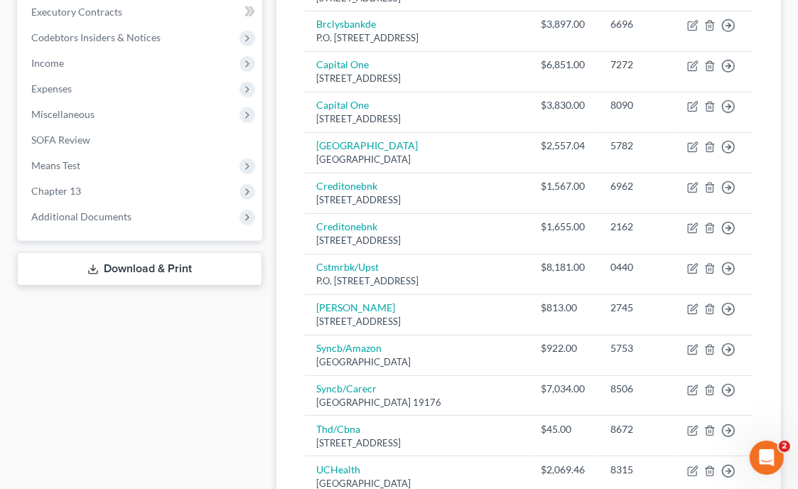
scroll to position [423, 0]
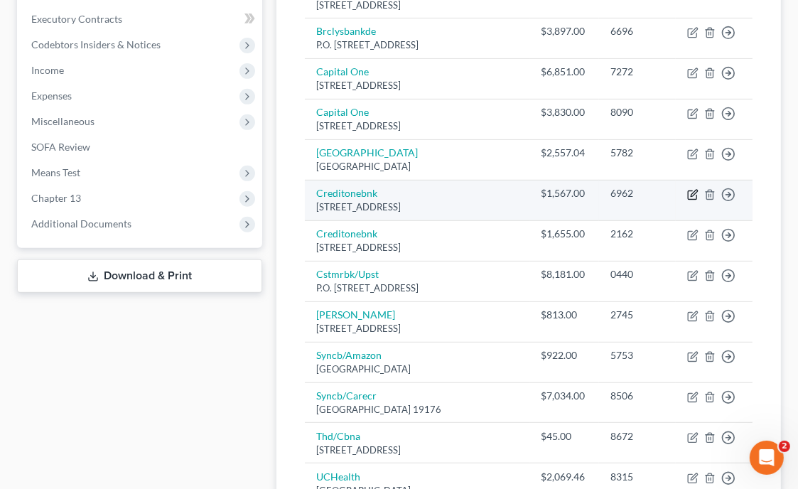
click at [692, 199] on icon "button" at bounding box center [692, 194] width 9 height 9
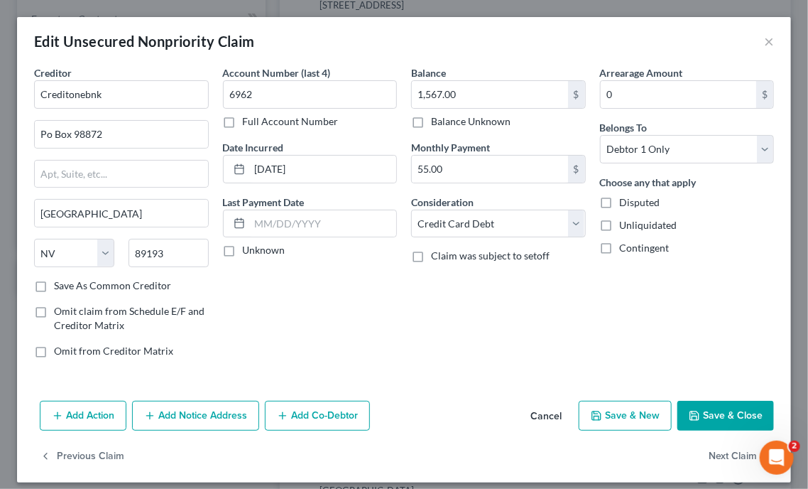
click at [703, 420] on button "Save & Close" at bounding box center [726, 416] width 97 height 30
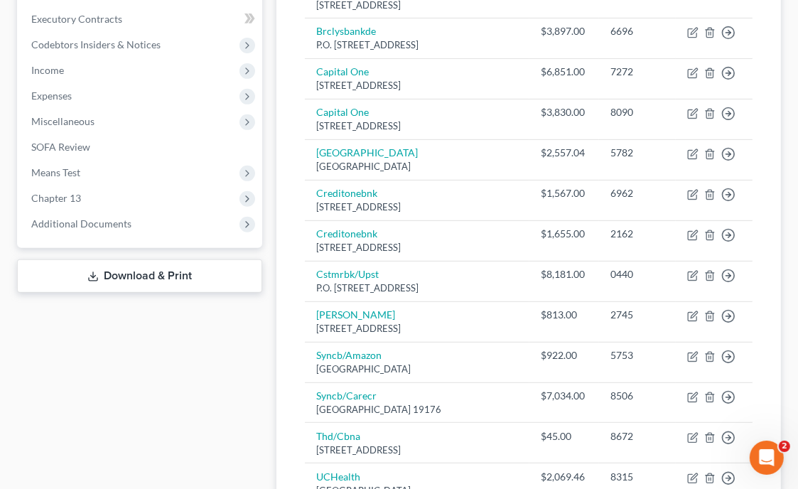
scroll to position [421, 0]
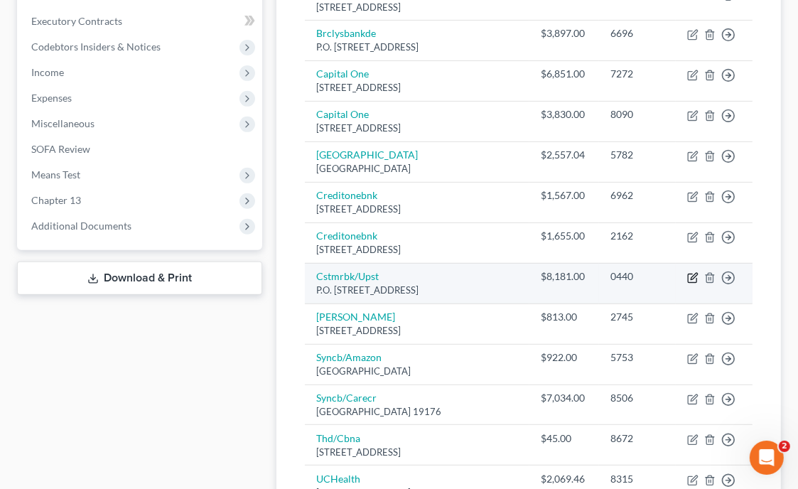
click at [692, 282] on icon "button" at bounding box center [692, 278] width 9 height 9
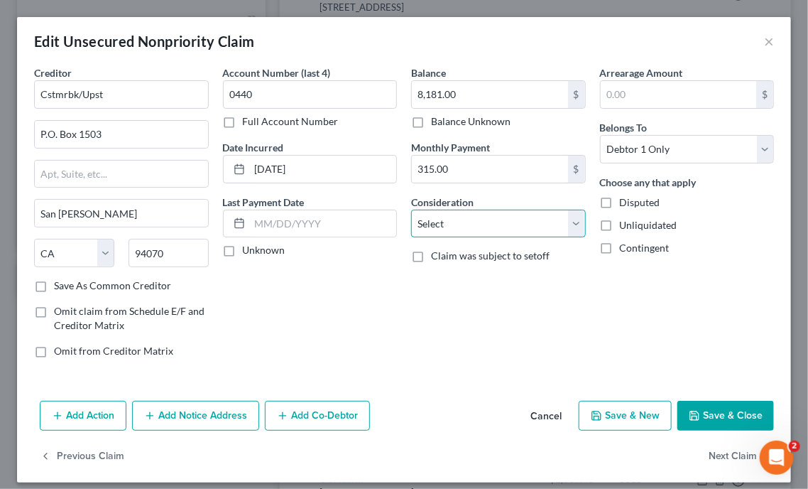
click at [499, 222] on select "Select Cable / Satellite Services Collection Agency Credit Card Debt Debt Couns…" at bounding box center [498, 224] width 175 height 28
click at [411, 210] on select "Select Cable / Satellite Services Collection Agency Credit Card Debt Debt Couns…" at bounding box center [498, 224] width 175 height 28
click at [731, 417] on button "Save & Close" at bounding box center [726, 416] width 97 height 30
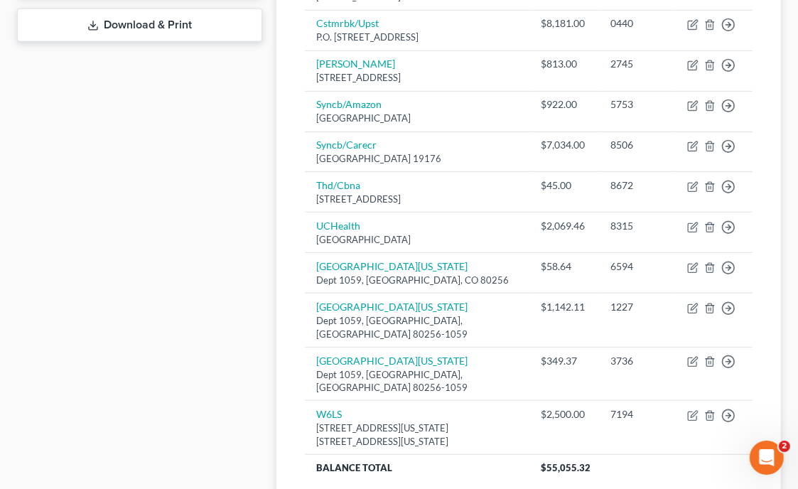
scroll to position [762, 0]
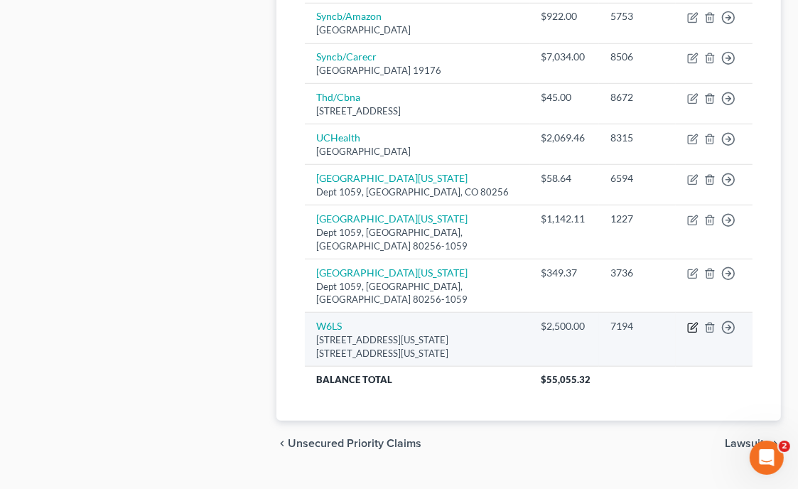
click at [693, 323] on icon "button" at bounding box center [694, 326] width 6 height 6
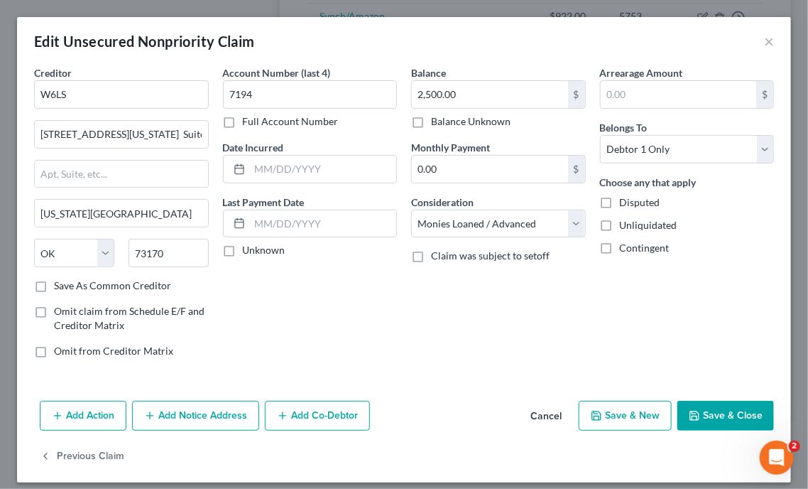
click at [734, 416] on button "Save & Close" at bounding box center [726, 416] width 97 height 30
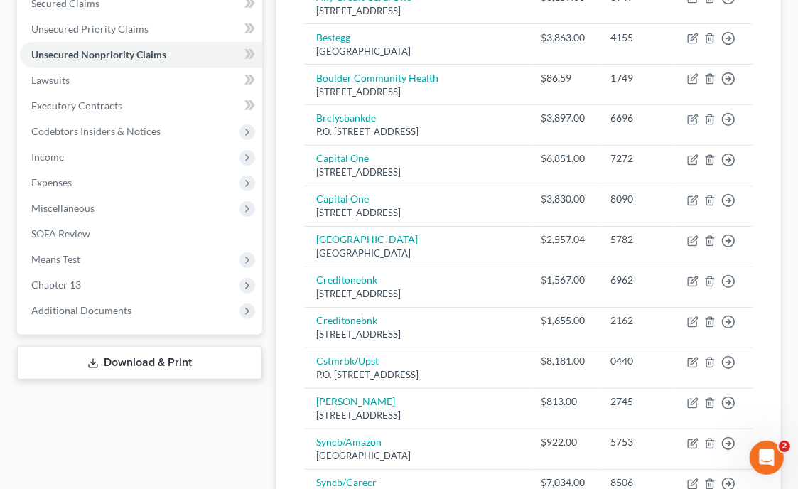
scroll to position [315, 0]
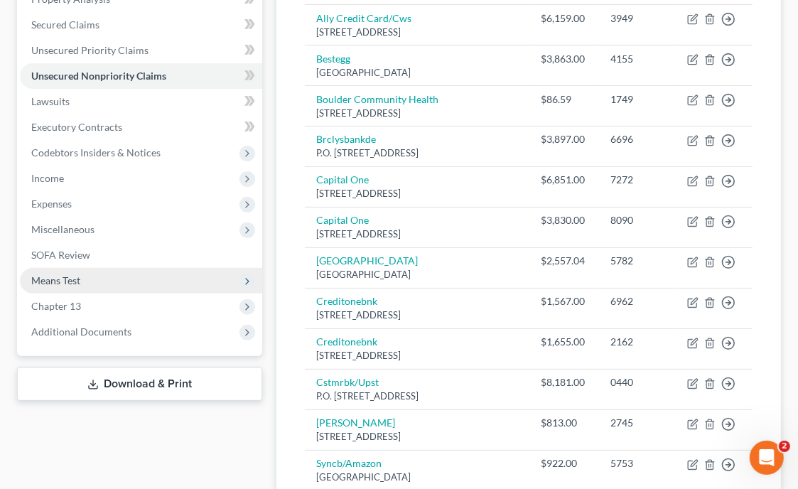
click at [74, 278] on span "Means Test" at bounding box center [55, 280] width 49 height 12
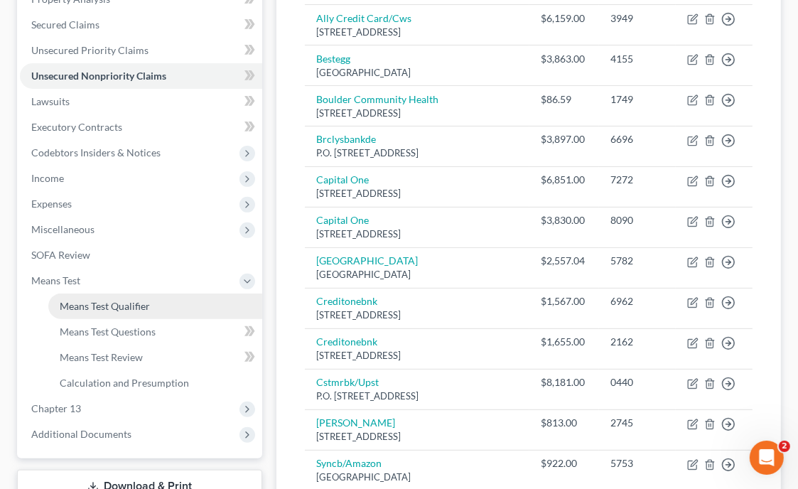
click at [92, 312] on link "Means Test Qualifier" at bounding box center [155, 306] width 214 height 26
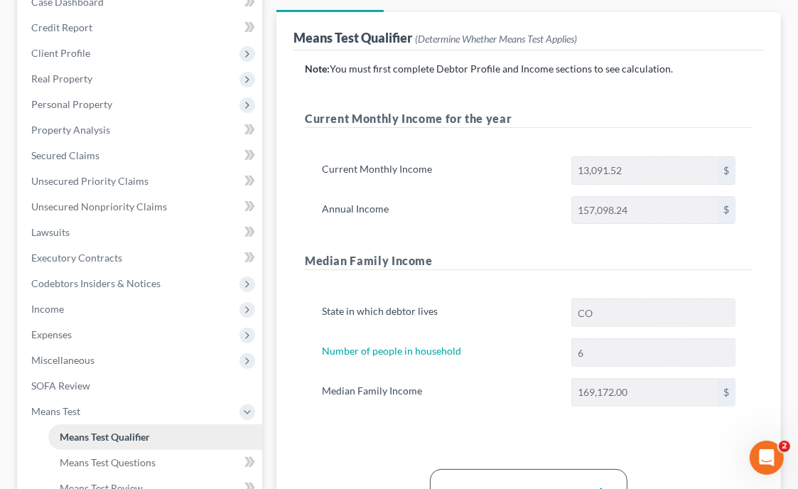
scroll to position [341, 0]
